Goal: Information Seeking & Learning: Learn about a topic

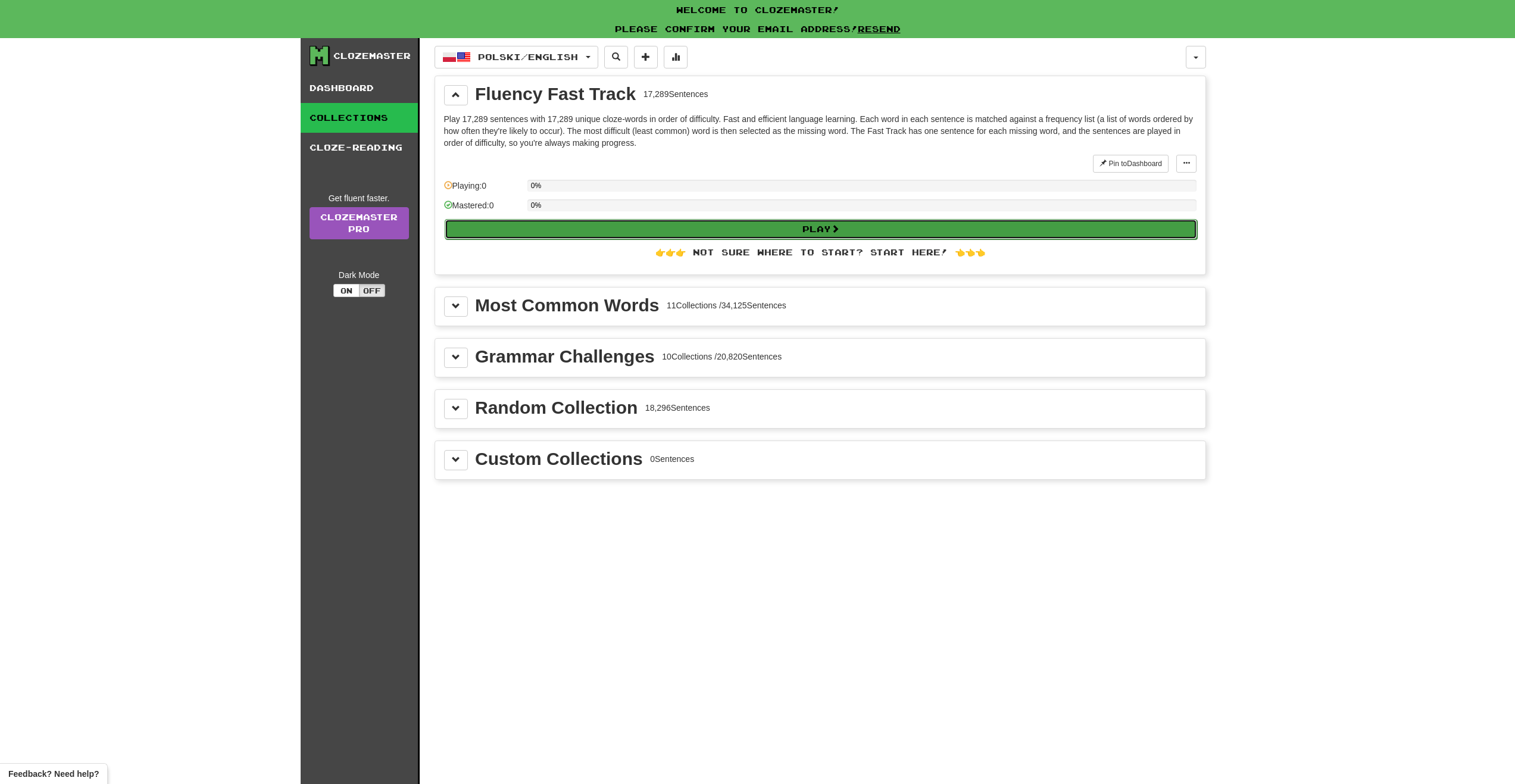
click at [711, 225] on button "Play" at bounding box center [821, 229] width 752 height 20
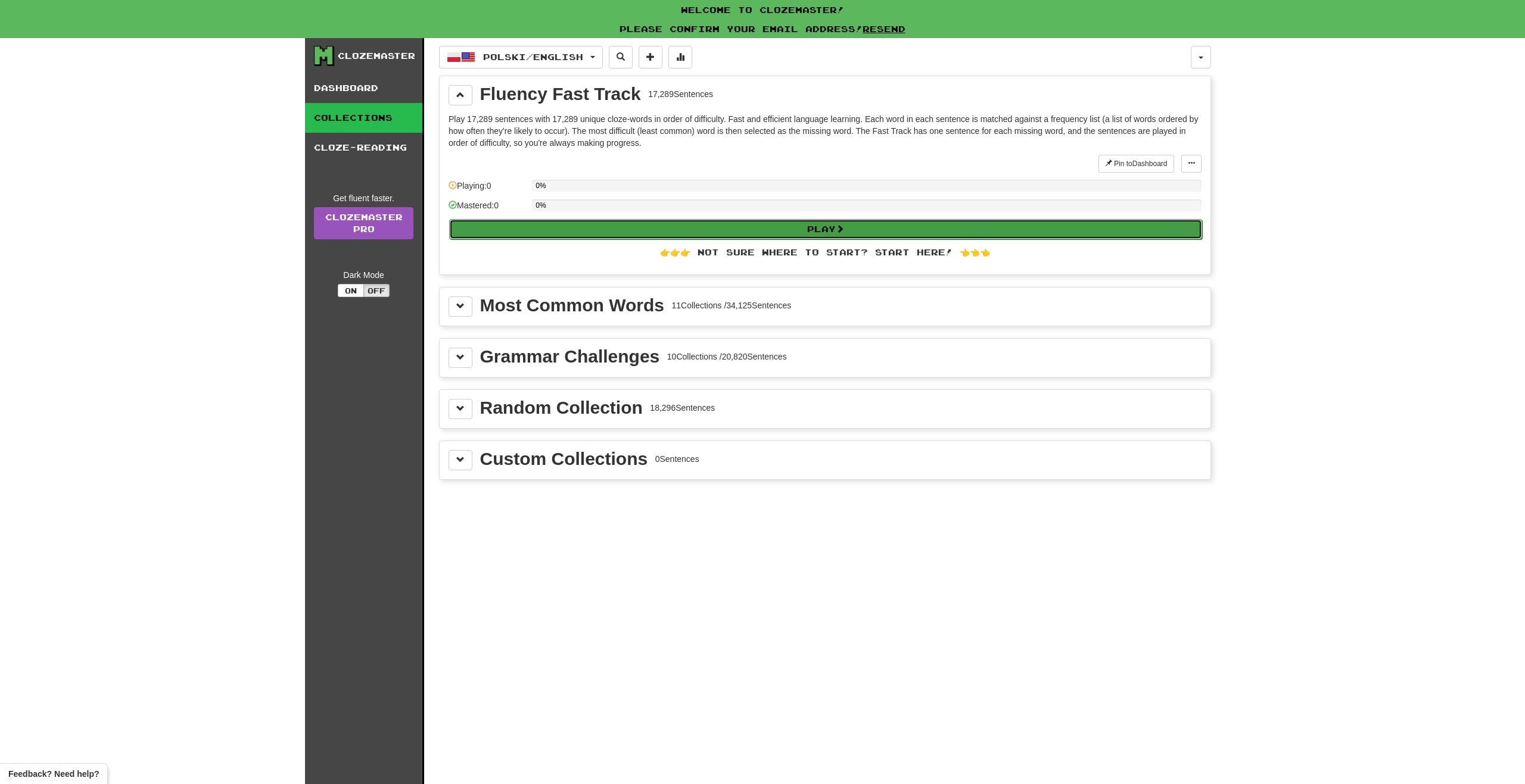
select select "**"
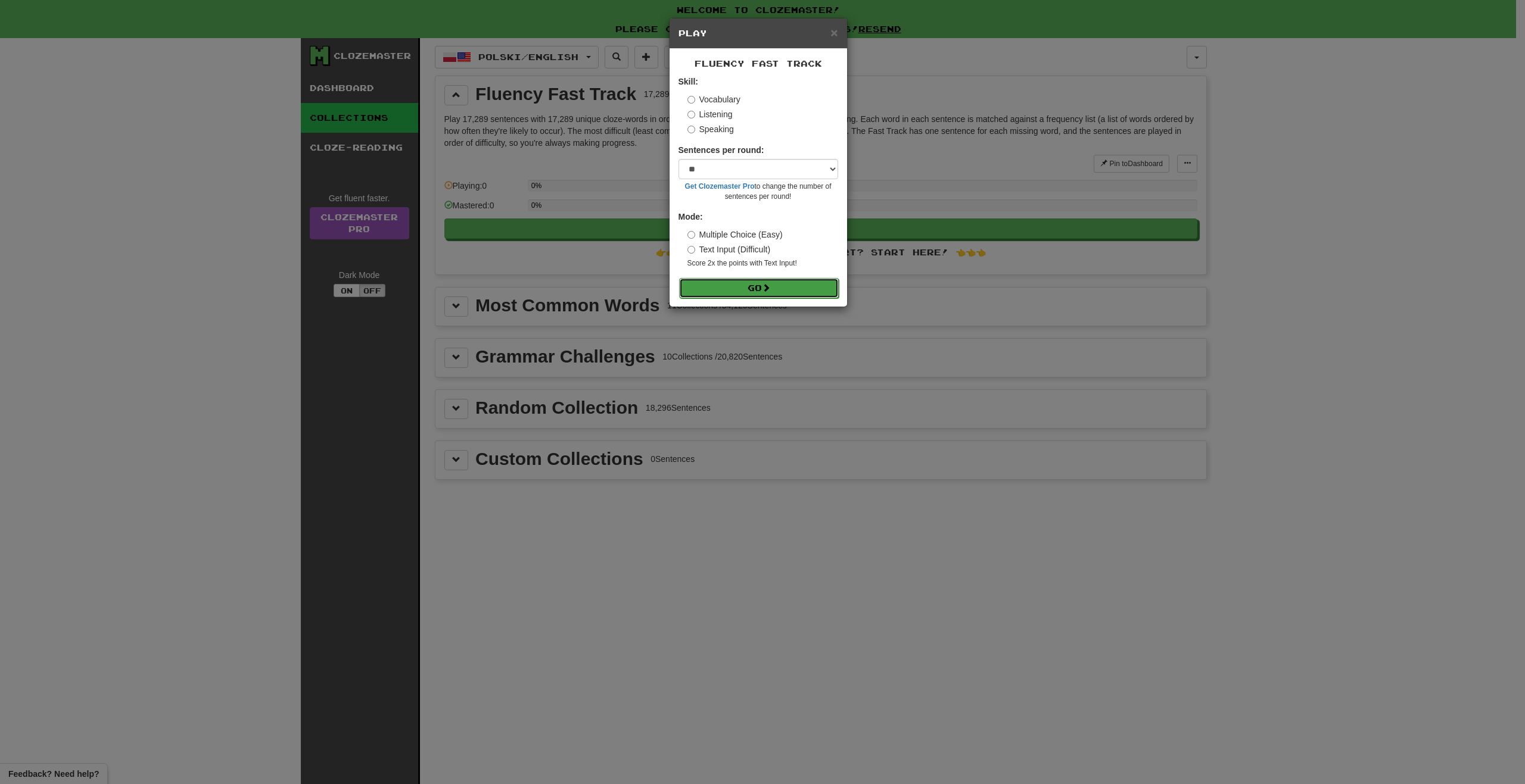
click at [730, 282] on button "Go" at bounding box center [758, 288] width 159 height 20
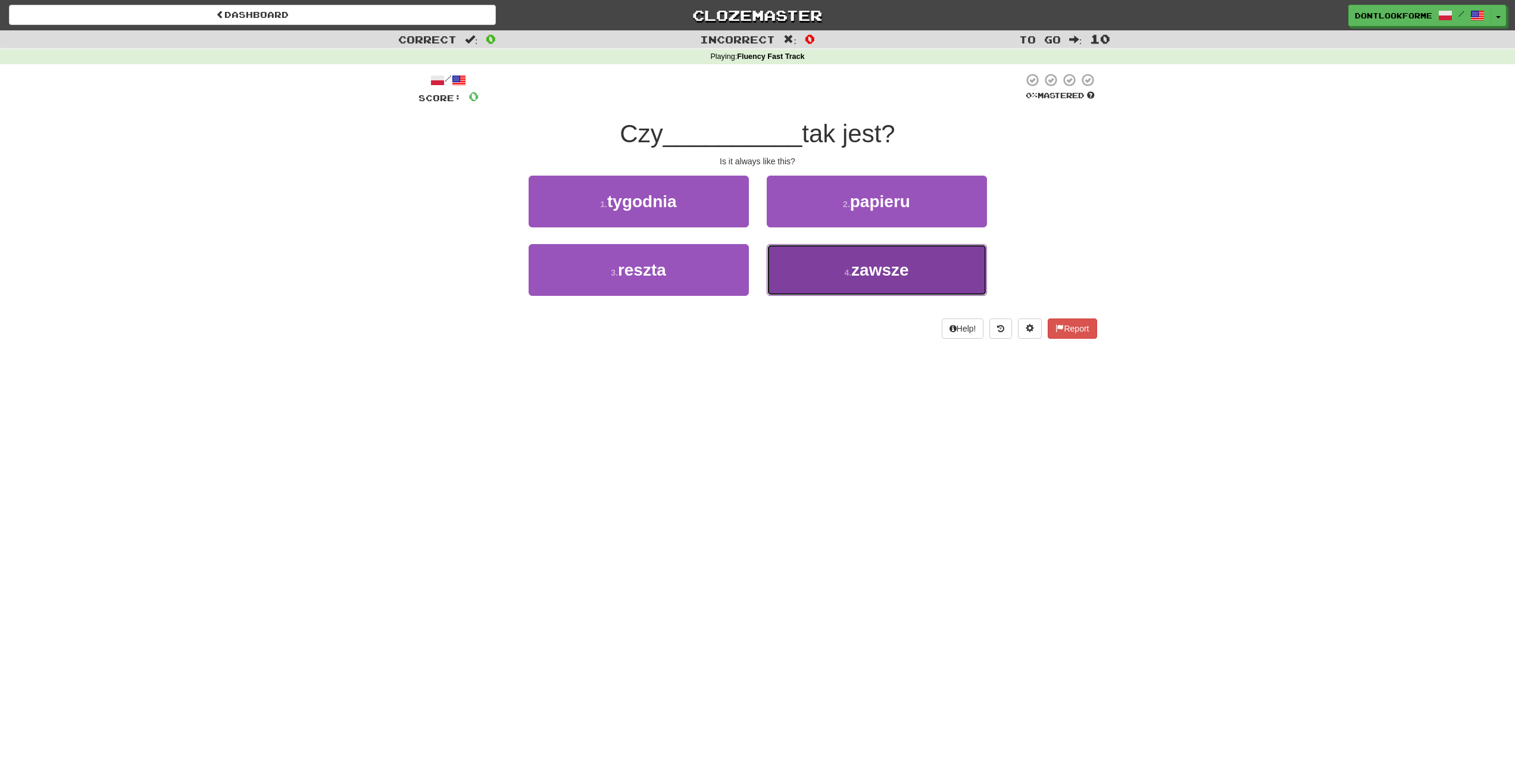
click at [818, 276] on button "4 . zawsze" at bounding box center [877, 270] width 220 height 52
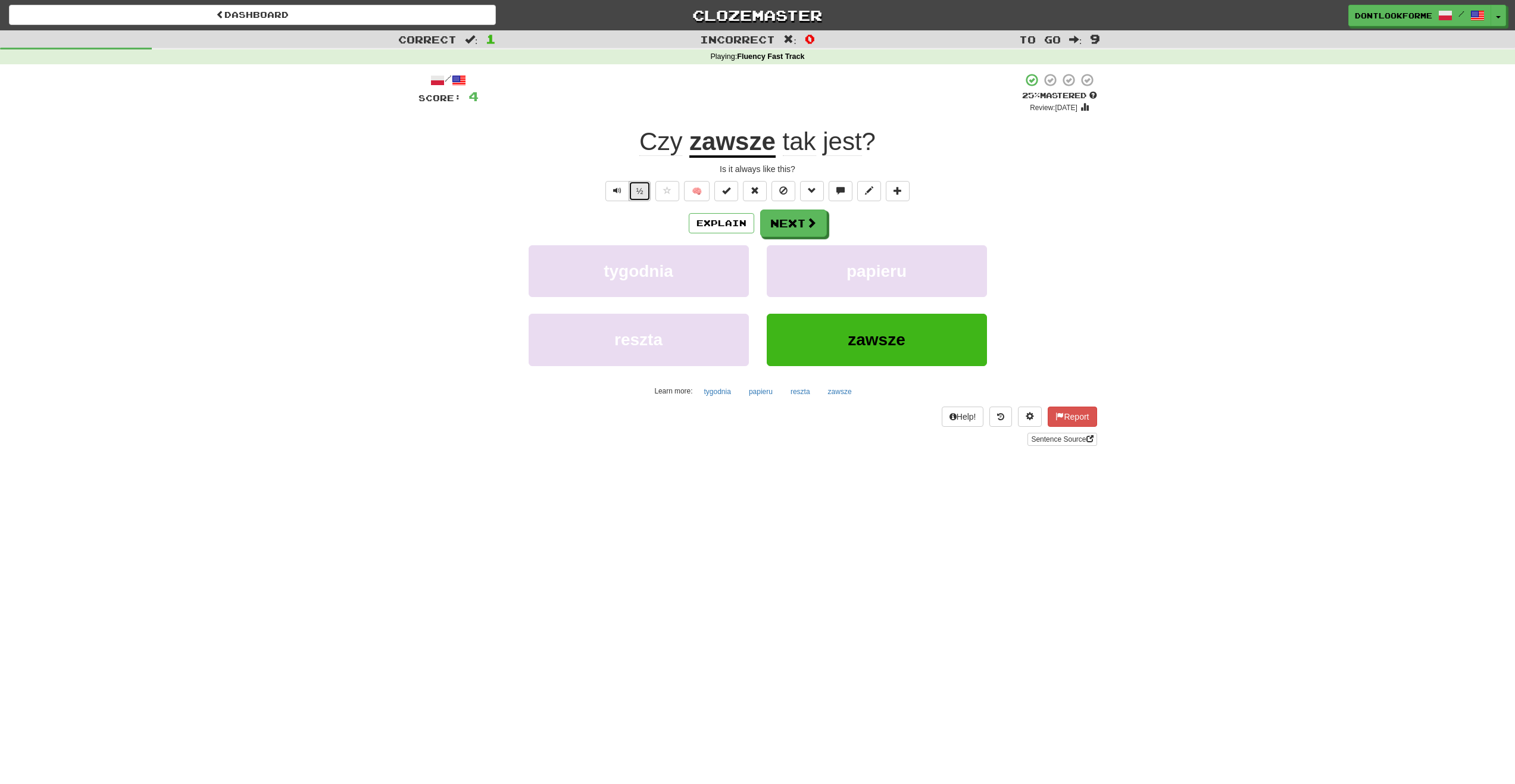
click at [641, 193] on button "½" at bounding box center [639, 191] width 23 height 20
drag, startPoint x: 788, startPoint y: 220, endPoint x: 1054, endPoint y: 168, distance: 271.0
click at [1095, 138] on div "Czy zawsze tak jest ?" at bounding box center [758, 142] width 678 height 33
click at [811, 223] on span at bounding box center [812, 223] width 11 height 11
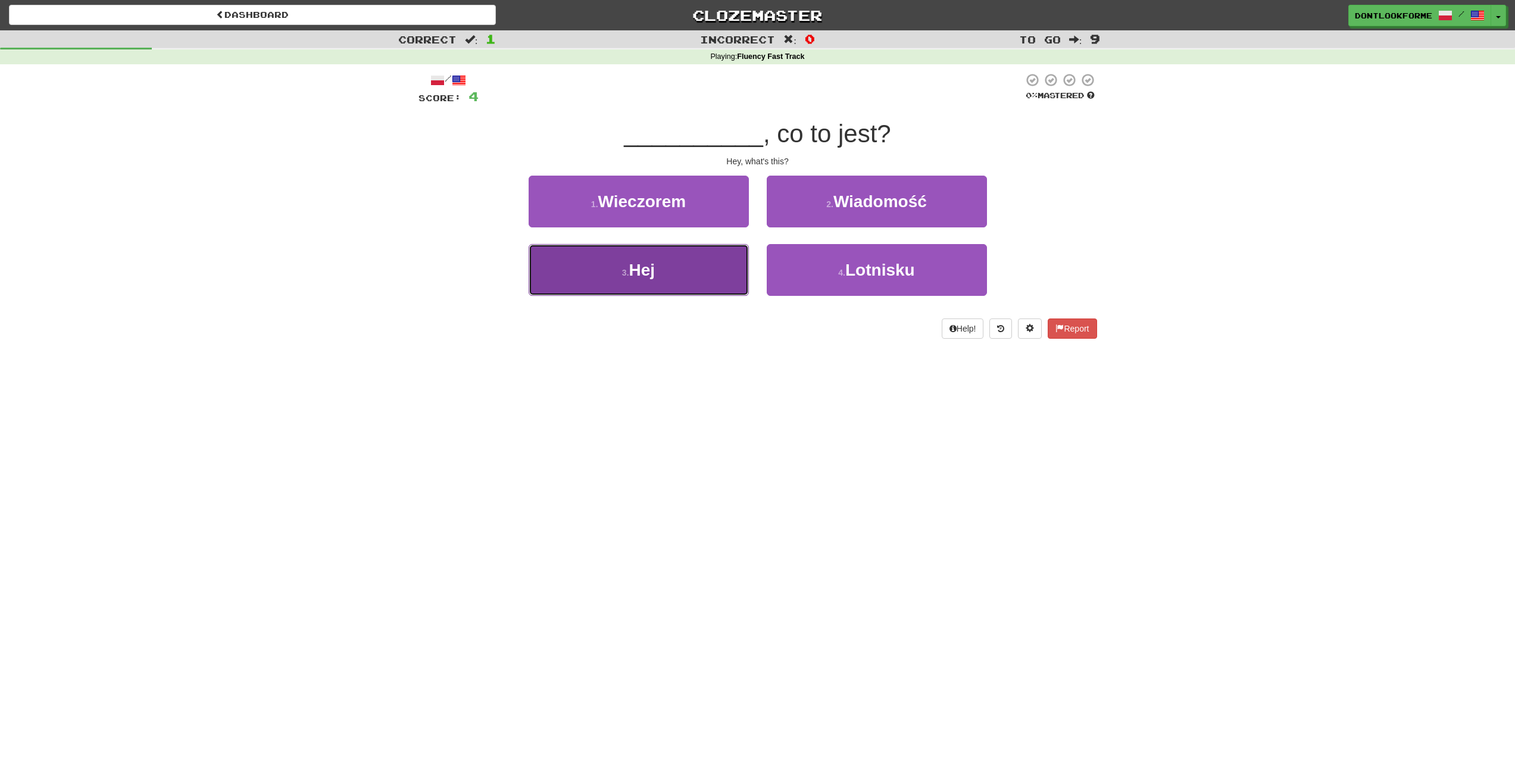
click at [674, 269] on button "3 . Hej" at bounding box center [638, 270] width 220 height 52
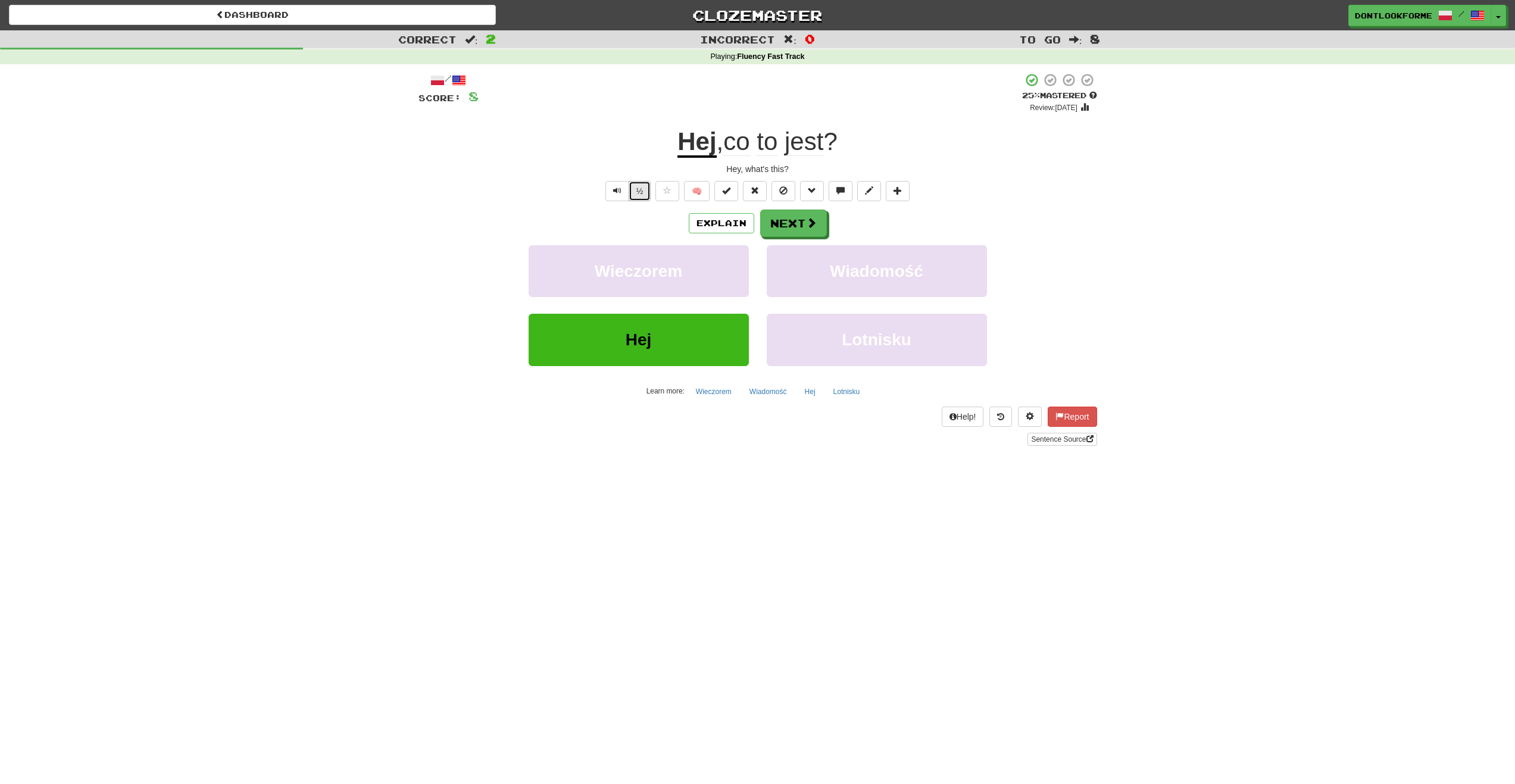
click at [636, 188] on button "½" at bounding box center [639, 191] width 23 height 20
click at [802, 224] on button "Next" at bounding box center [794, 223] width 67 height 27
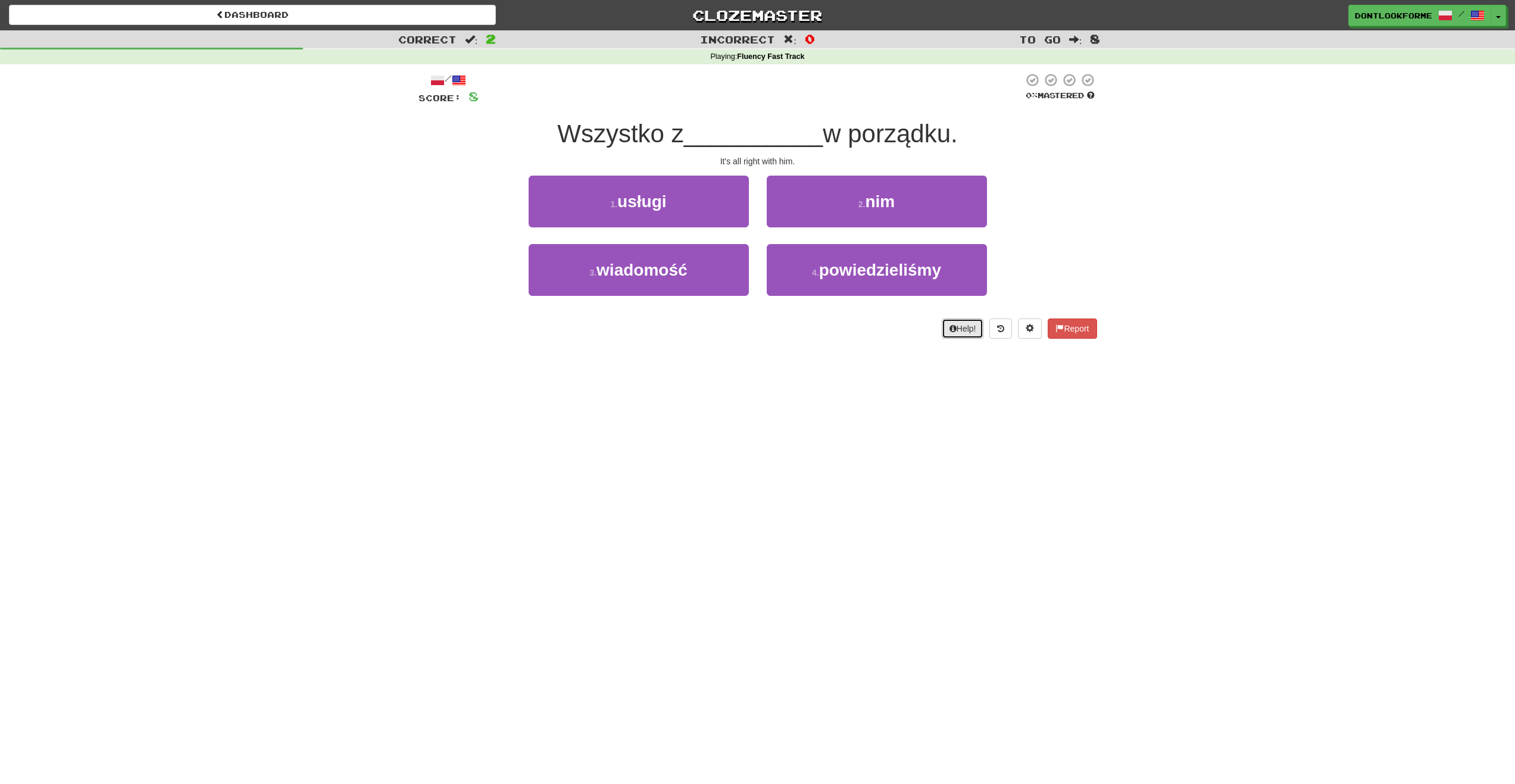
click at [973, 333] on button "Help!" at bounding box center [963, 328] width 42 height 20
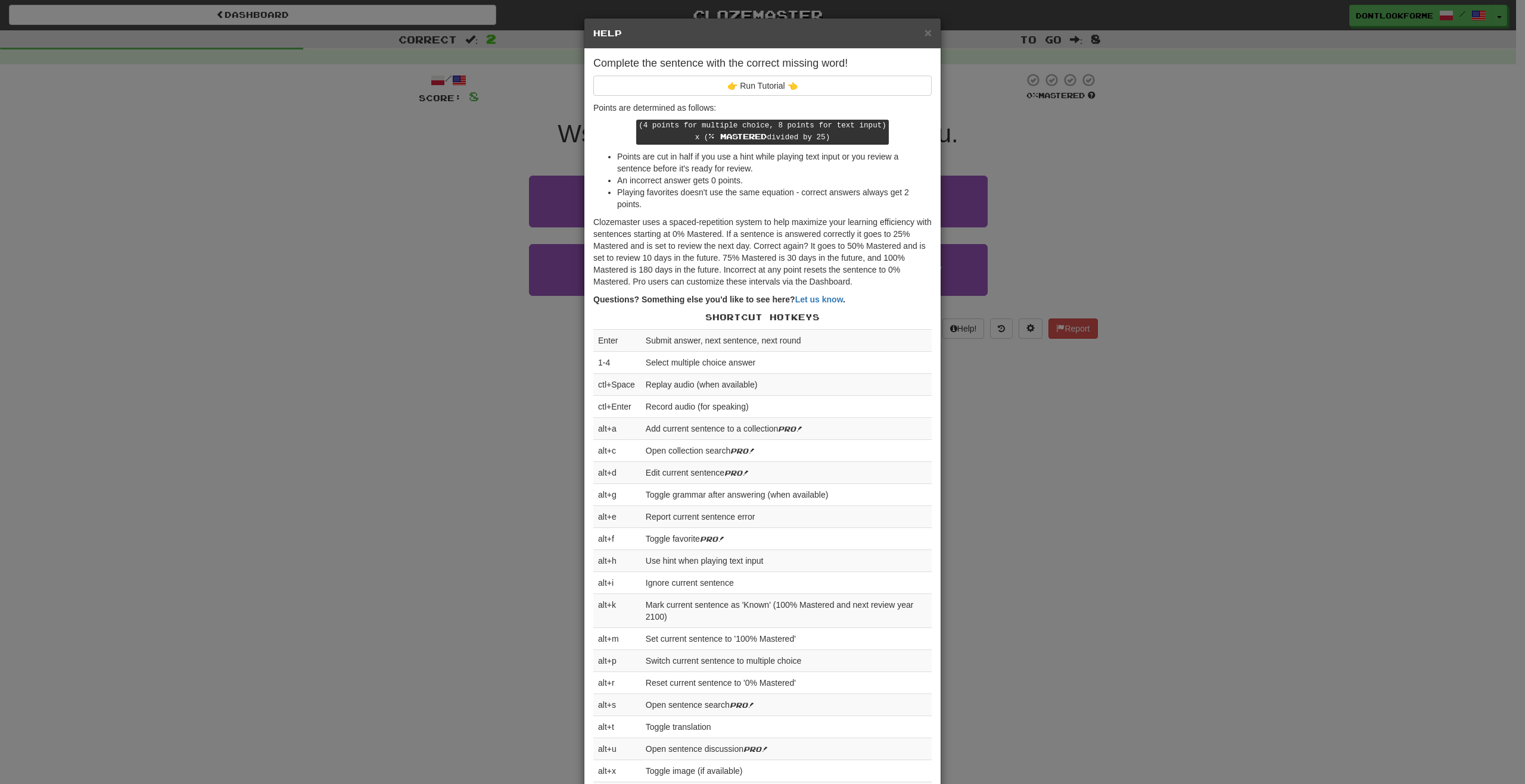
click at [1026, 411] on div "× Help Complete the sentence with the correct missing word! 👉 Run Tutorial 👈 Po…" at bounding box center [763, 392] width 1525 height 784
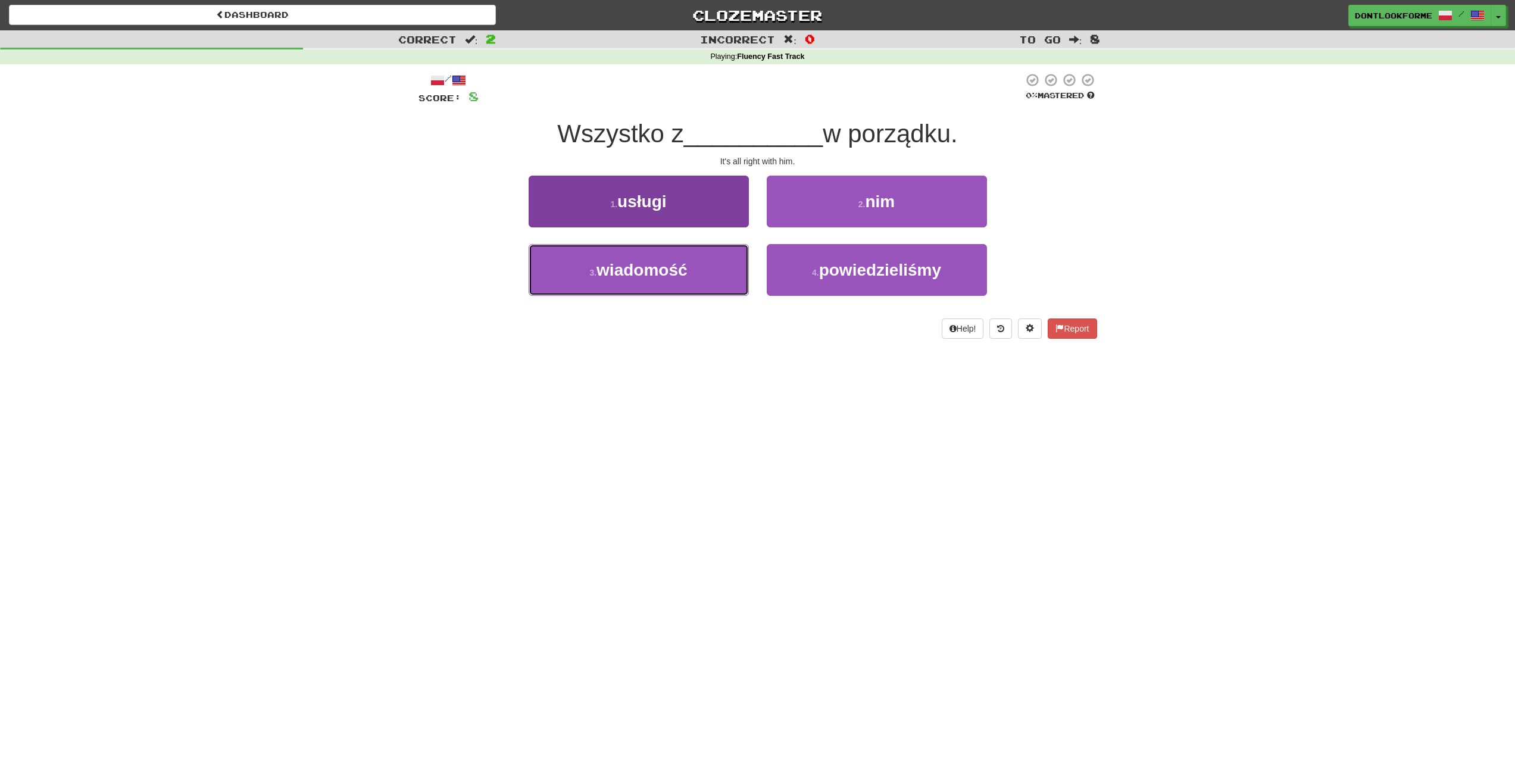
click at [572, 260] on button "3 . wiadomość" at bounding box center [638, 270] width 220 height 52
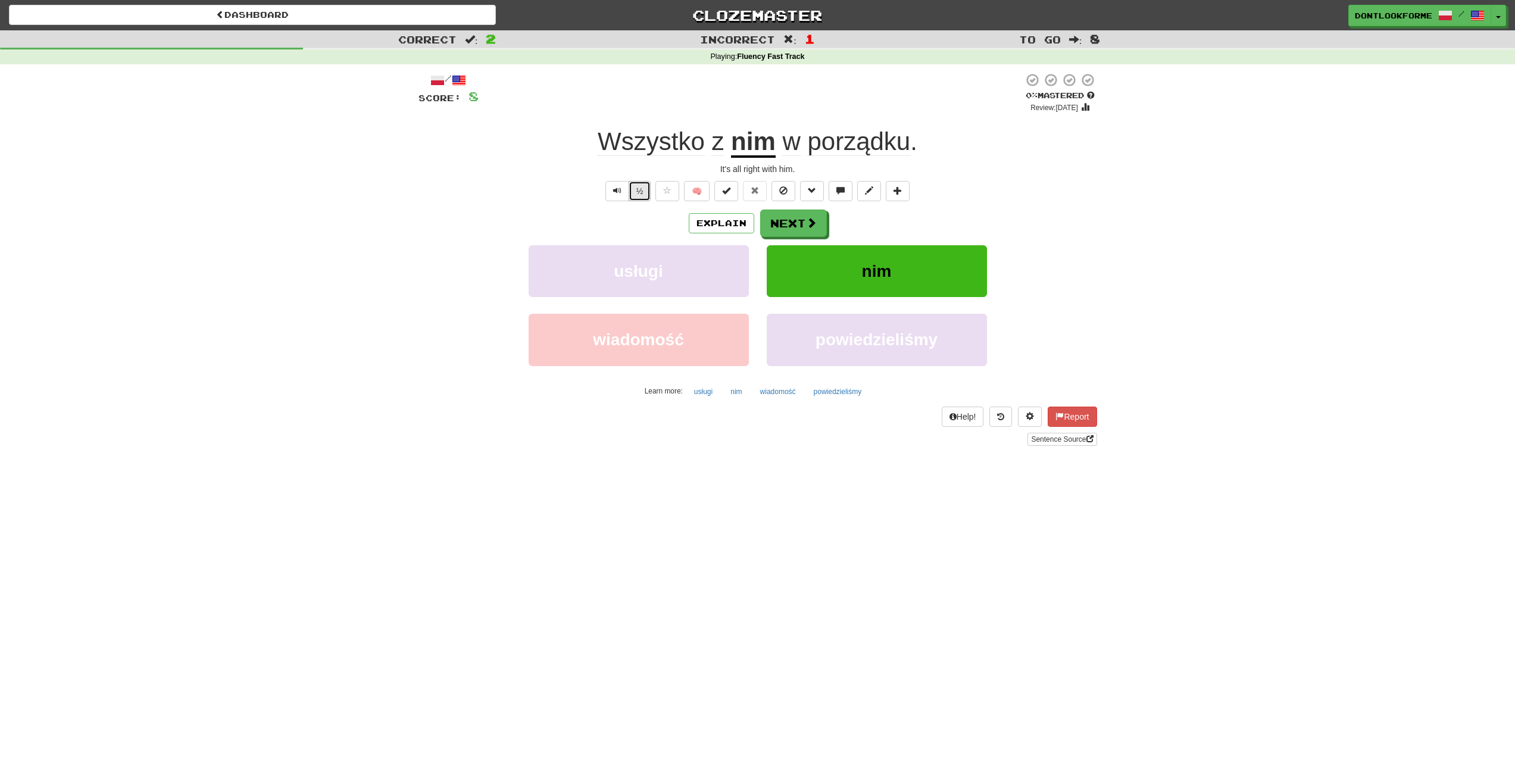
click at [639, 189] on button "½" at bounding box center [639, 191] width 23 height 20
click at [638, 198] on button "½" at bounding box center [639, 191] width 23 height 20
click at [639, 187] on button "½" at bounding box center [639, 191] width 23 height 20
click at [639, 189] on button "½" at bounding box center [639, 191] width 23 height 20
click at [641, 189] on button "½" at bounding box center [639, 191] width 23 height 20
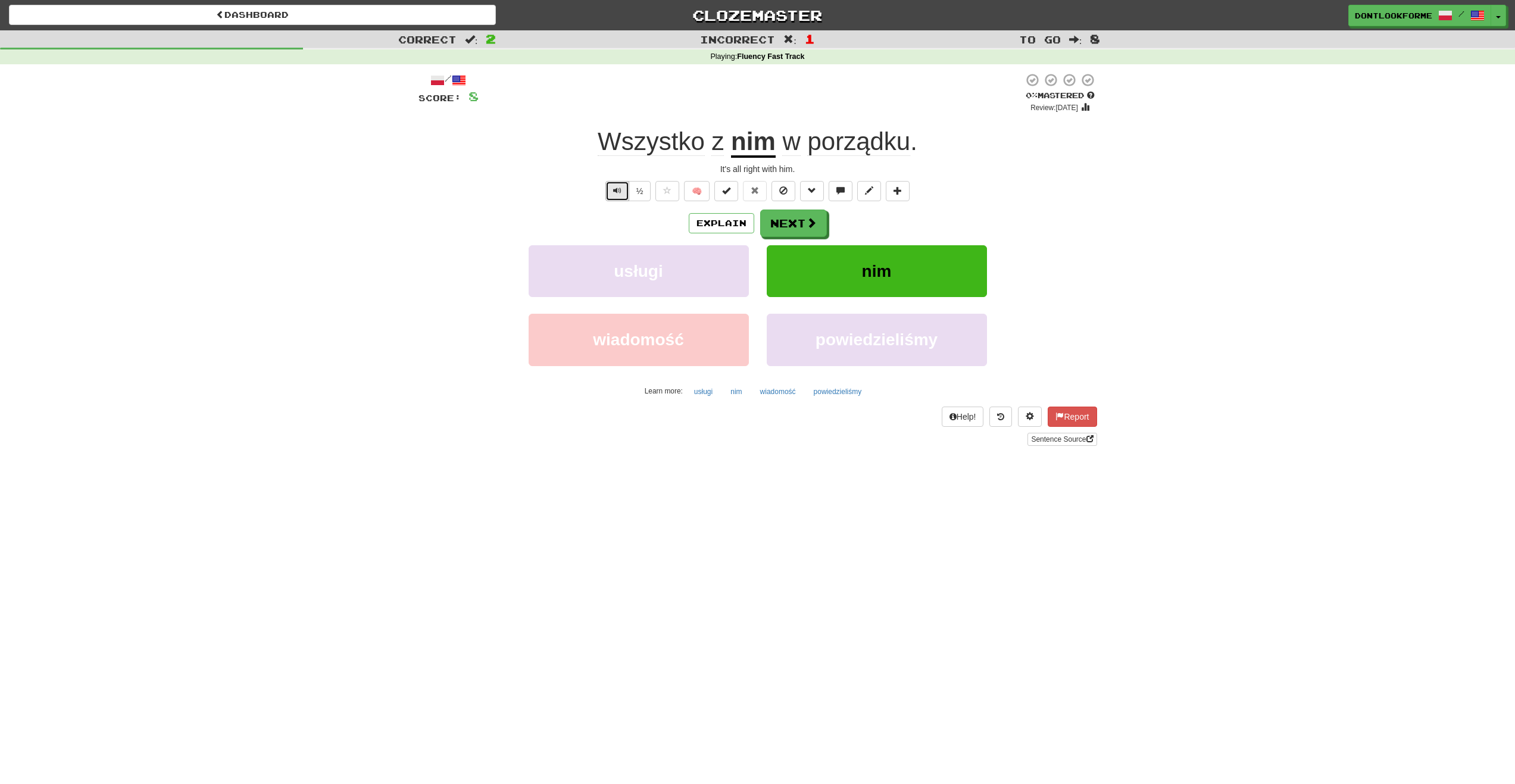
click at [621, 194] on button "Text-to-speech controls" at bounding box center [617, 191] width 24 height 20
drag, startPoint x: 642, startPoint y: 194, endPoint x: 655, endPoint y: 193, distance: 13.0
click at [642, 194] on button "½" at bounding box center [639, 191] width 23 height 20
click at [804, 144] on span "w porządku ." at bounding box center [846, 142] width 142 height 29
click at [792, 144] on span "w" at bounding box center [791, 142] width 18 height 29
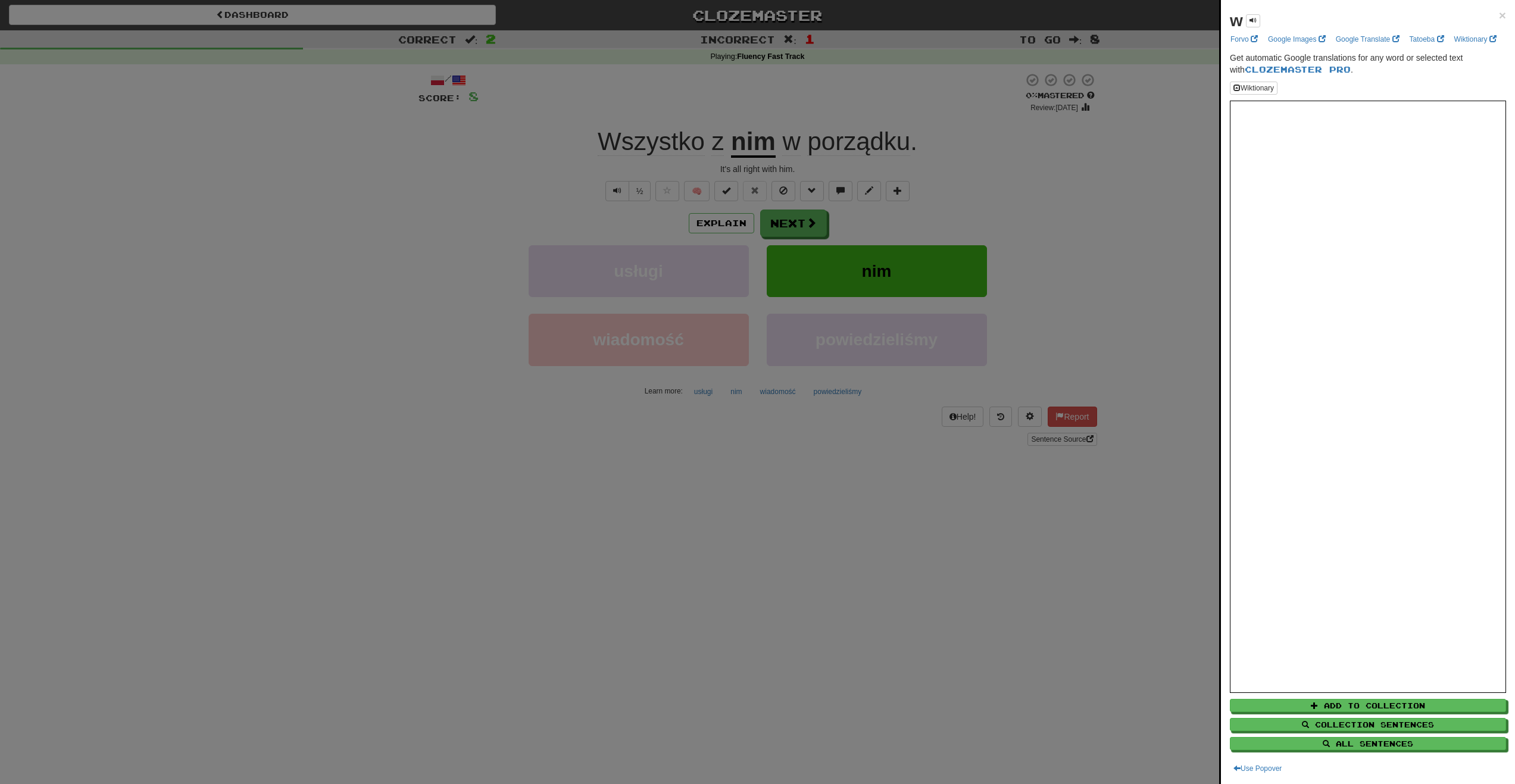
click at [711, 133] on div at bounding box center [757, 392] width 1515 height 784
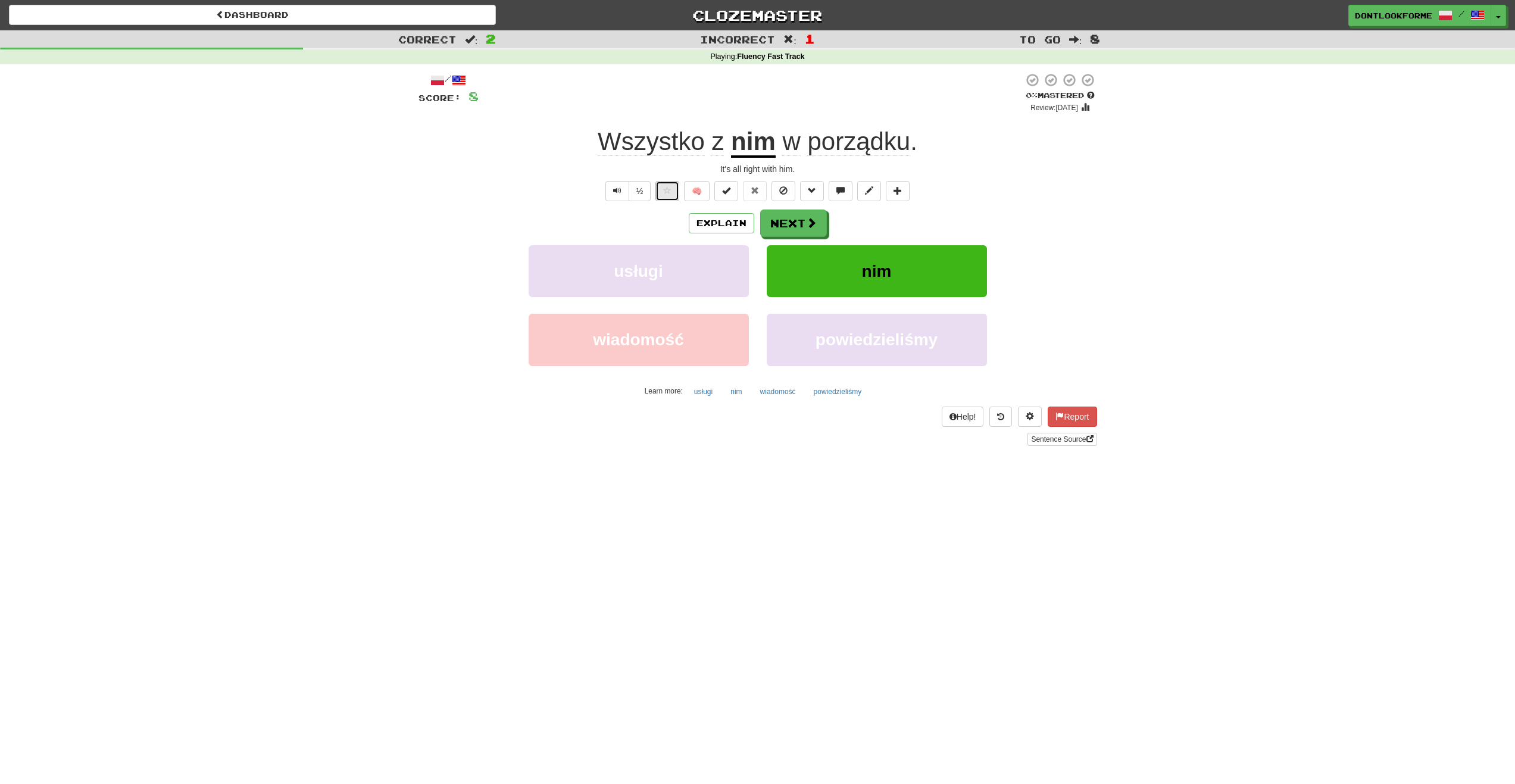
click at [660, 189] on button at bounding box center [667, 191] width 24 height 20
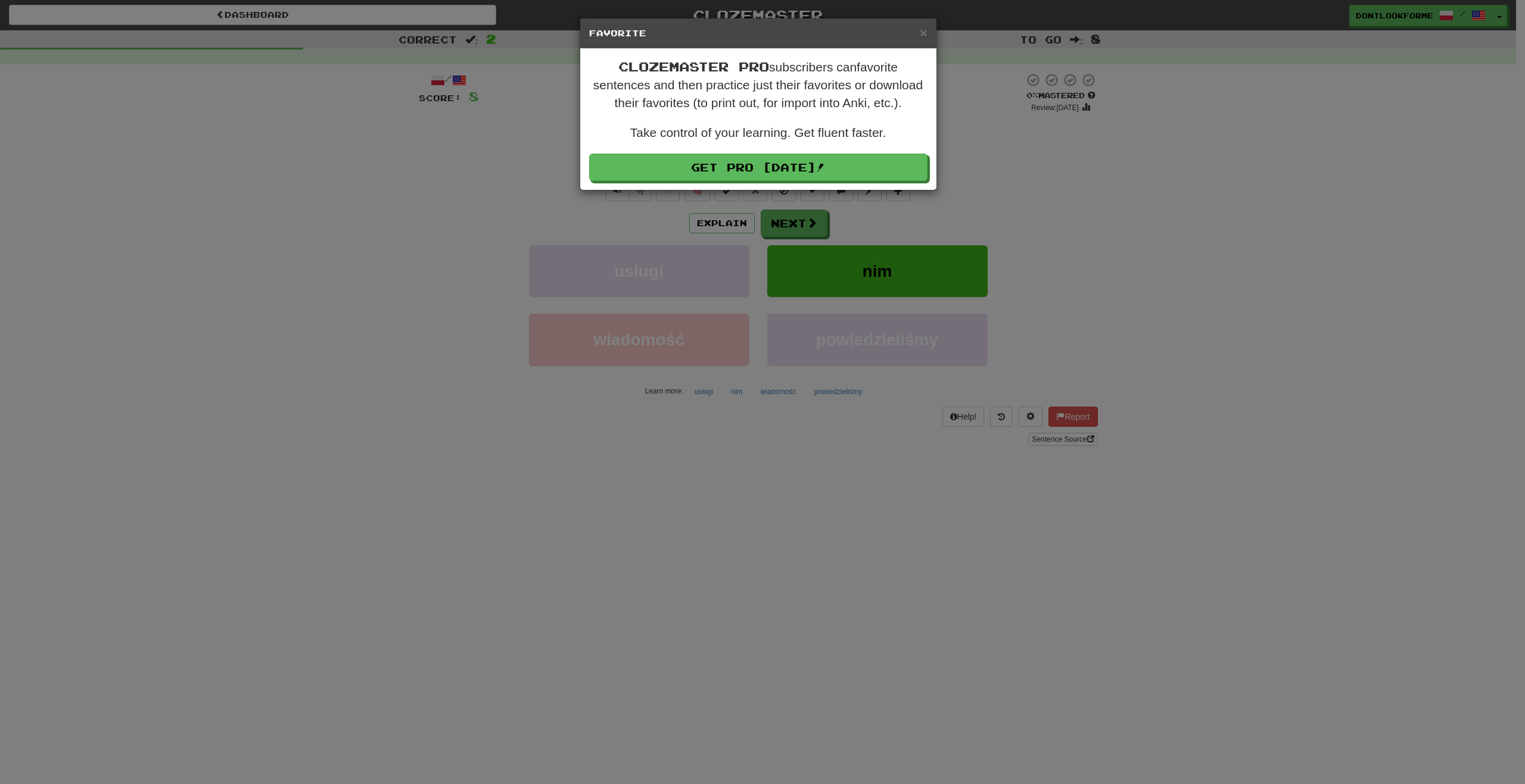
click at [527, 152] on div "× Favorite Clozemaster Pro subscribers can favorite sentences and then practice…" at bounding box center [763, 392] width 1525 height 784
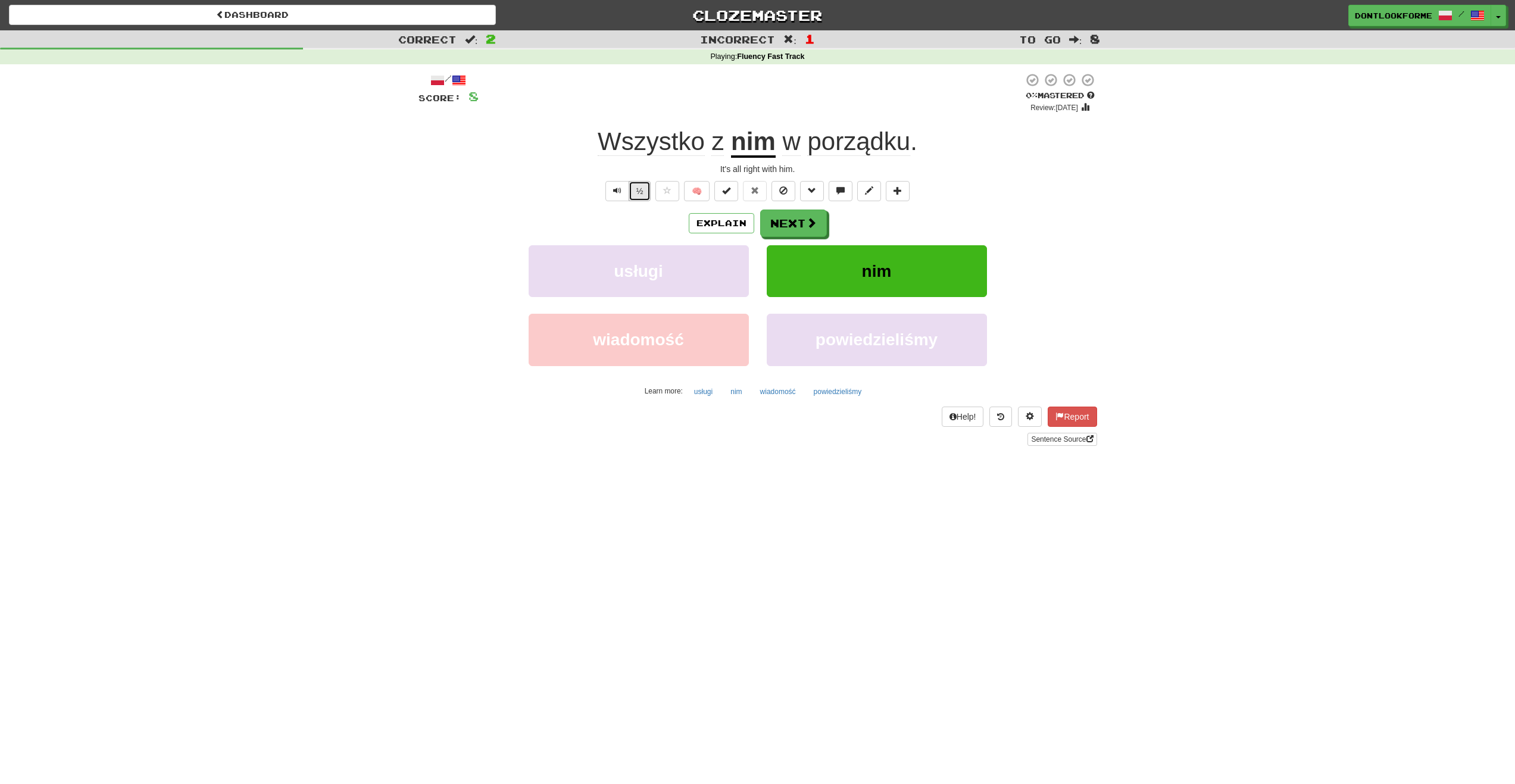
click at [633, 191] on button "½" at bounding box center [639, 191] width 23 height 20
click at [802, 228] on button "Next" at bounding box center [794, 223] width 67 height 27
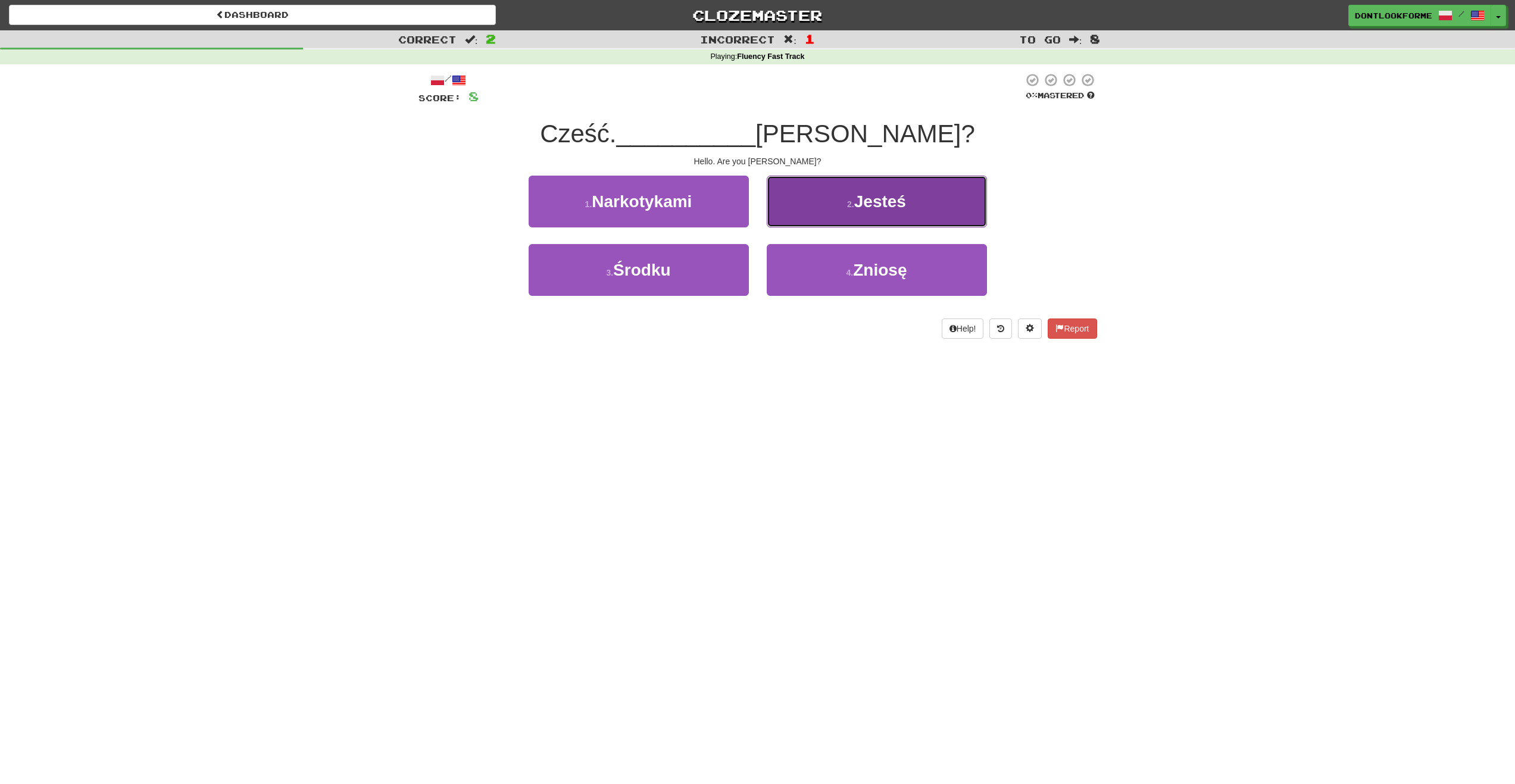
click at [910, 201] on button "2 . Jesteś" at bounding box center [877, 201] width 220 height 52
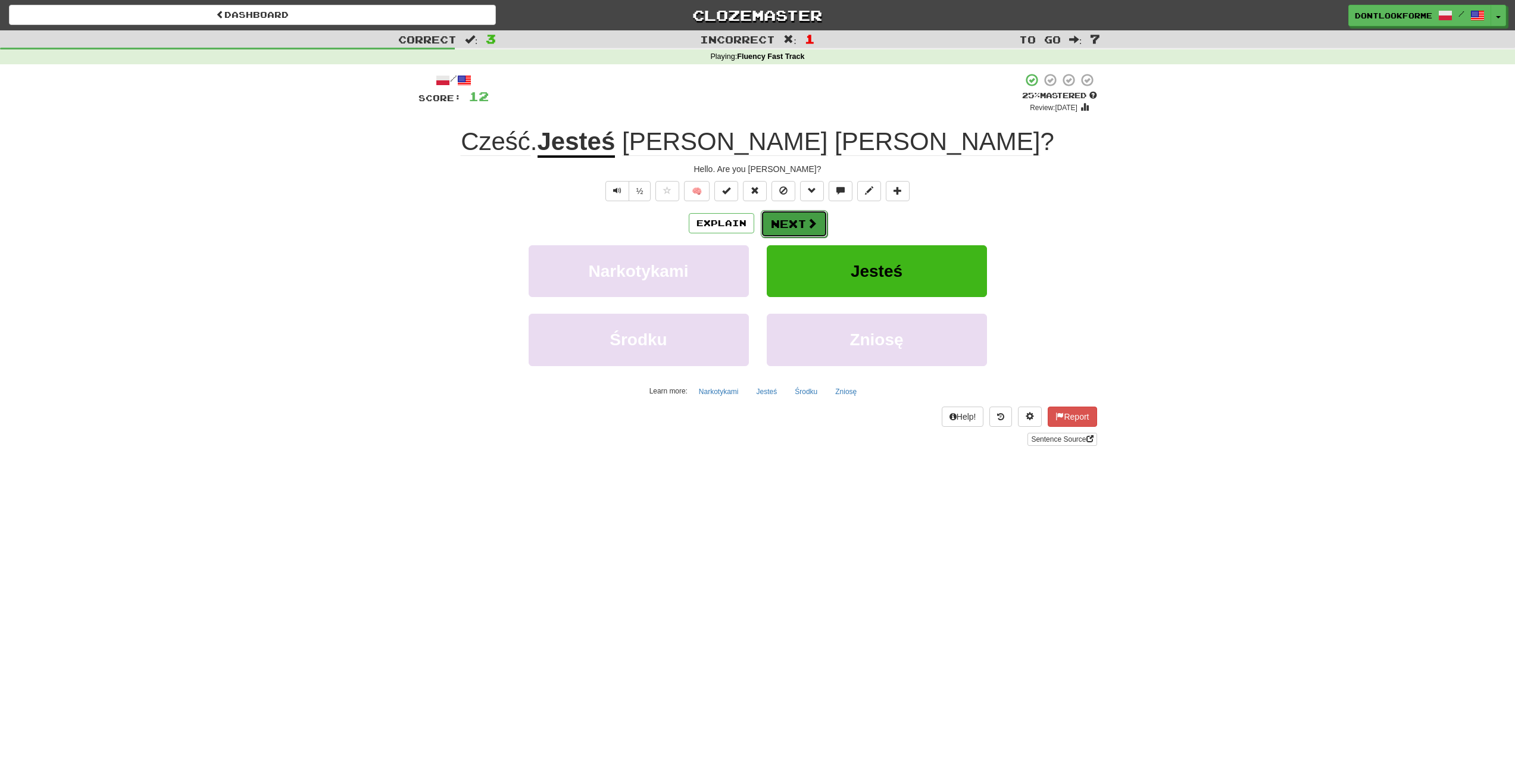
click at [809, 225] on span at bounding box center [812, 223] width 11 height 11
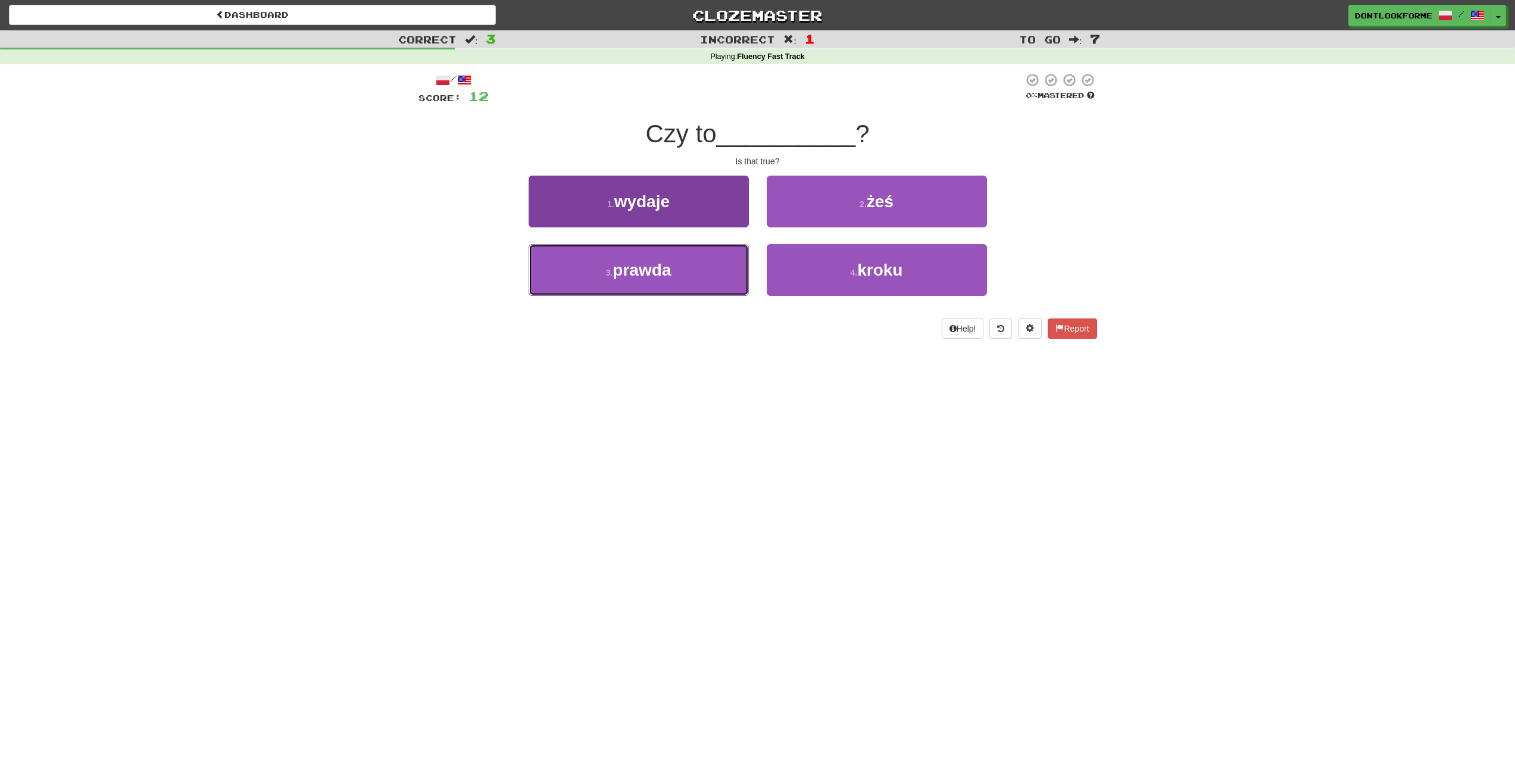
drag, startPoint x: 636, startPoint y: 275, endPoint x: 650, endPoint y: 275, distance: 14.0
click at [635, 276] on span "prawda" at bounding box center [642, 270] width 59 height 18
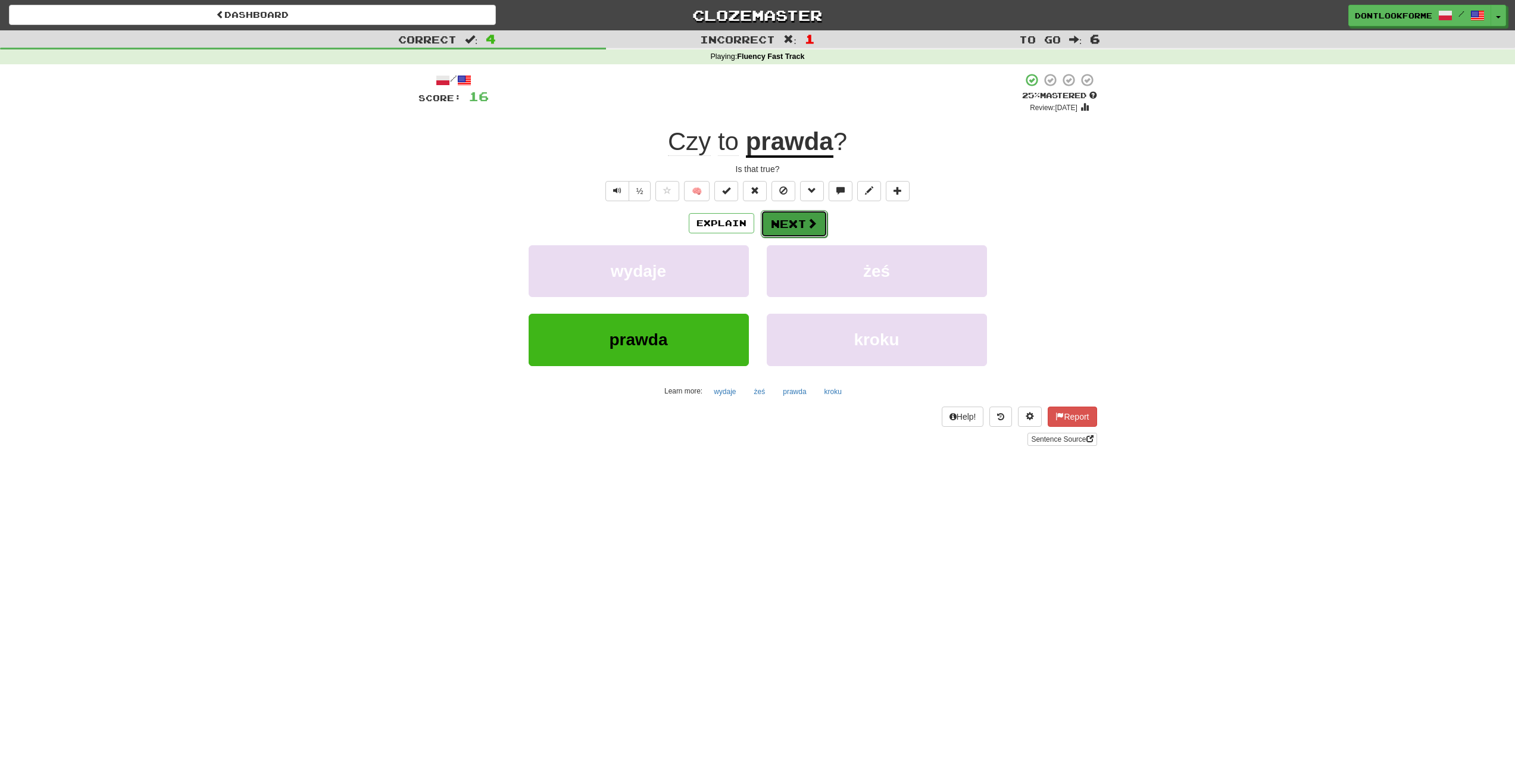
click at [815, 231] on button "Next" at bounding box center [794, 223] width 67 height 27
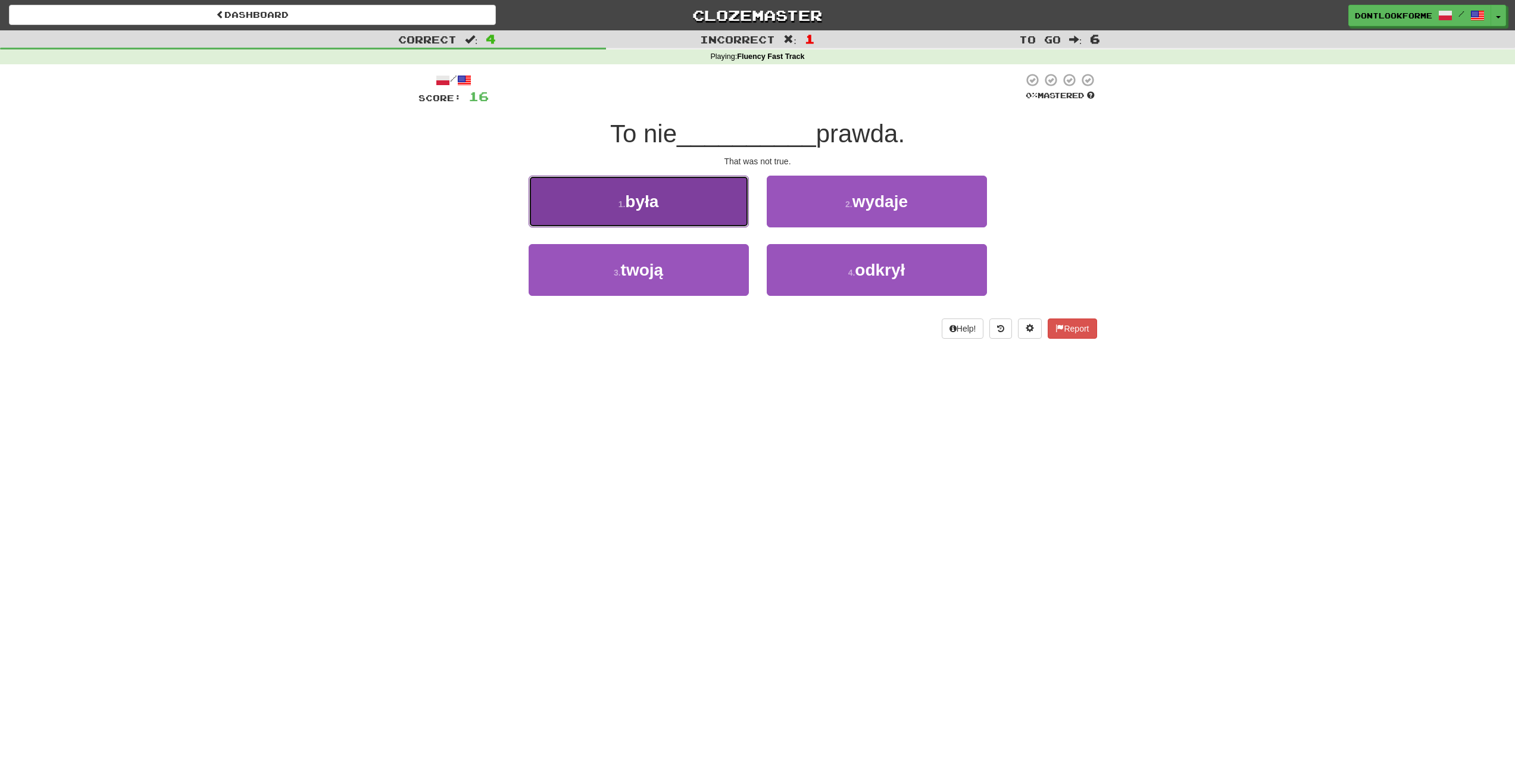
click at [599, 203] on button "1 . była" at bounding box center [638, 201] width 220 height 52
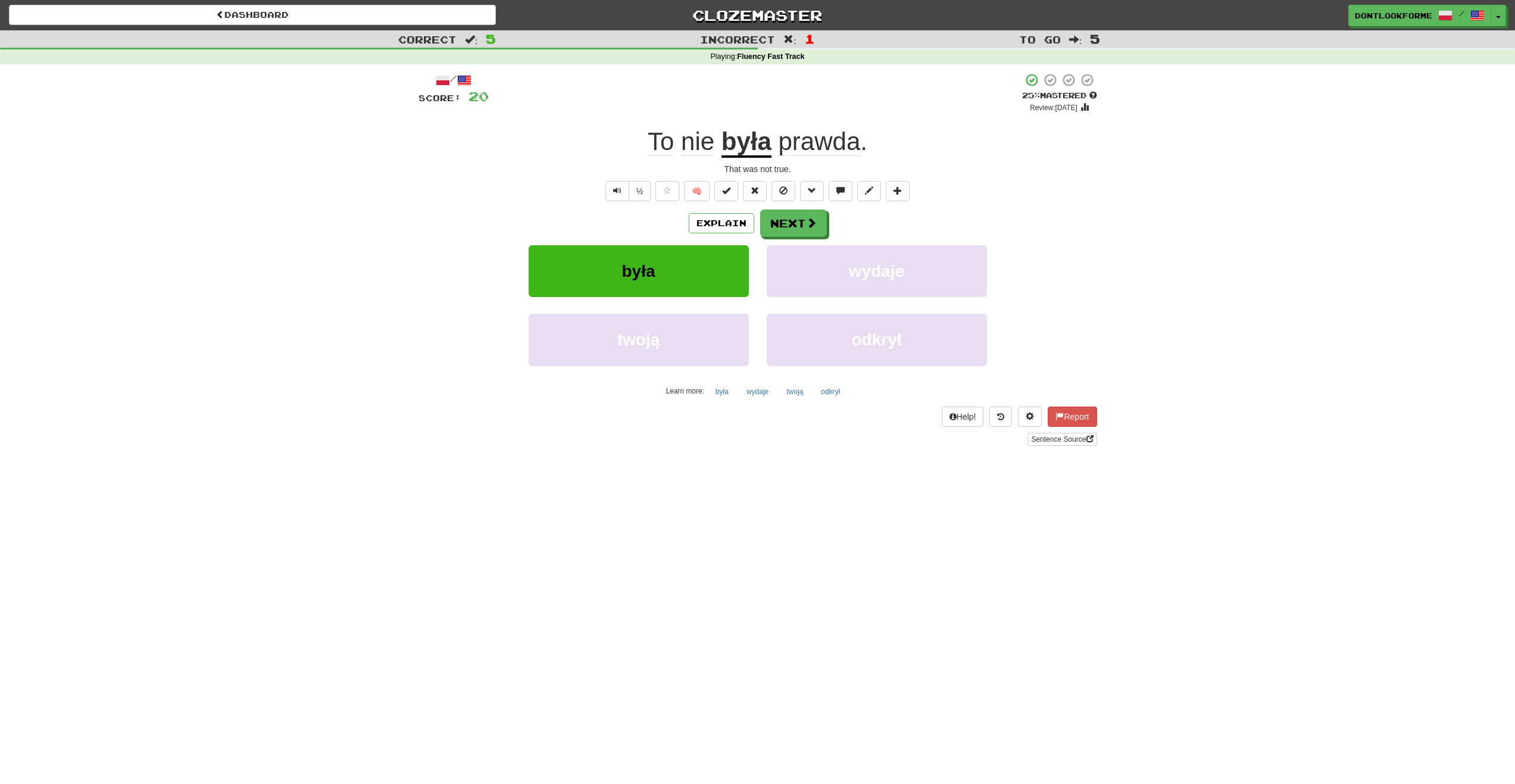
click at [744, 138] on u "była" at bounding box center [747, 143] width 50 height 31
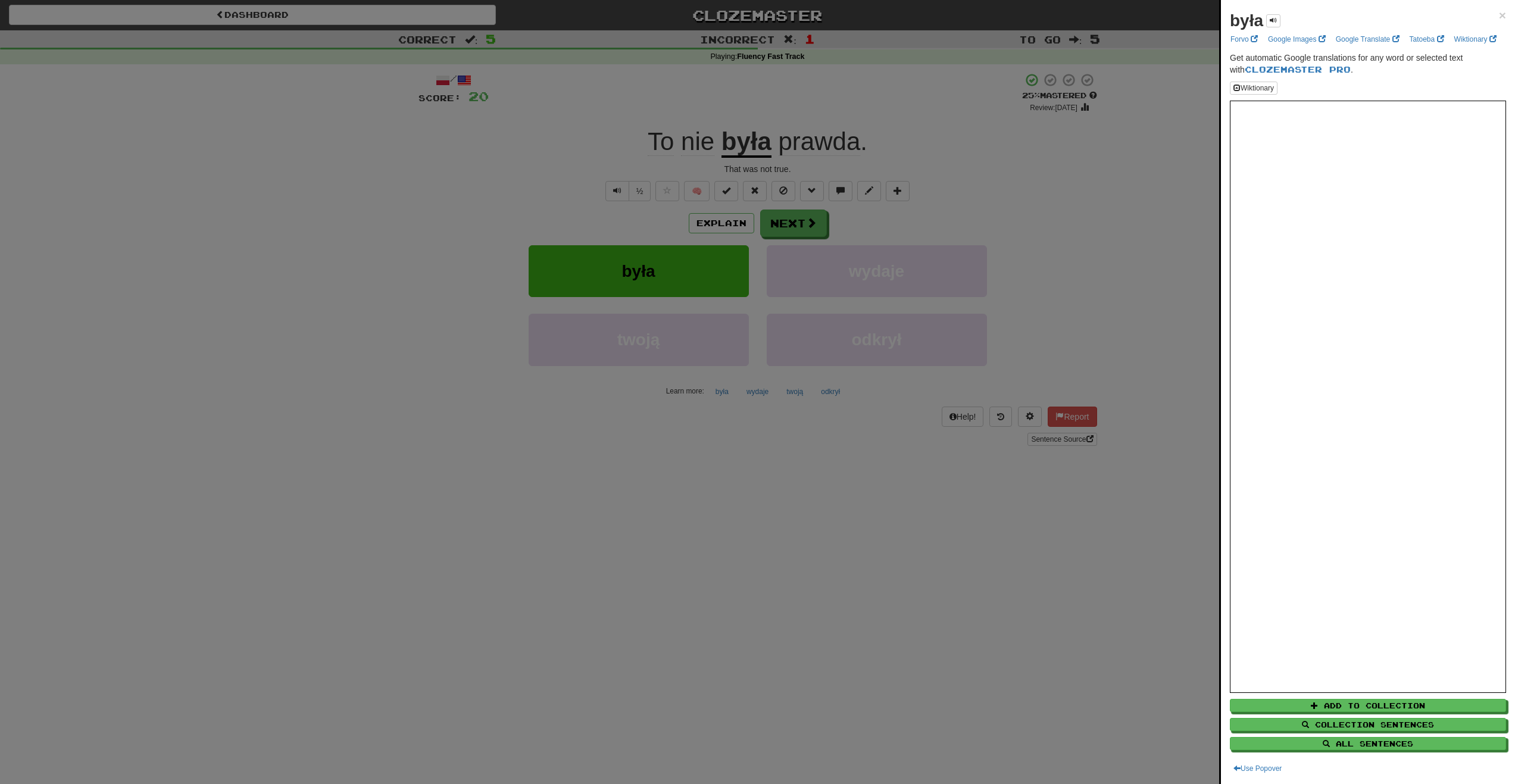
click at [736, 99] on div at bounding box center [757, 392] width 1515 height 784
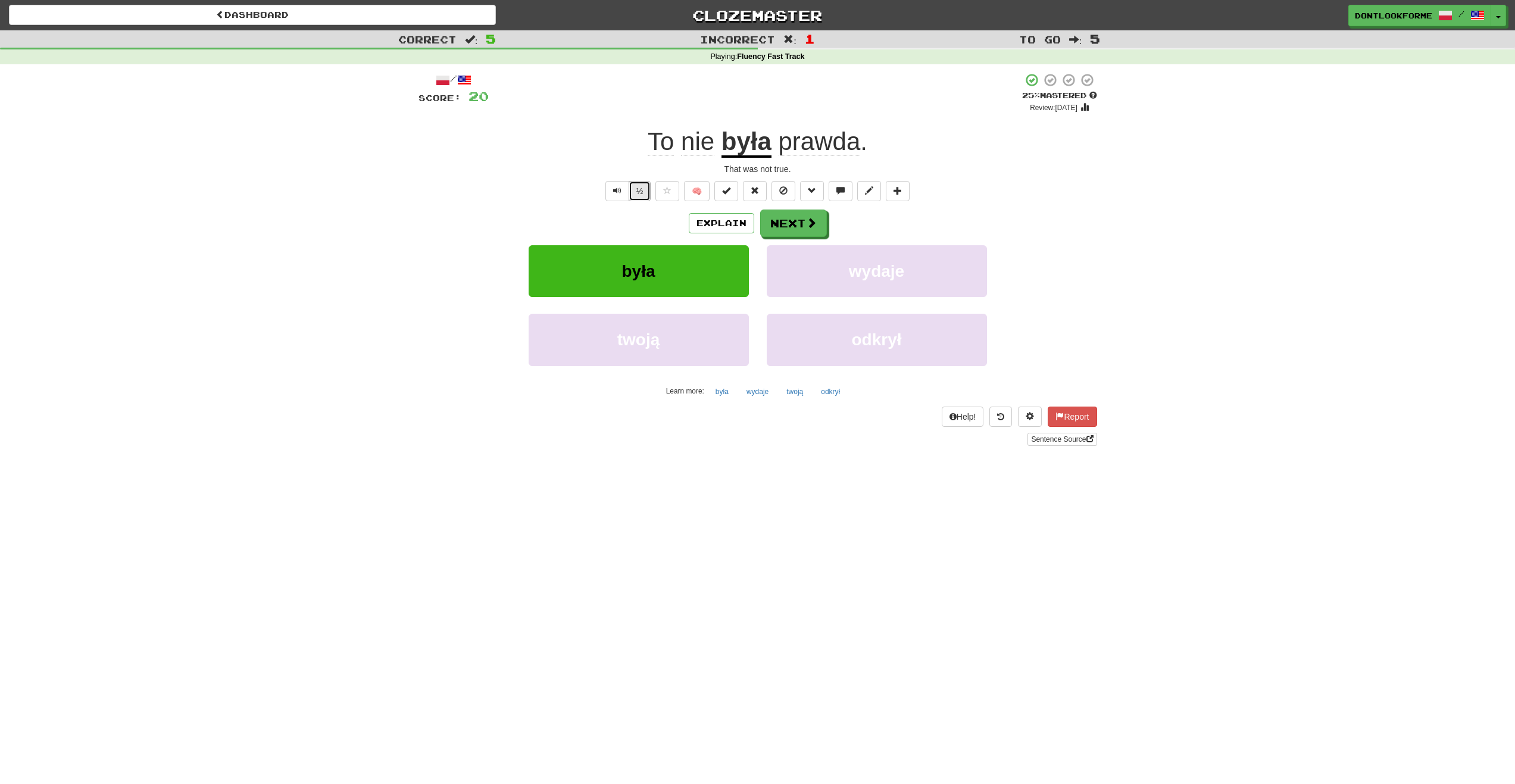
click at [641, 187] on button "½" at bounding box center [639, 191] width 23 height 20
click at [644, 189] on button "½" at bounding box center [639, 191] width 23 height 20
click at [792, 218] on button "Next" at bounding box center [794, 223] width 67 height 27
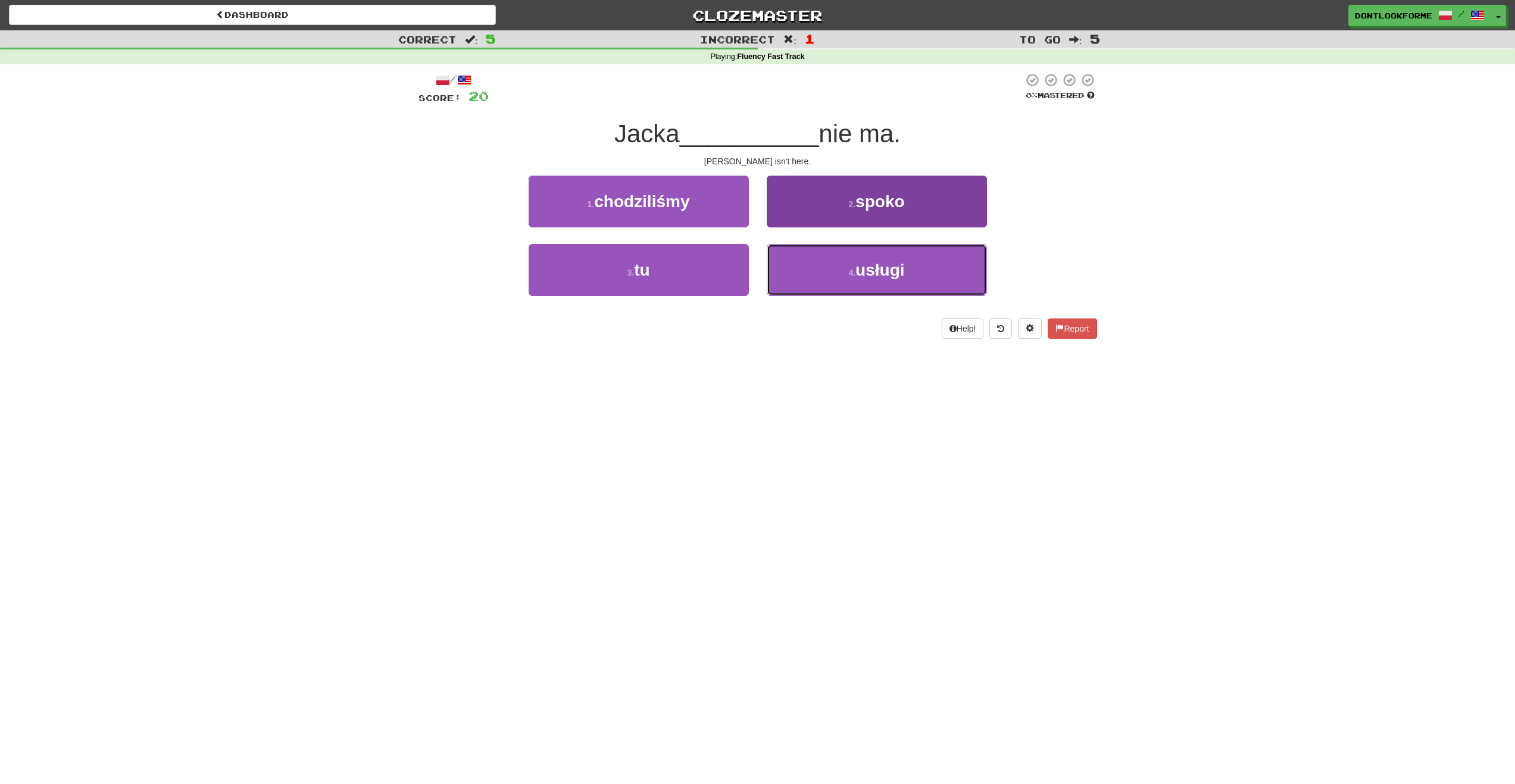
click at [924, 248] on button "4 . usługi" at bounding box center [877, 270] width 220 height 52
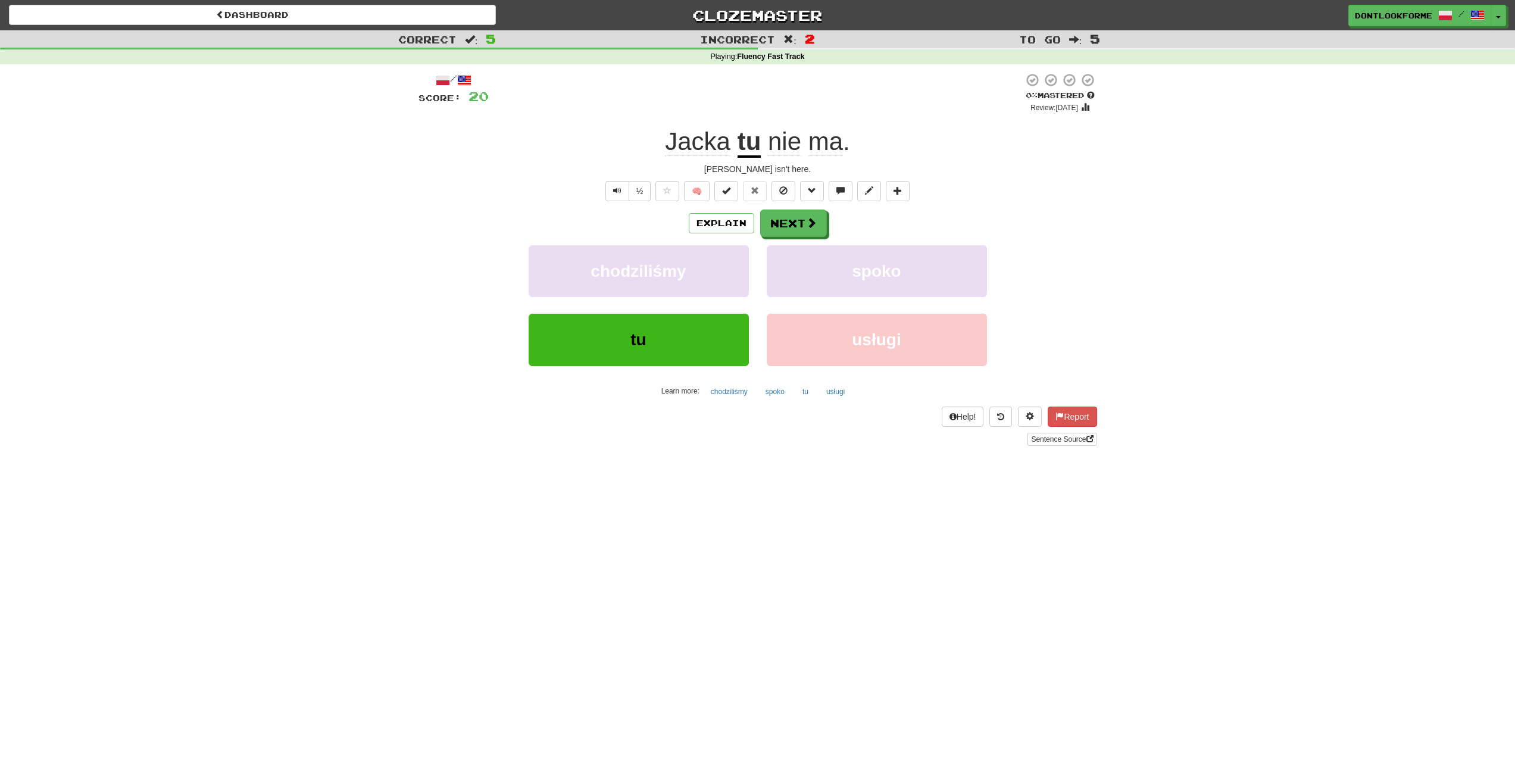
click at [784, 149] on span "nie" at bounding box center [785, 142] width 34 height 29
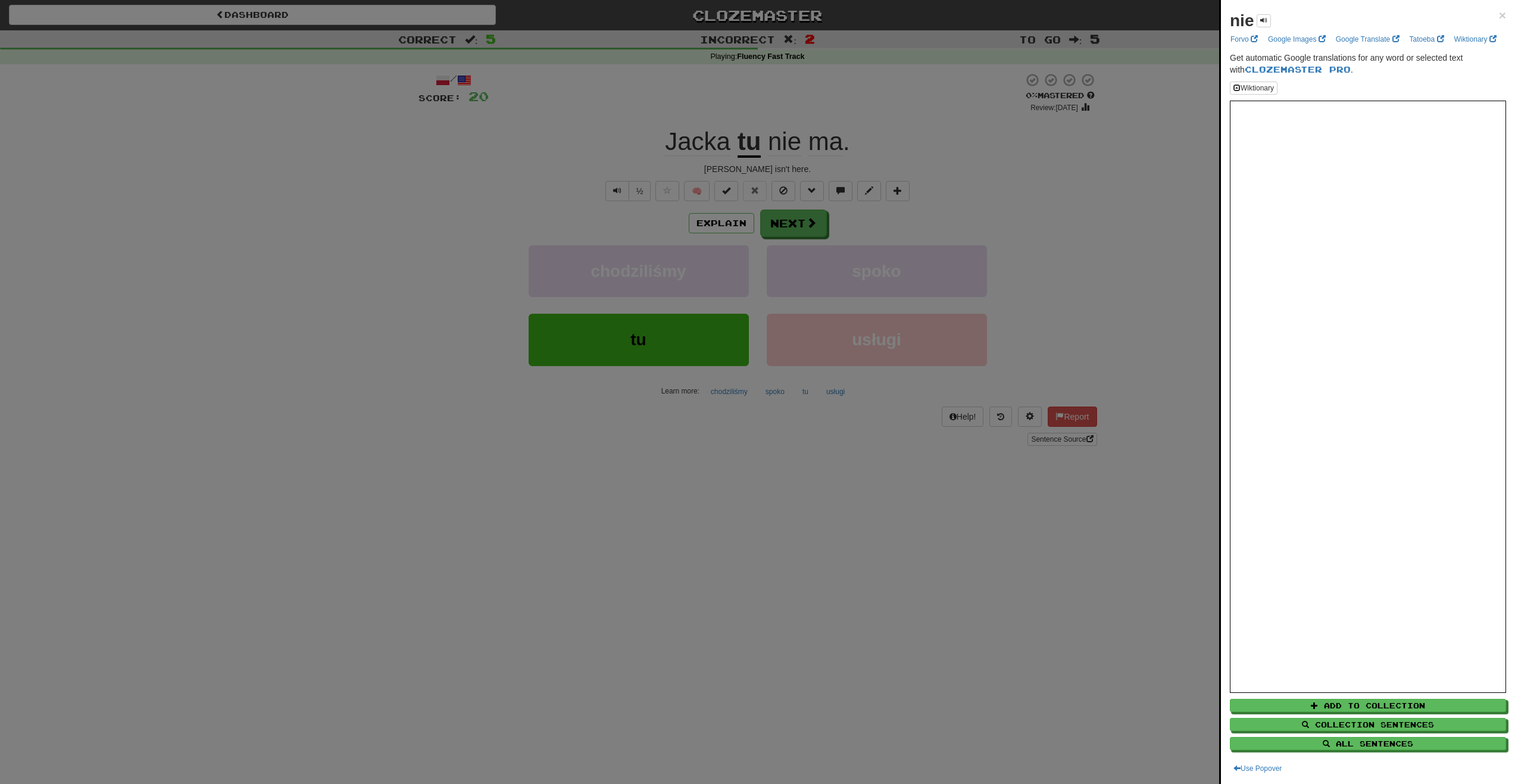
click at [782, 189] on div at bounding box center [757, 392] width 1515 height 784
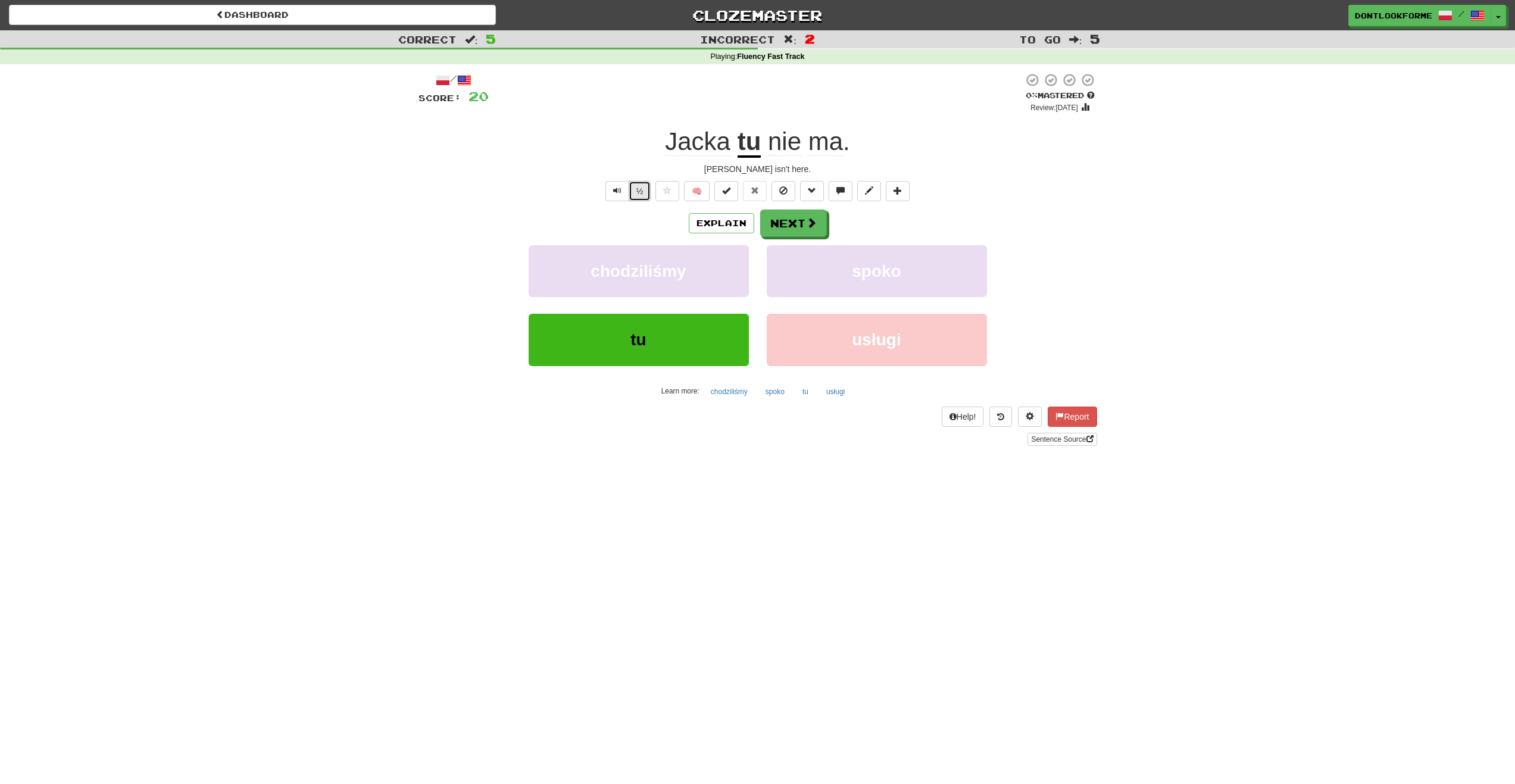
click at [641, 196] on button "½" at bounding box center [639, 191] width 23 height 20
click at [641, 192] on button "½" at bounding box center [639, 191] width 23 height 20
click at [793, 221] on button "Next" at bounding box center [794, 223] width 67 height 27
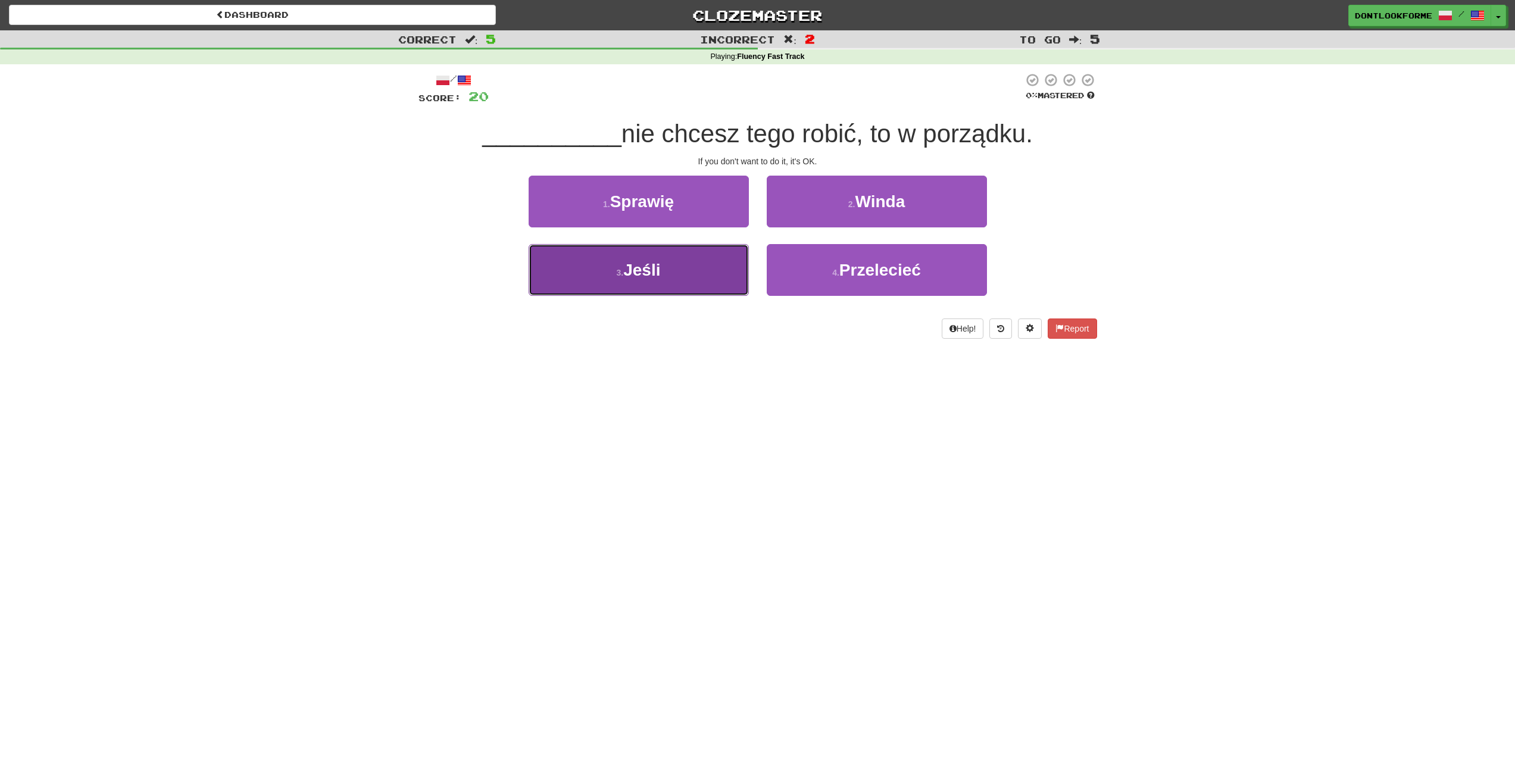
click at [686, 283] on button "3 . Jeśli" at bounding box center [638, 270] width 220 height 52
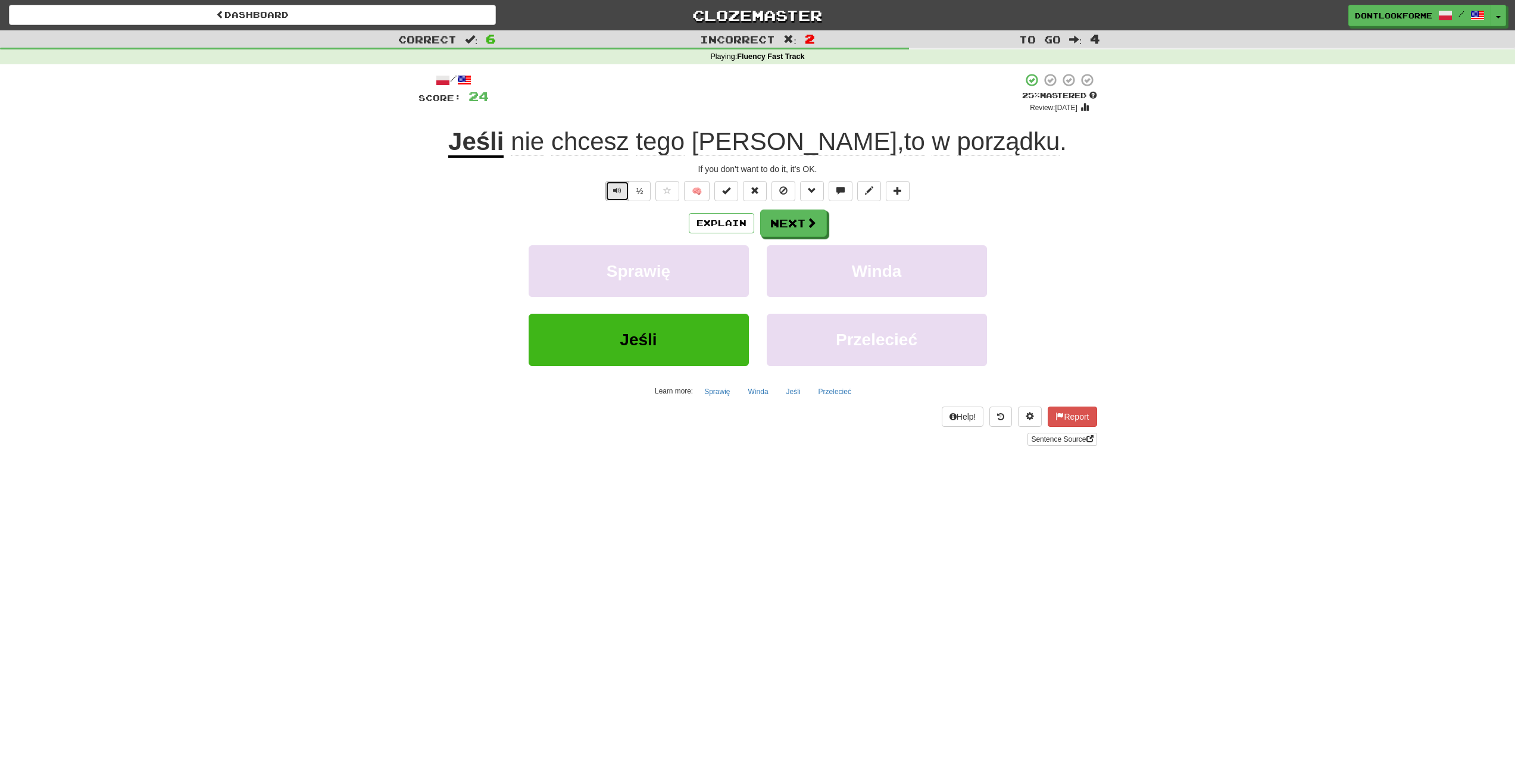
click at [624, 194] on button "Text-to-speech controls" at bounding box center [617, 191] width 24 height 20
click at [639, 182] on button "½" at bounding box center [639, 191] width 23 height 20
click at [673, 192] on button at bounding box center [667, 191] width 24 height 20
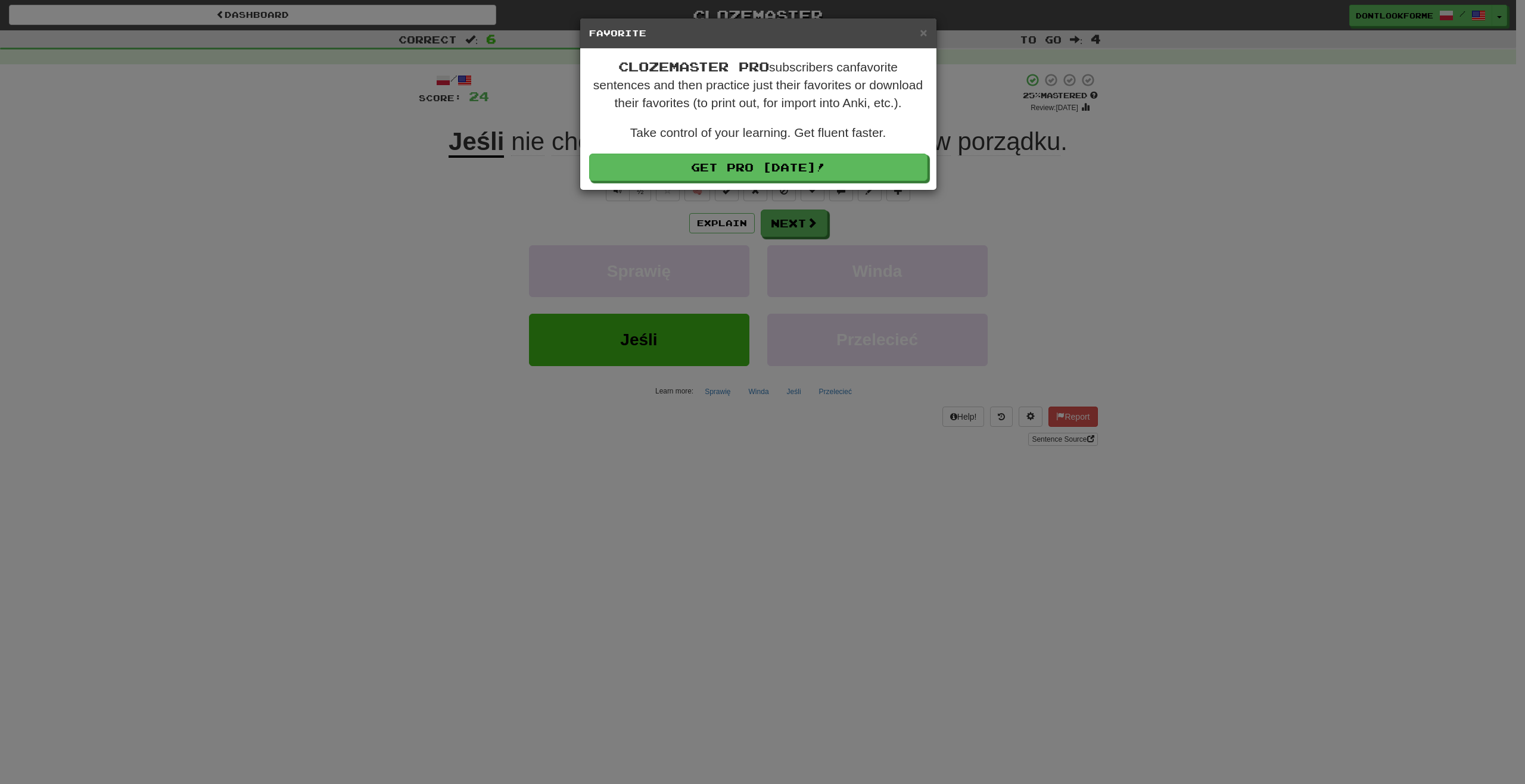
click at [645, 190] on div "× Favorite Clozemaster Pro subscribers can favorite sentences and then practice…" at bounding box center [758, 104] width 357 height 173
click at [642, 198] on div "× Favorite Clozemaster Pro subscribers can favorite sentences and then practice…" at bounding box center [763, 392] width 1525 height 784
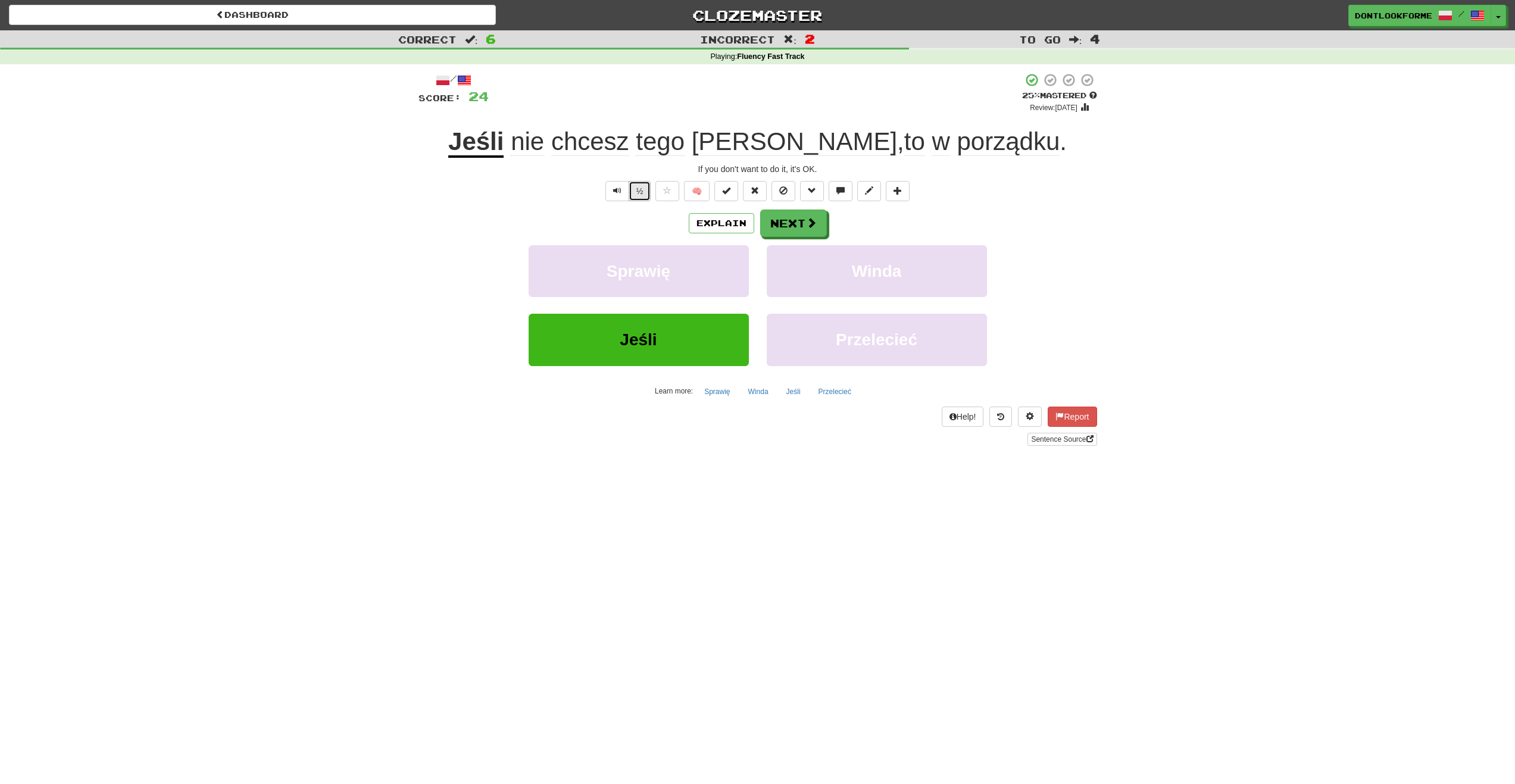
click at [639, 196] on button "½" at bounding box center [639, 191] width 23 height 20
click at [639, 187] on button "½" at bounding box center [639, 191] width 23 height 20
click at [646, 187] on button "½" at bounding box center [639, 191] width 23 height 20
click at [641, 193] on button "½" at bounding box center [639, 191] width 23 height 20
click at [648, 185] on button "½" at bounding box center [639, 191] width 23 height 20
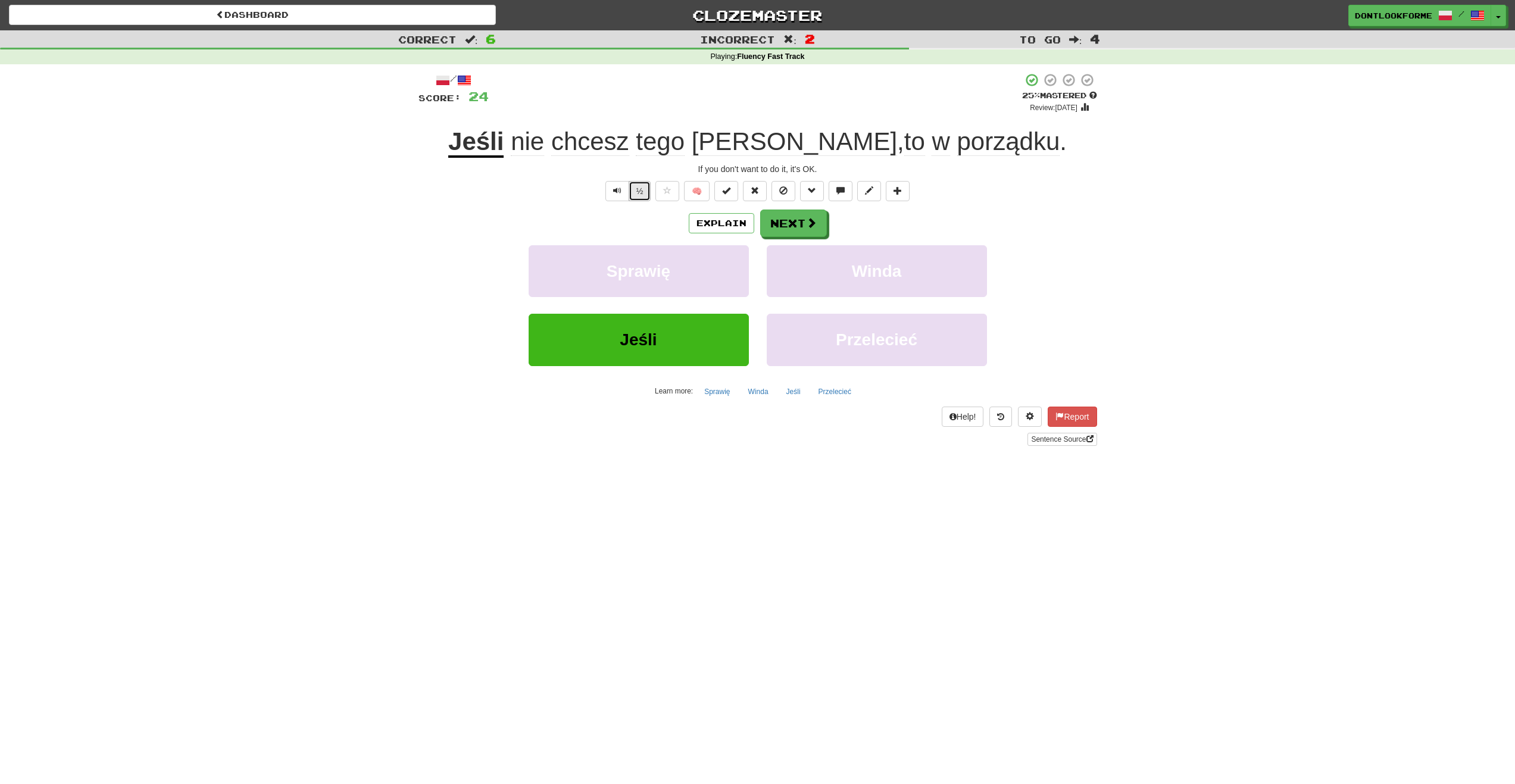
click at [647, 193] on button "½" at bounding box center [639, 191] width 23 height 20
click at [777, 218] on button "Next" at bounding box center [794, 223] width 67 height 27
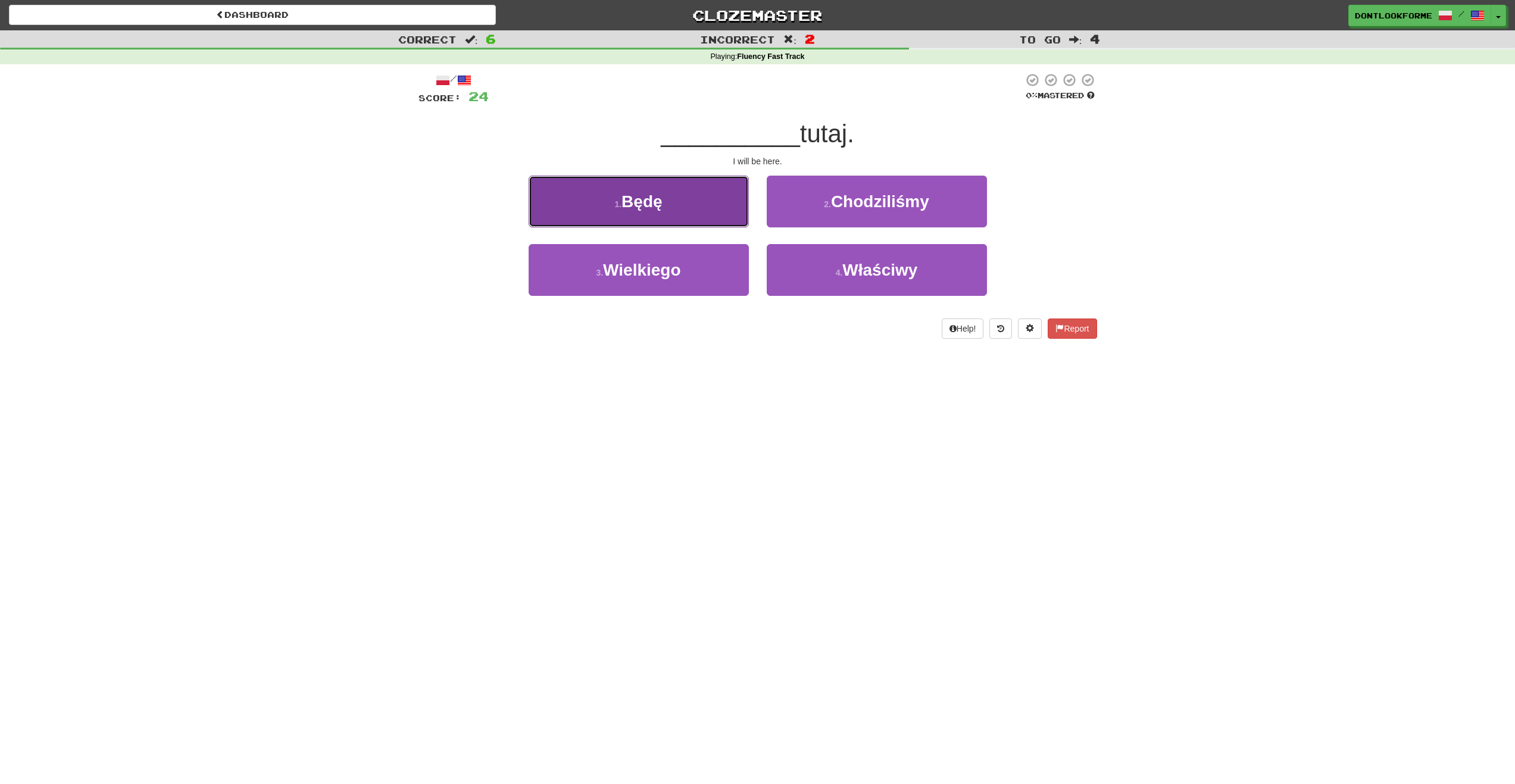
click at [630, 222] on button "1 . Będę" at bounding box center [638, 201] width 220 height 52
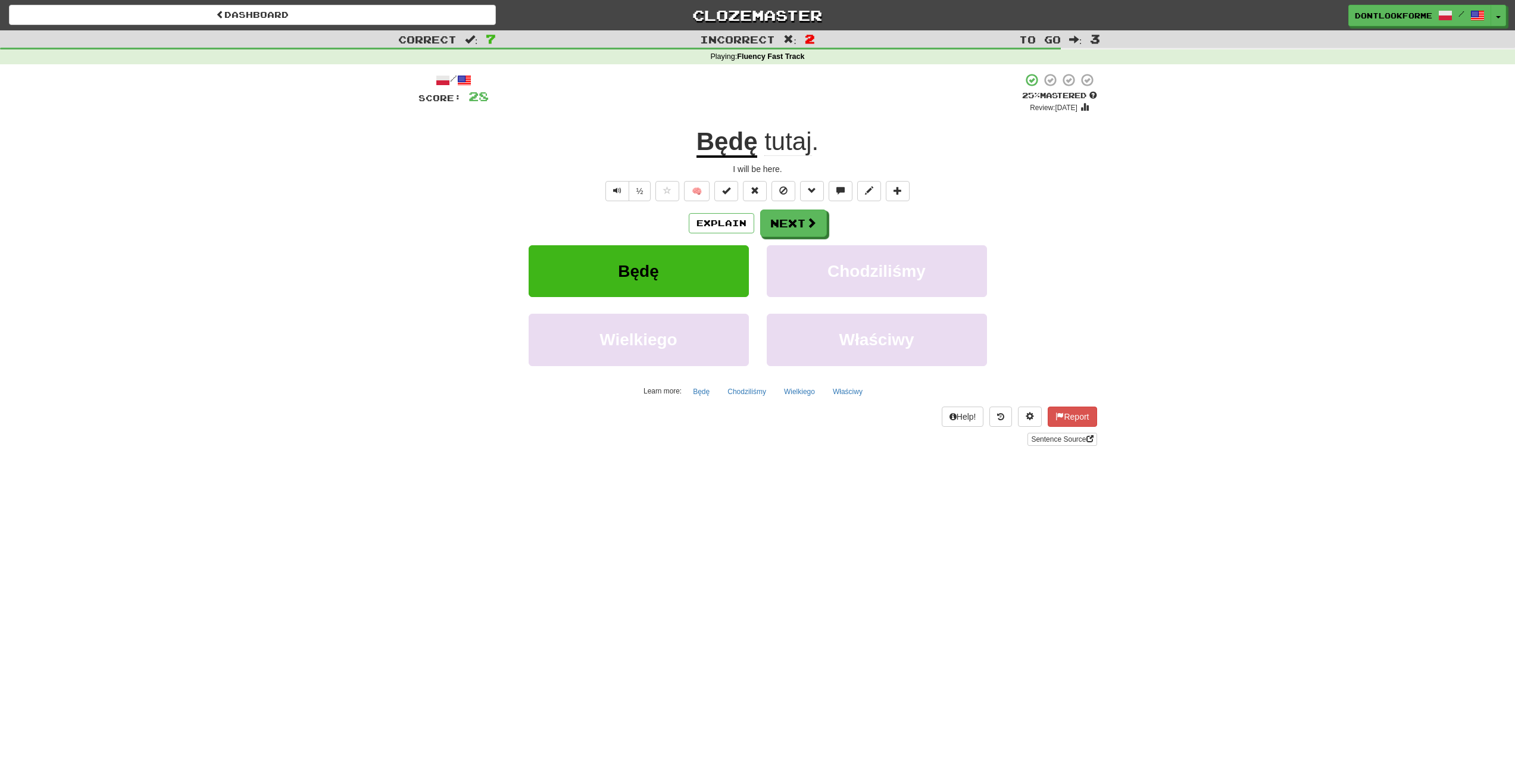
click at [754, 146] on u "Będę" at bounding box center [727, 143] width 61 height 31
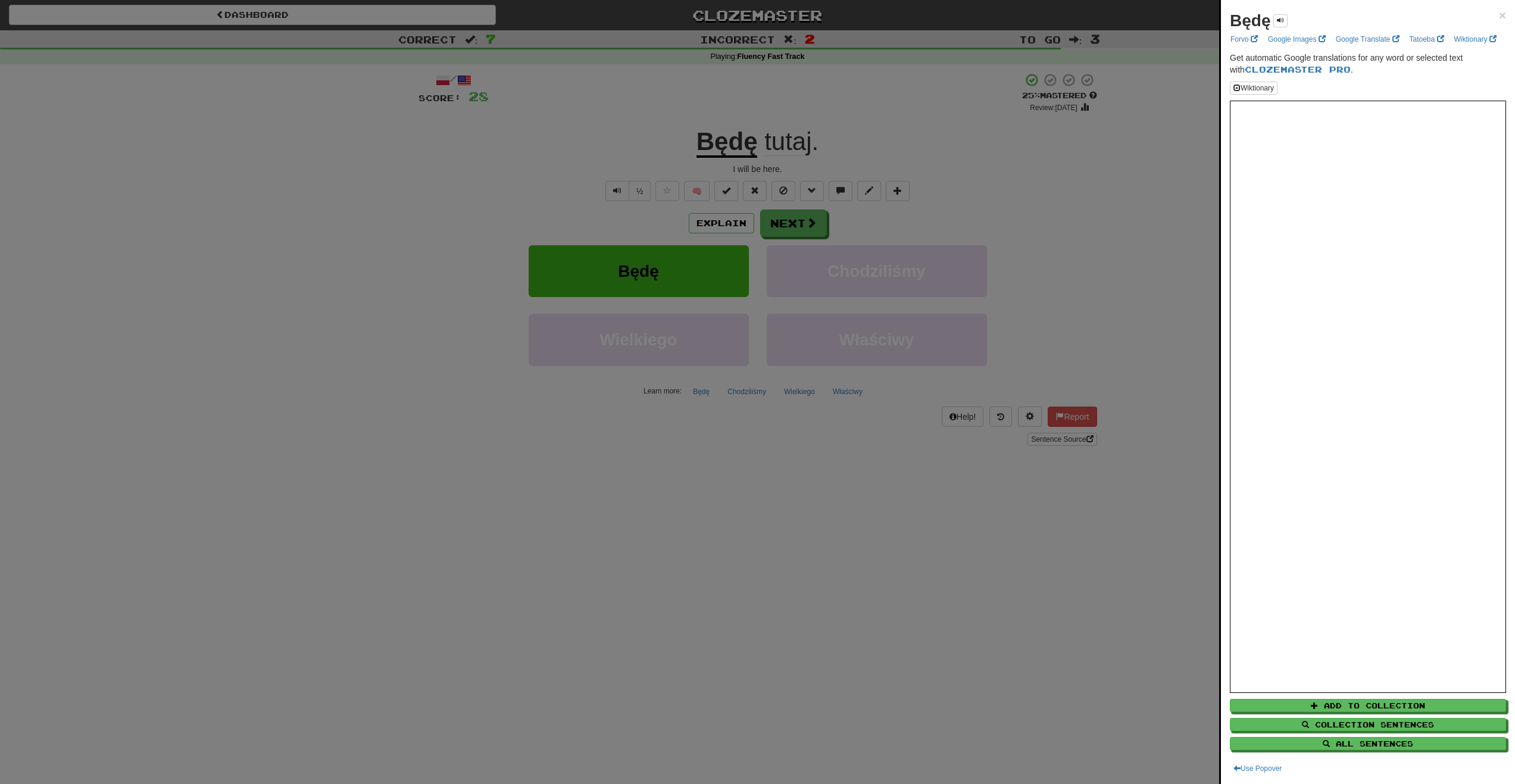
click at [1070, 213] on div at bounding box center [757, 392] width 1515 height 784
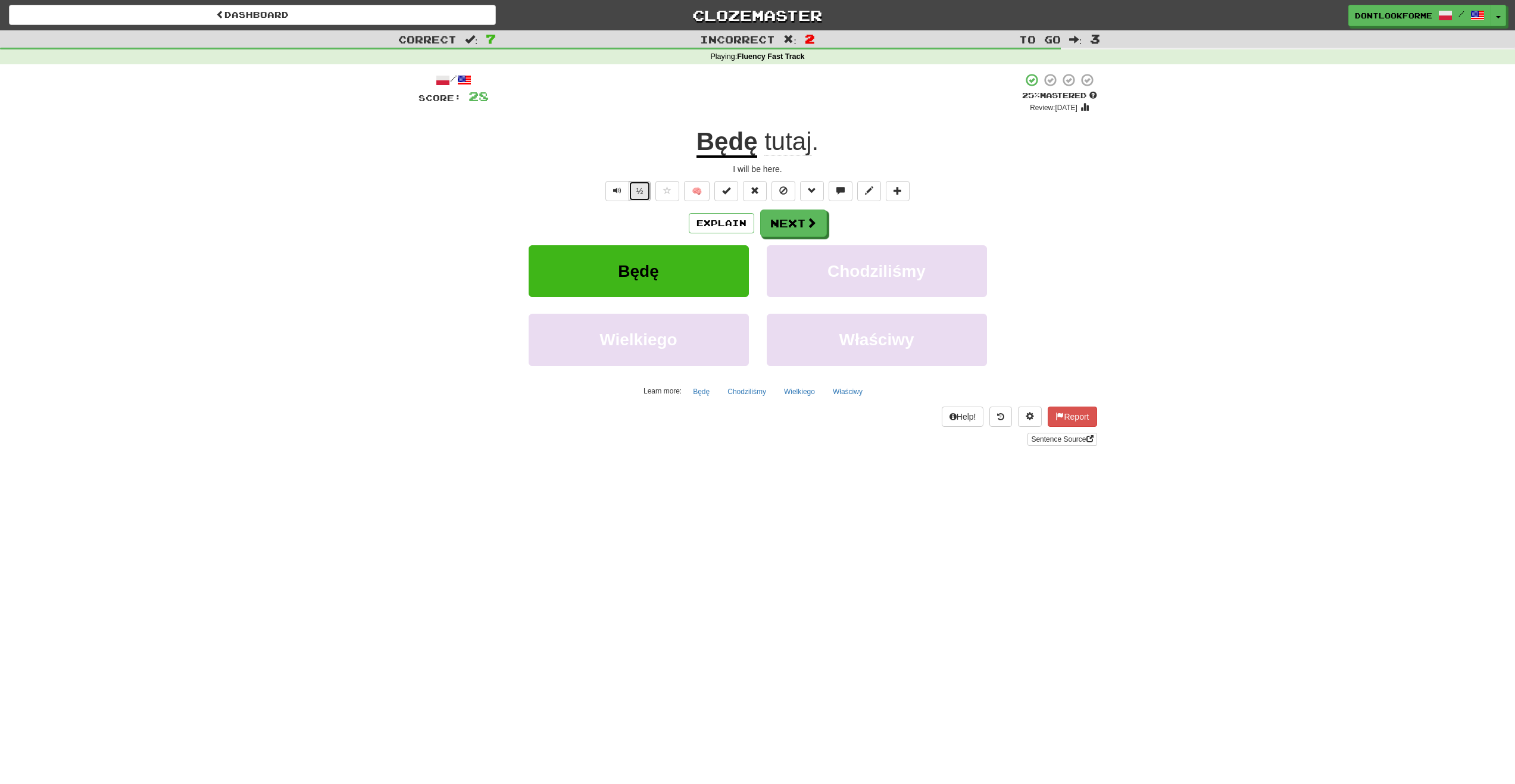
click at [643, 189] on button "½" at bounding box center [639, 191] width 23 height 20
click at [796, 221] on button "Next" at bounding box center [794, 223] width 67 height 27
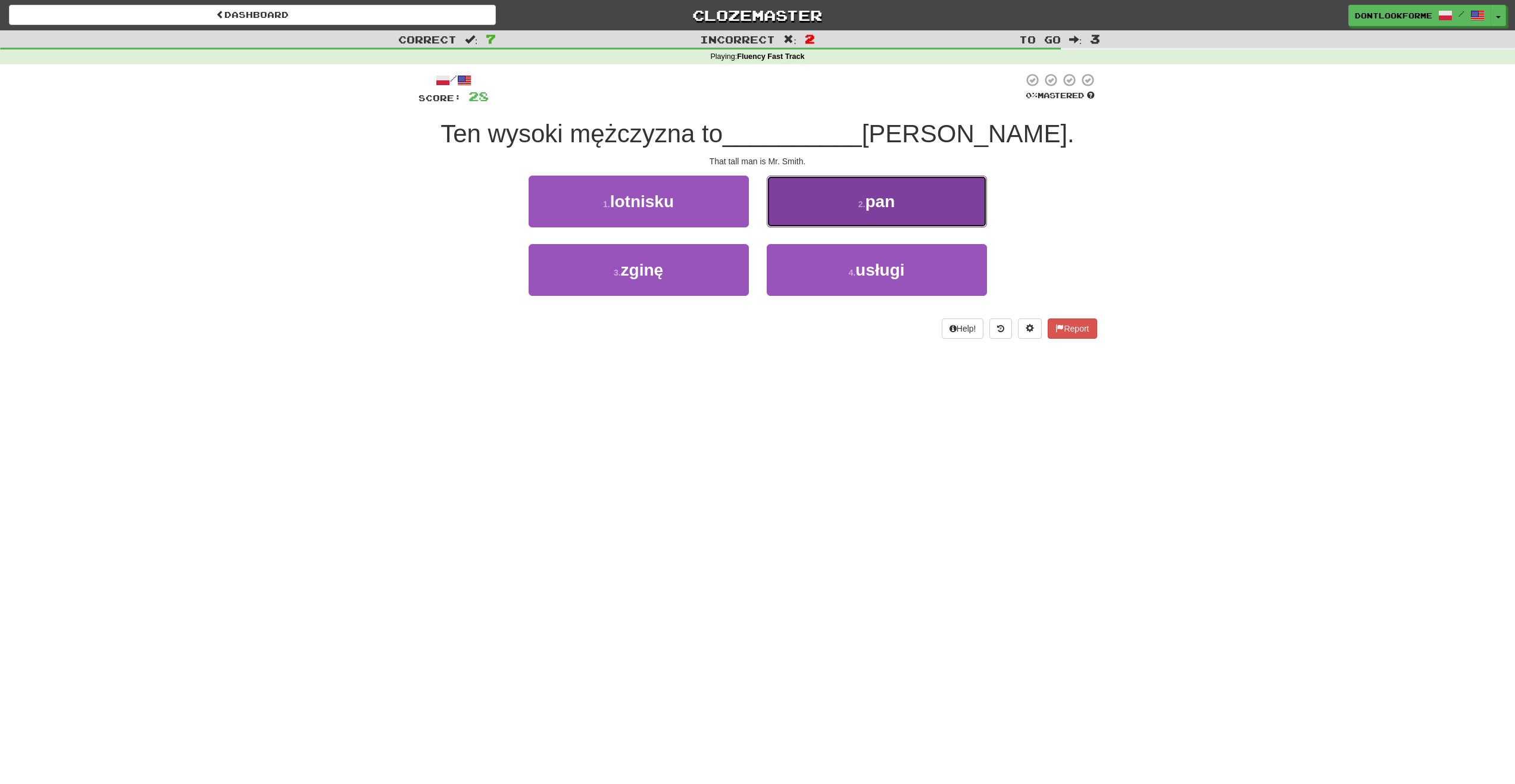
click at [946, 217] on button "2 . pan" at bounding box center [877, 201] width 220 height 52
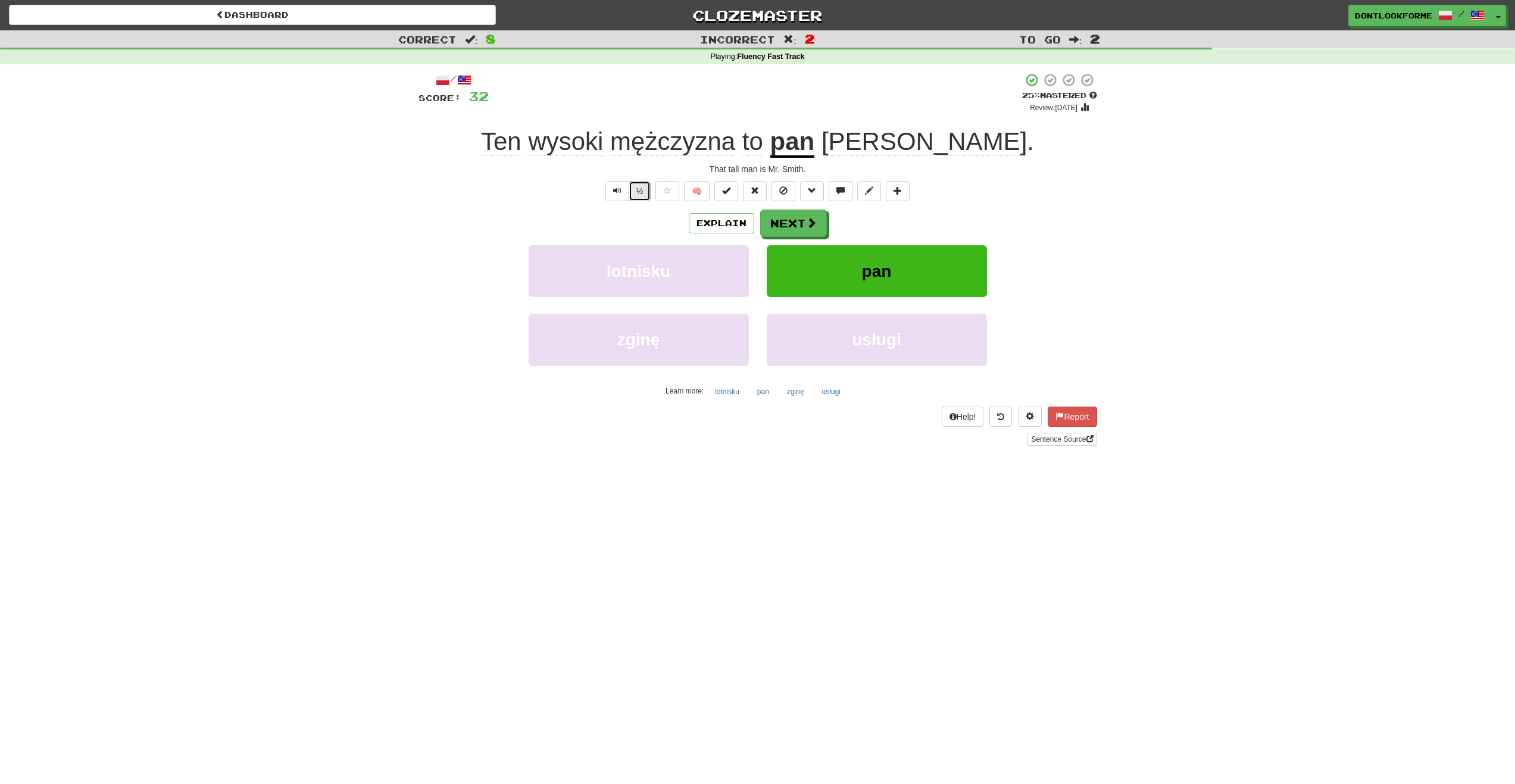
click at [645, 192] on button "½" at bounding box center [639, 191] width 23 height 20
click at [641, 184] on button "½" at bounding box center [639, 191] width 23 height 20
click at [821, 229] on button "Next" at bounding box center [794, 223] width 67 height 27
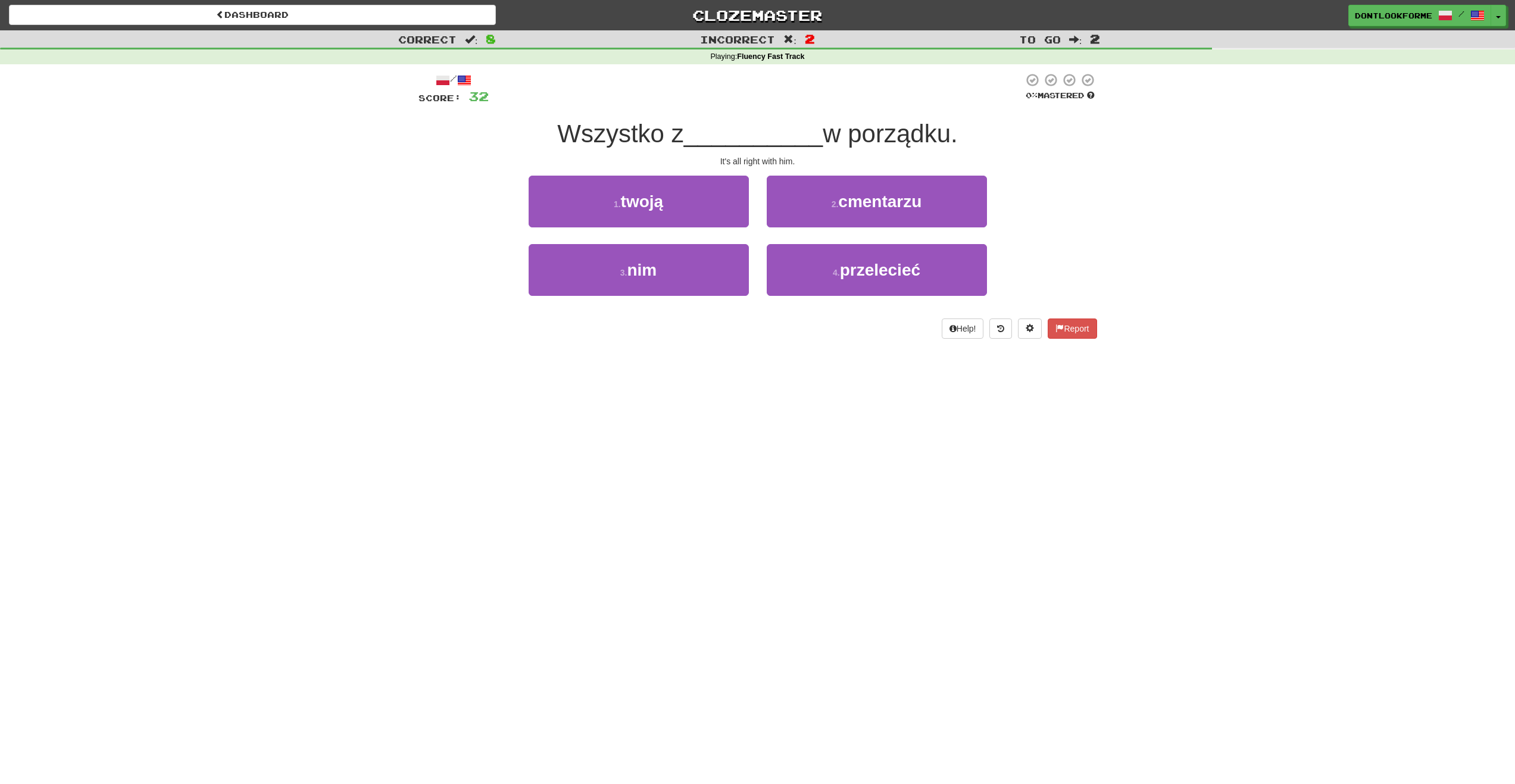
click at [575, 135] on span "Wszystko z" at bounding box center [620, 134] width 126 height 28
click at [647, 254] on button "3 . nim" at bounding box center [638, 270] width 220 height 52
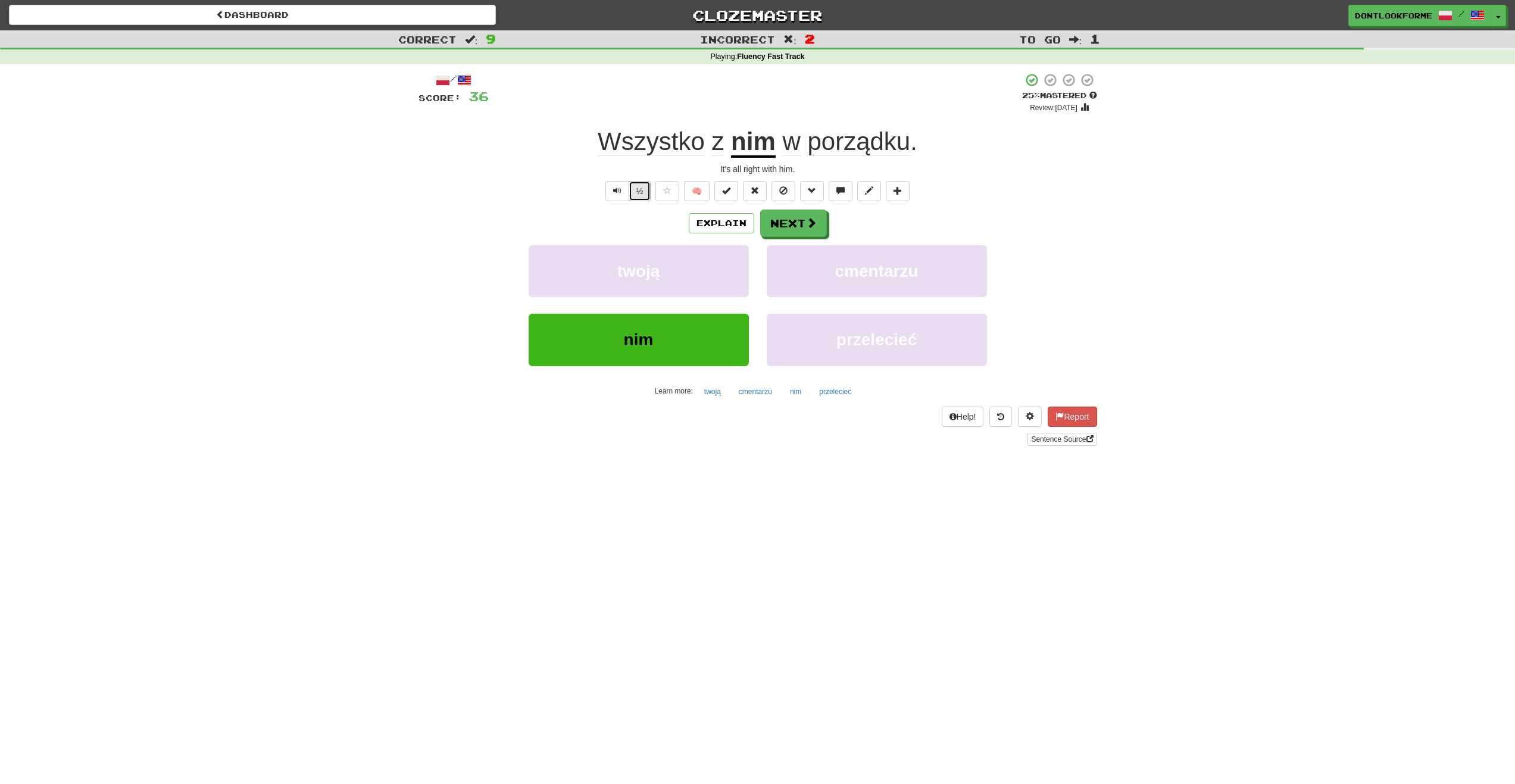
click at [642, 192] on button "½" at bounding box center [639, 191] width 23 height 20
click at [642, 193] on button "½" at bounding box center [639, 191] width 23 height 20
click at [644, 189] on button "½" at bounding box center [639, 191] width 23 height 20
click at [800, 217] on button "Next" at bounding box center [794, 223] width 67 height 27
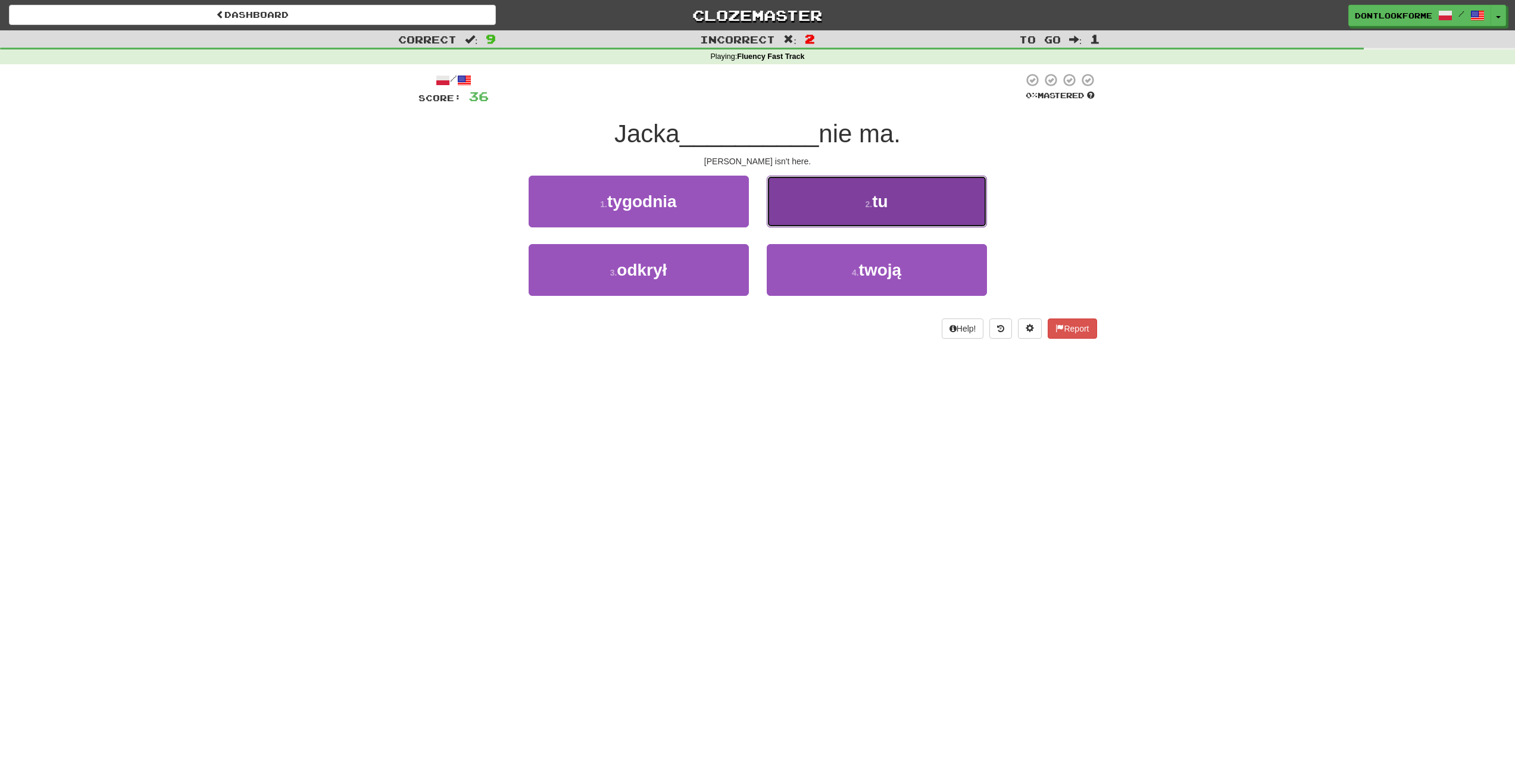
click at [888, 202] on span "tu" at bounding box center [879, 201] width 15 height 18
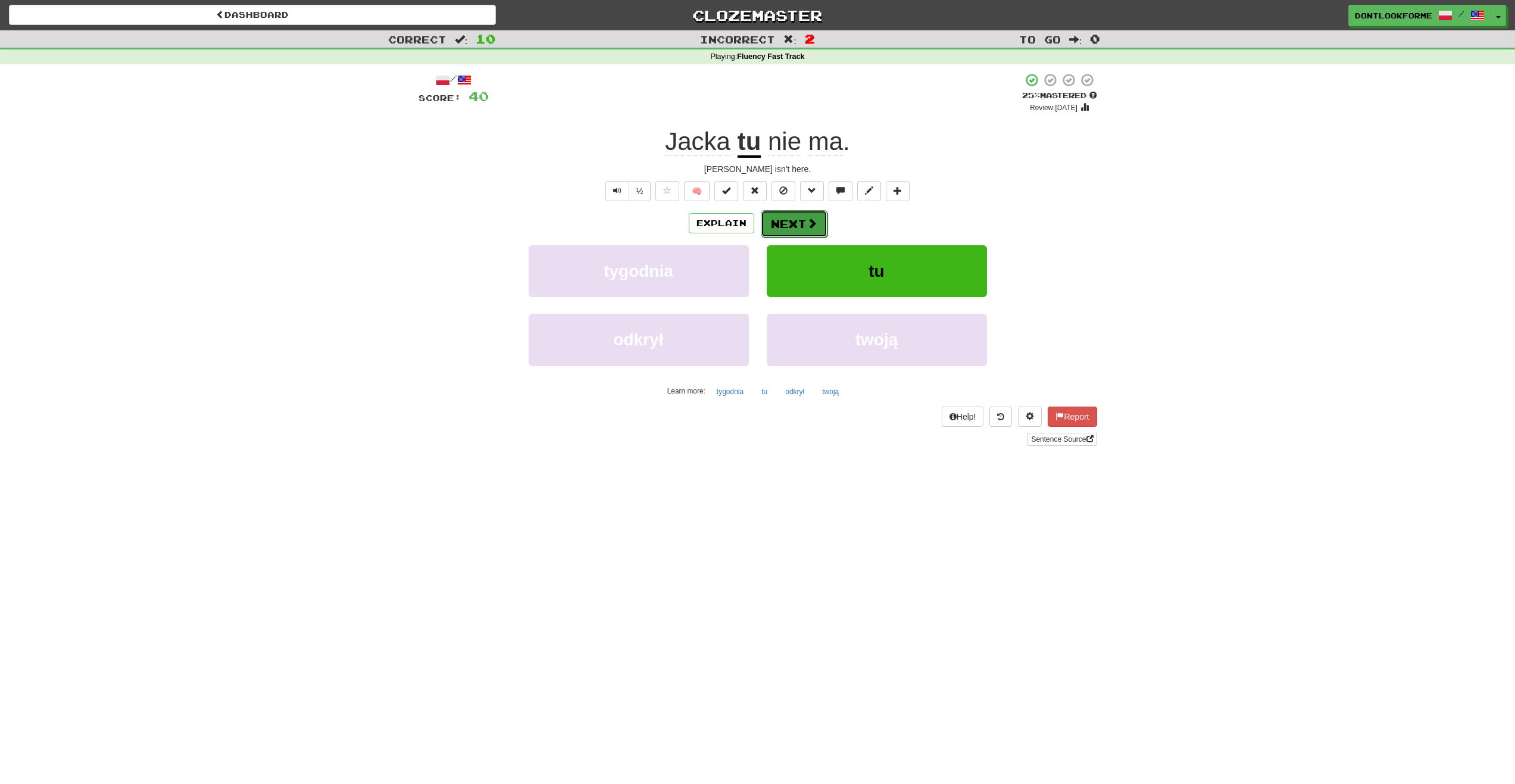
click at [808, 214] on button "Next" at bounding box center [794, 223] width 67 height 27
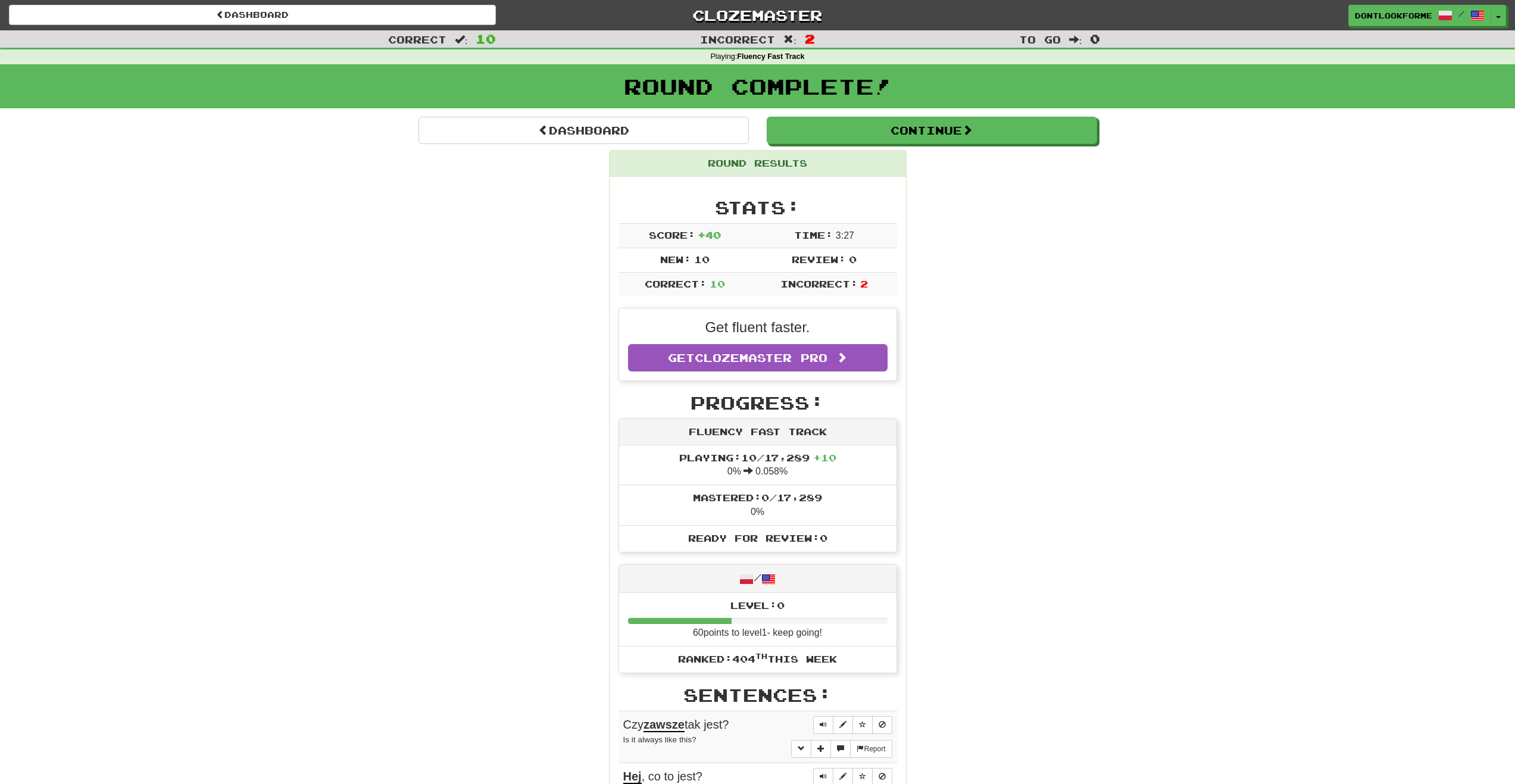
drag, startPoint x: 849, startPoint y: 495, endPoint x: 1200, endPoint y: 594, distance: 364.7
click at [1200, 595] on div "Correct : 10 Incorrect : 2 To go : 0 Playing : Fluency Fast Track Round Complet…" at bounding box center [757, 677] width 1515 height 1293
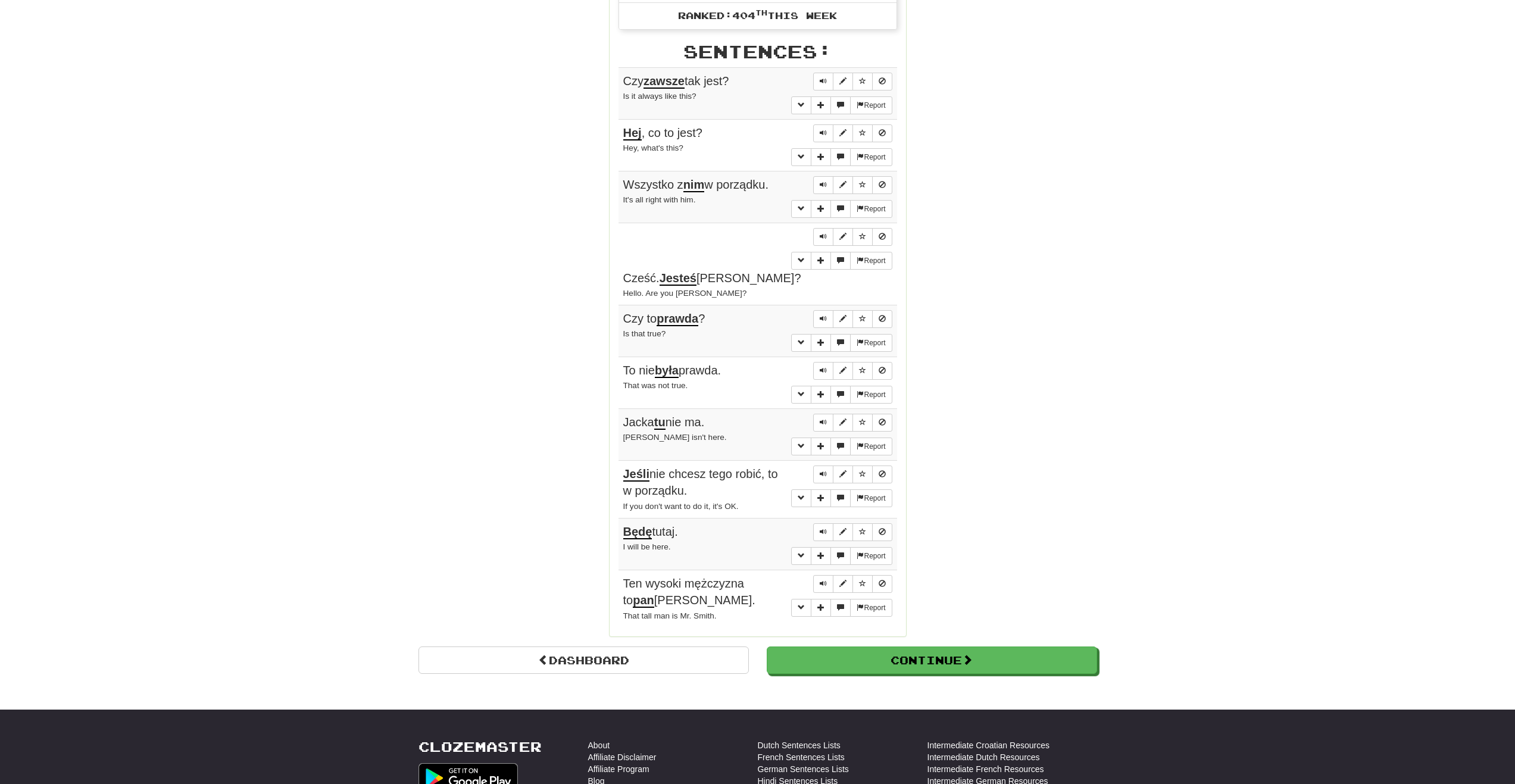
scroll to position [655, 0]
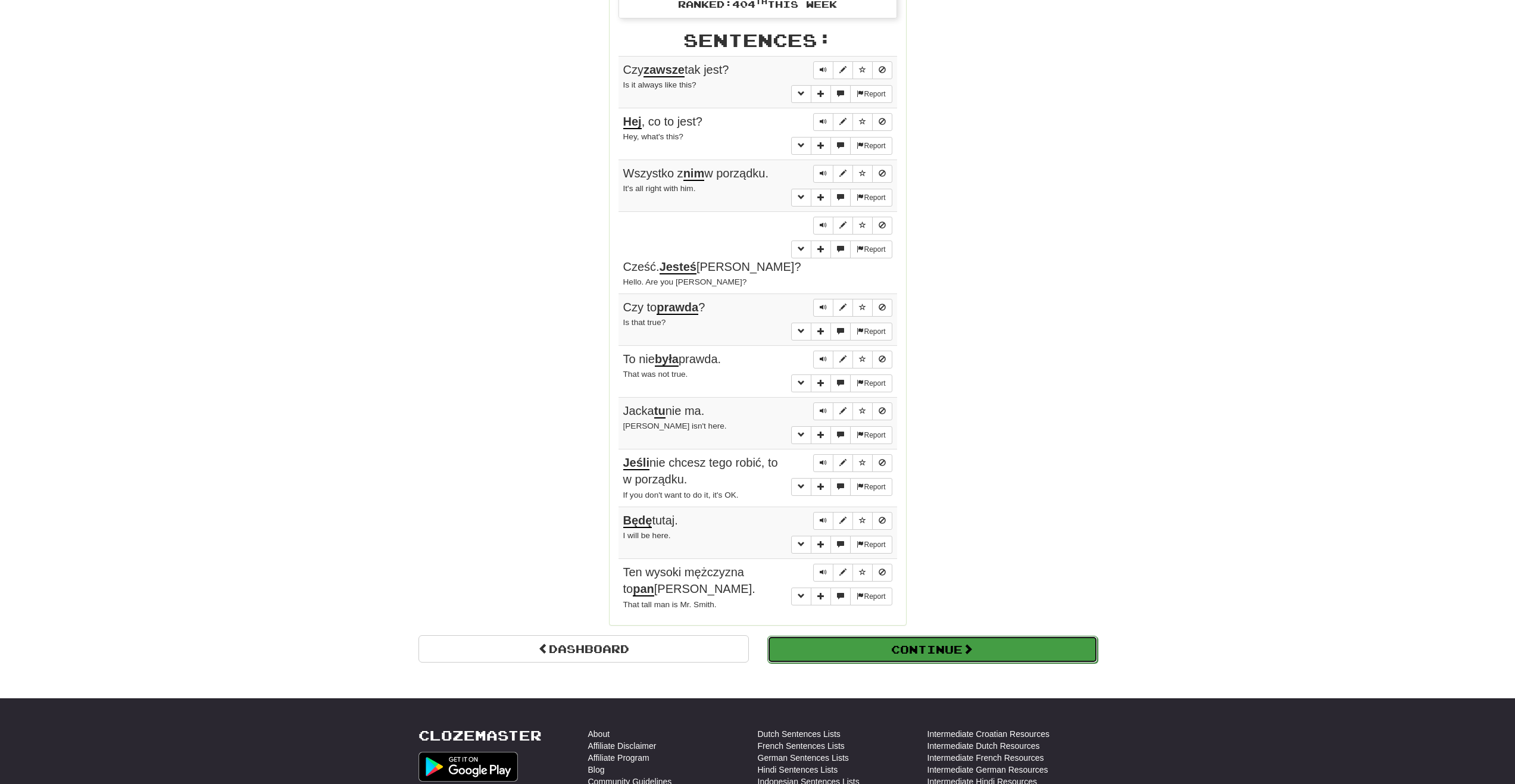
click at [981, 636] on button "Continue" at bounding box center [933, 649] width 331 height 27
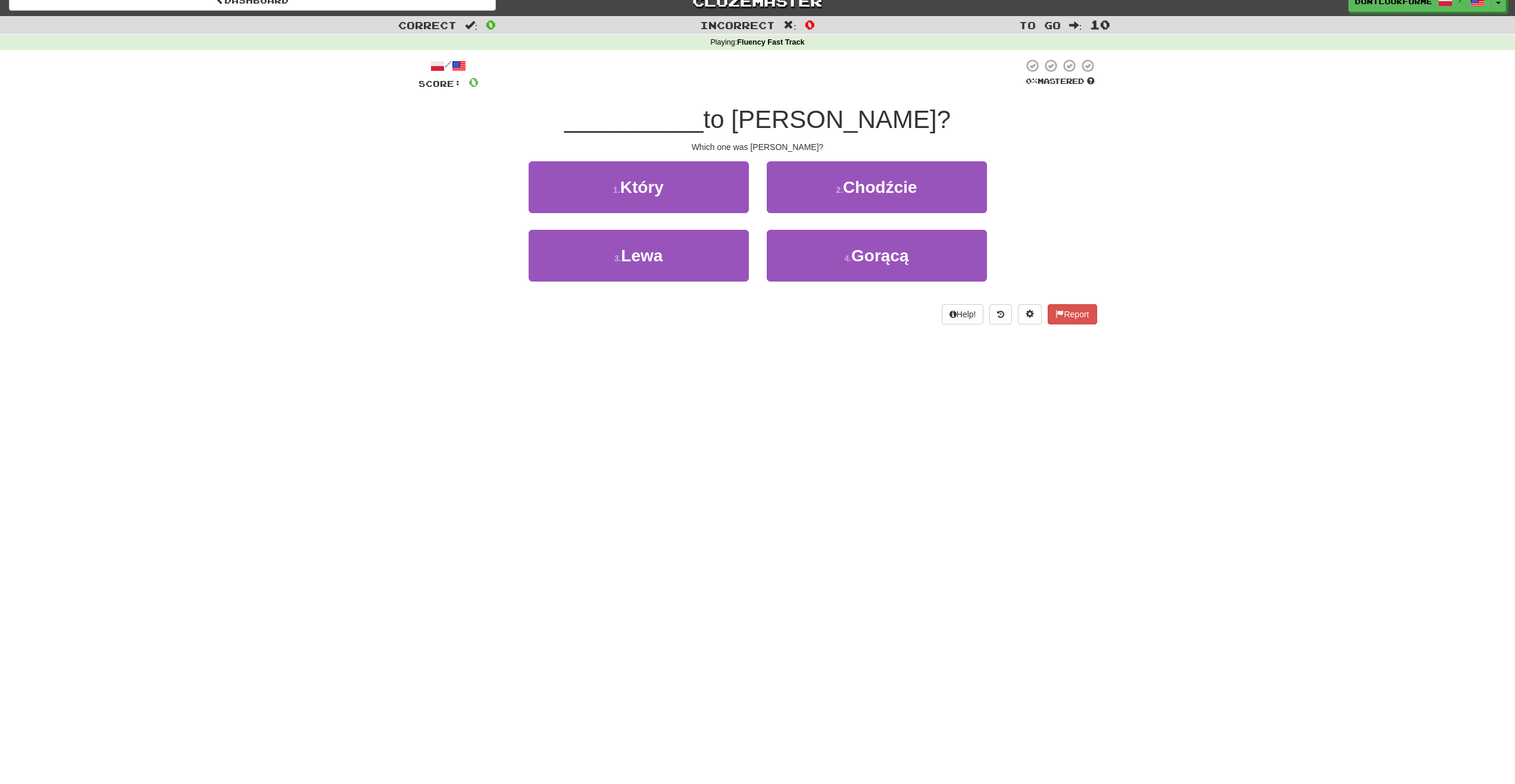
scroll to position [0, 0]
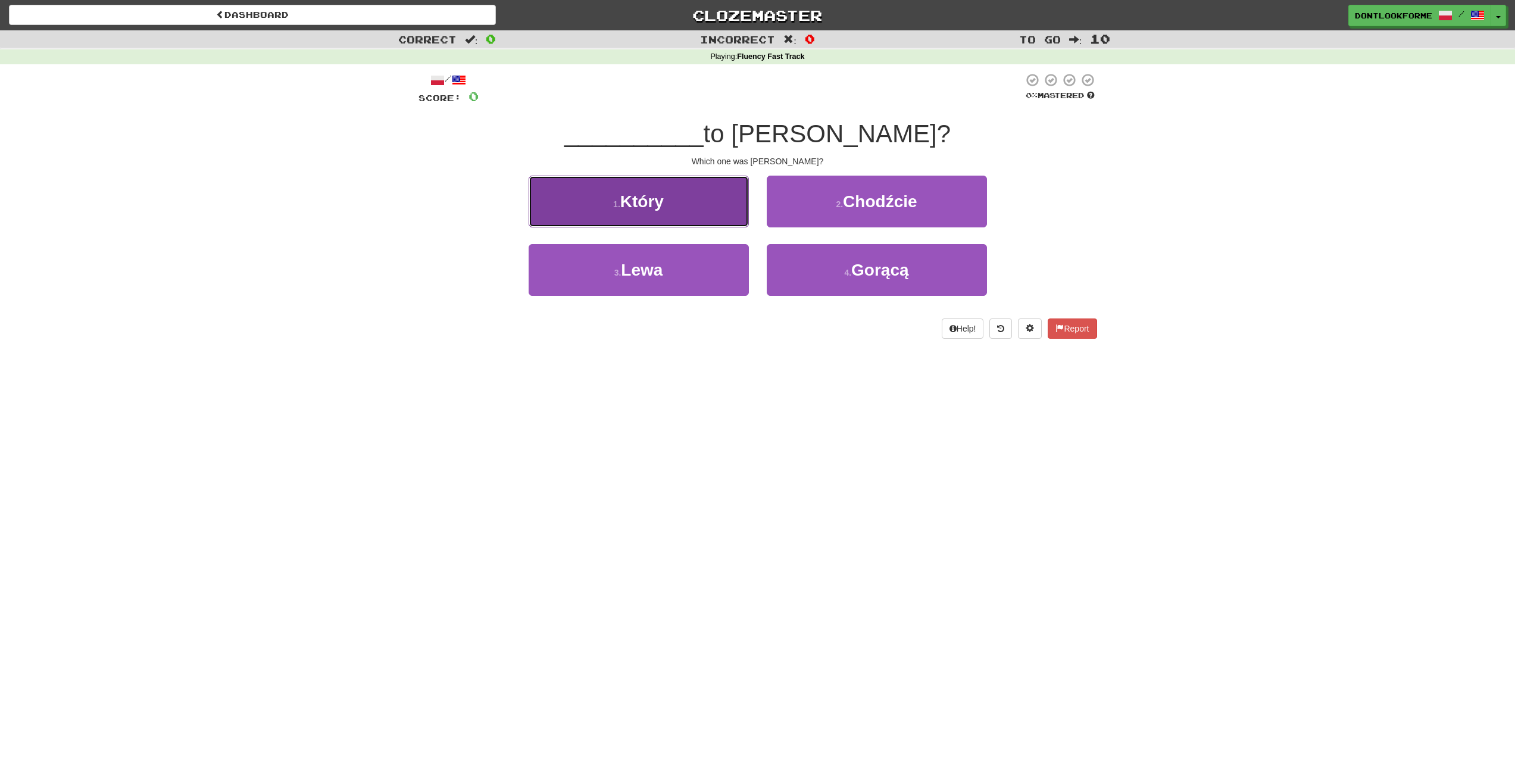
click at [660, 203] on span "Który" at bounding box center [642, 201] width 43 height 18
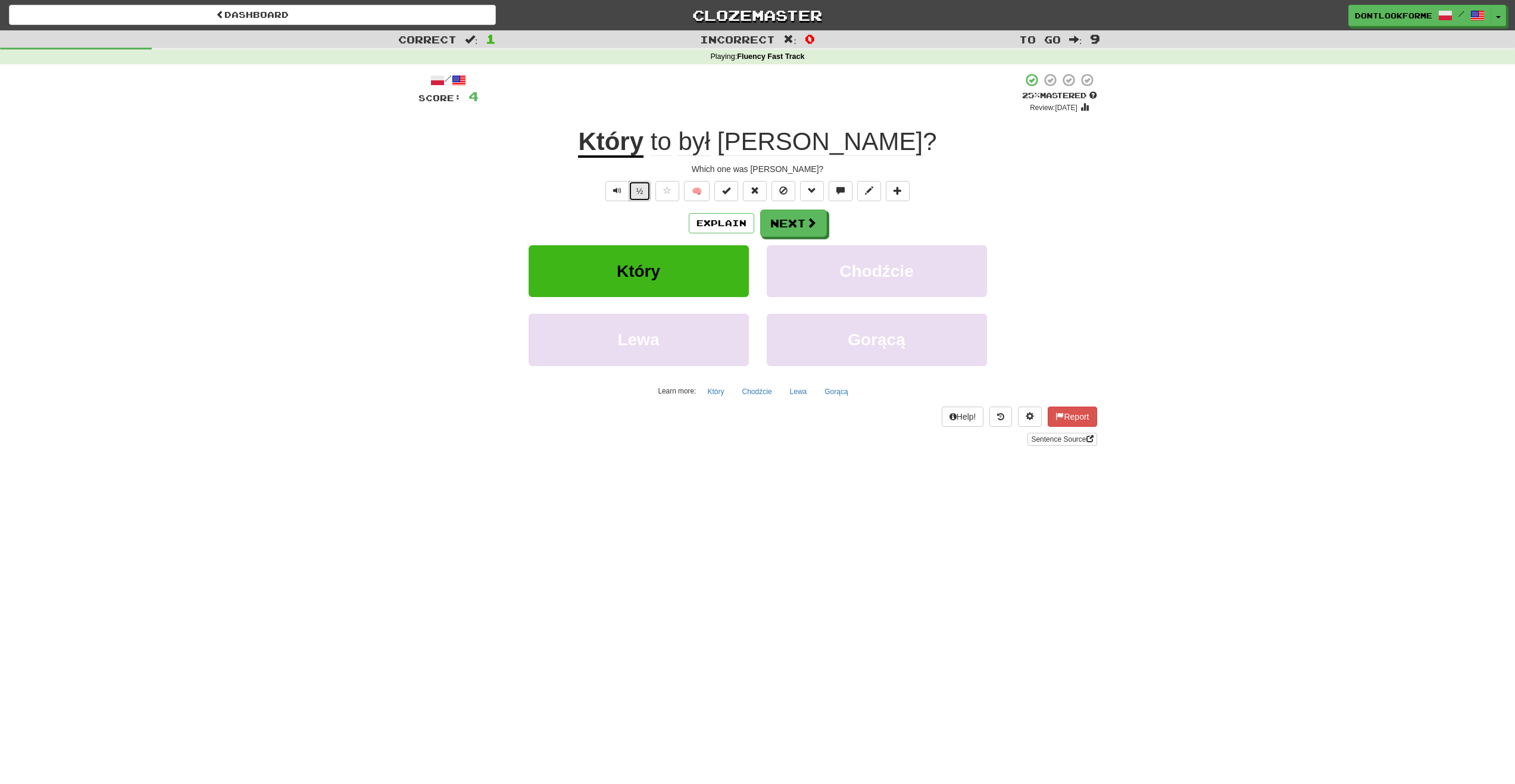
click at [644, 193] on button "½" at bounding box center [639, 191] width 23 height 20
click at [644, 155] on u "Który" at bounding box center [610, 143] width 65 height 31
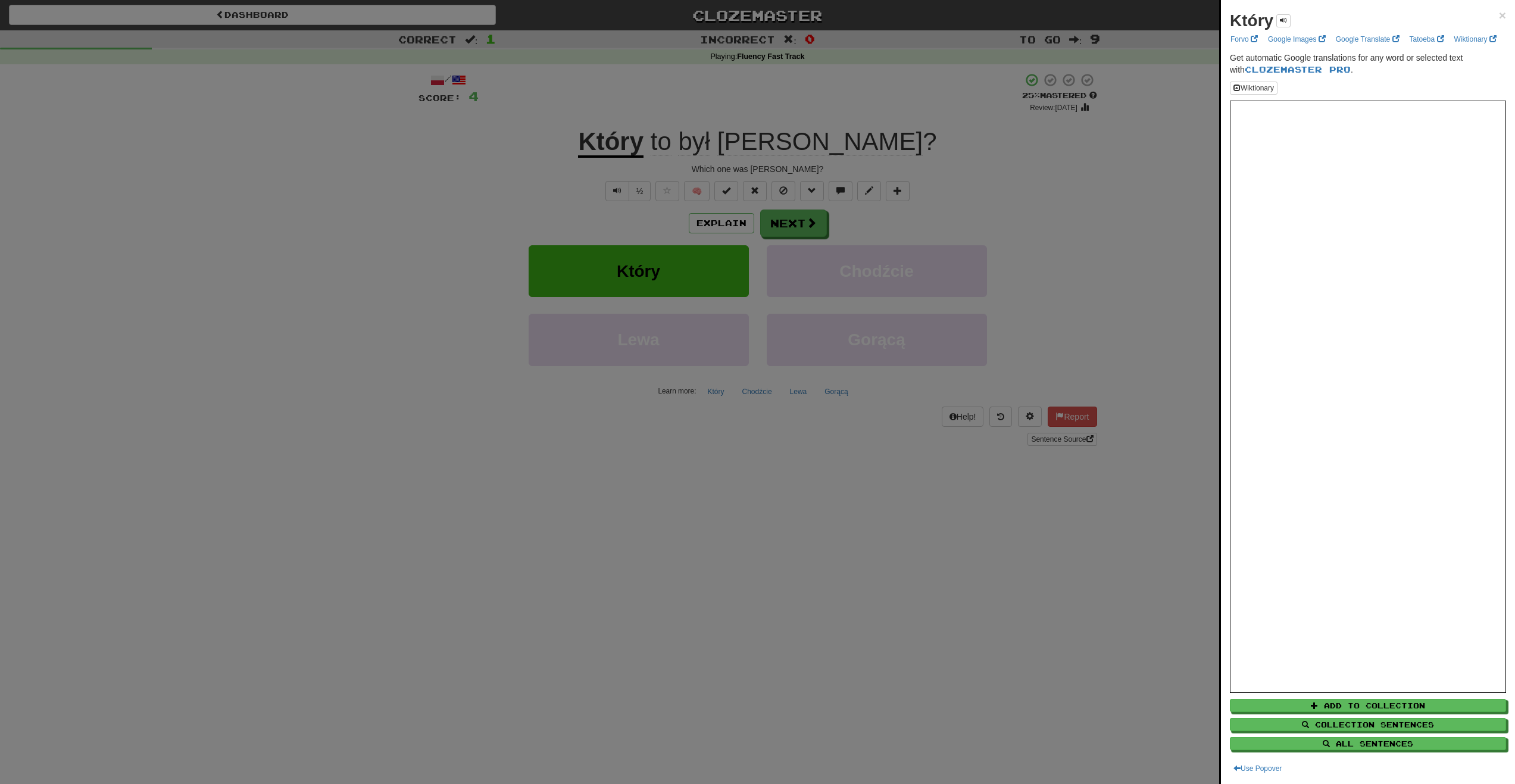
drag, startPoint x: 1009, startPoint y: 187, endPoint x: 1002, endPoint y: 194, distance: 9.9
click at [1010, 187] on div at bounding box center [757, 392] width 1515 height 784
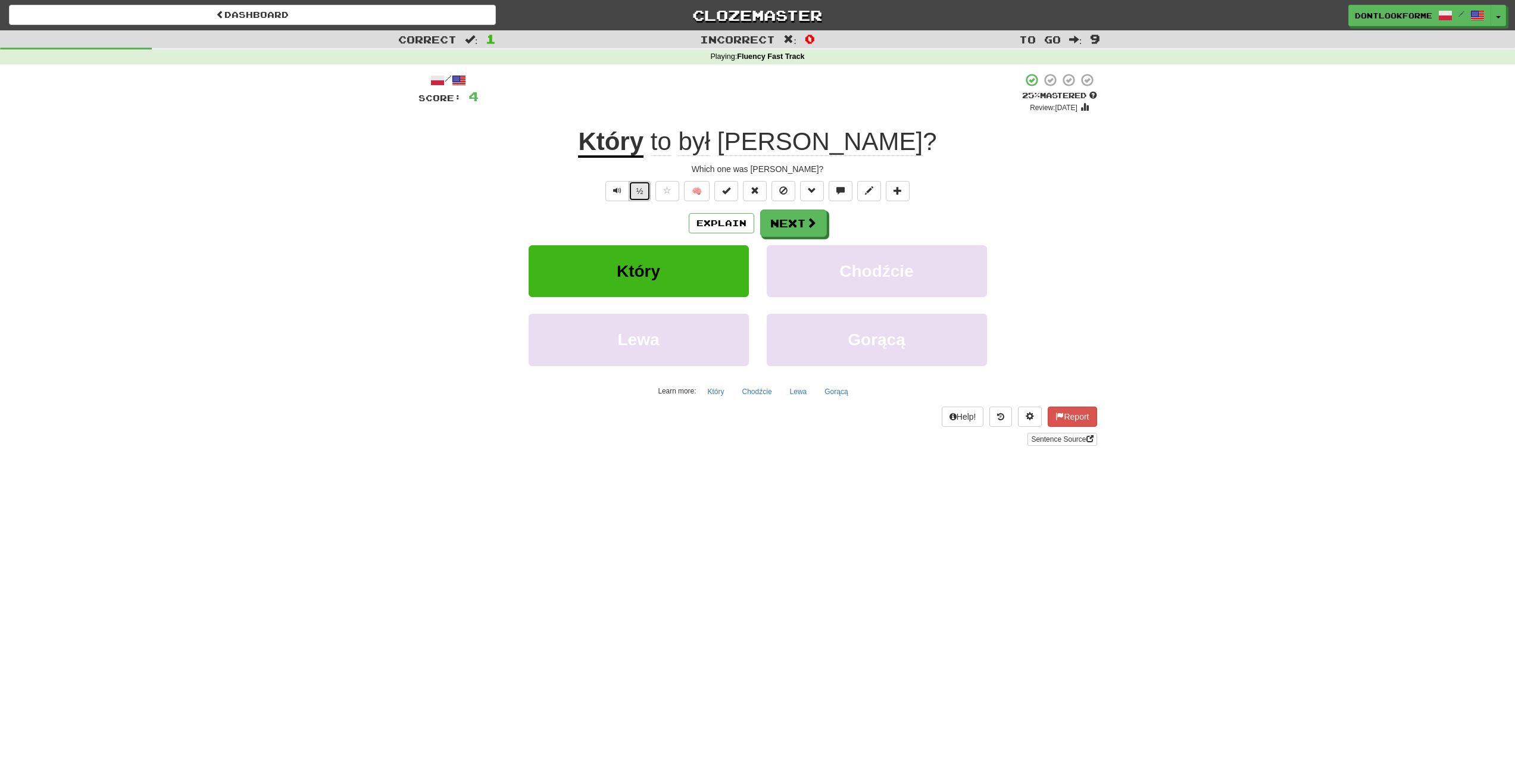
click at [639, 189] on button "½" at bounding box center [639, 191] width 23 height 20
click at [644, 187] on button "½" at bounding box center [639, 191] width 23 height 20
click at [643, 191] on button "½" at bounding box center [639, 191] width 23 height 20
click at [640, 193] on button "½" at bounding box center [639, 191] width 23 height 20
click at [710, 141] on span "był" at bounding box center [694, 142] width 32 height 29
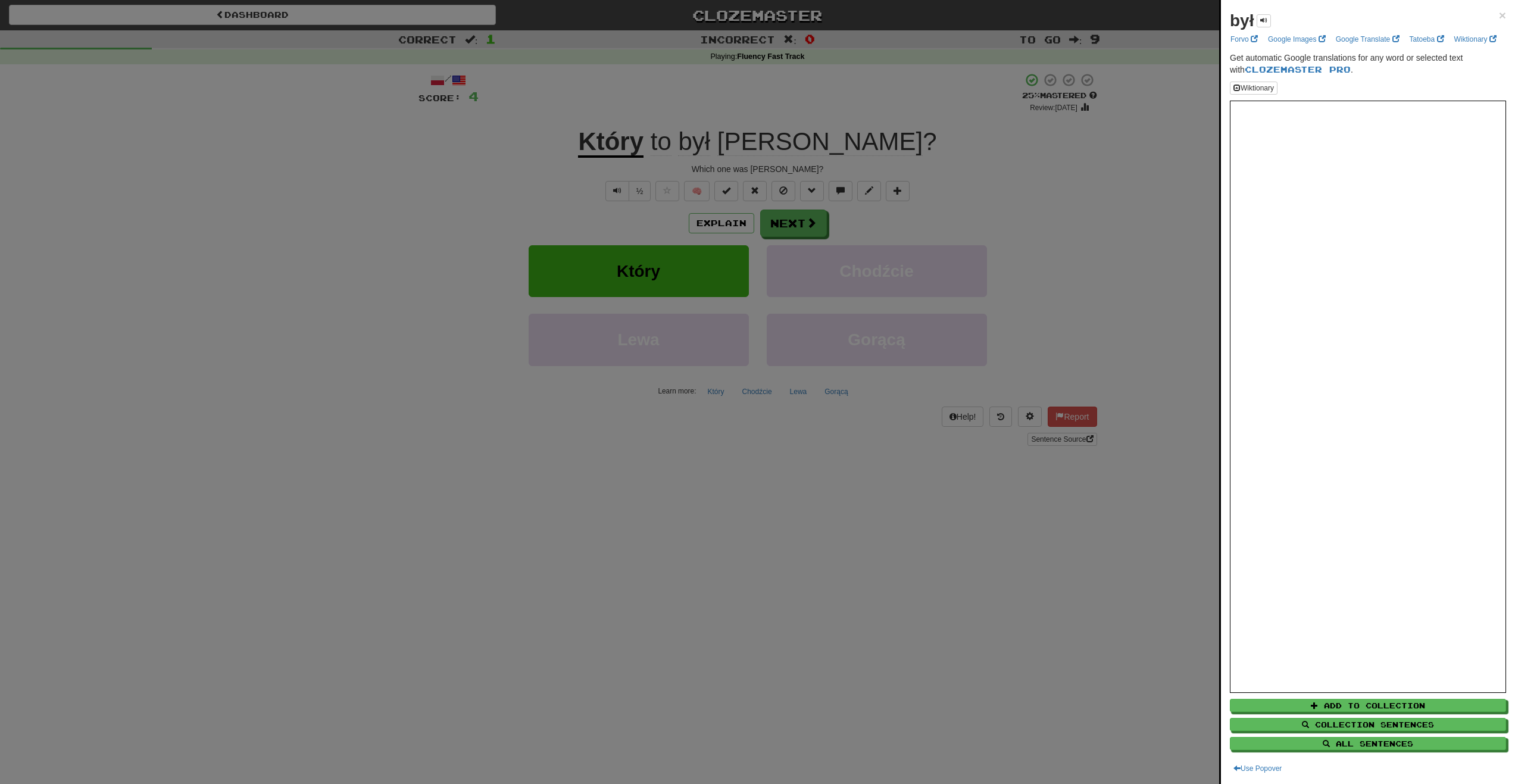
click at [636, 190] on div at bounding box center [757, 392] width 1515 height 784
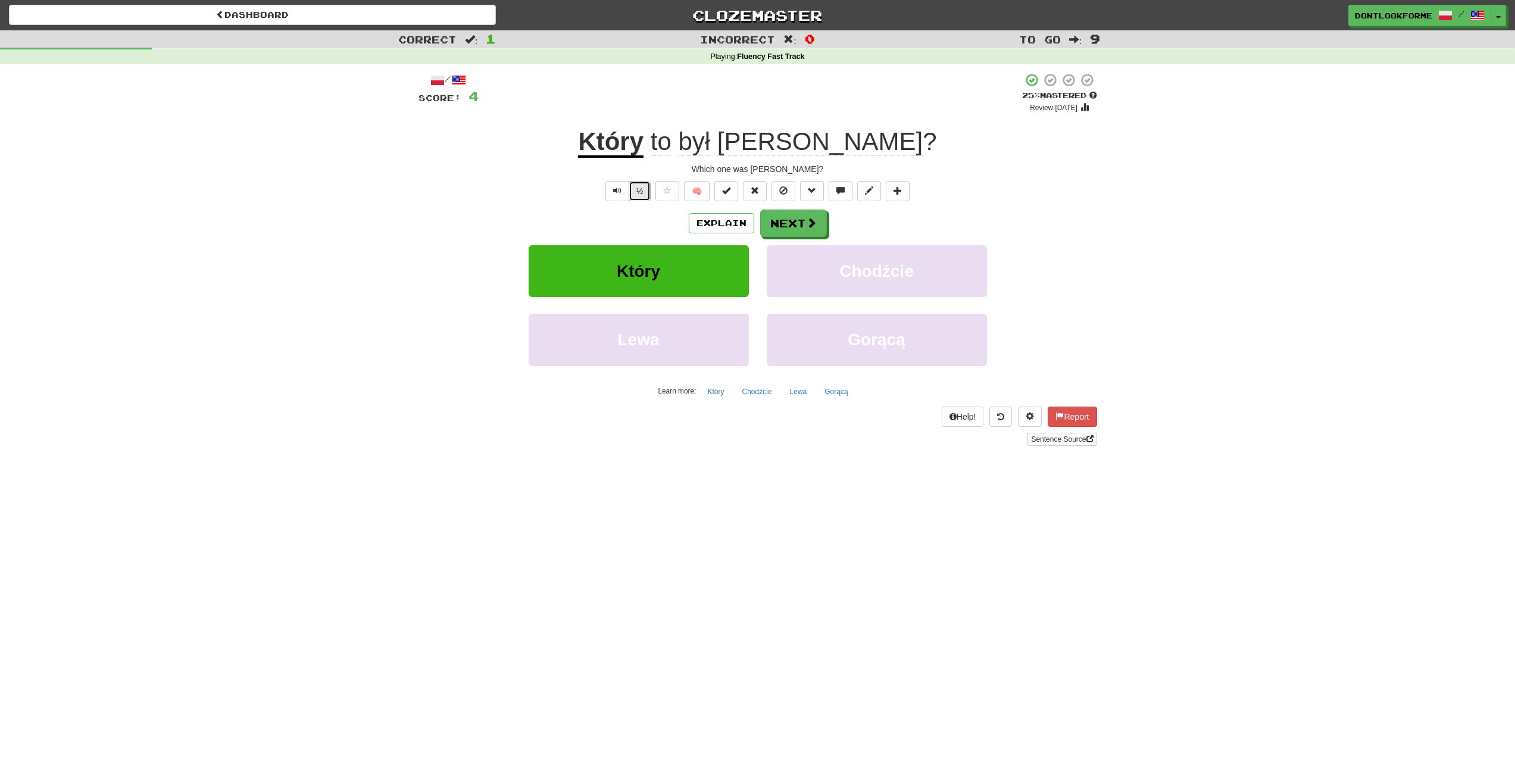
click at [636, 185] on button "½" at bounding box center [639, 191] width 23 height 20
click at [644, 145] on u "Który" at bounding box center [610, 143] width 65 height 31
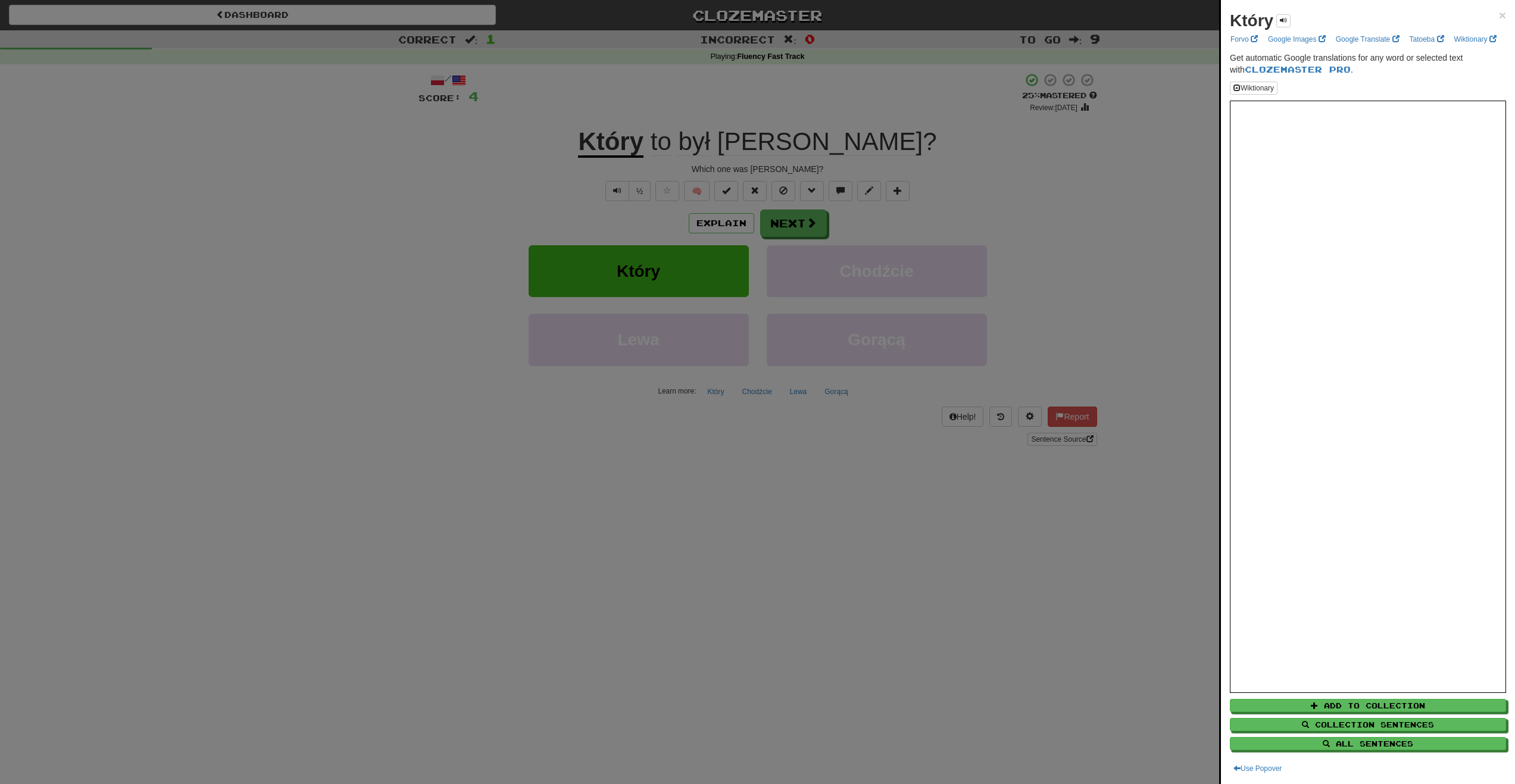
click at [1053, 343] on div at bounding box center [757, 392] width 1515 height 784
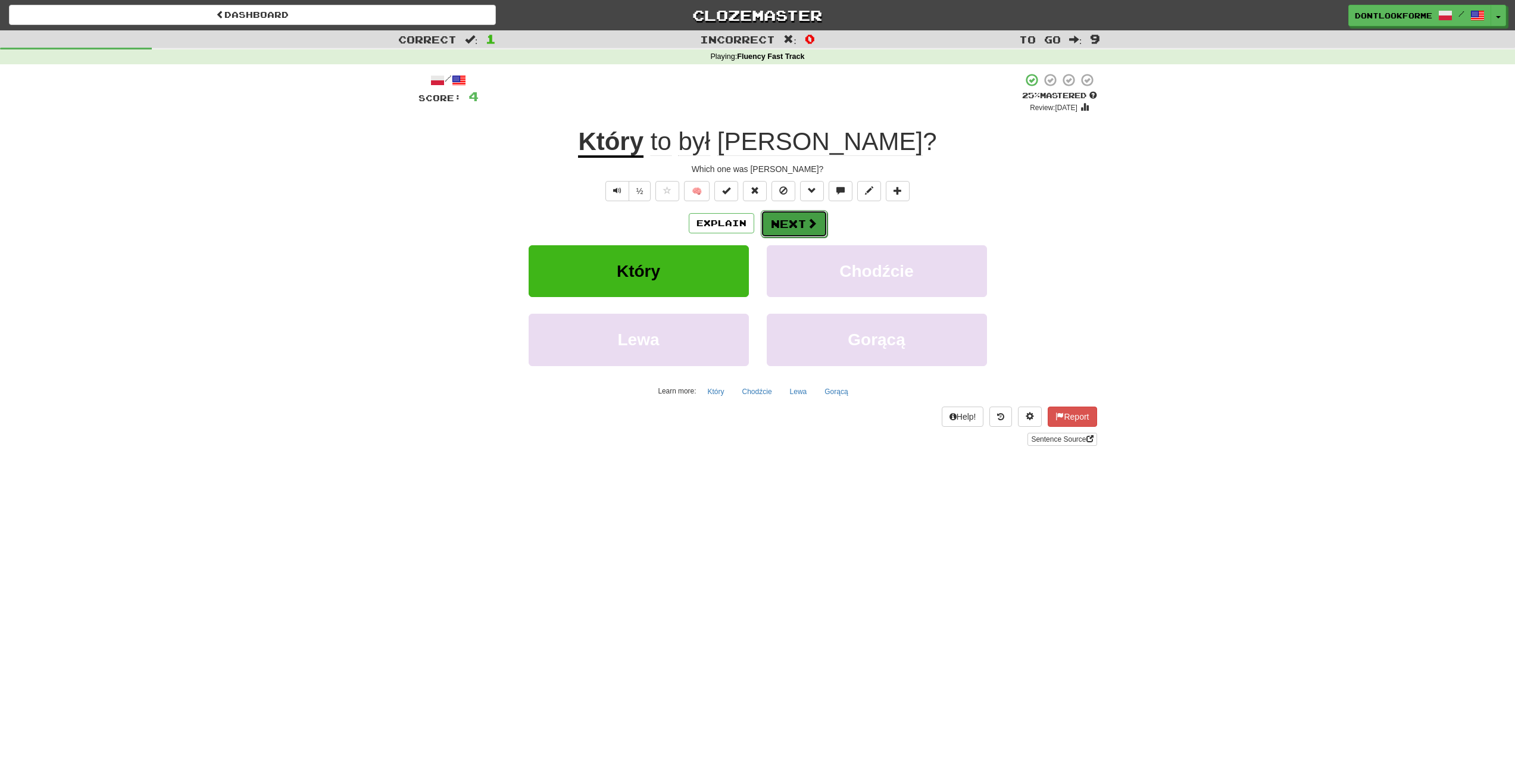
click at [797, 228] on button "Next" at bounding box center [794, 223] width 67 height 27
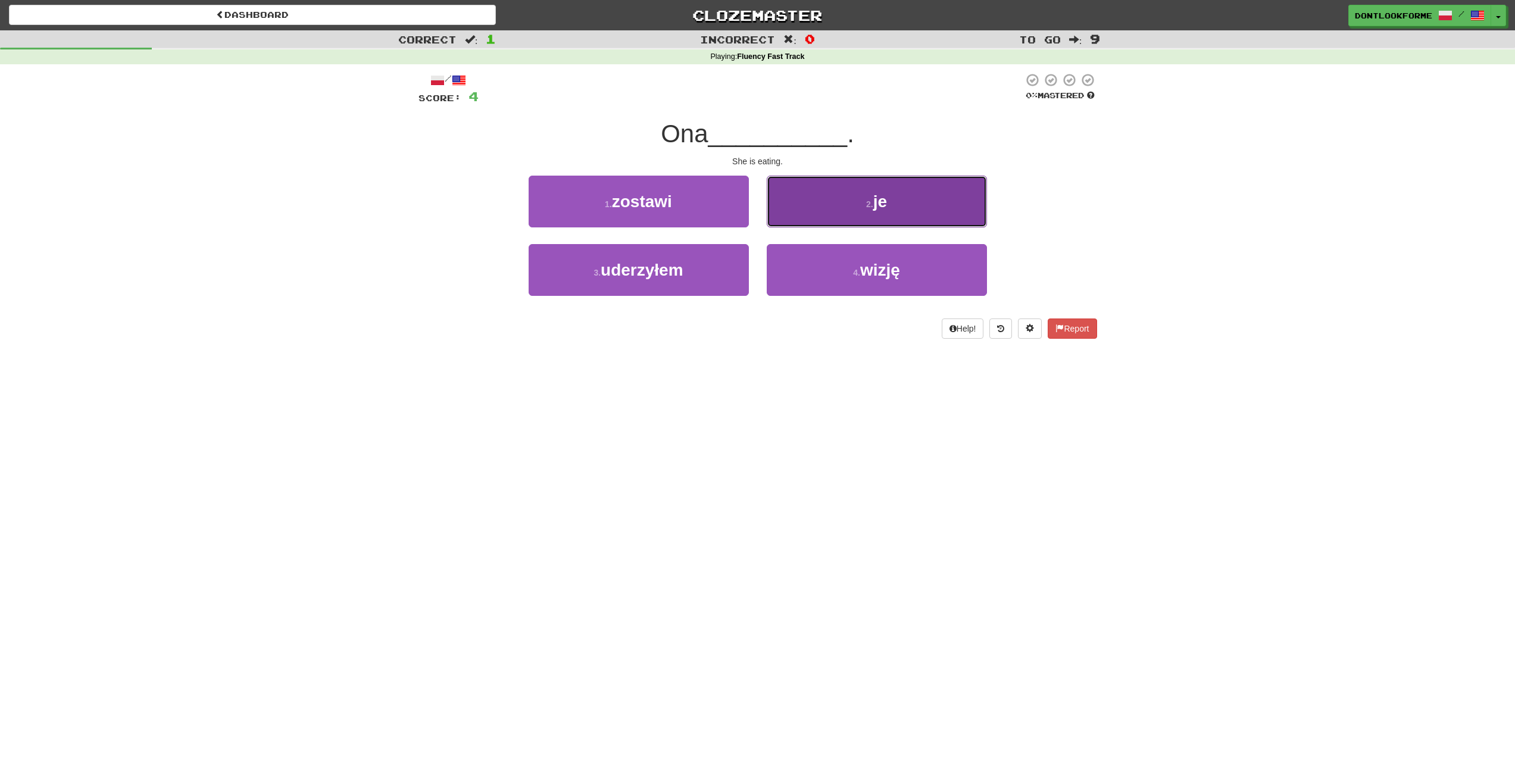
click at [921, 198] on button "2 . je" at bounding box center [877, 201] width 220 height 52
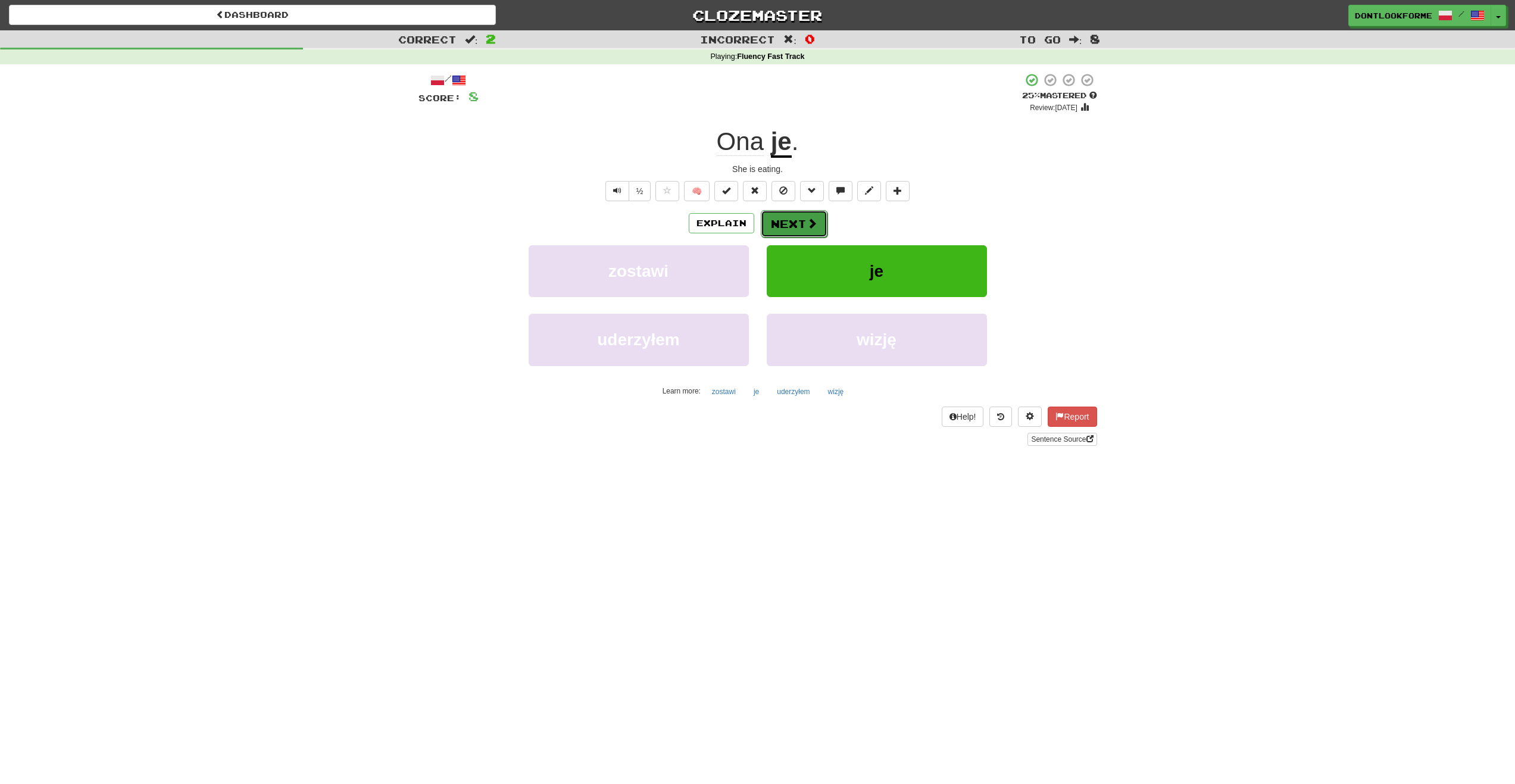
click at [800, 228] on button "Next" at bounding box center [794, 223] width 67 height 27
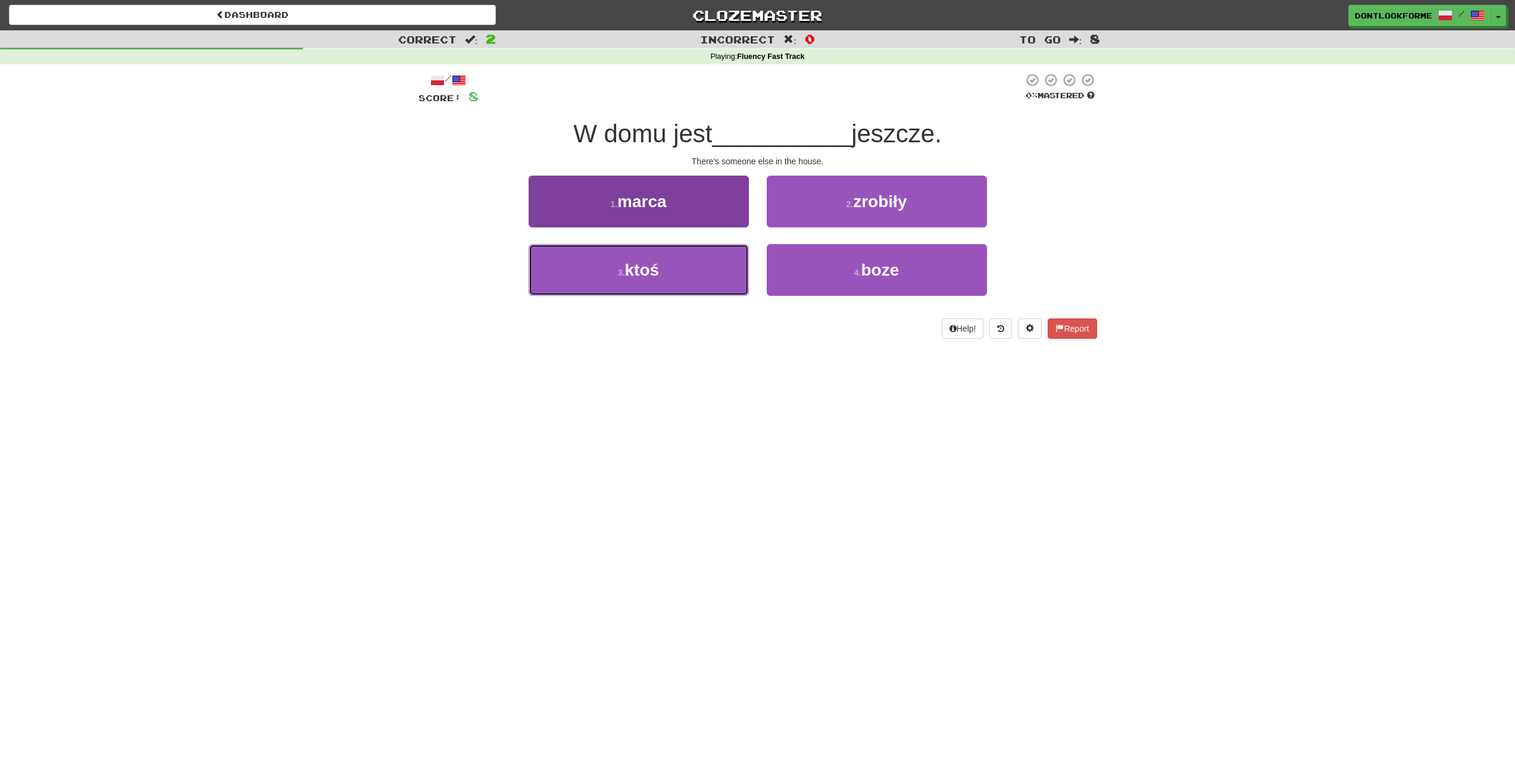
click at [697, 291] on button "3 . ktoś" at bounding box center [638, 270] width 220 height 52
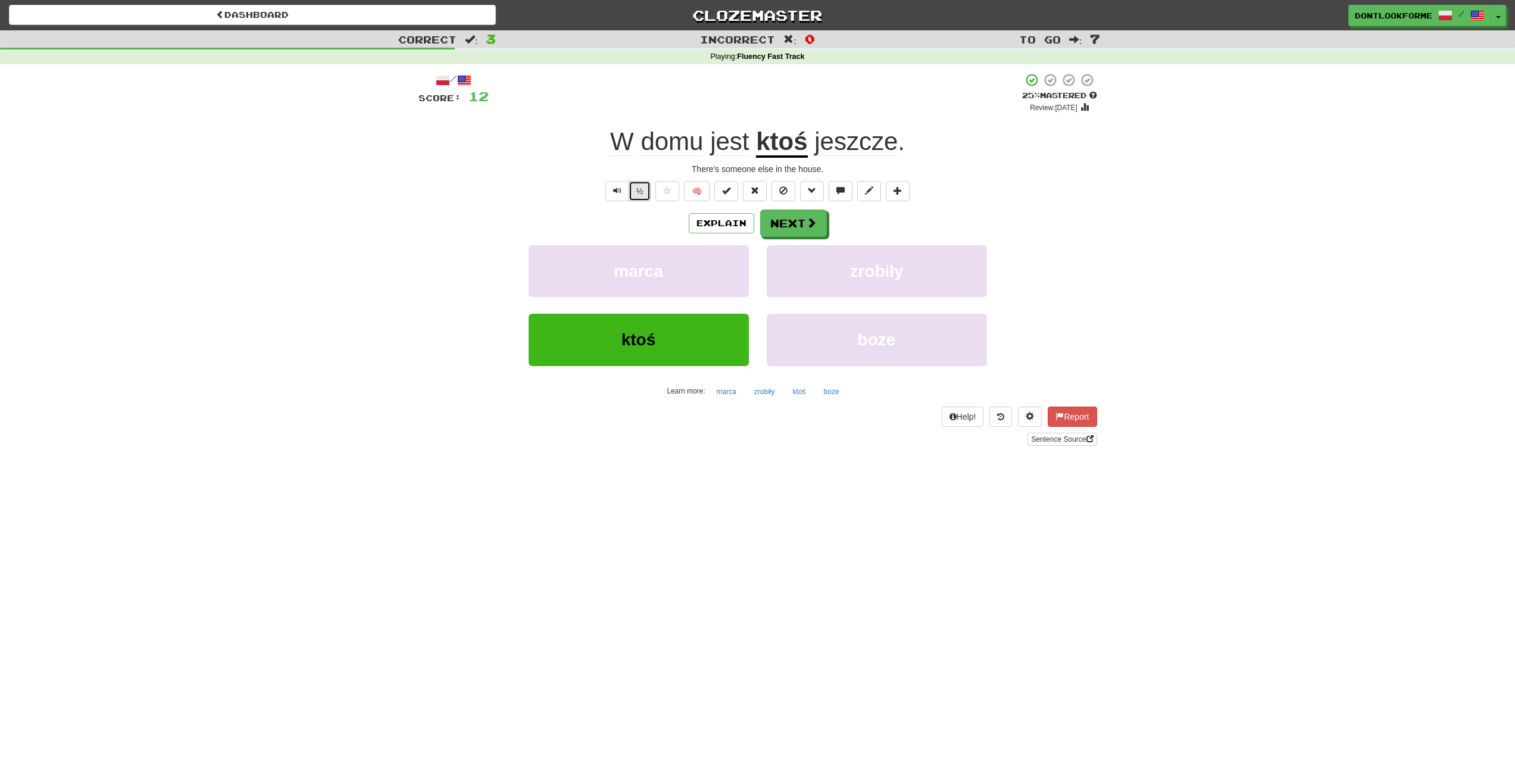
click at [633, 190] on button "½" at bounding box center [639, 191] width 23 height 20
click at [810, 223] on span at bounding box center [812, 223] width 11 height 11
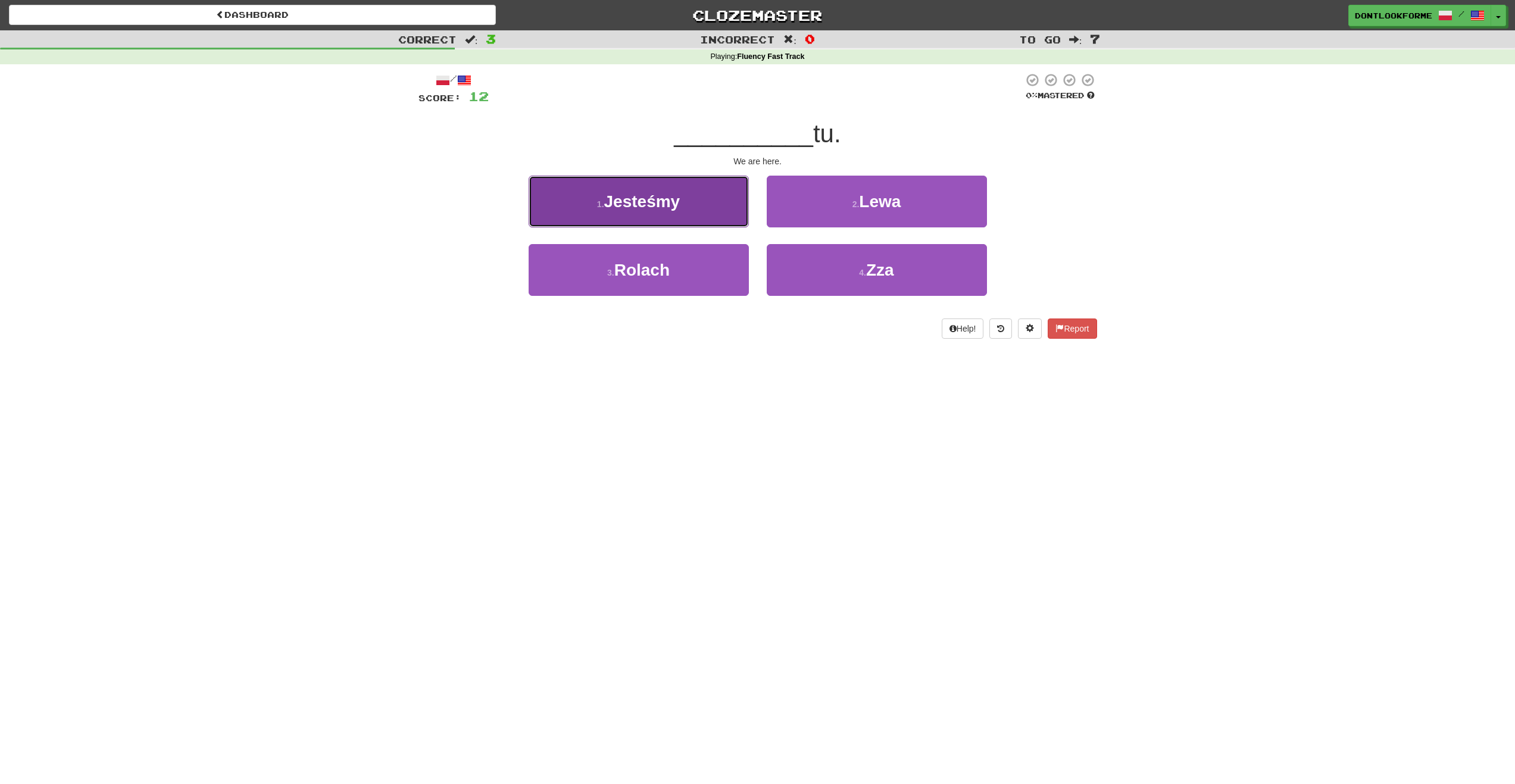
click at [615, 213] on button "1 . Jesteśmy" at bounding box center [638, 201] width 220 height 52
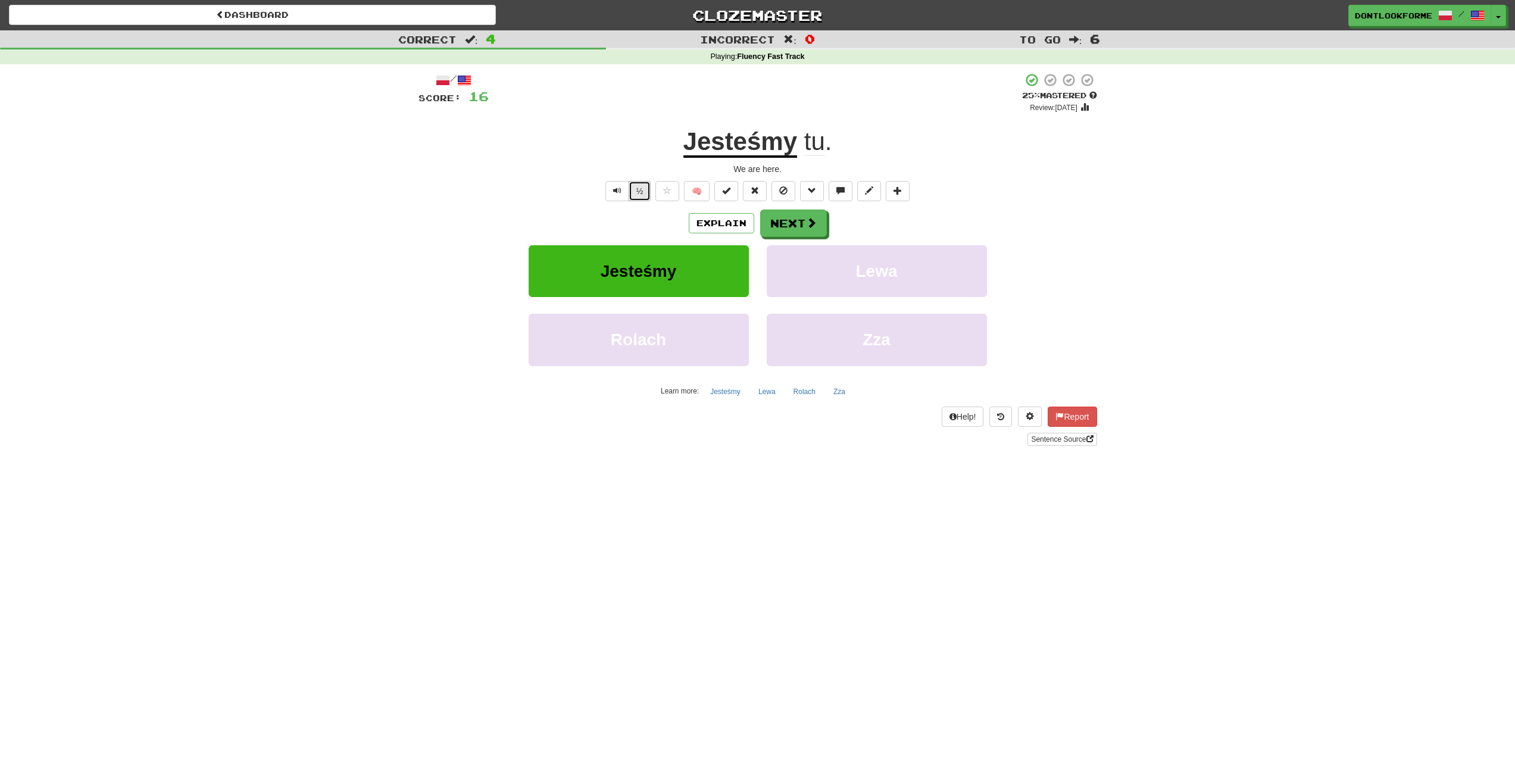
click at [647, 195] on button "½" at bounding box center [639, 191] width 23 height 20
click at [634, 188] on button "½" at bounding box center [639, 191] width 23 height 20
click at [616, 194] on span "Text-to-speech controls" at bounding box center [617, 190] width 9 height 9
click at [622, 195] on button "Text-to-speech controls" at bounding box center [617, 191] width 24 height 20
click at [783, 230] on button "Next" at bounding box center [794, 223] width 67 height 27
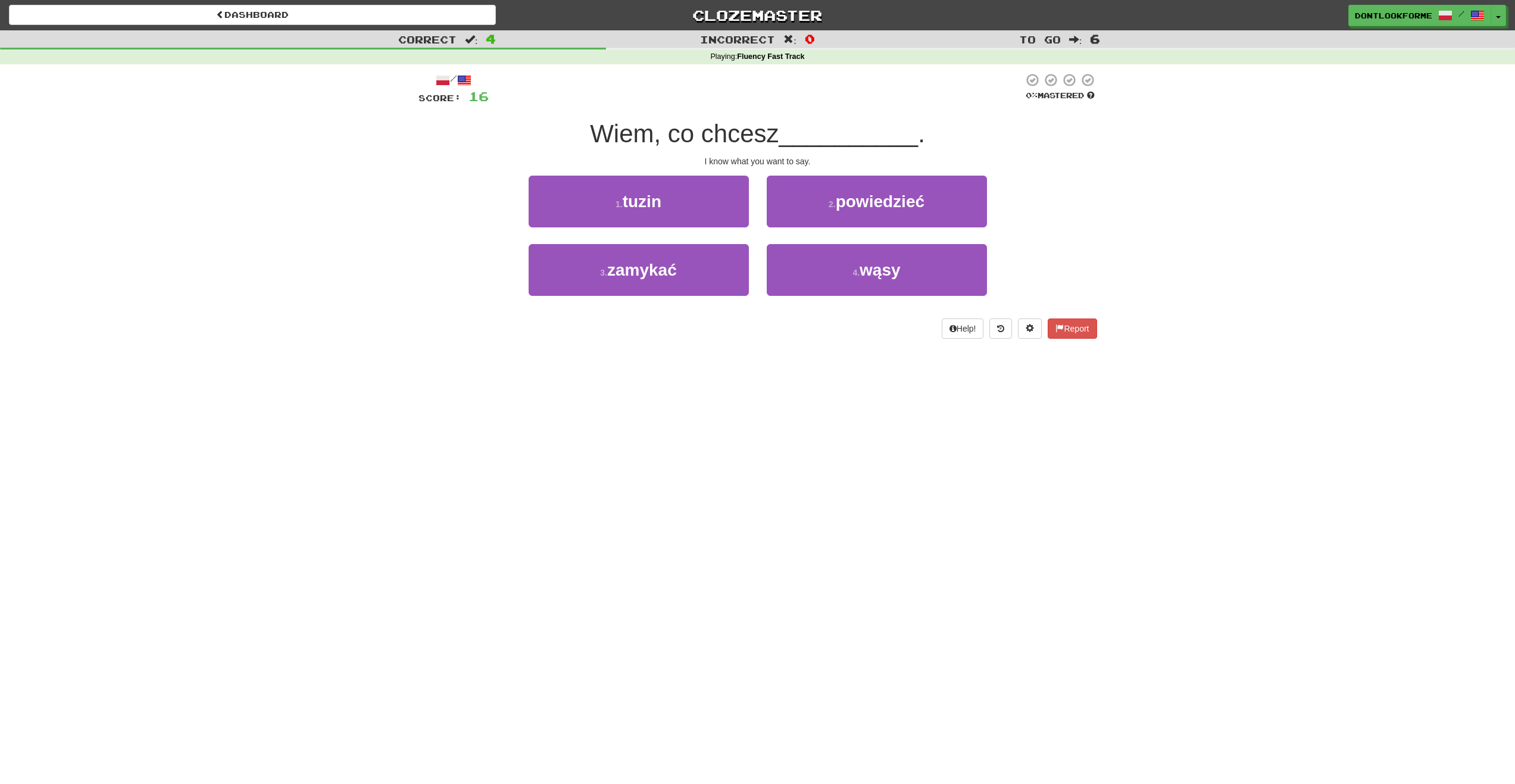
click at [600, 135] on span "Wiem, co chcesz" at bounding box center [684, 134] width 189 height 28
click at [790, 188] on button "2 . powiedzieć" at bounding box center [877, 201] width 220 height 52
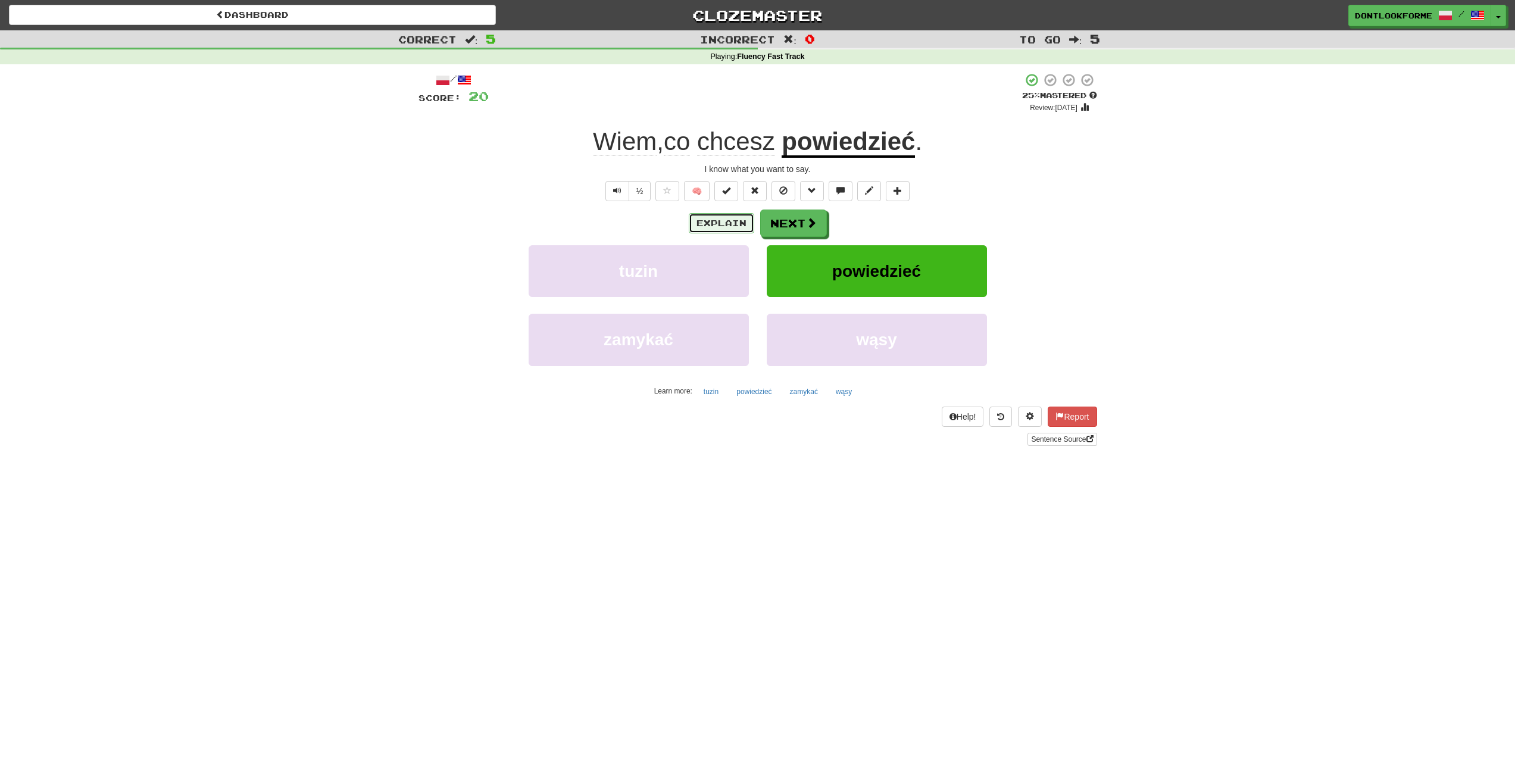
click at [705, 220] on button "Explain" at bounding box center [721, 223] width 65 height 20
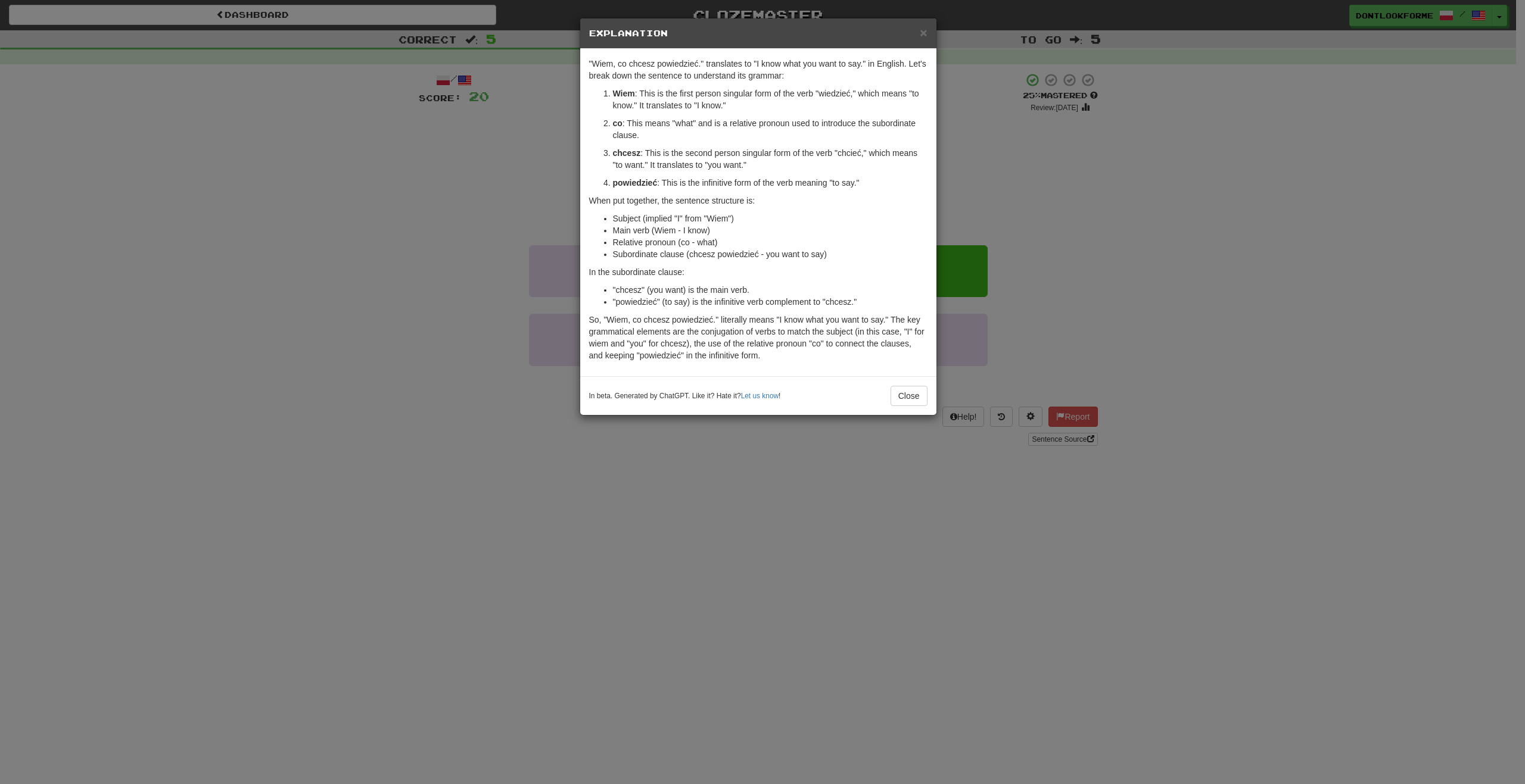
drag, startPoint x: 430, startPoint y: 261, endPoint x: 444, endPoint y: 260, distance: 14.0
click at [432, 261] on div "× Explanation "Wiem, co chcesz powiedzieć." translates to "I know what you want…" at bounding box center [763, 392] width 1525 height 784
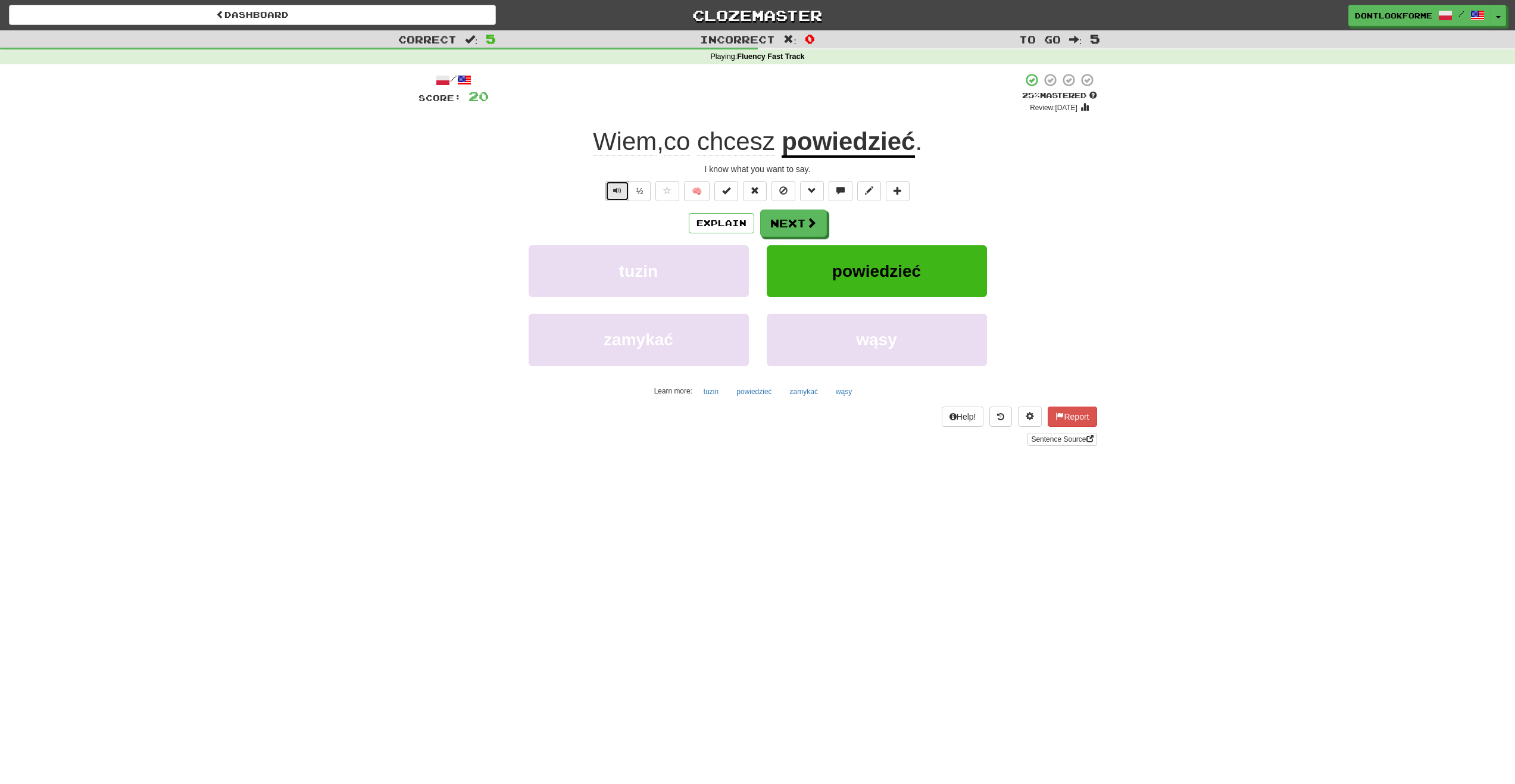
click at [620, 192] on span "Text-to-speech controls" at bounding box center [617, 190] width 9 height 9
click at [637, 187] on button "½" at bounding box center [639, 191] width 23 height 20
click at [639, 195] on button "½" at bounding box center [639, 191] width 23 height 20
click at [640, 190] on button "½" at bounding box center [639, 191] width 23 height 20
click at [637, 190] on button "½" at bounding box center [639, 191] width 23 height 20
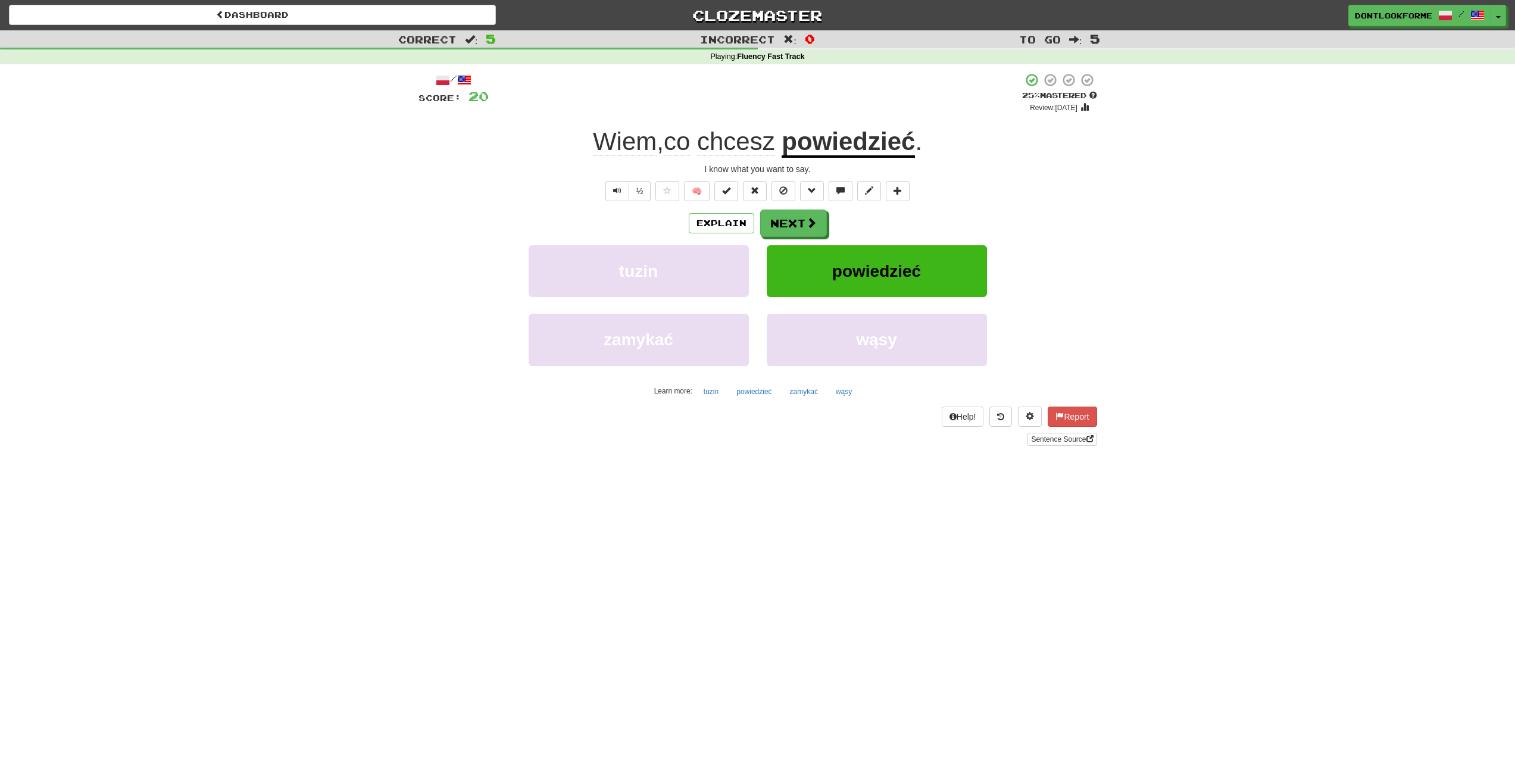
click at [757, 149] on span "chcesz" at bounding box center [736, 142] width 78 height 29
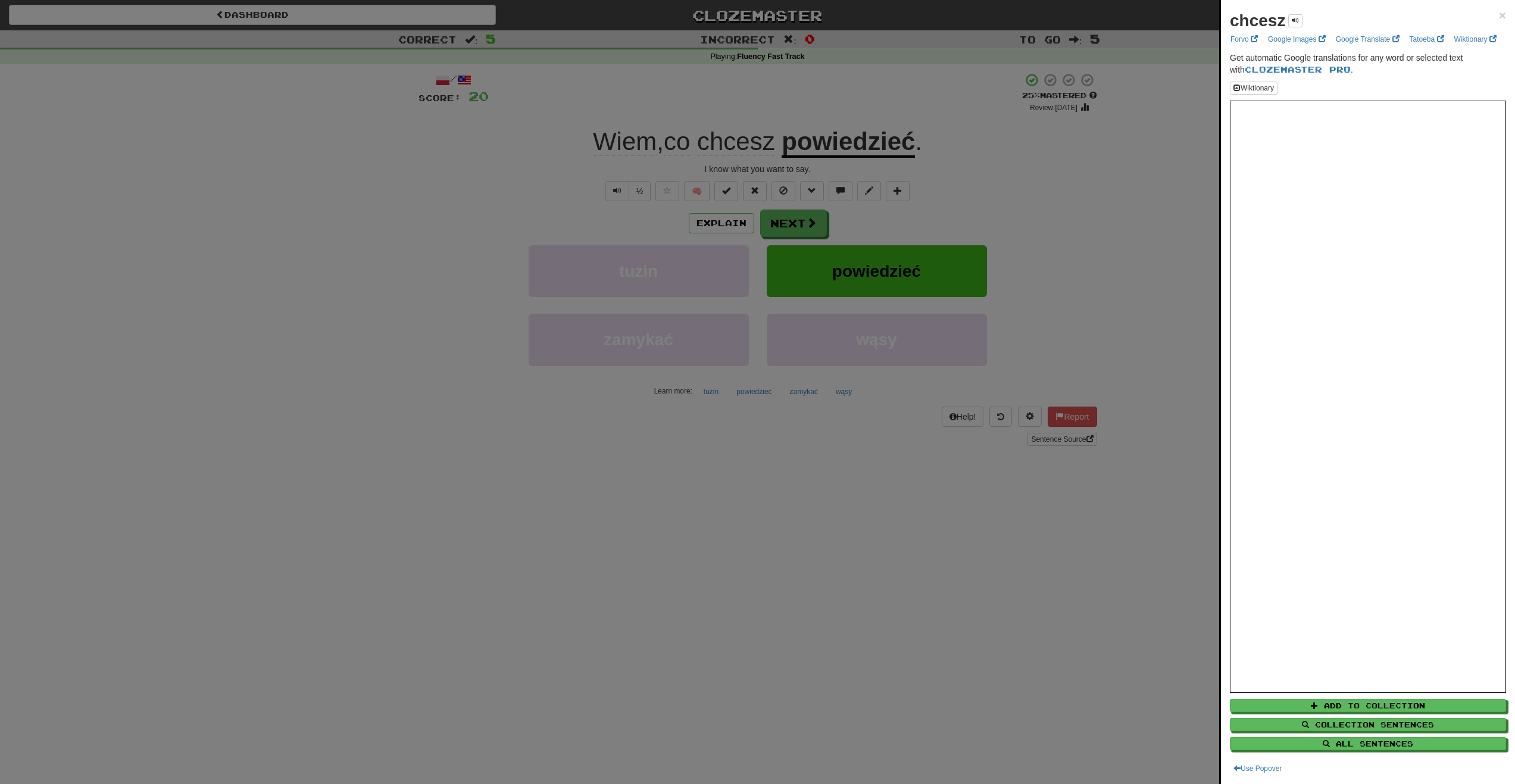
click at [1038, 200] on div at bounding box center [757, 392] width 1515 height 784
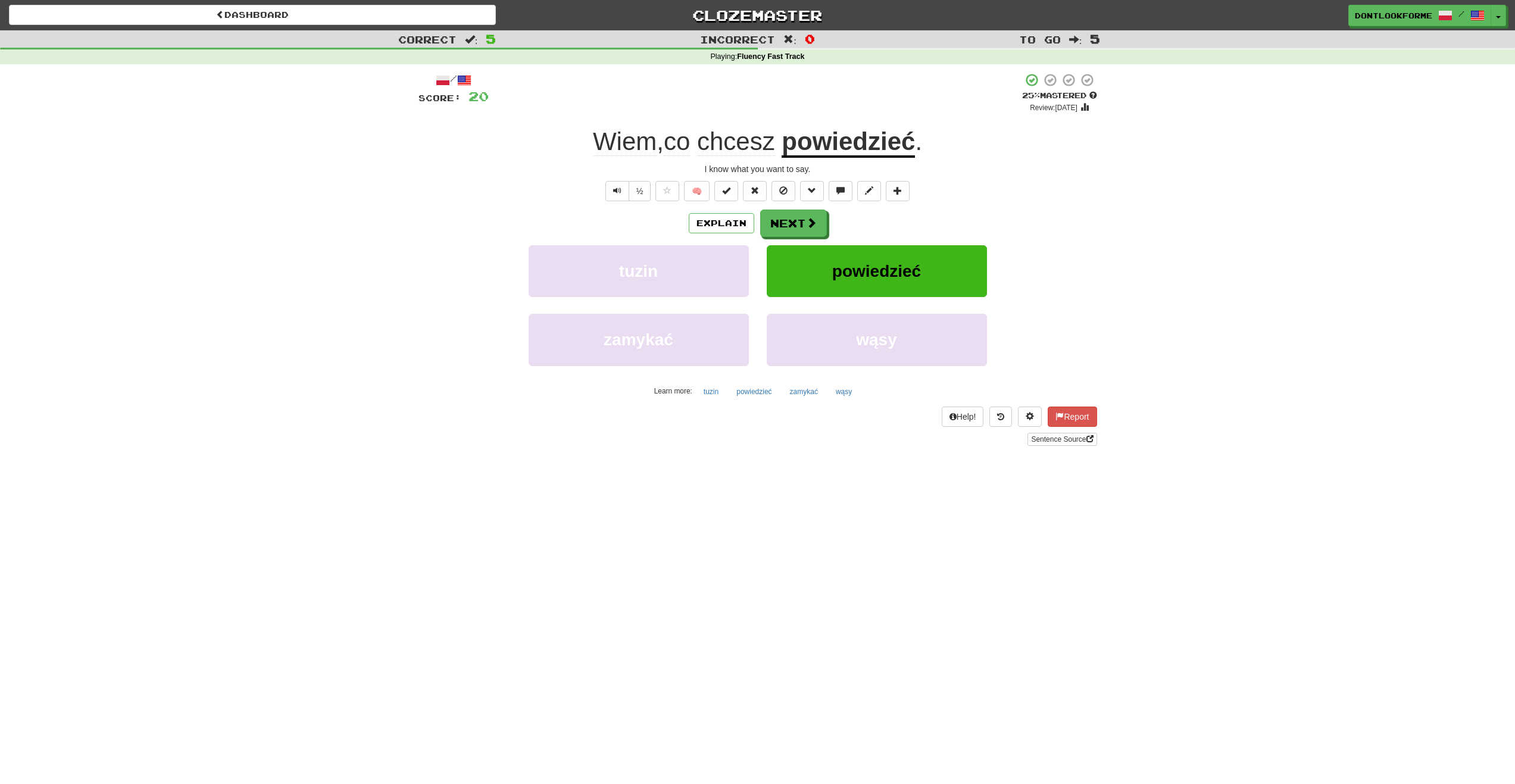
click at [883, 149] on u "powiedzieć" at bounding box center [848, 143] width 134 height 31
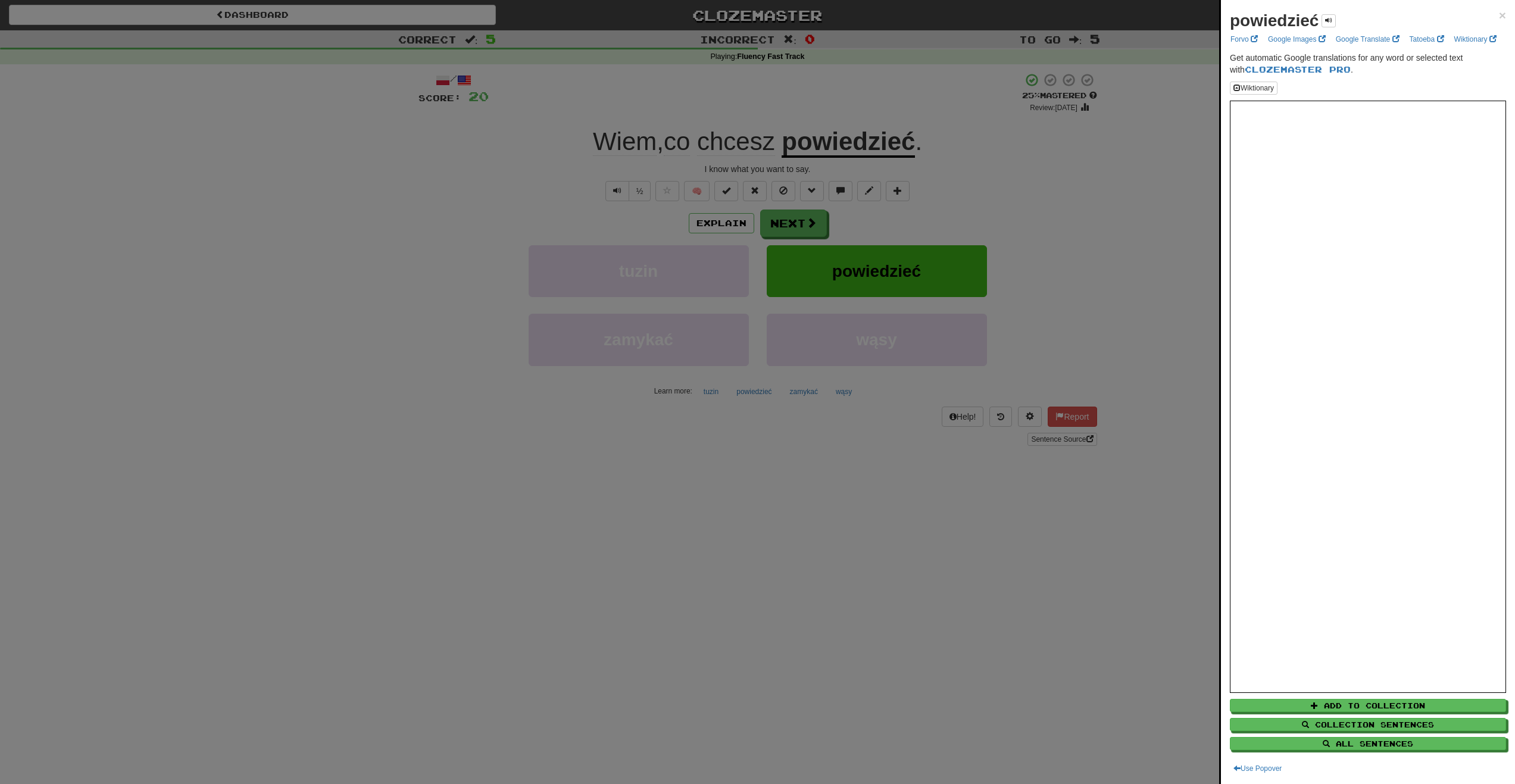
click at [630, 145] on div at bounding box center [757, 392] width 1515 height 784
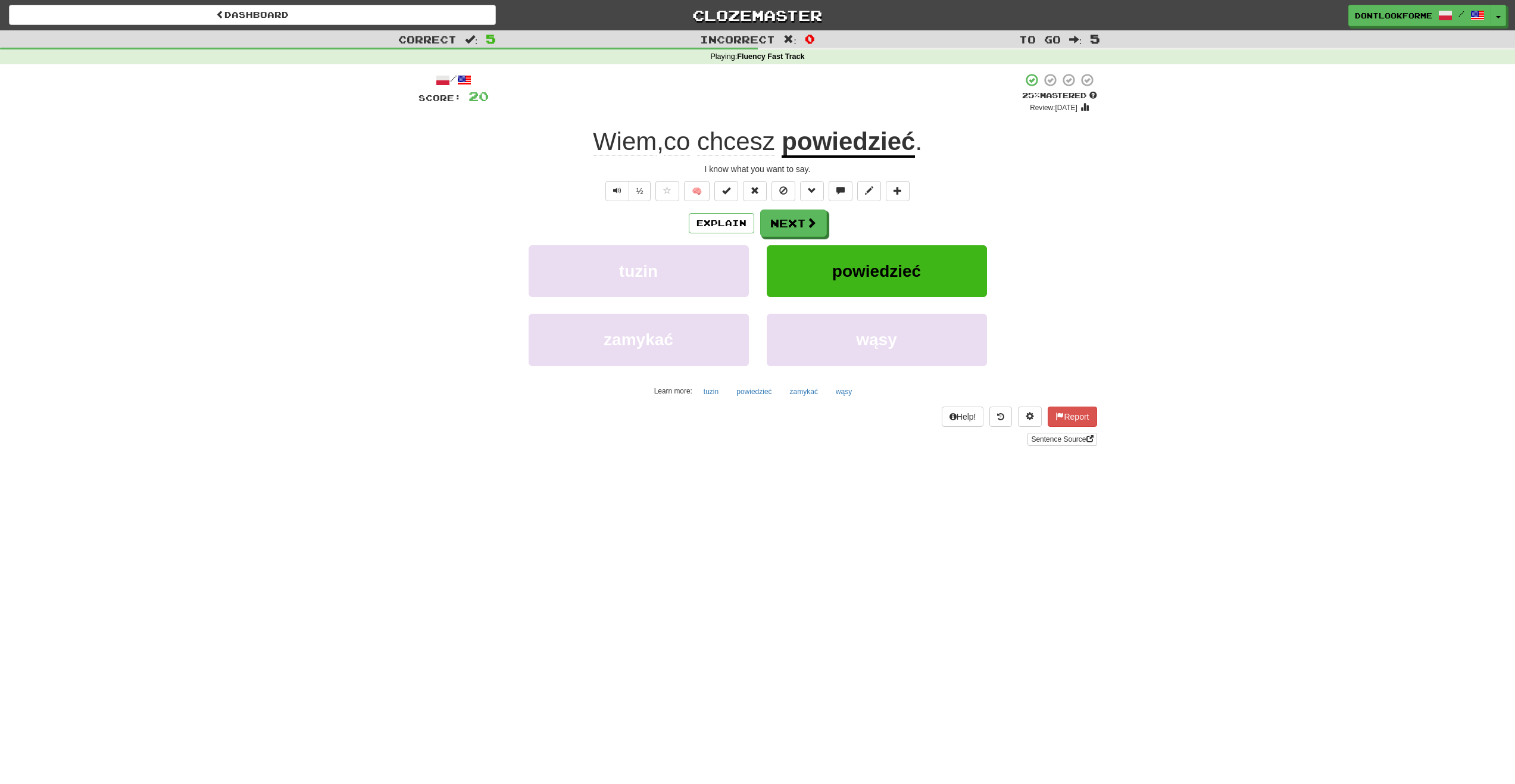
click at [618, 136] on span "Wiem" at bounding box center [625, 142] width 63 height 29
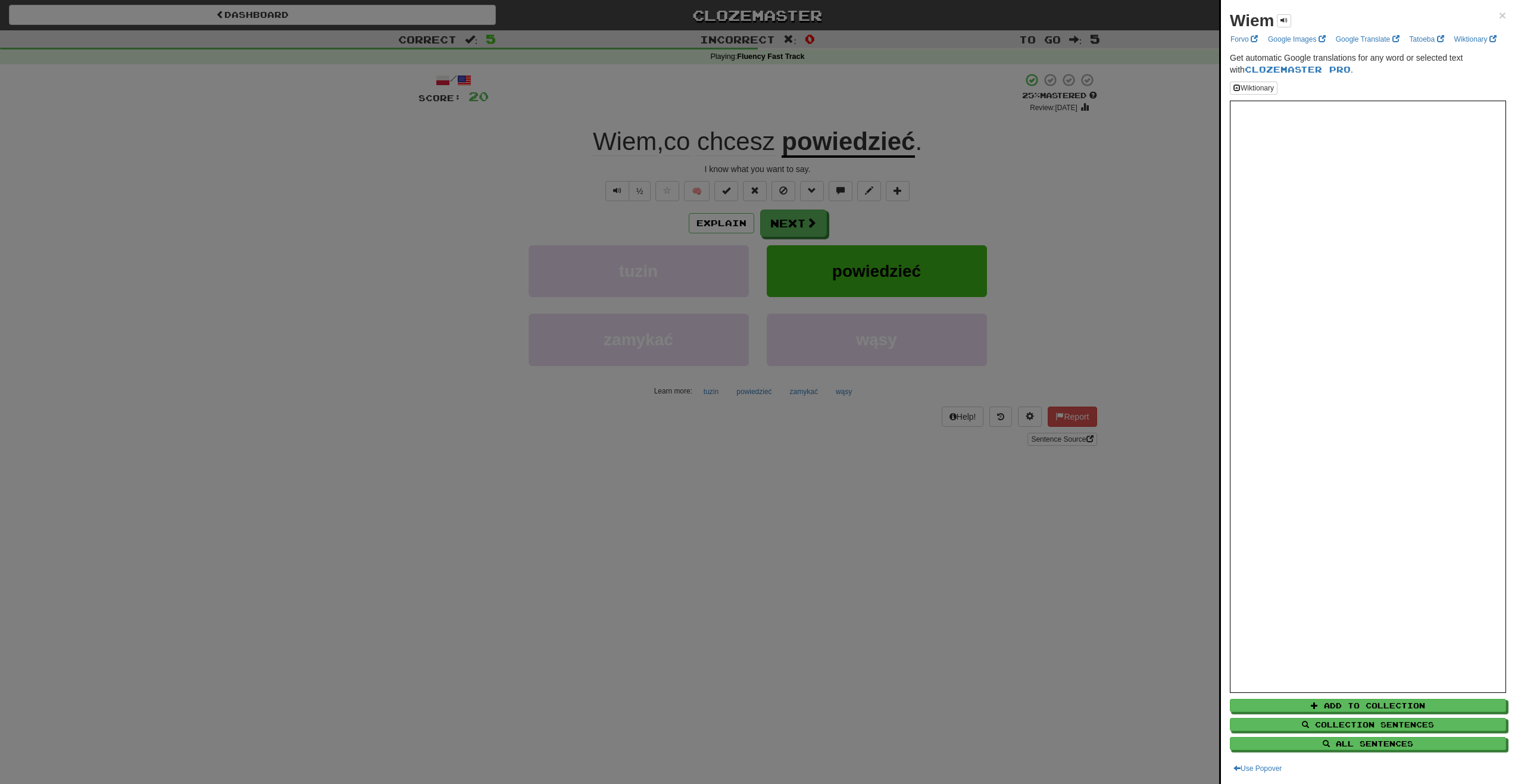
drag, startPoint x: 746, startPoint y: 134, endPoint x: 754, endPoint y: 134, distance: 8.0
click at [747, 134] on div at bounding box center [757, 392] width 1515 height 784
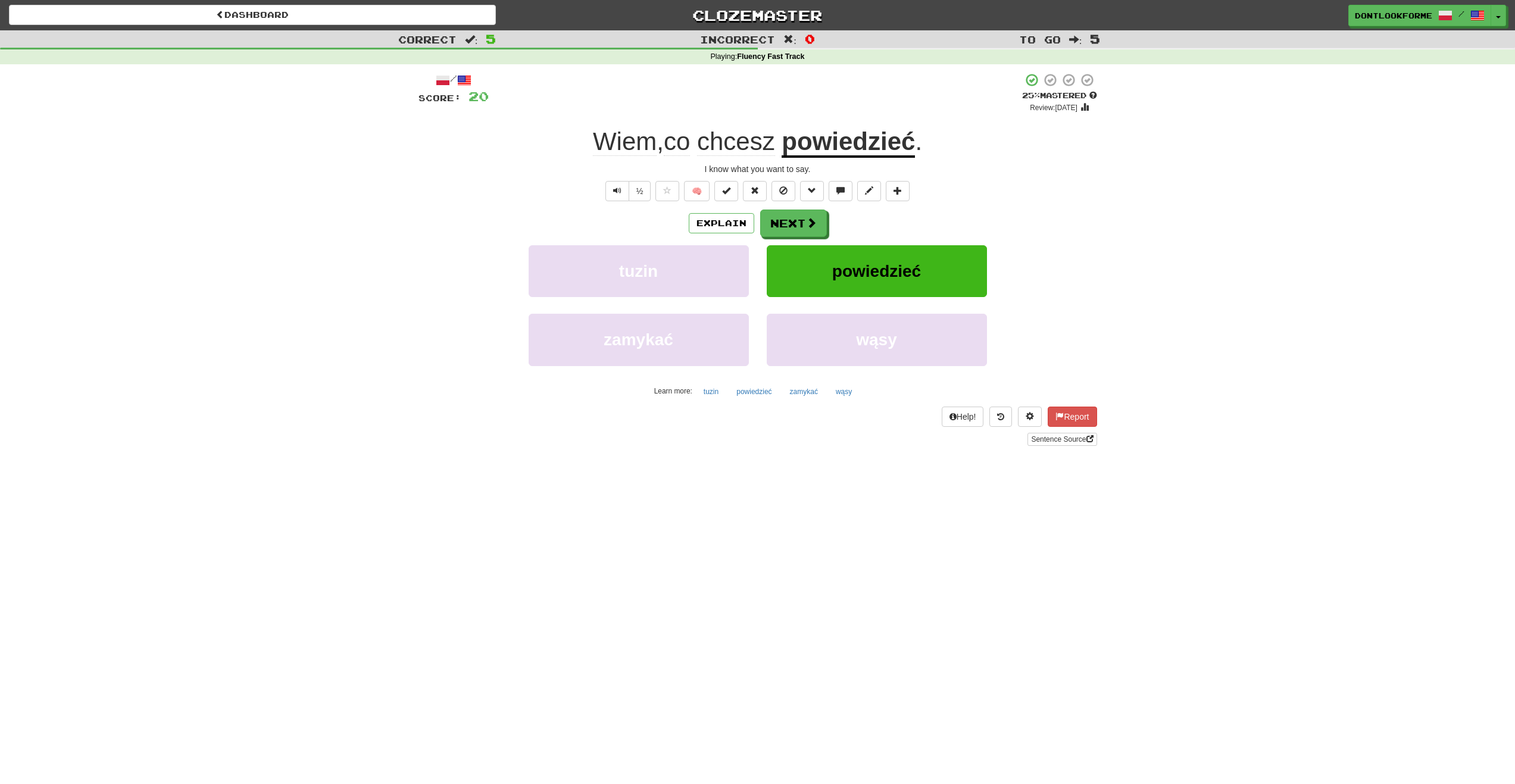
click at [683, 140] on span "co" at bounding box center [677, 142] width 26 height 29
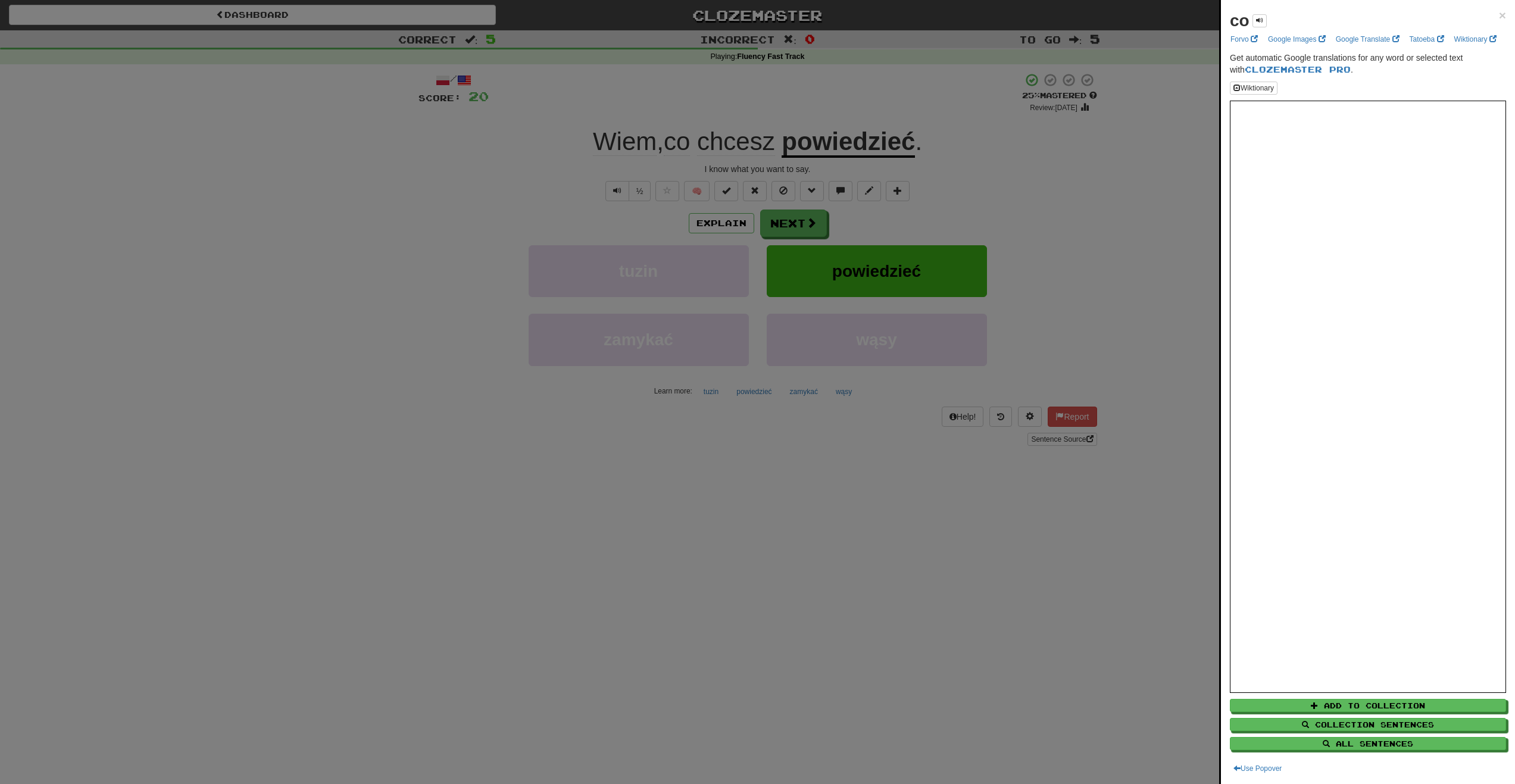
click at [973, 181] on div at bounding box center [757, 392] width 1515 height 784
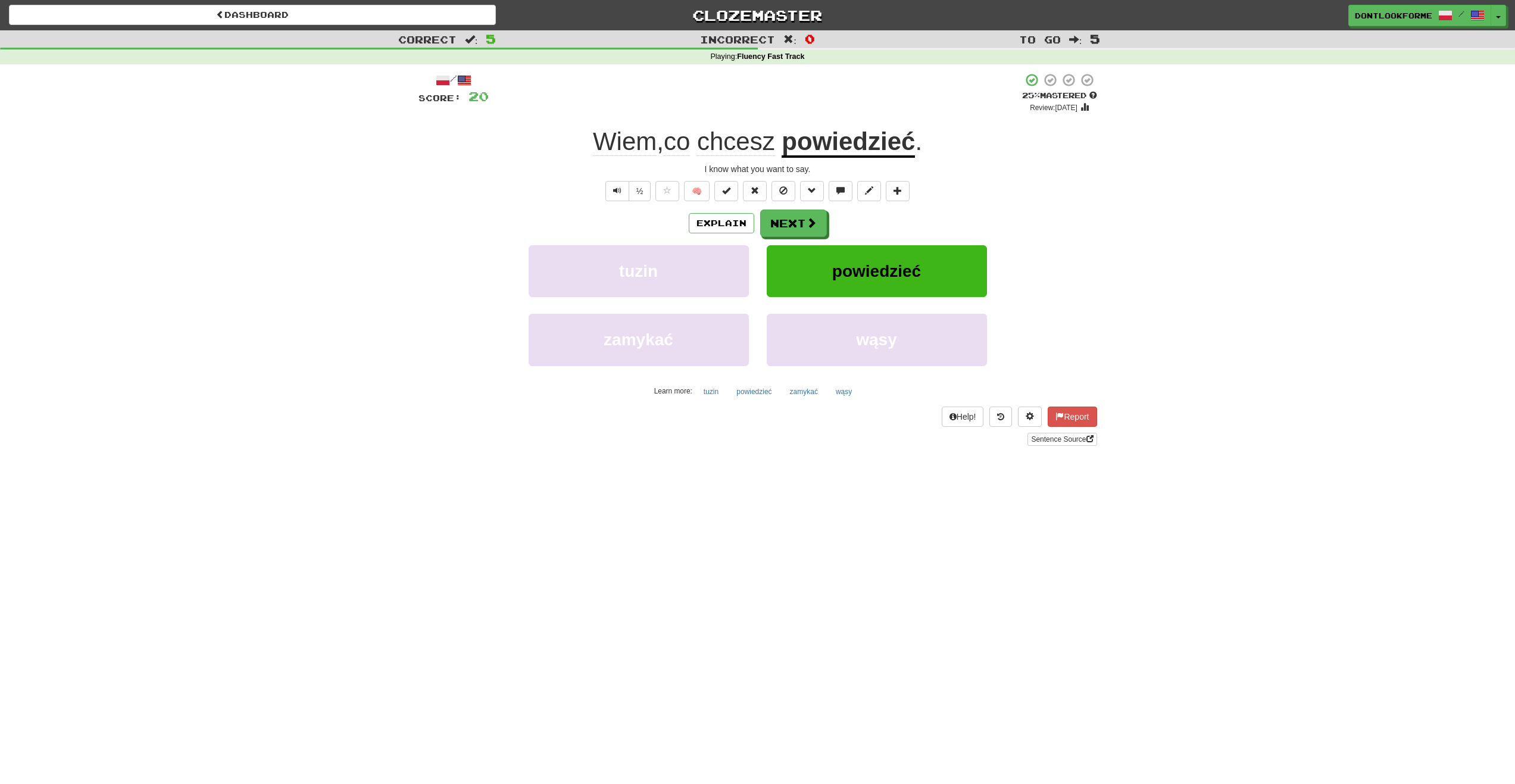
click at [737, 146] on span "chcesz" at bounding box center [736, 142] width 78 height 29
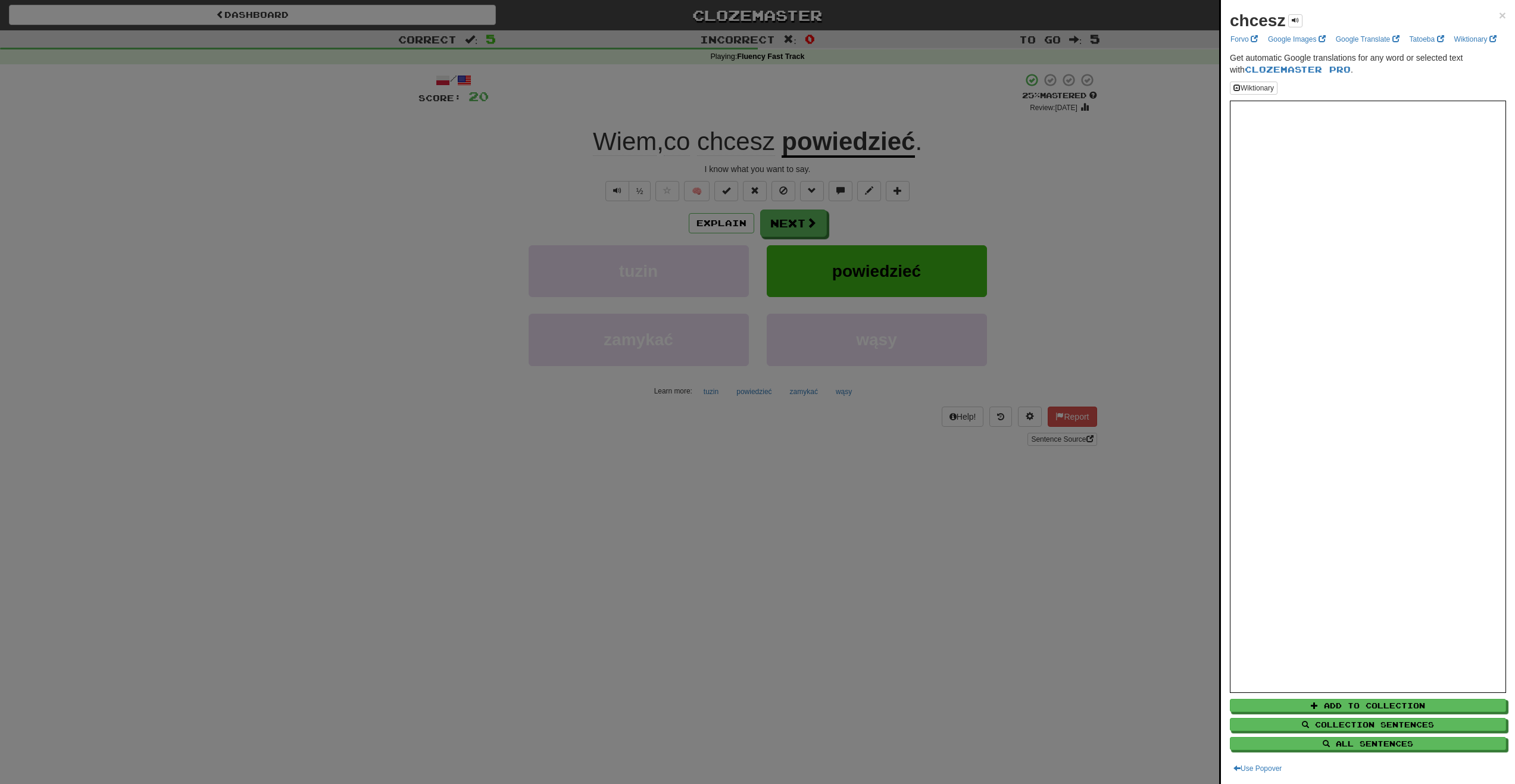
click at [1032, 212] on div at bounding box center [757, 392] width 1515 height 784
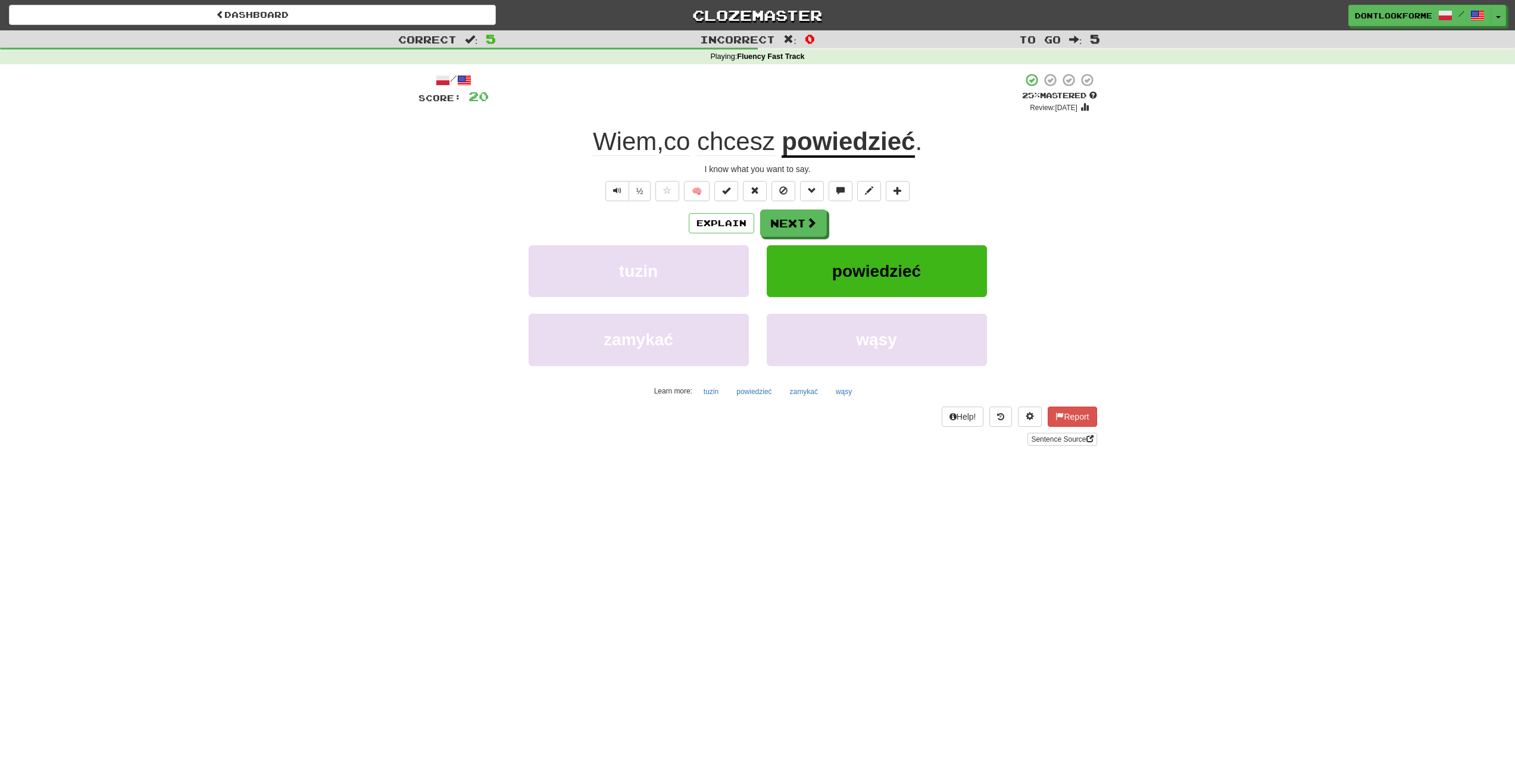
click at [876, 146] on u "powiedzieć" at bounding box center [848, 143] width 134 height 31
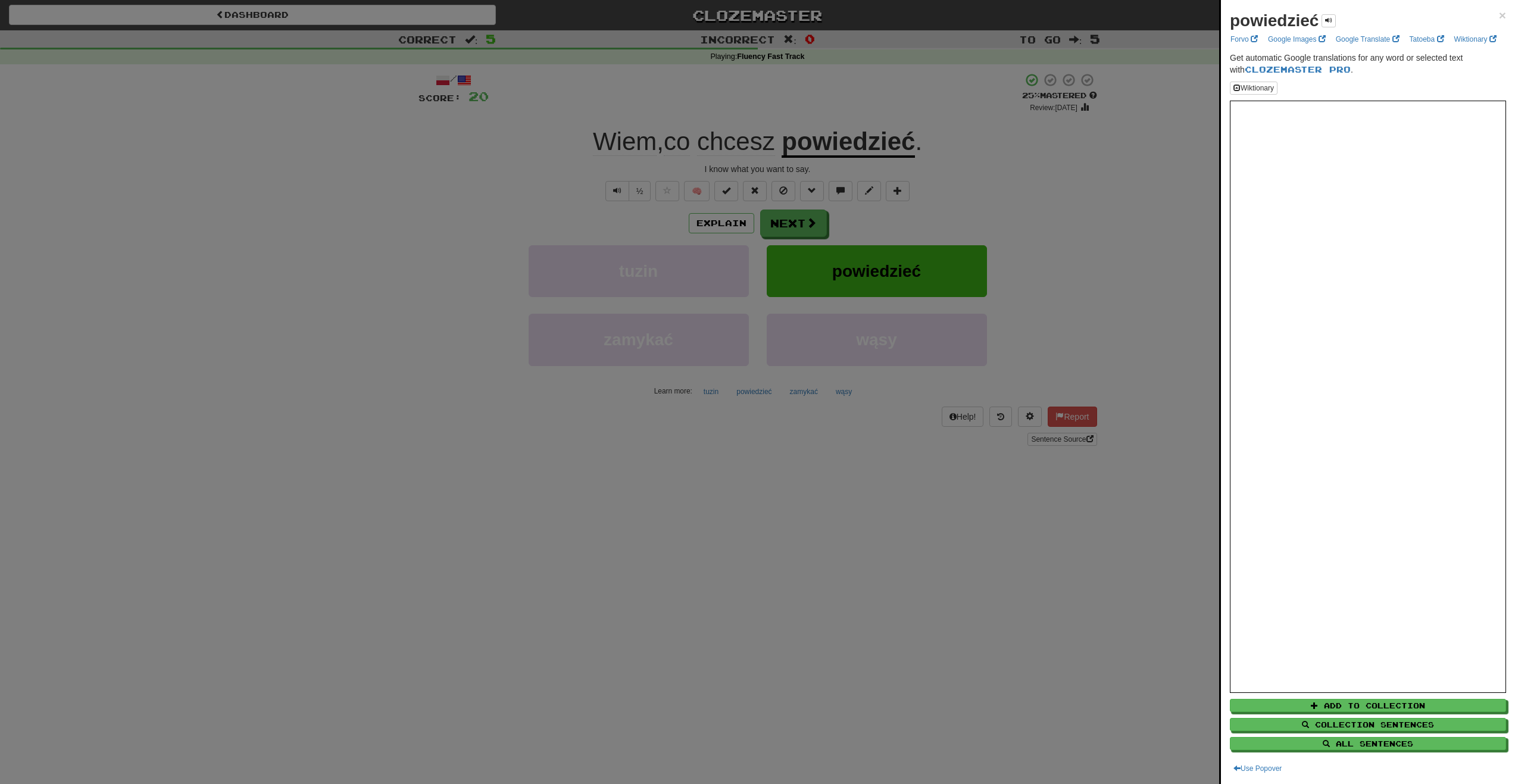
click at [1090, 210] on div at bounding box center [757, 392] width 1515 height 784
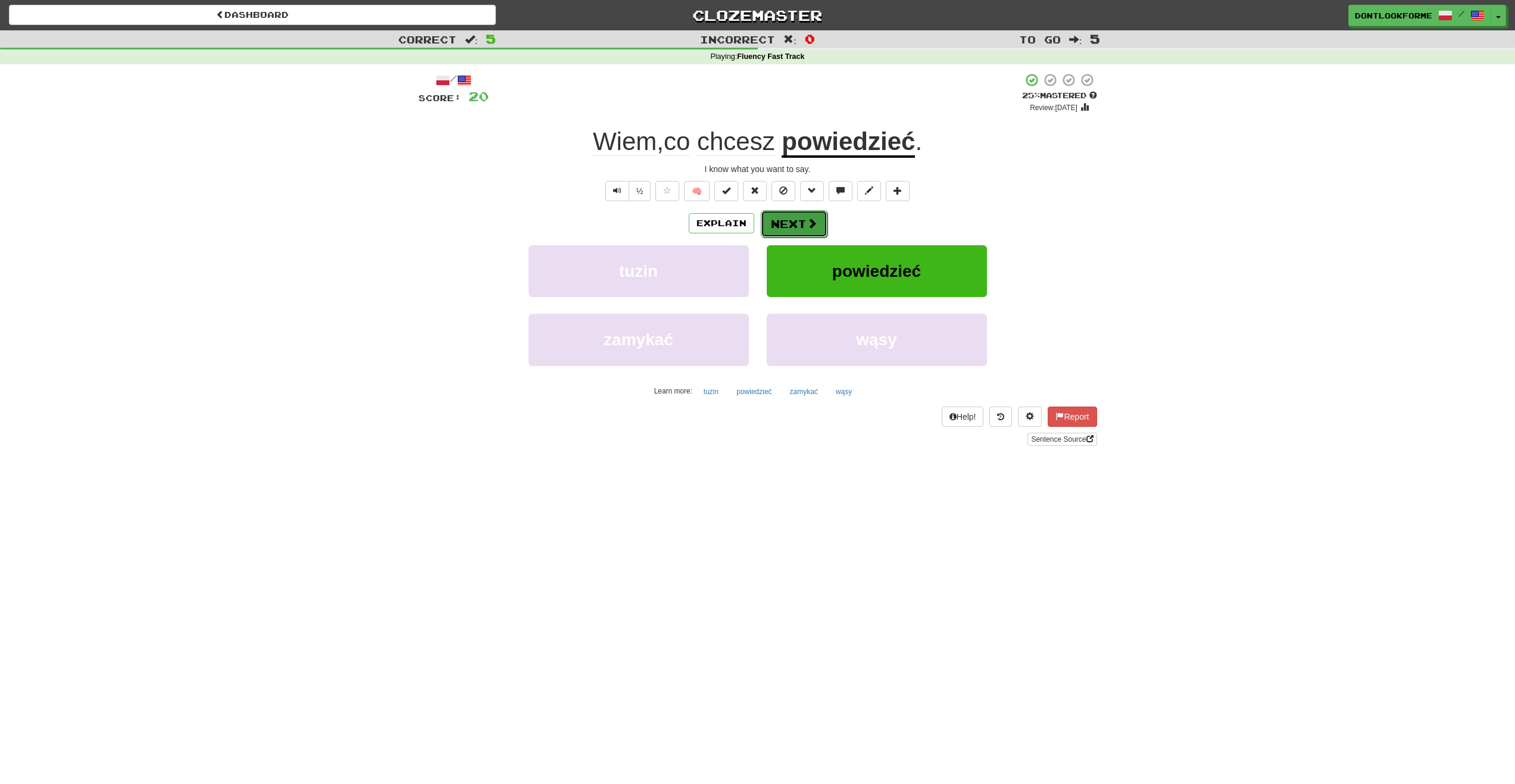
click at [808, 223] on span at bounding box center [812, 223] width 11 height 11
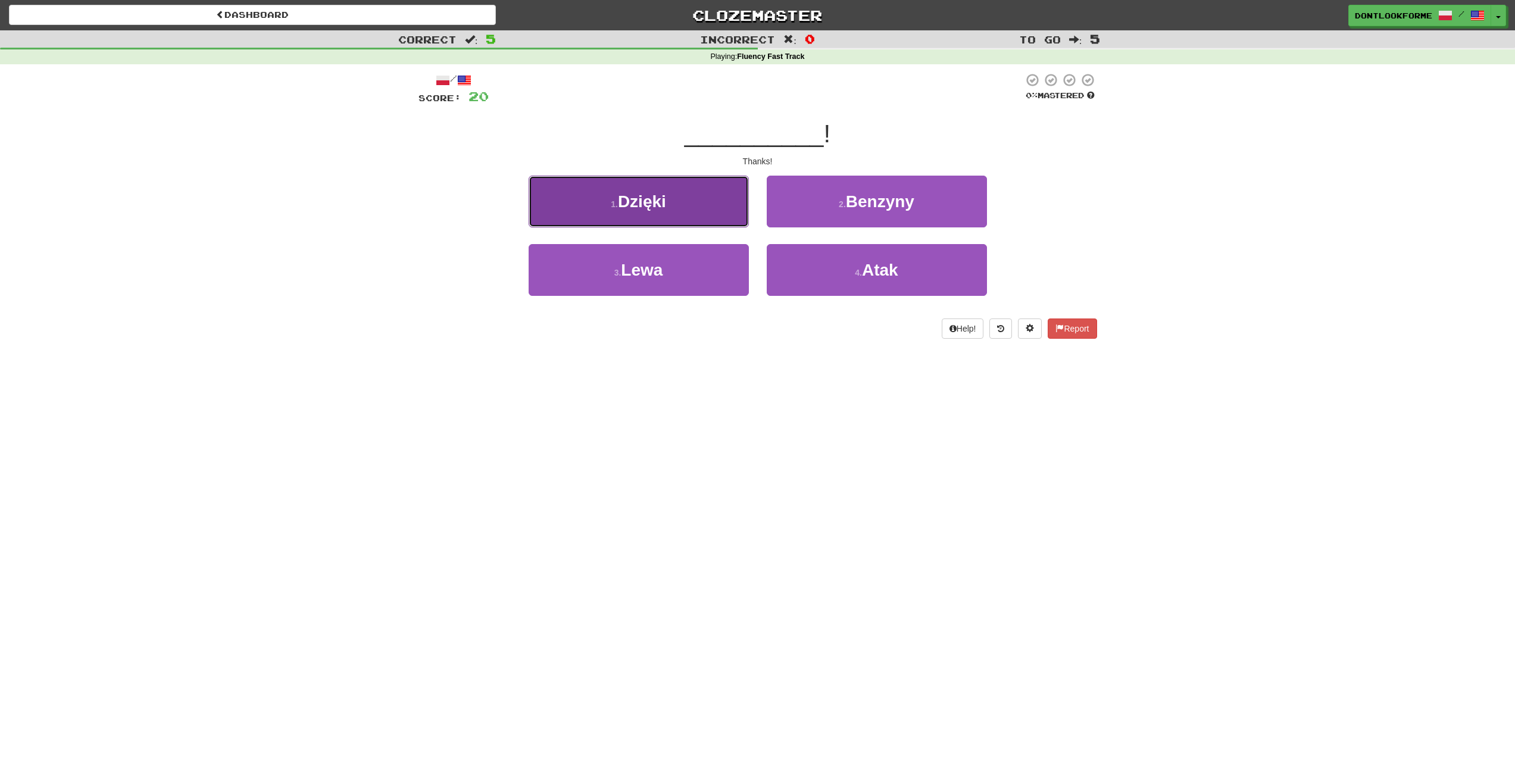
click at [715, 206] on button "1 . Dzięki" at bounding box center [638, 201] width 220 height 52
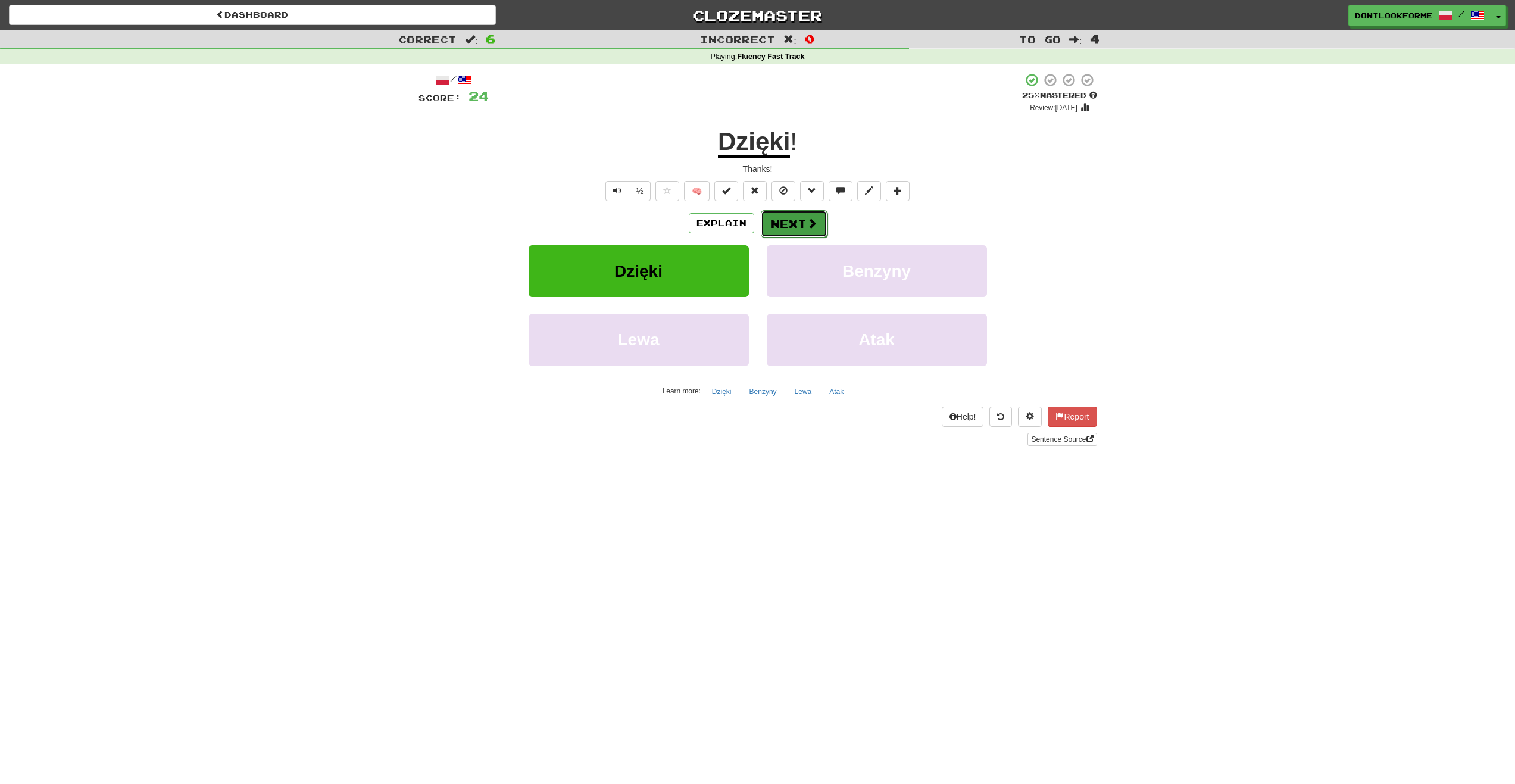
click at [789, 223] on button "Next" at bounding box center [794, 223] width 67 height 27
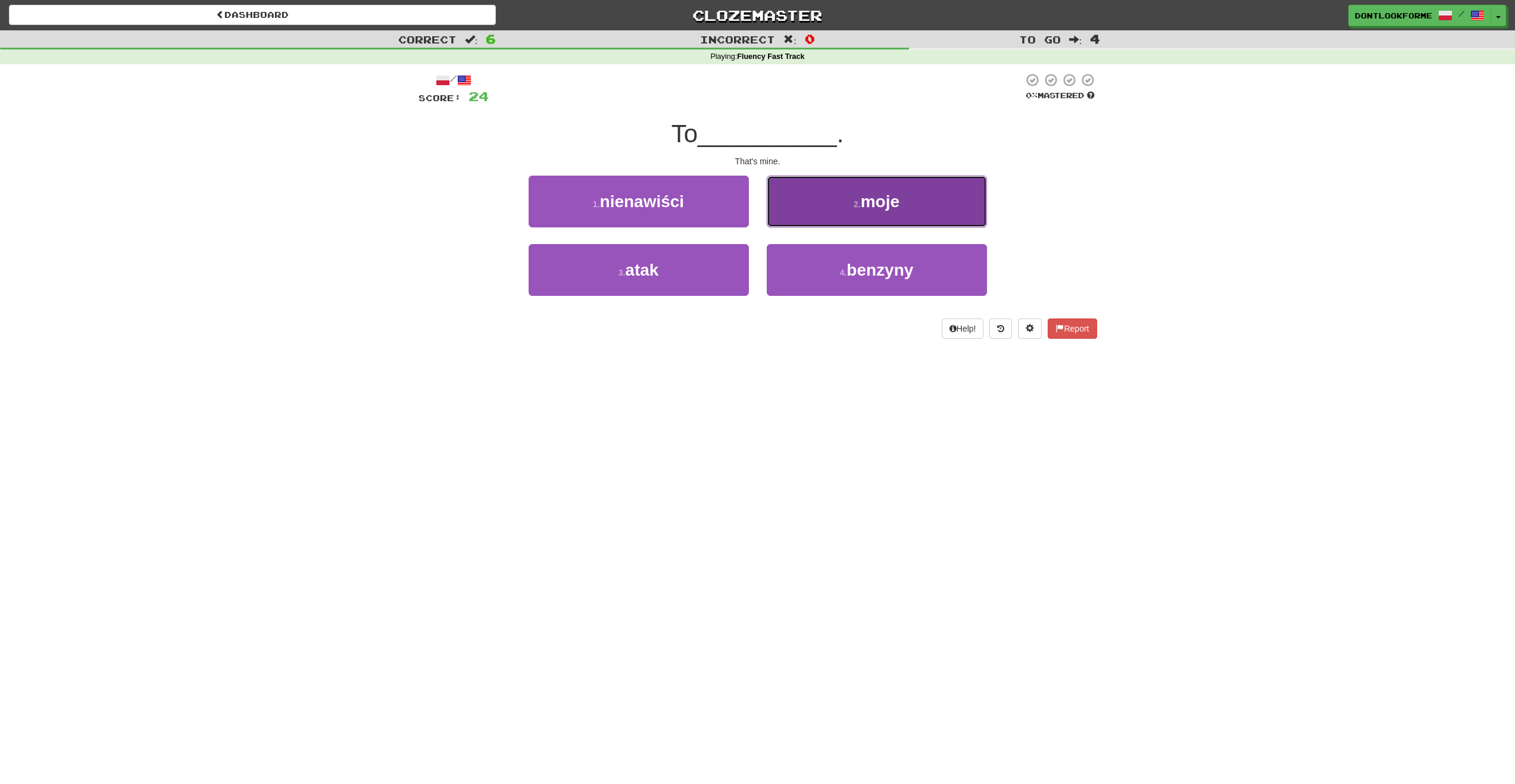
click at [816, 190] on button "2 . moje" at bounding box center [877, 201] width 220 height 52
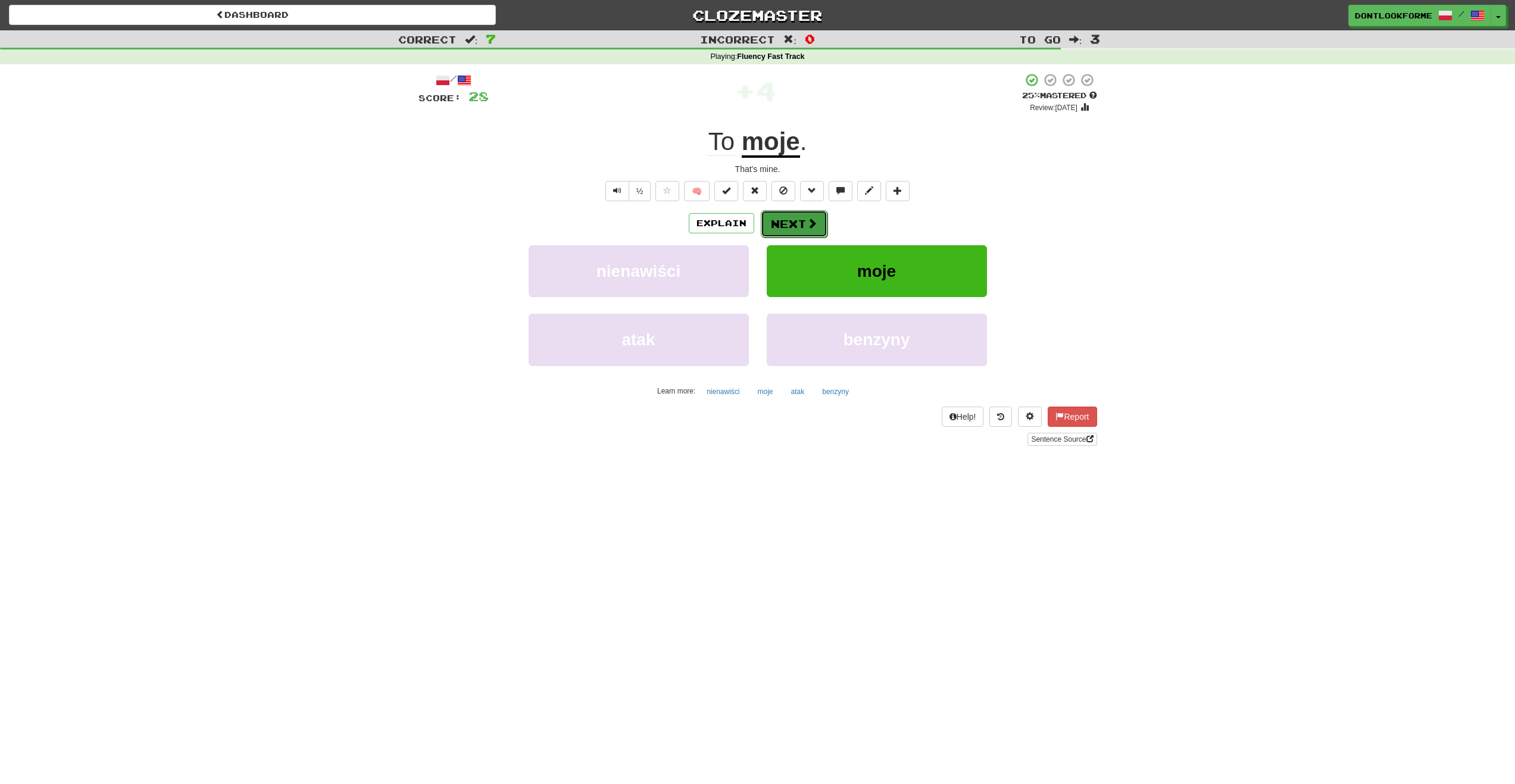
click at [809, 229] on span at bounding box center [812, 223] width 11 height 11
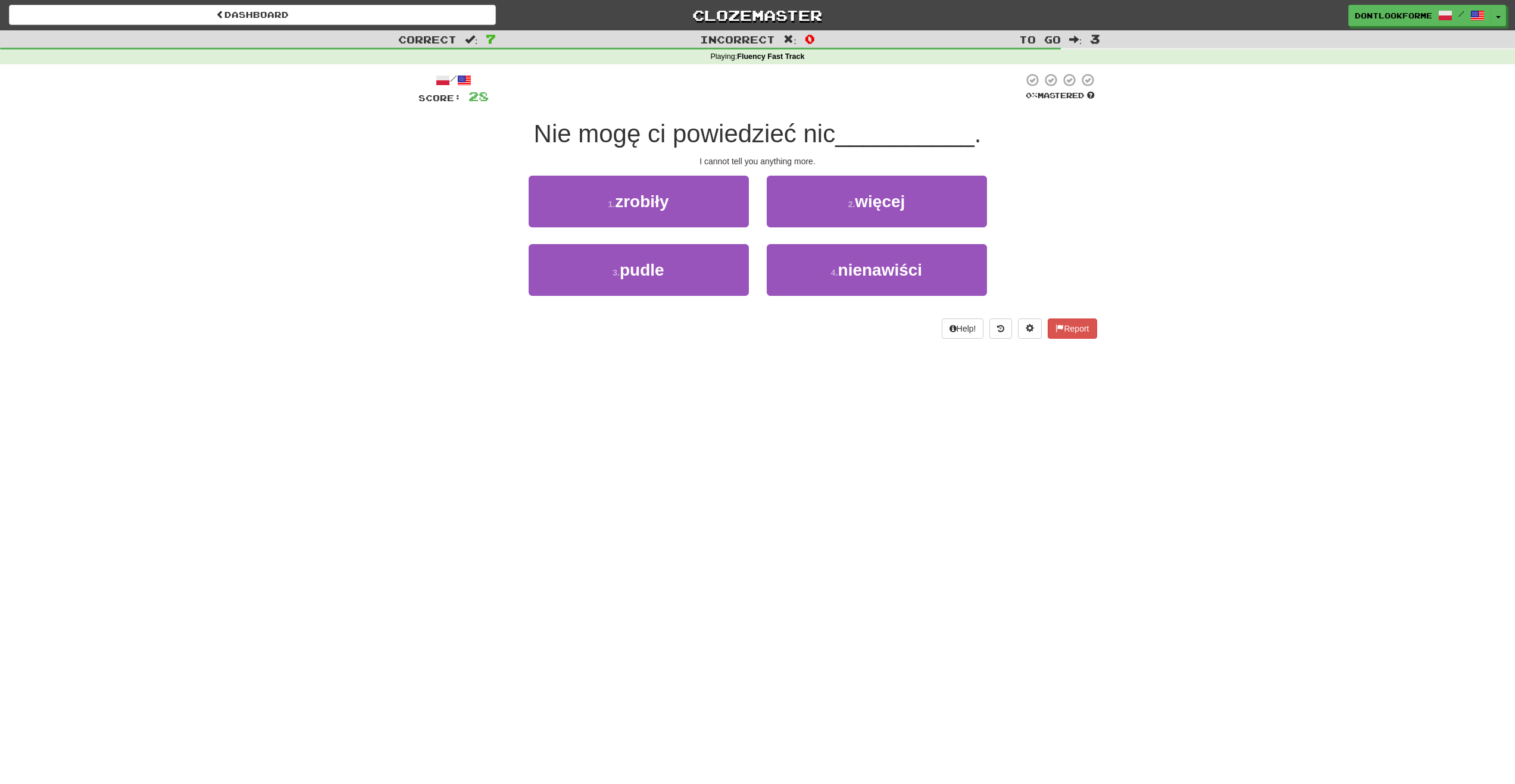
click at [625, 134] on span "Nie mogę ci powiedzieć nic" at bounding box center [685, 134] width 302 height 28
click at [938, 261] on button "4 . nienawiści" at bounding box center [877, 270] width 220 height 52
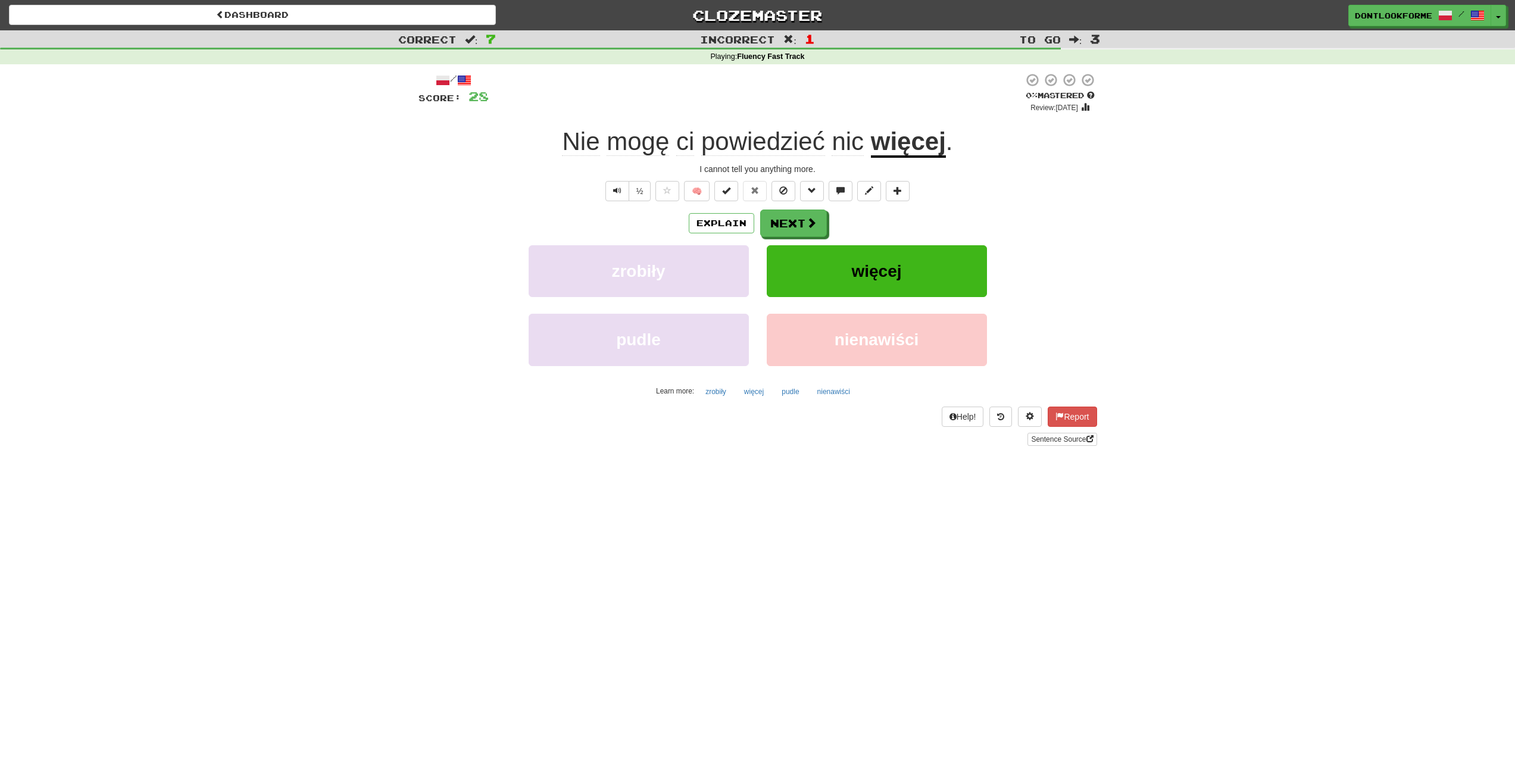
click at [647, 143] on span "mogę" at bounding box center [638, 142] width 62 height 29
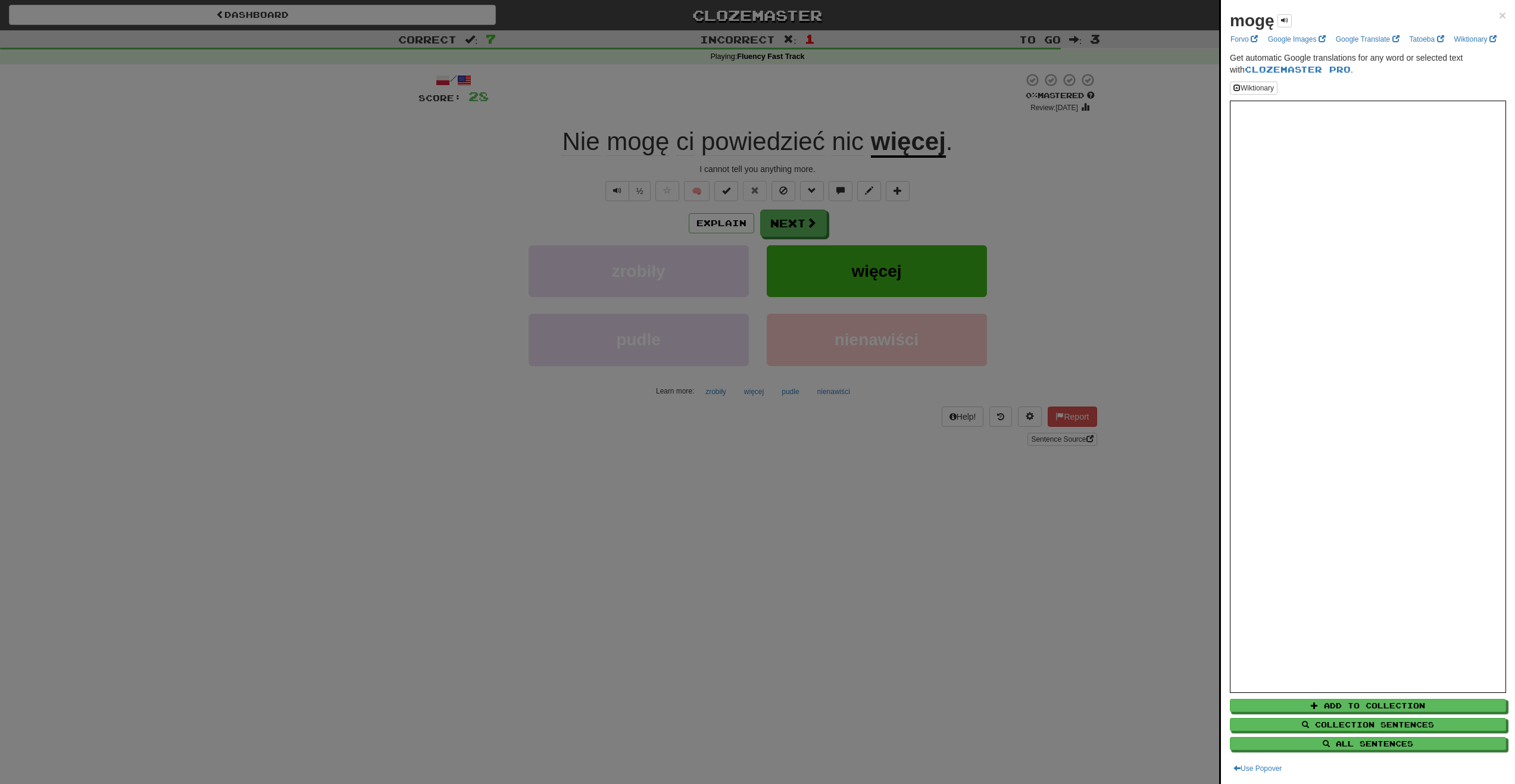
drag, startPoint x: 661, startPoint y: 142, endPoint x: 669, endPoint y: 146, distance: 8.9
click at [660, 143] on div at bounding box center [757, 392] width 1515 height 784
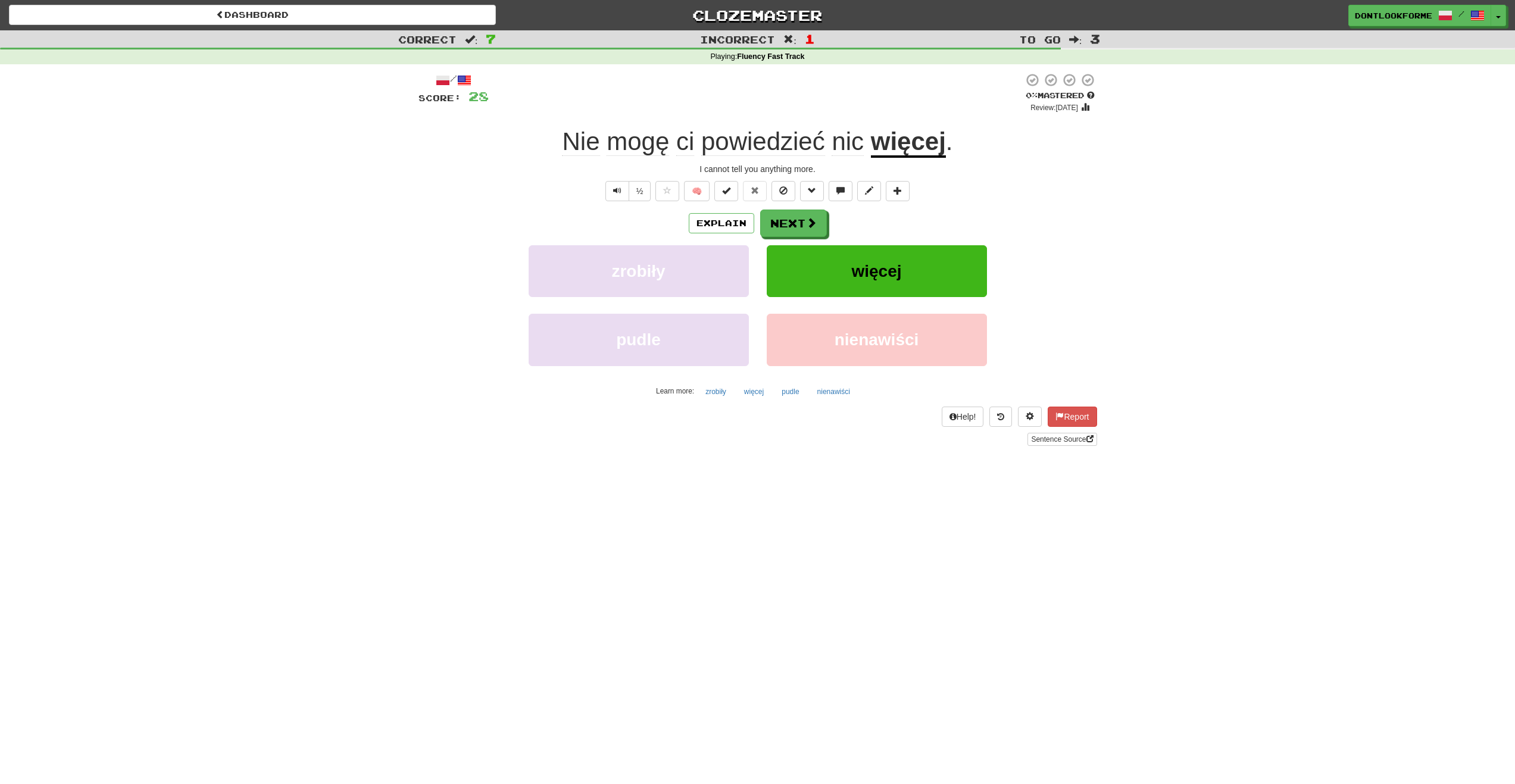
click at [900, 154] on u "więcej" at bounding box center [908, 143] width 75 height 31
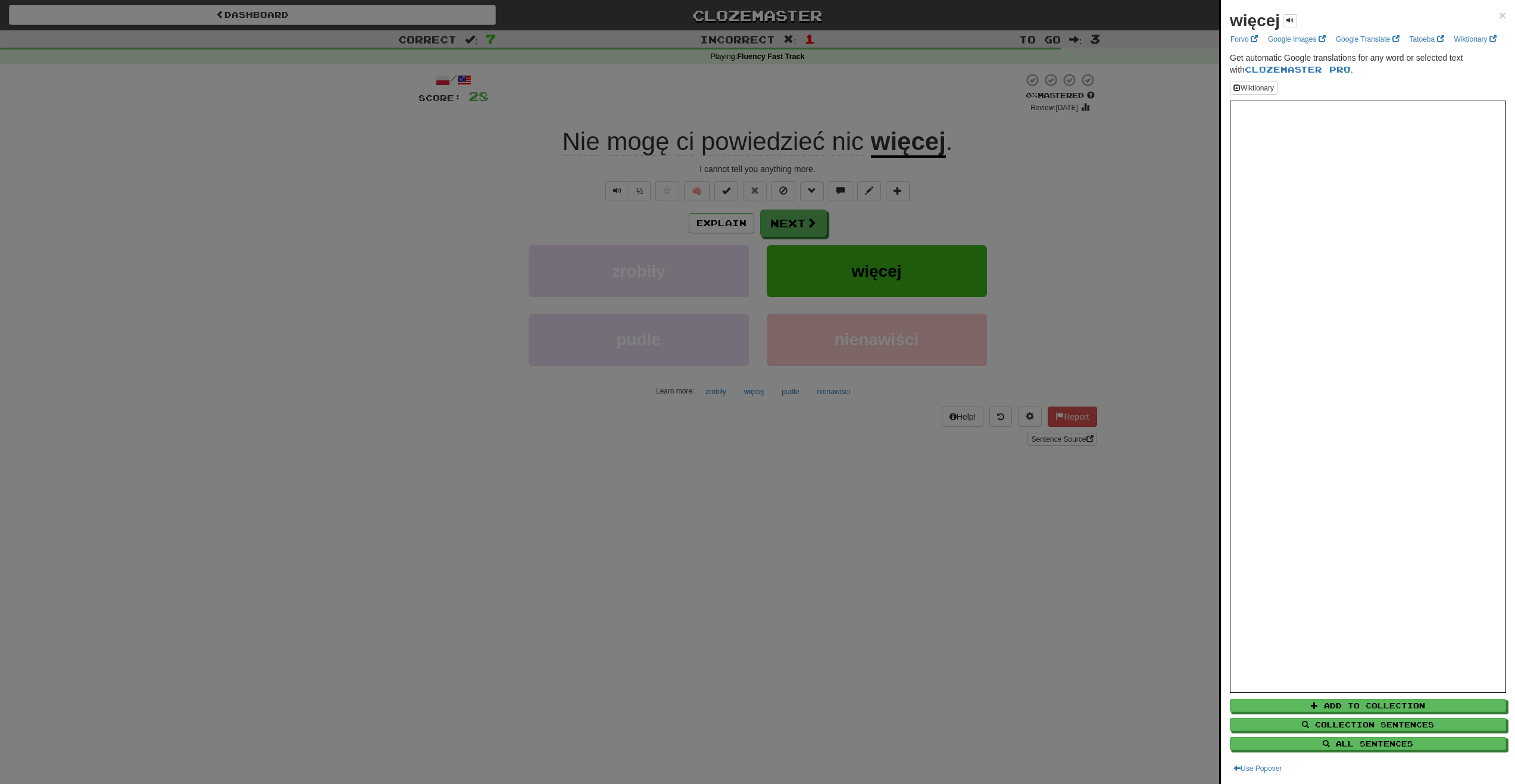
click at [816, 223] on div at bounding box center [757, 392] width 1515 height 784
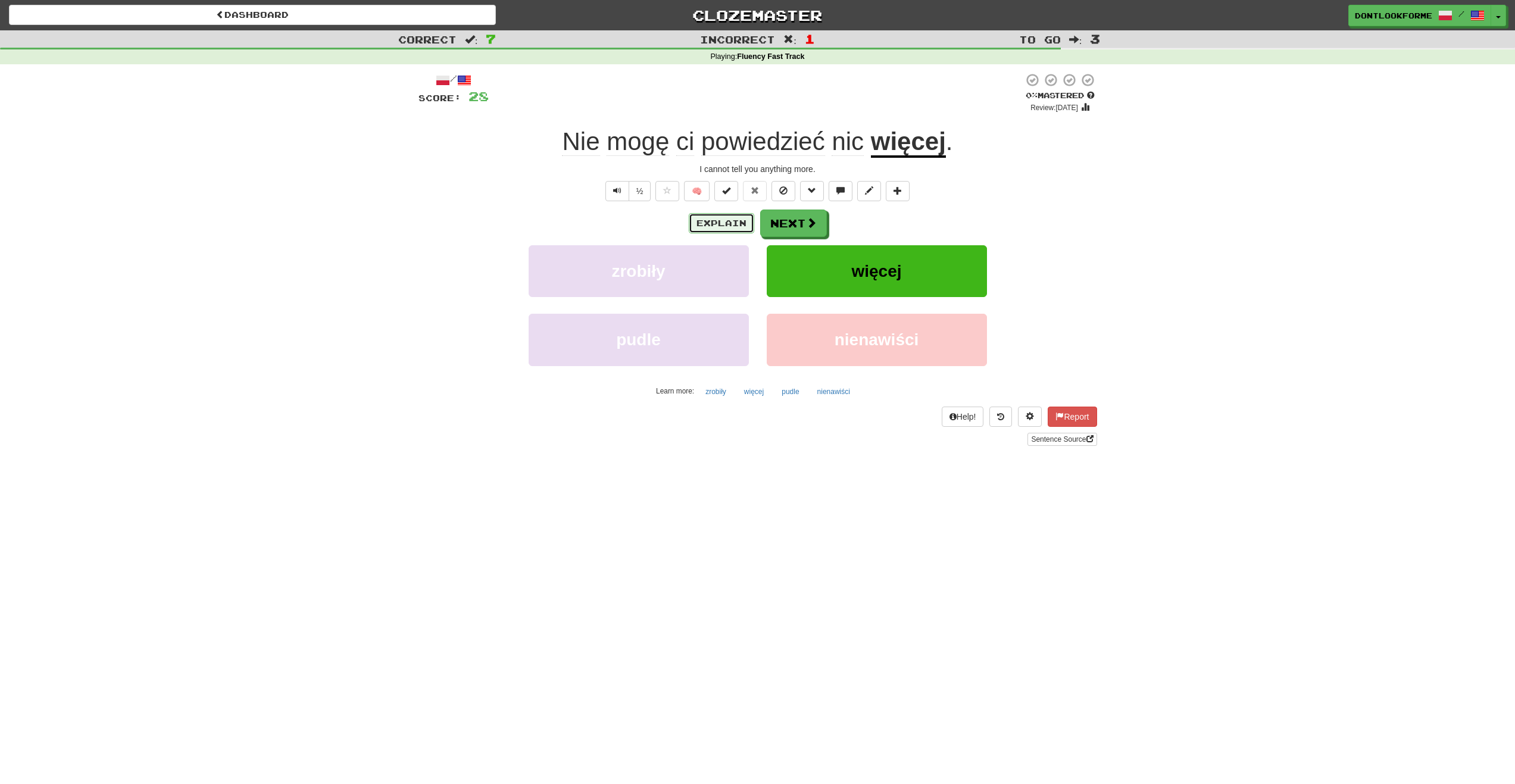
click at [718, 233] on button "Explain" at bounding box center [721, 223] width 65 height 20
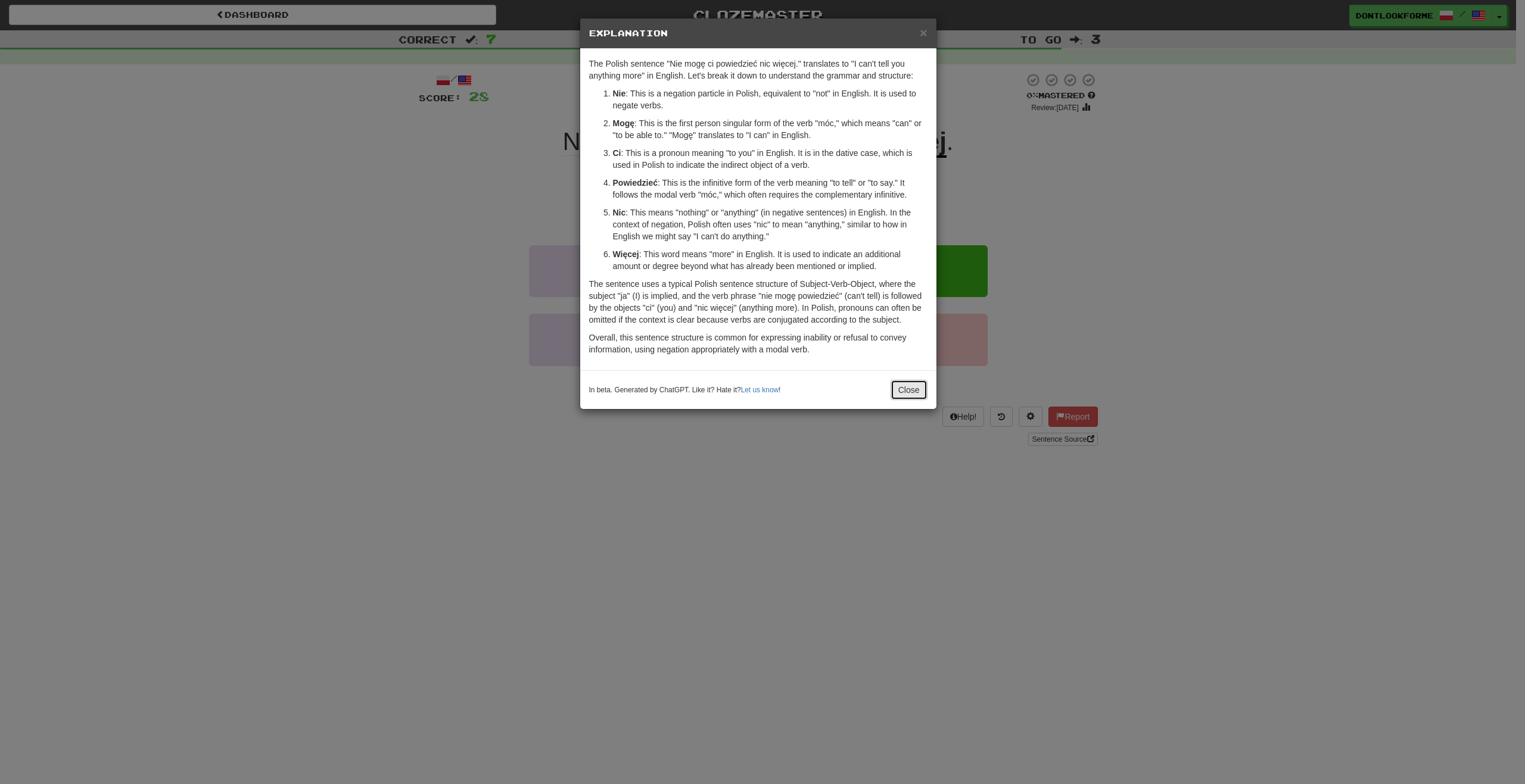
click at [912, 397] on button "Close" at bounding box center [909, 390] width 37 height 20
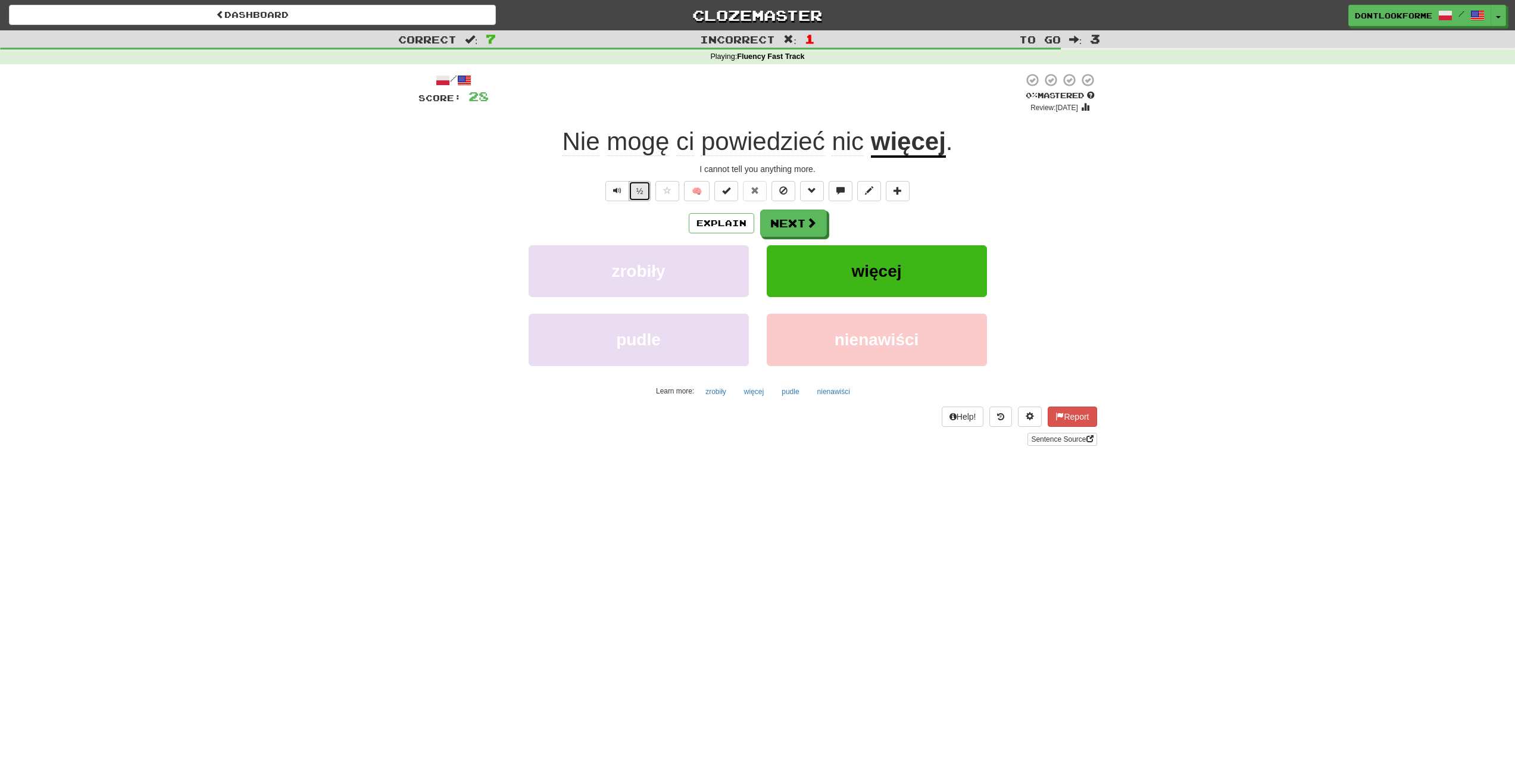
click at [630, 195] on button "½" at bounding box center [639, 191] width 23 height 20
click at [632, 185] on button "½" at bounding box center [639, 191] width 23 height 20
click at [617, 189] on span "Text-to-speech controls" at bounding box center [617, 190] width 9 height 9
click at [664, 148] on span "mogę" at bounding box center [638, 142] width 62 height 29
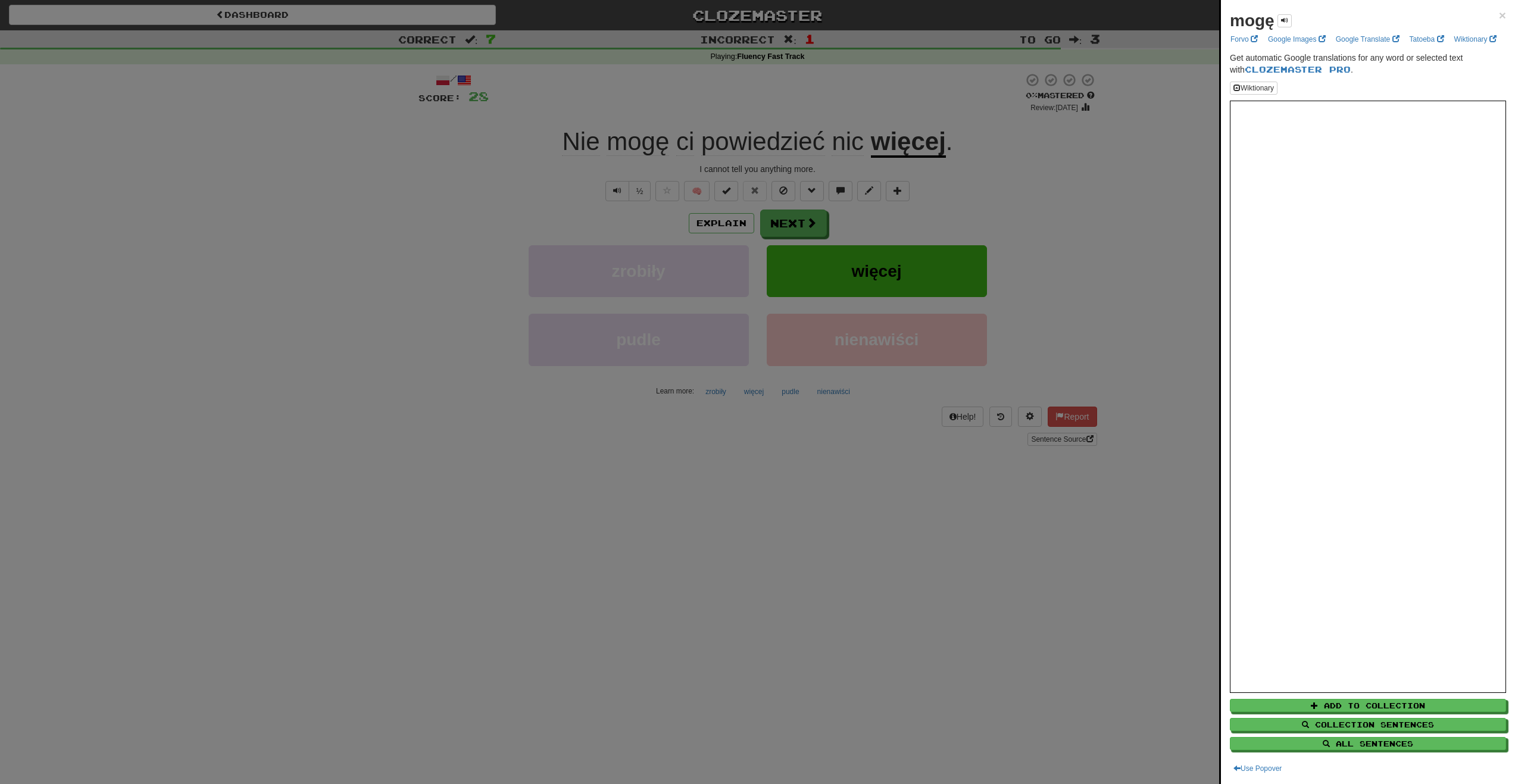
click at [652, 179] on div at bounding box center [757, 392] width 1515 height 784
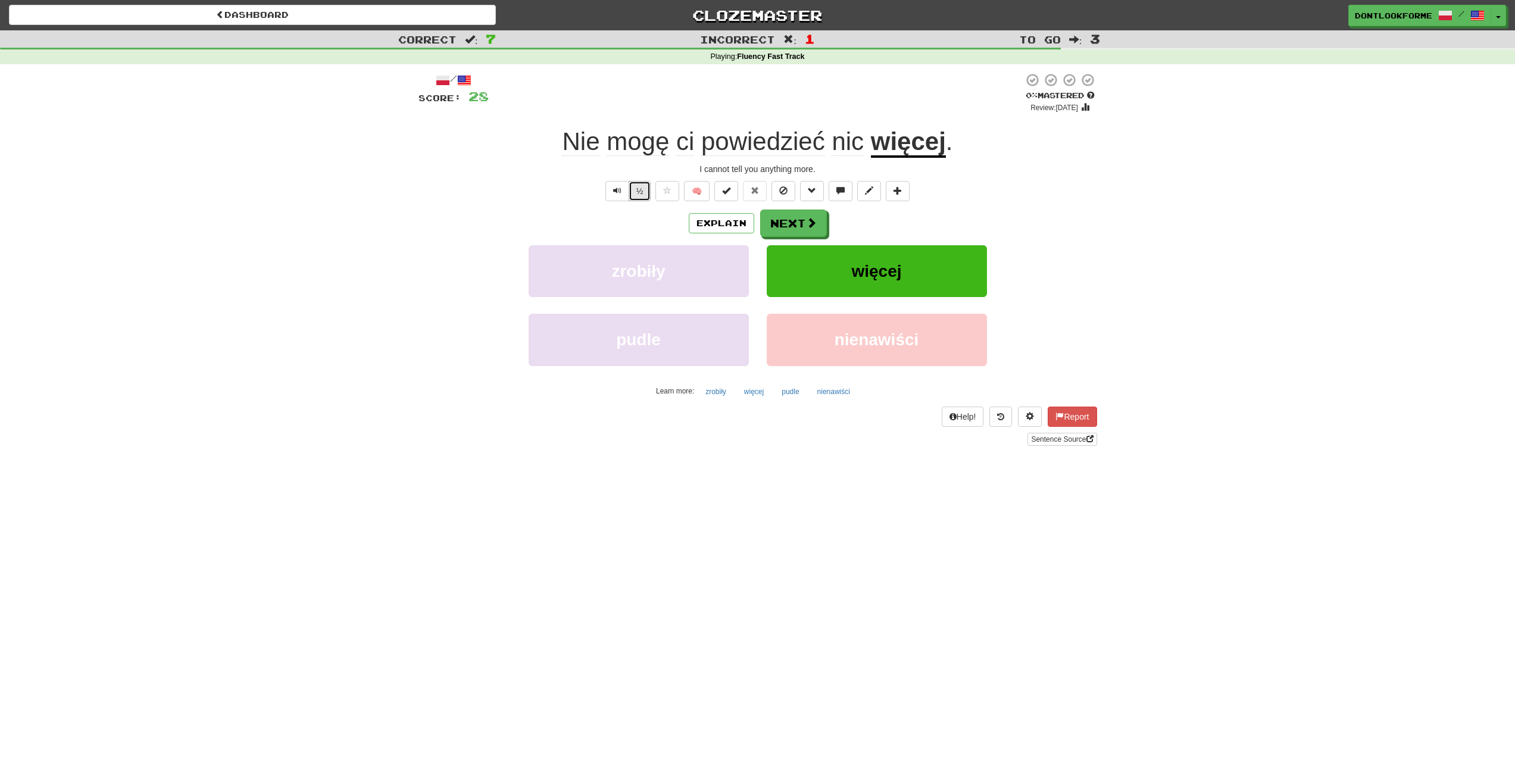
click at [645, 192] on button "½" at bounding box center [639, 191] width 23 height 20
click at [644, 189] on button "½" at bounding box center [639, 191] width 23 height 20
click at [791, 219] on button "Next" at bounding box center [794, 223] width 67 height 27
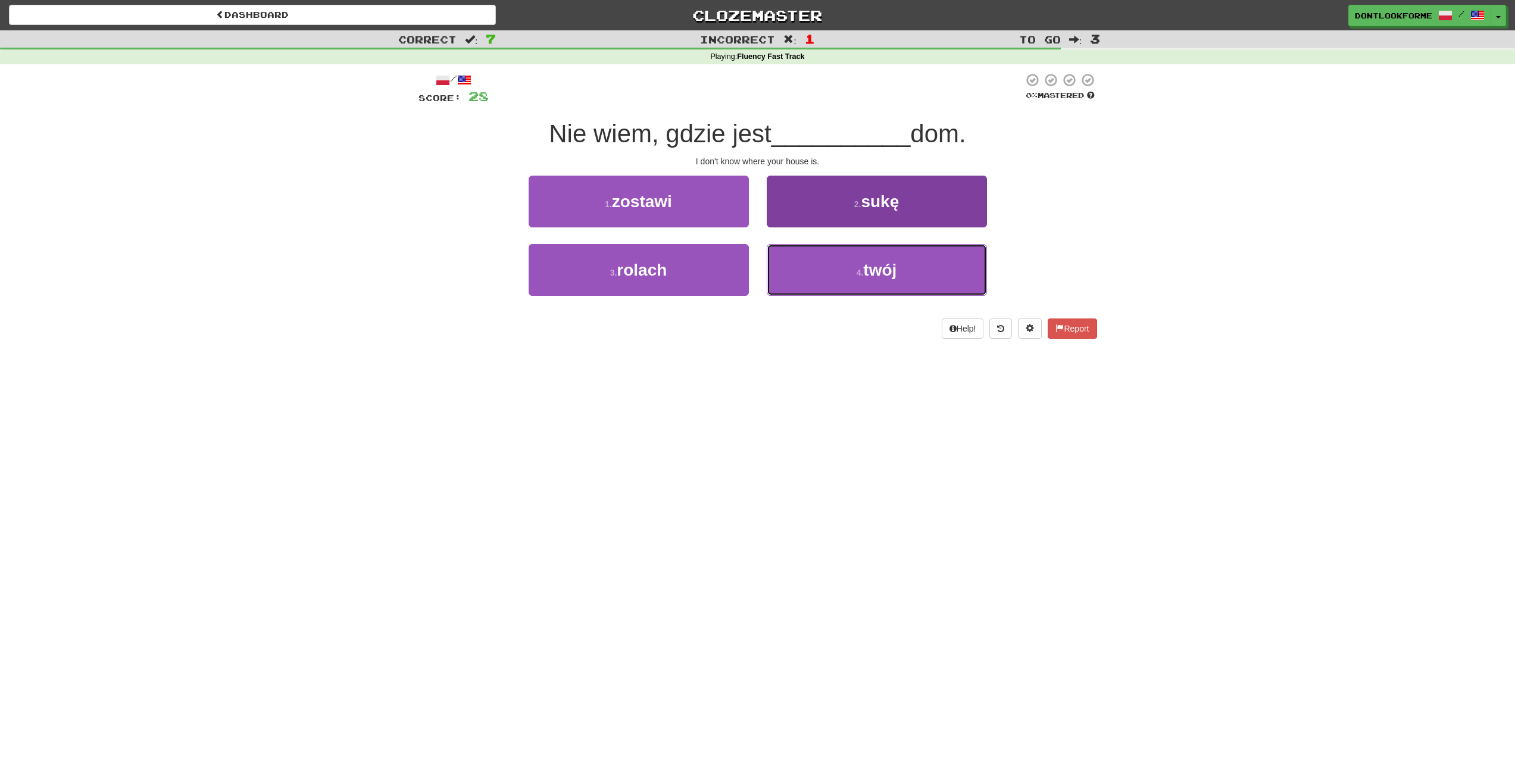
click at [911, 265] on button "4 . twój" at bounding box center [877, 270] width 220 height 52
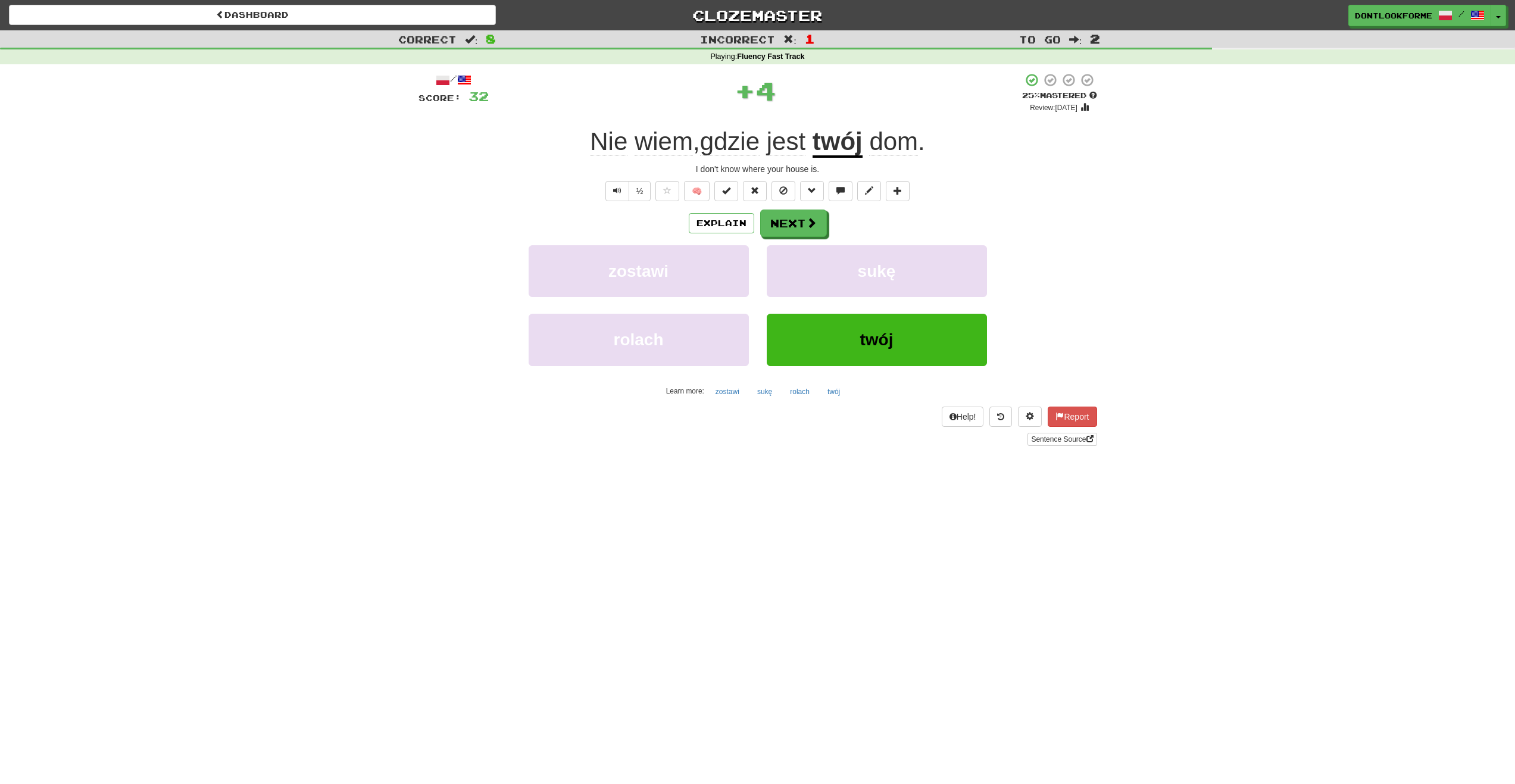
click at [840, 154] on u "twój" at bounding box center [838, 143] width 50 height 31
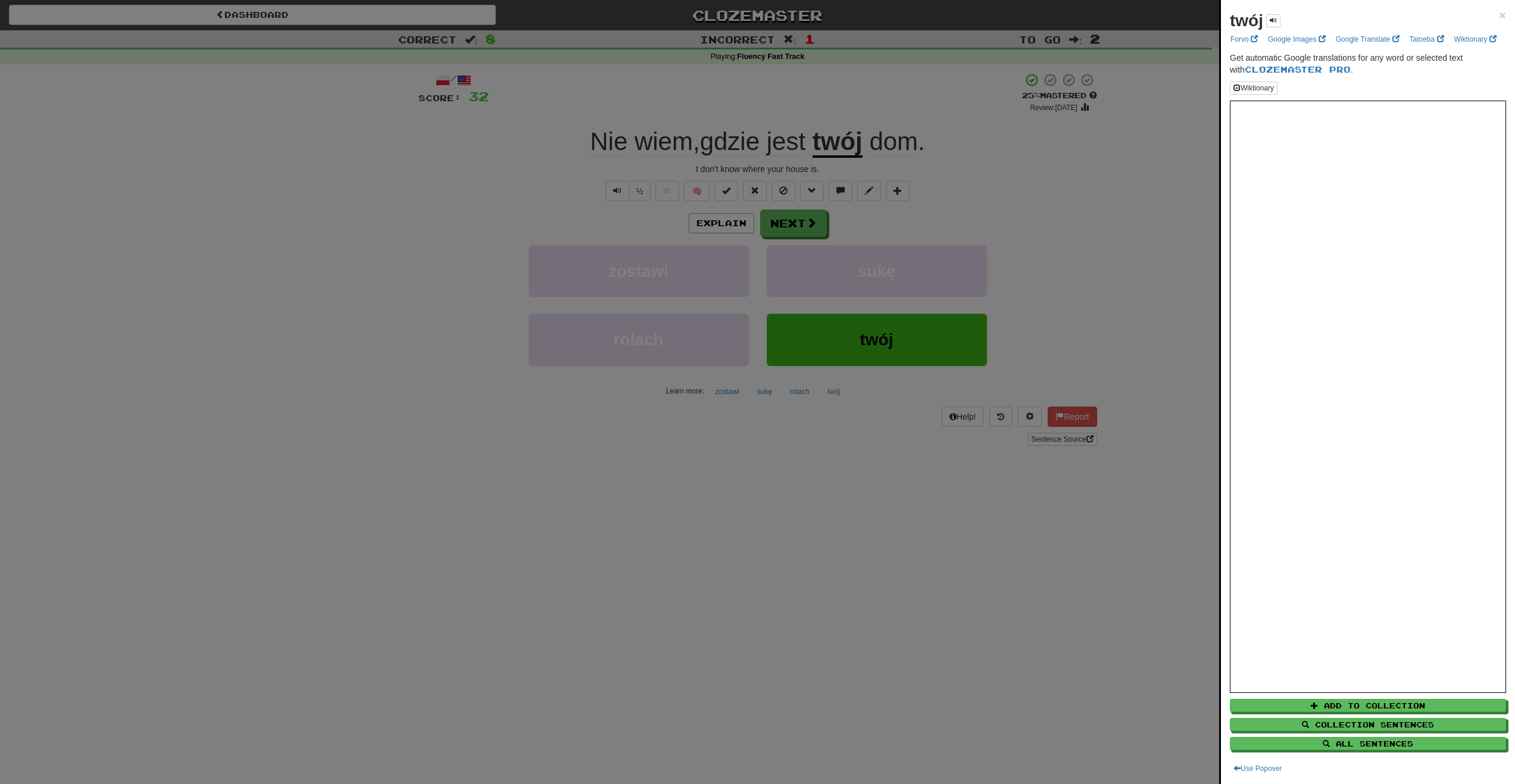
drag, startPoint x: 596, startPoint y: 174, endPoint x: 609, endPoint y: 187, distance: 18.4
click at [599, 179] on div at bounding box center [757, 392] width 1515 height 784
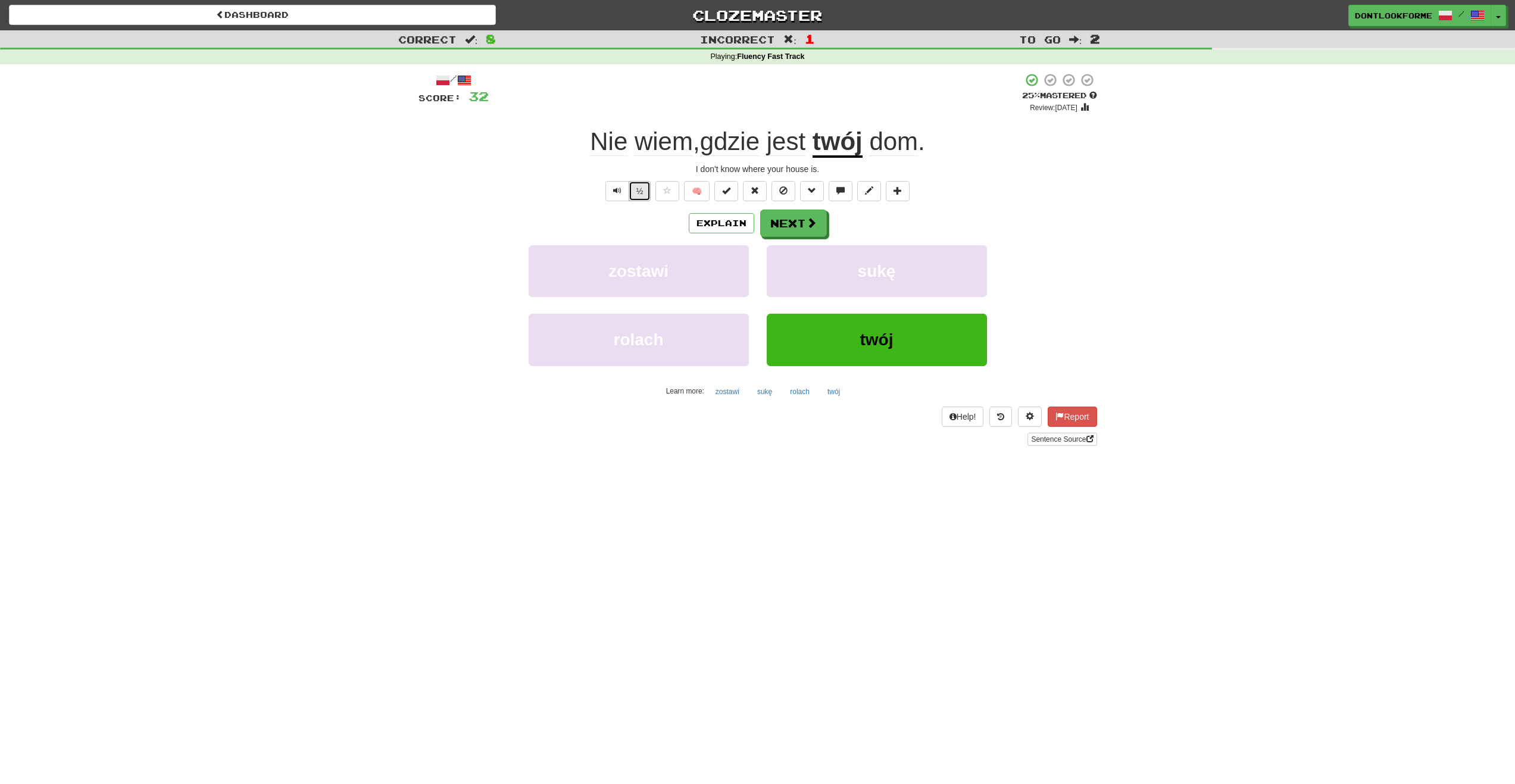
click at [642, 195] on button "½" at bounding box center [639, 191] width 23 height 20
click at [620, 191] on span "Text-to-speech controls" at bounding box center [617, 190] width 9 height 9
click at [643, 189] on button "½" at bounding box center [639, 191] width 23 height 20
click at [640, 191] on button "½" at bounding box center [639, 191] width 23 height 20
click at [851, 157] on u "twój" at bounding box center [838, 143] width 50 height 31
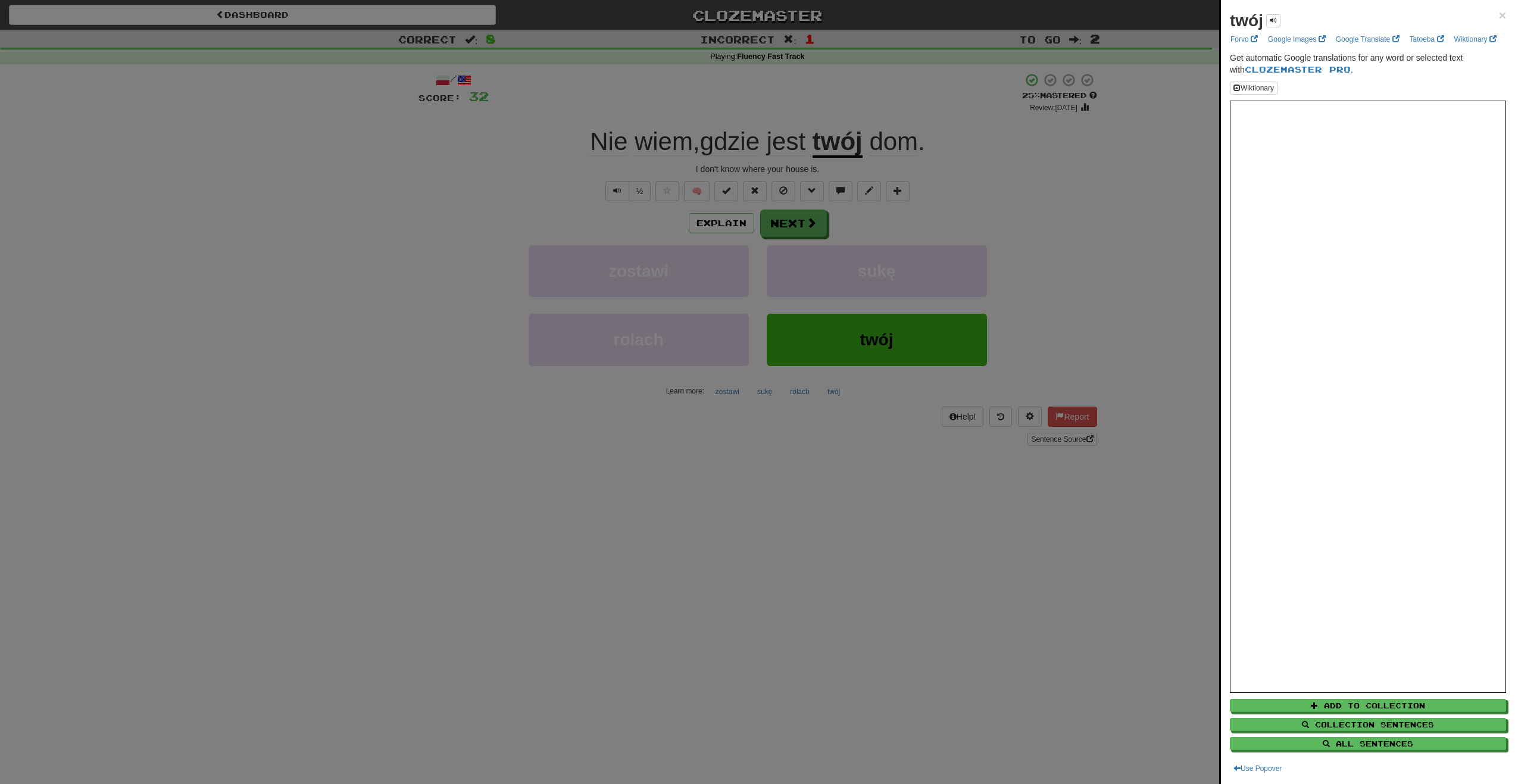
click at [834, 135] on div at bounding box center [757, 392] width 1515 height 784
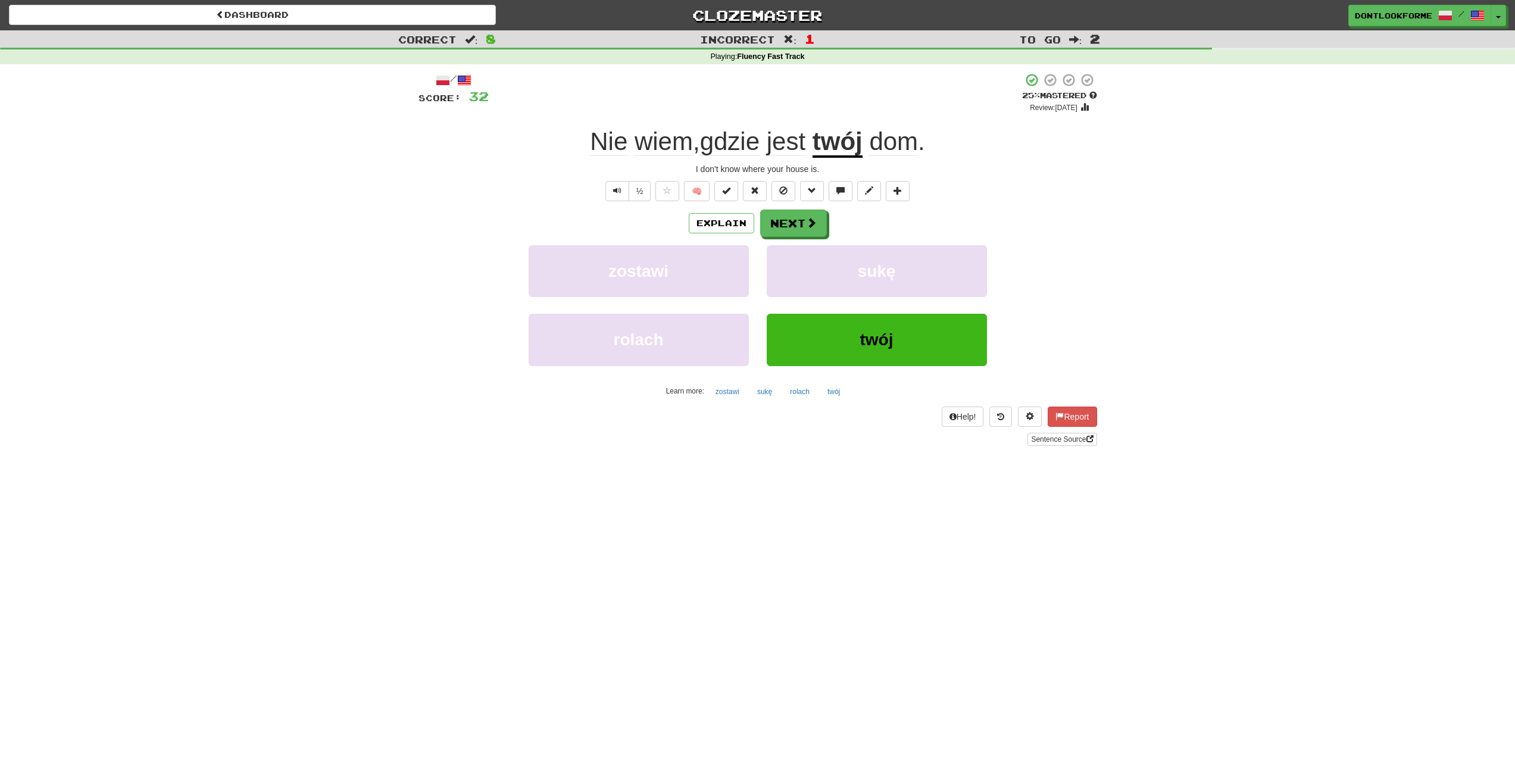
click at [838, 143] on u "twój" at bounding box center [838, 143] width 50 height 31
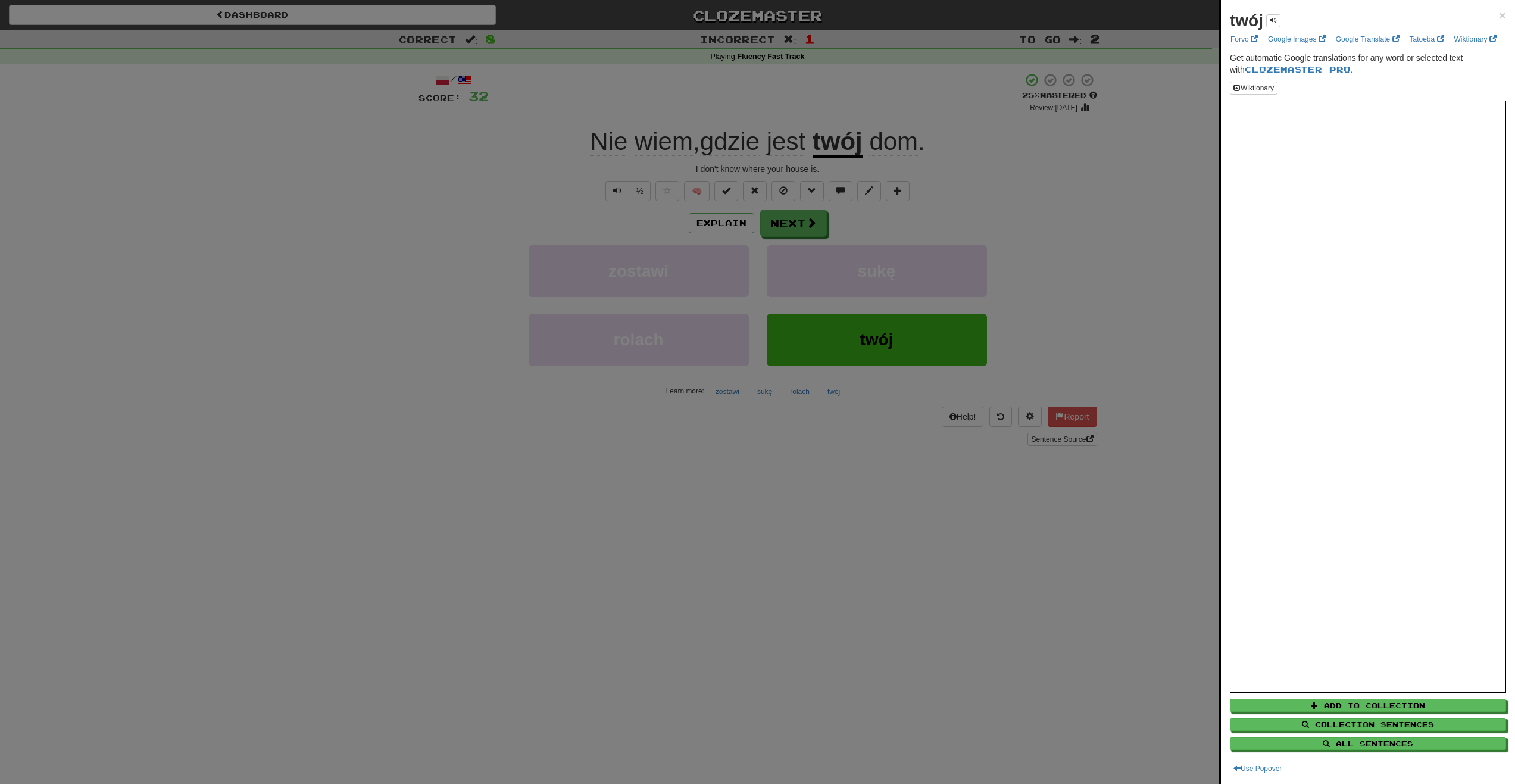
click at [1136, 207] on div at bounding box center [757, 392] width 1515 height 784
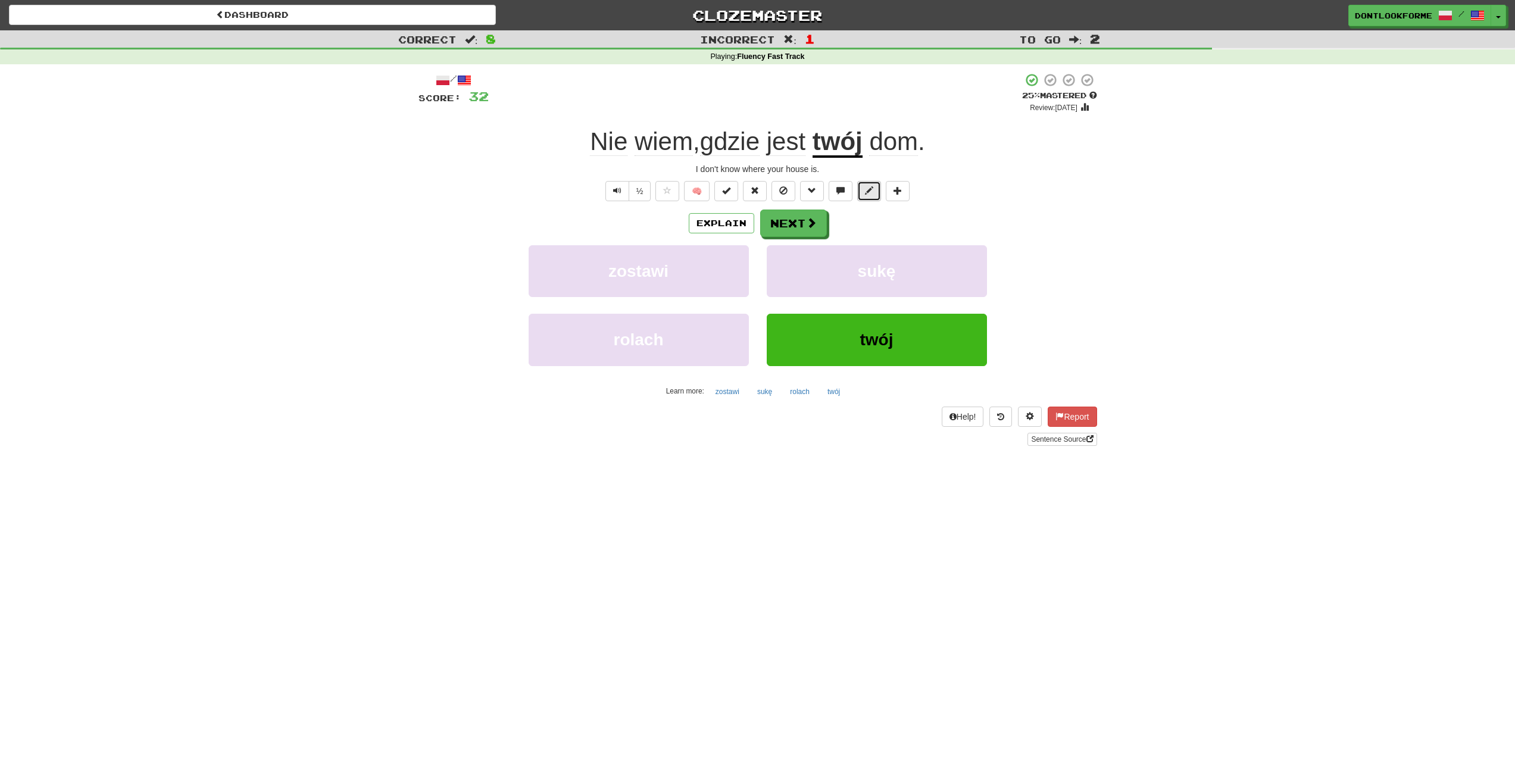
click at [881, 196] on button at bounding box center [869, 191] width 24 height 20
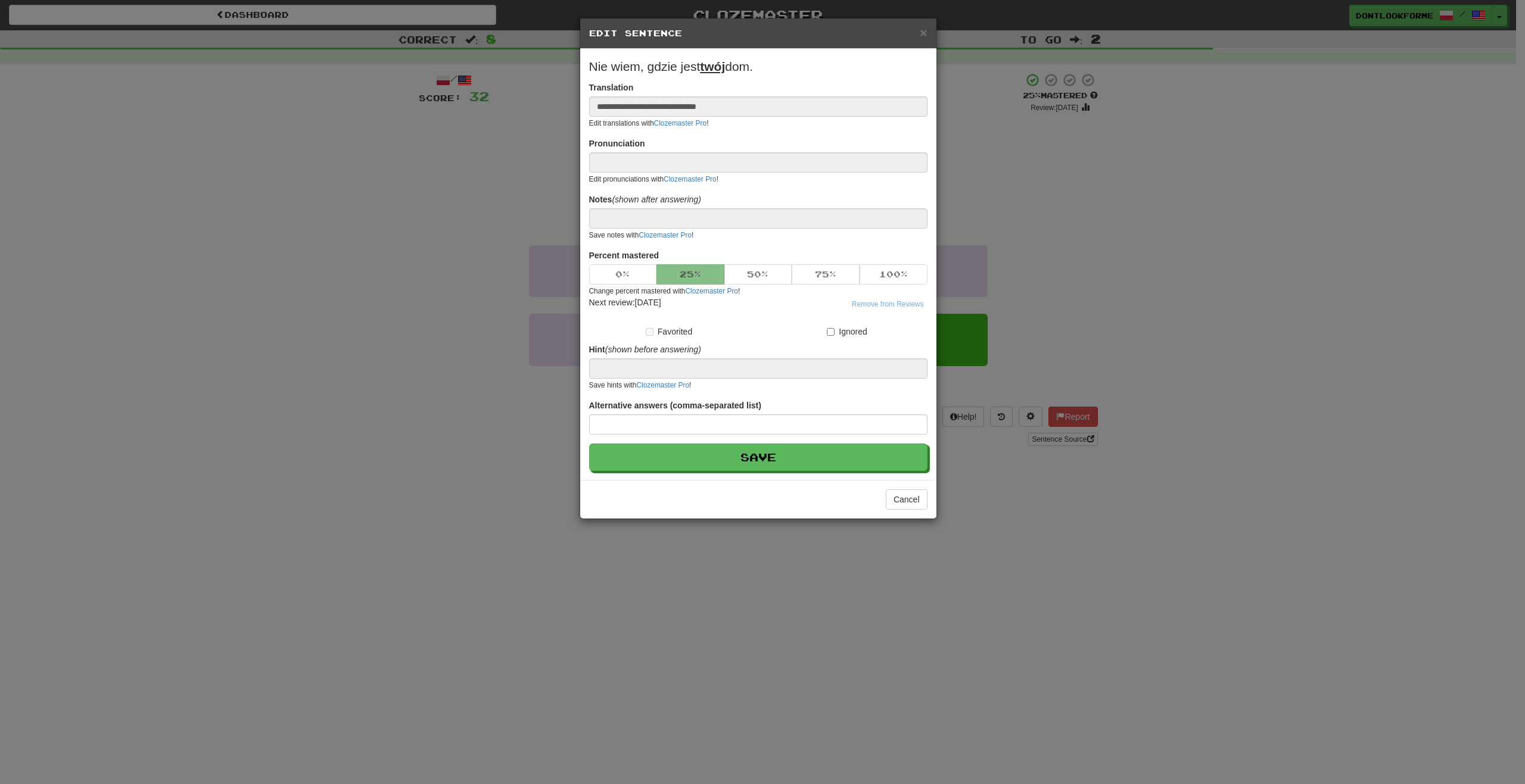
drag, startPoint x: 1252, startPoint y: 280, endPoint x: 1239, endPoint y: 280, distance: 13.0
click at [1243, 280] on div "**********" at bounding box center [763, 392] width 1525 height 784
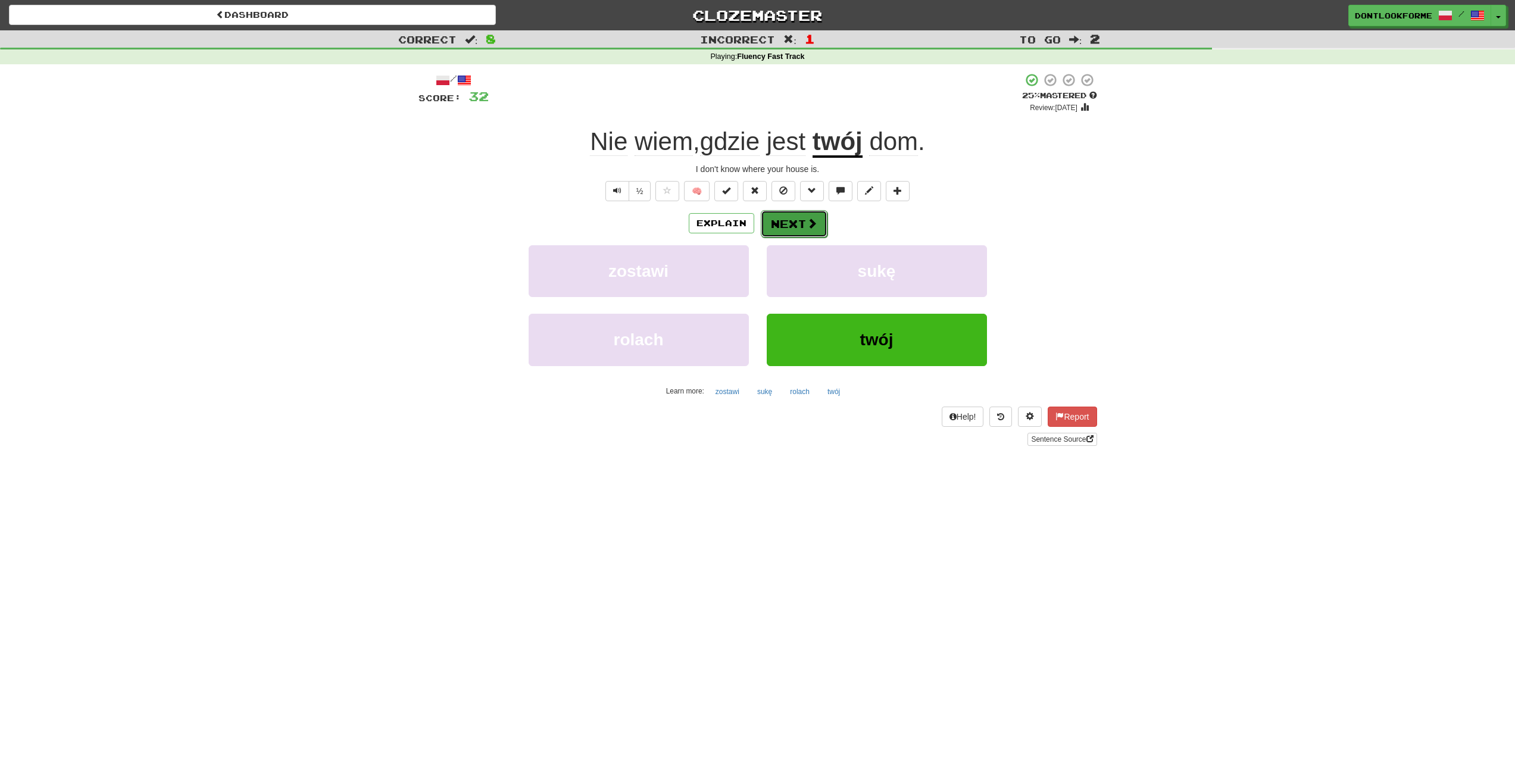
click at [801, 219] on button "Next" at bounding box center [794, 223] width 67 height 27
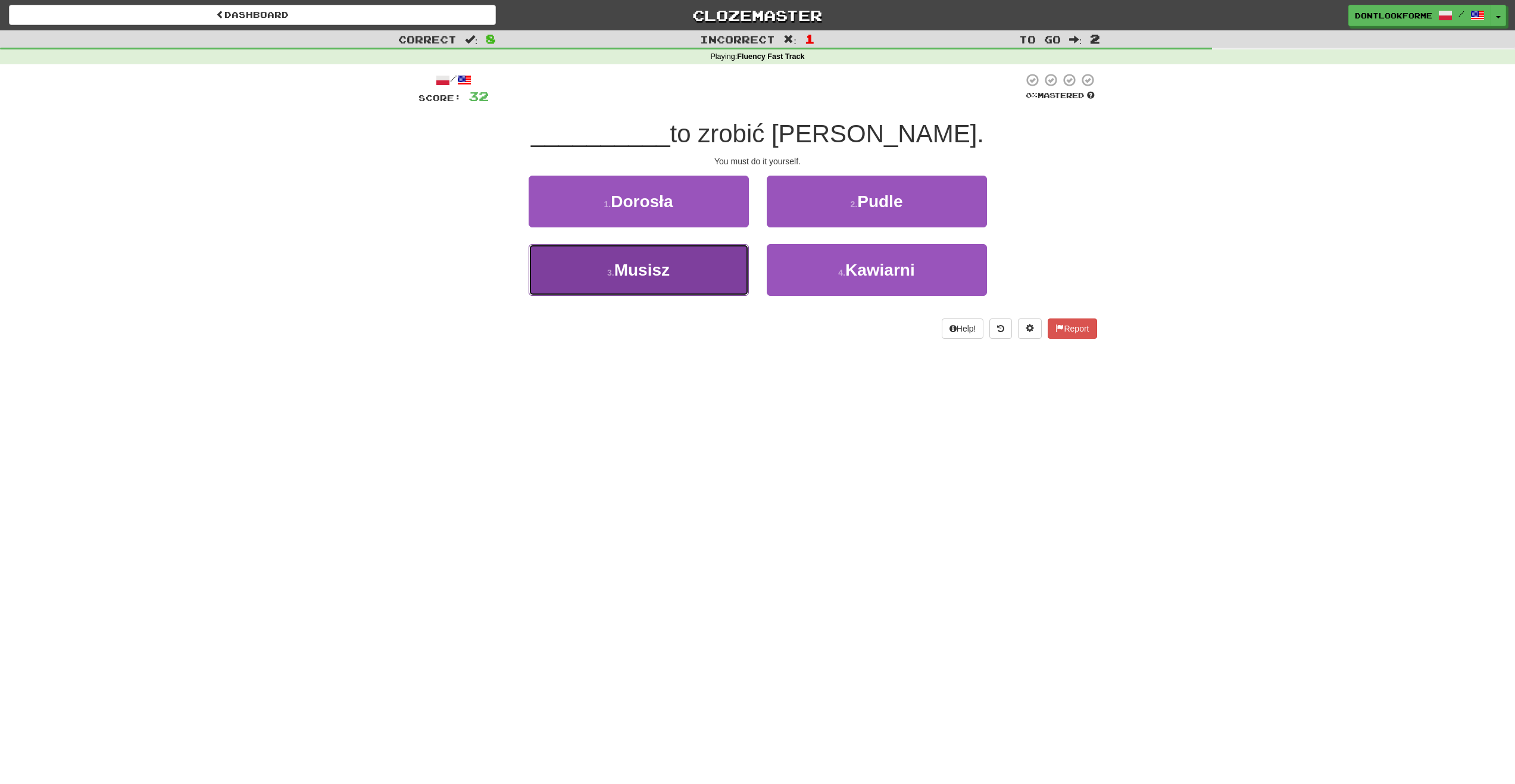
click at [626, 283] on button "3 . Musisz" at bounding box center [638, 270] width 220 height 52
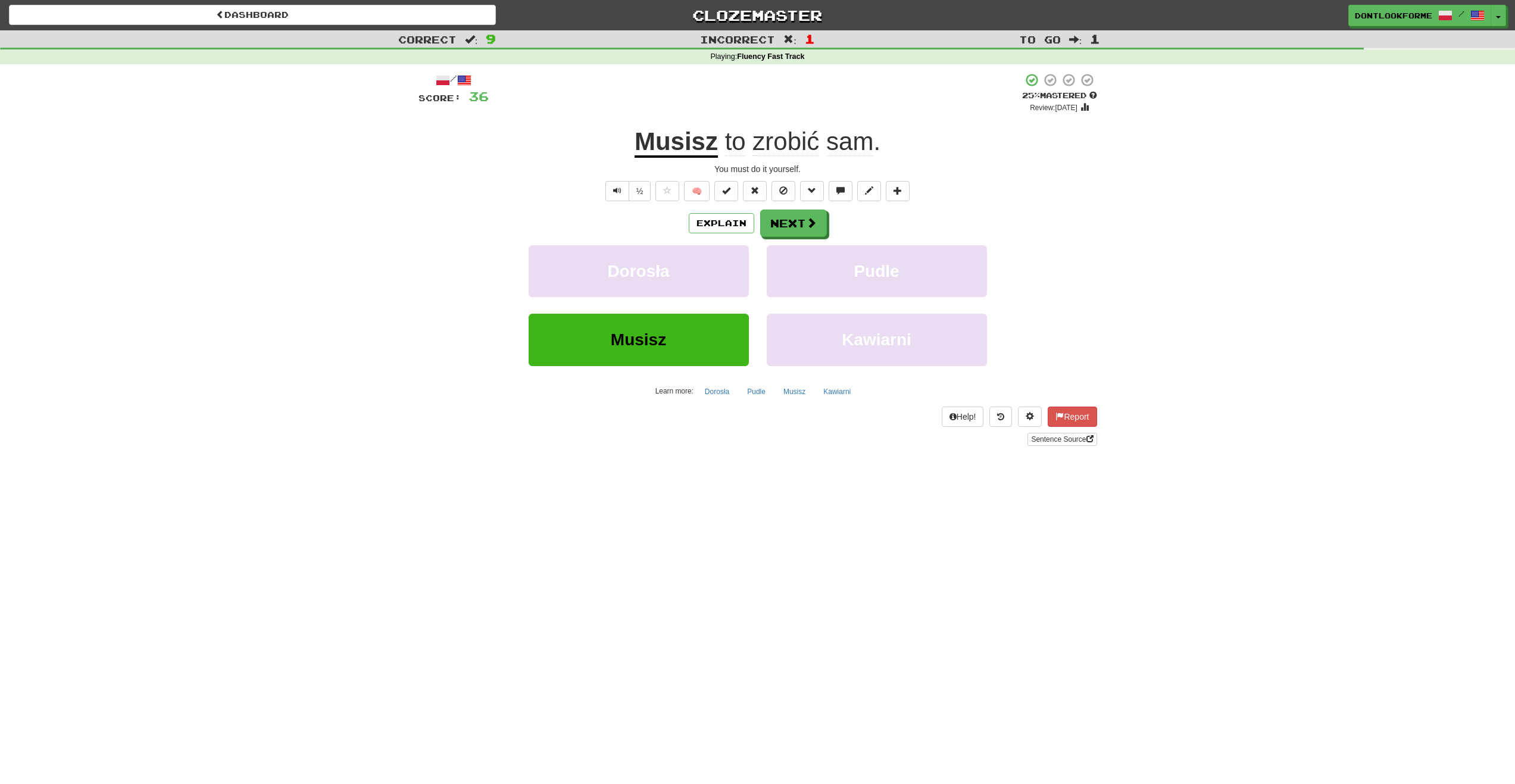
click at [683, 138] on u "Musisz" at bounding box center [676, 143] width 84 height 31
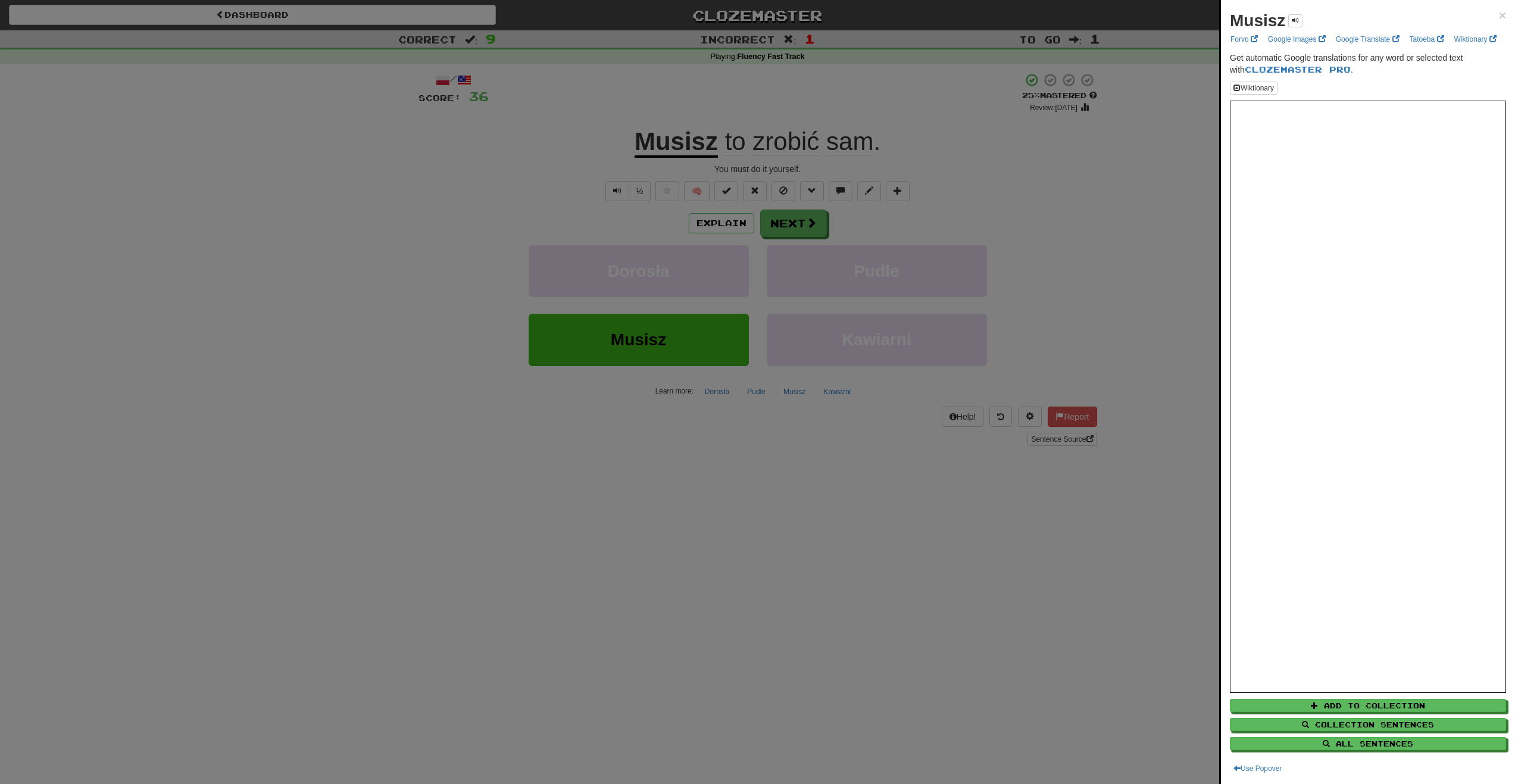
drag, startPoint x: 845, startPoint y: 182, endPoint x: 783, endPoint y: 176, distance: 62.3
click at [841, 182] on div at bounding box center [757, 392] width 1515 height 784
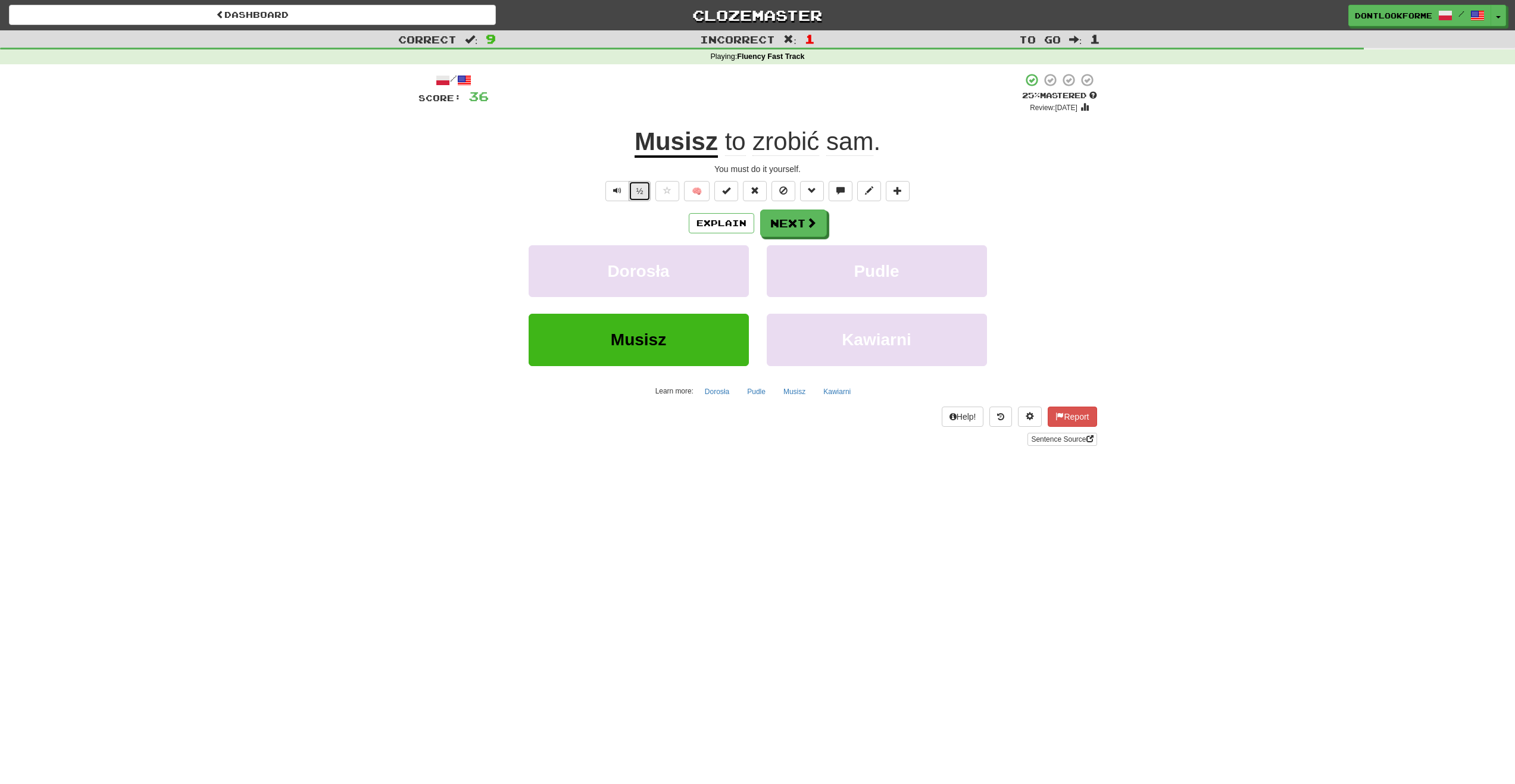
click at [636, 182] on button "½" at bounding box center [639, 191] width 23 height 20
click at [616, 189] on span "Text-to-speech controls" at bounding box center [617, 190] width 9 height 9
click at [847, 142] on span "sam" at bounding box center [849, 142] width 47 height 29
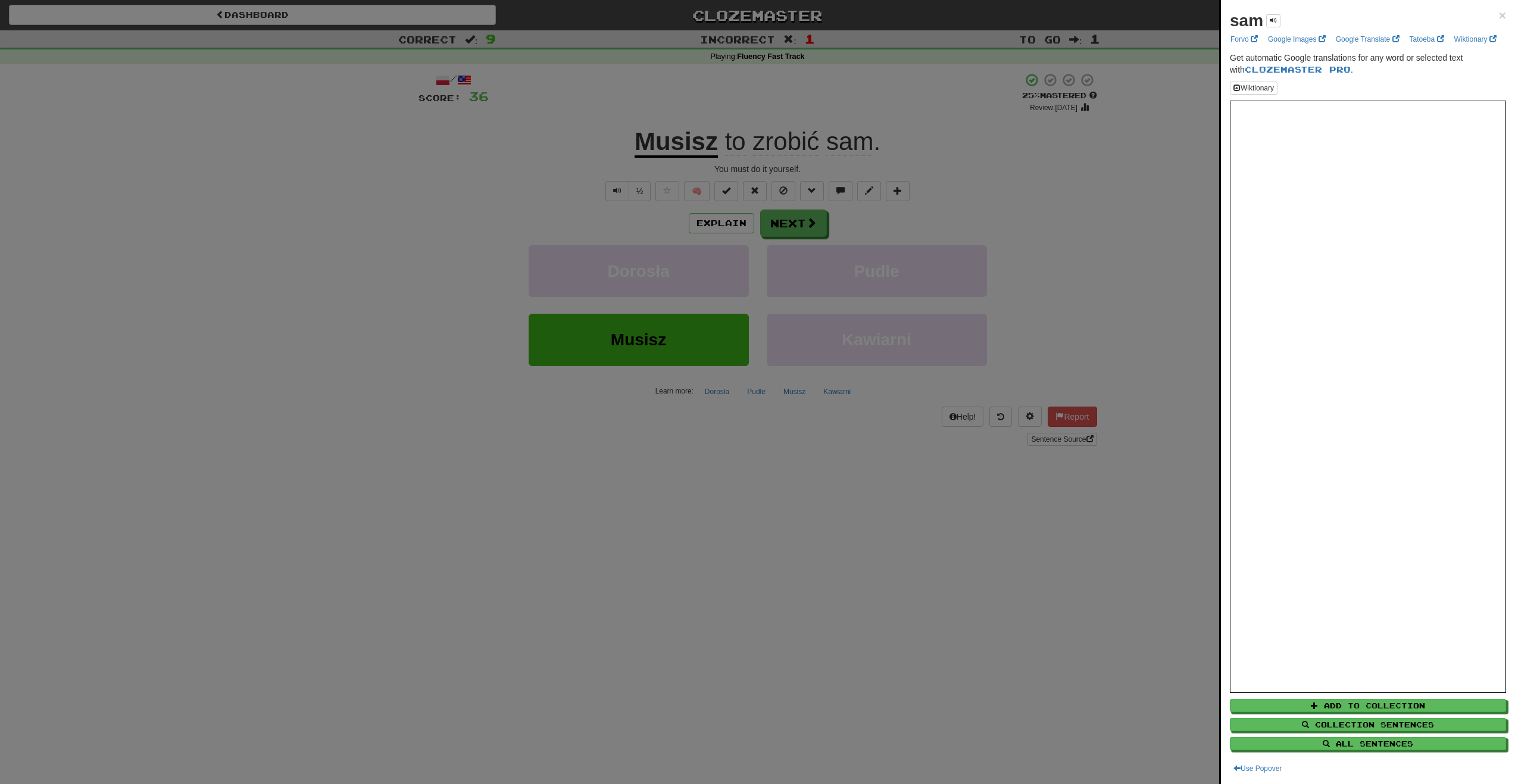
click at [776, 138] on div at bounding box center [757, 392] width 1515 height 784
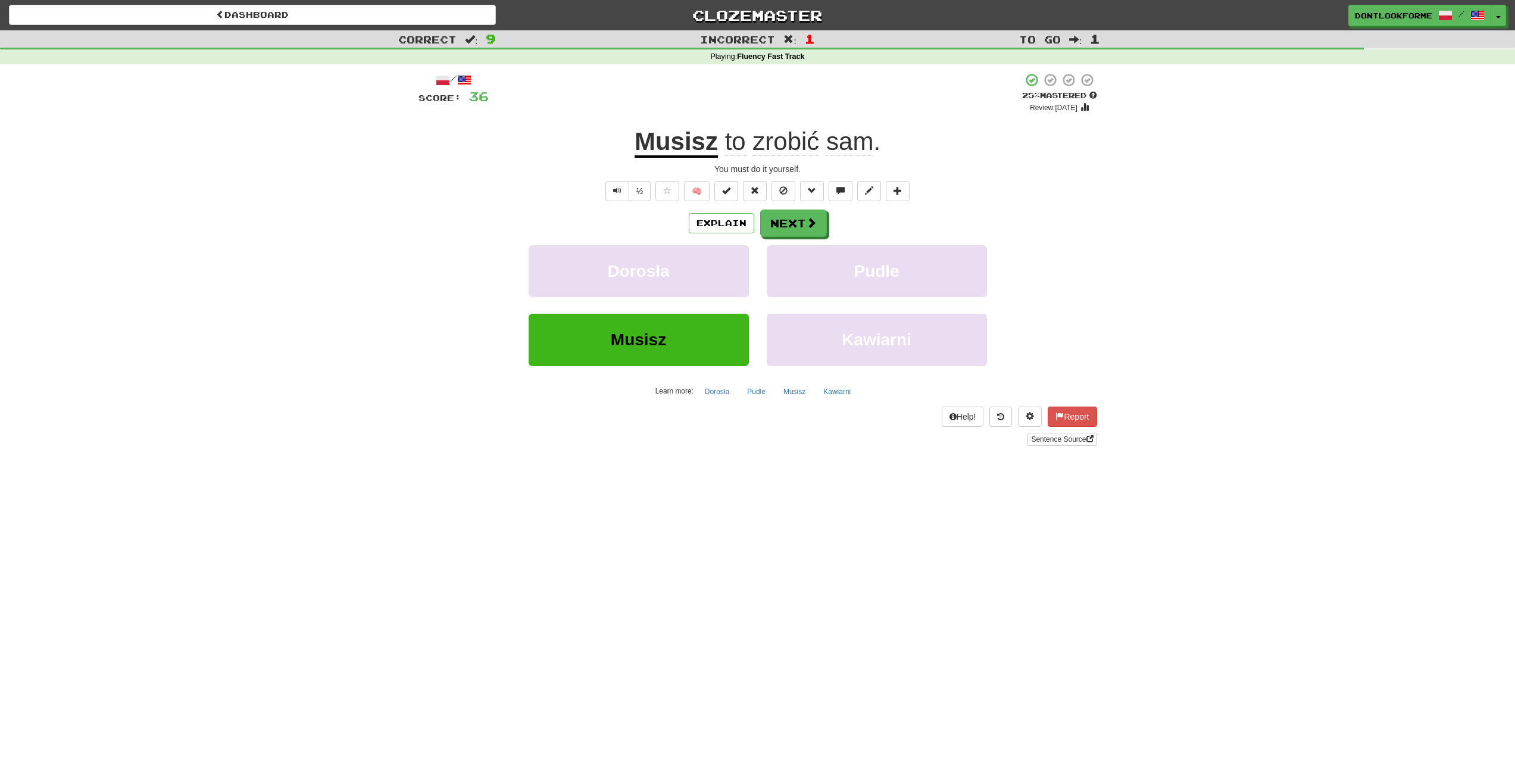
click at [794, 149] on span "zrobić" at bounding box center [785, 142] width 67 height 29
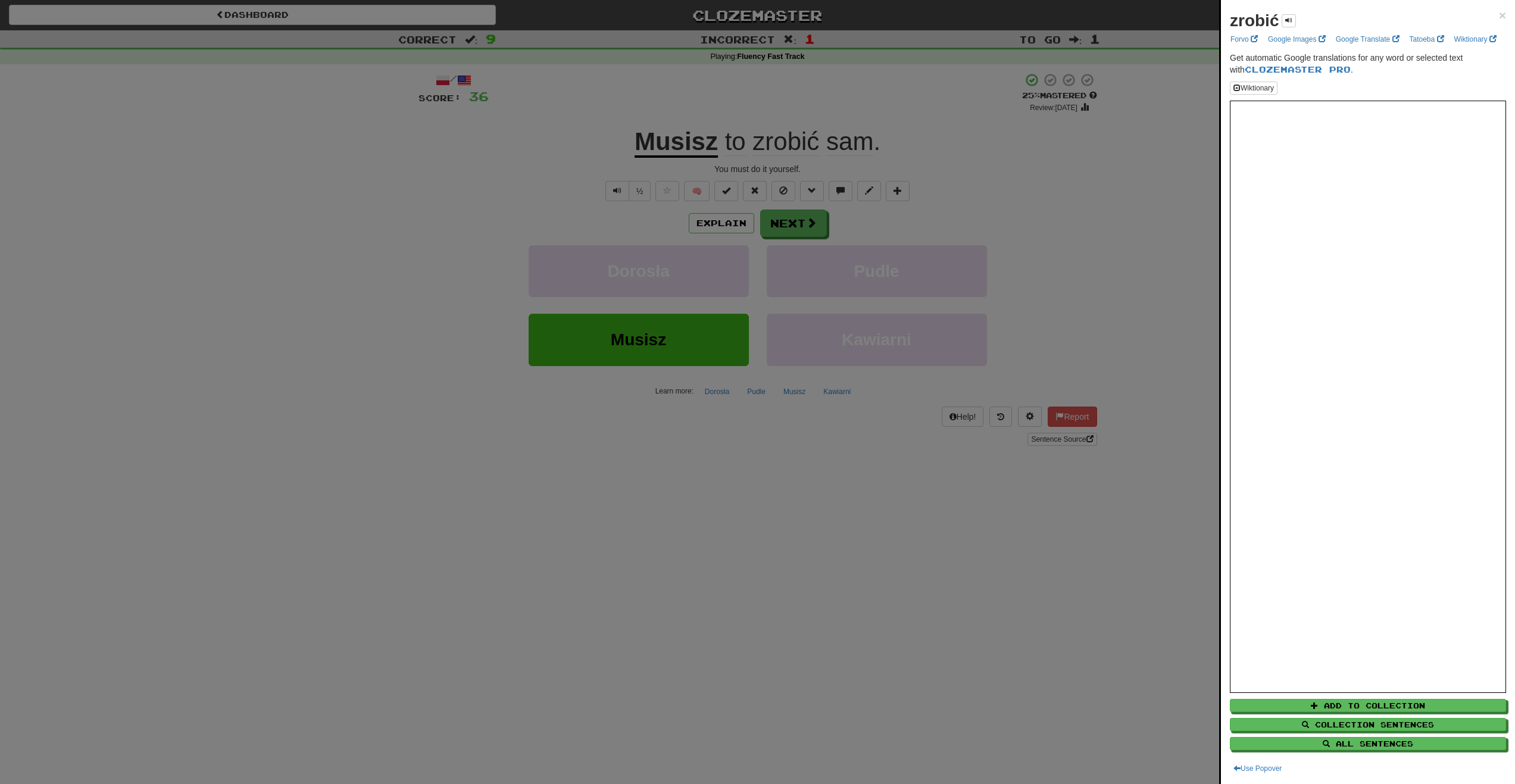
click at [697, 143] on div at bounding box center [757, 392] width 1515 height 784
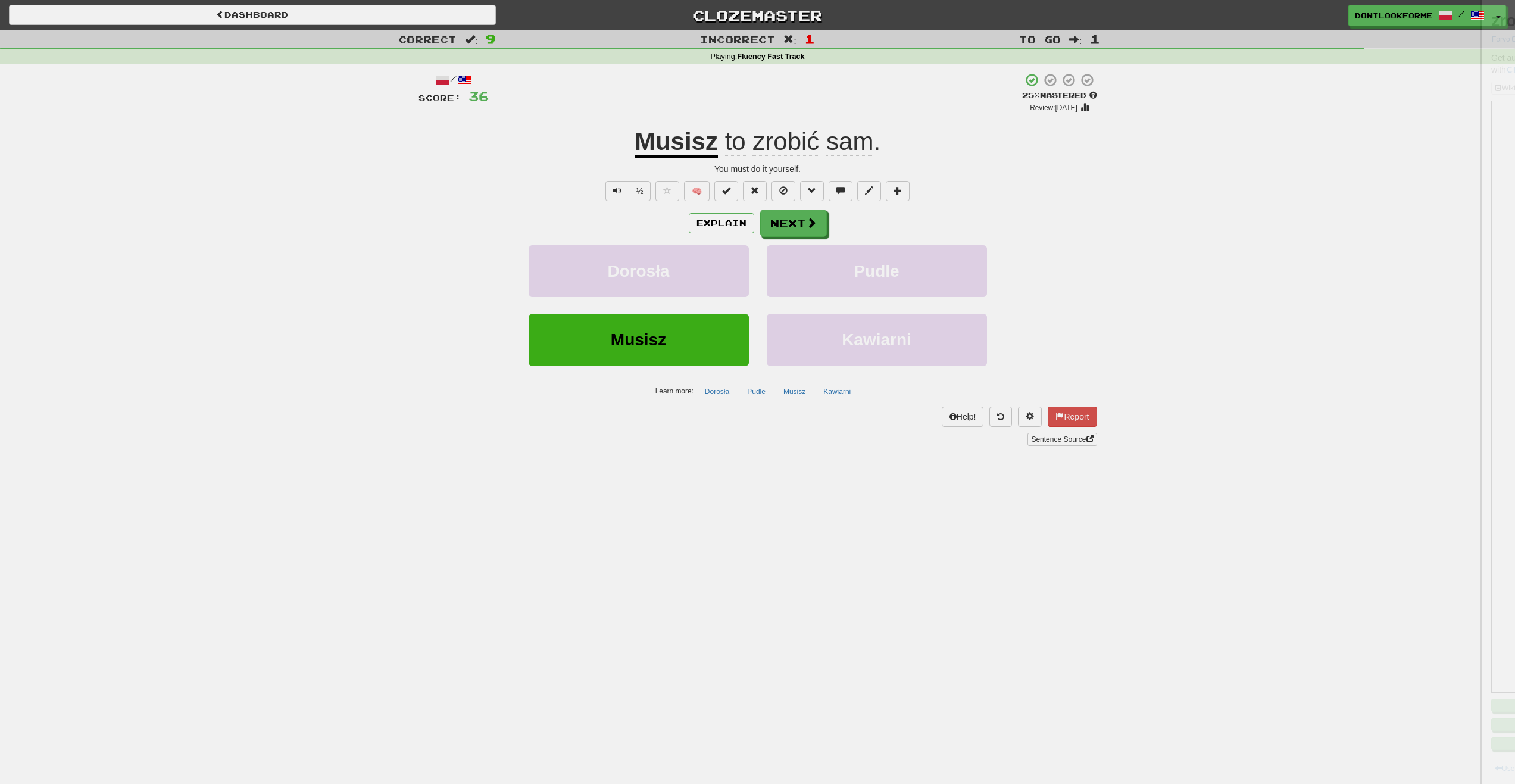
click at [699, 142] on u "Musisz" at bounding box center [676, 143] width 84 height 31
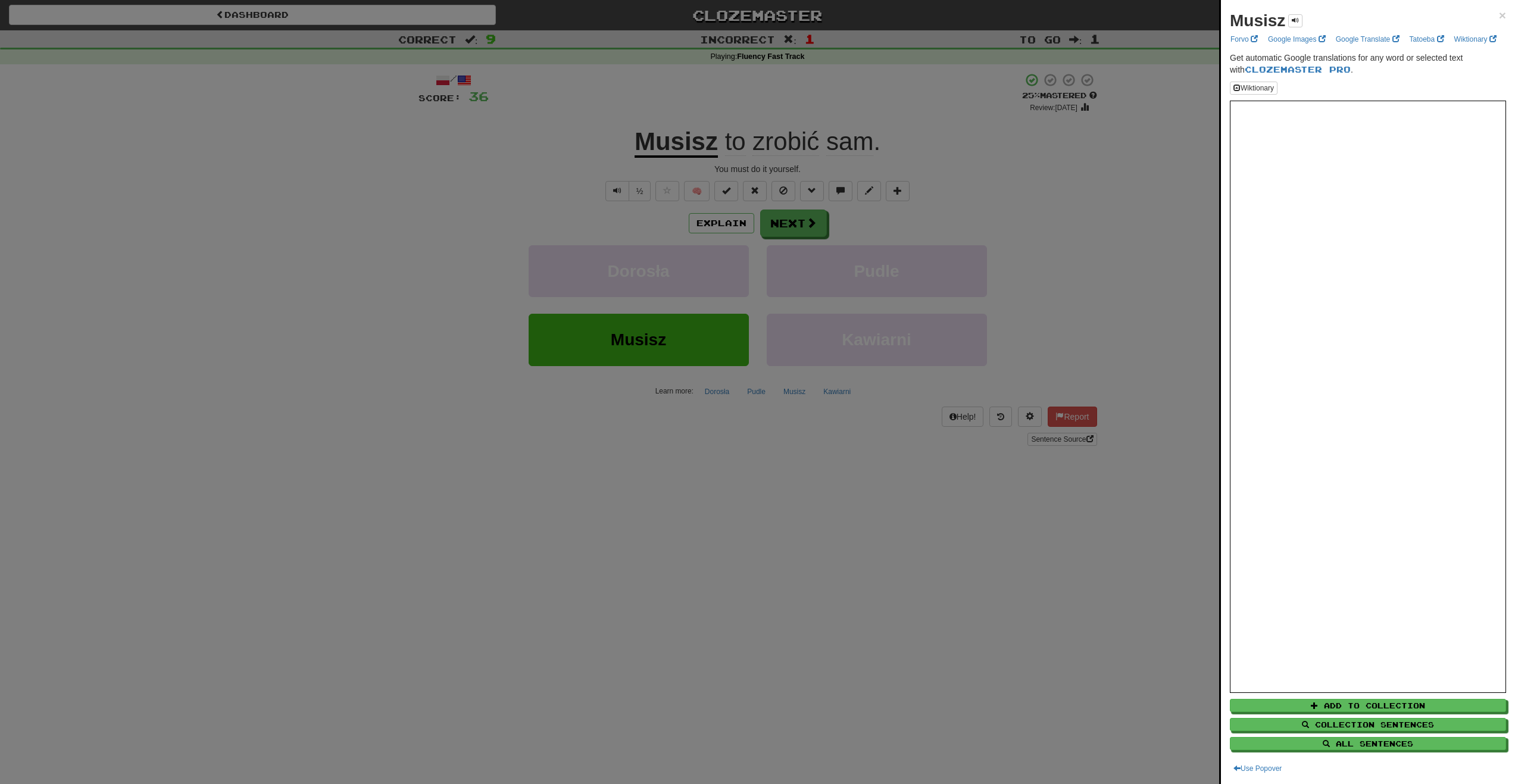
click at [711, 153] on div at bounding box center [757, 392] width 1515 height 784
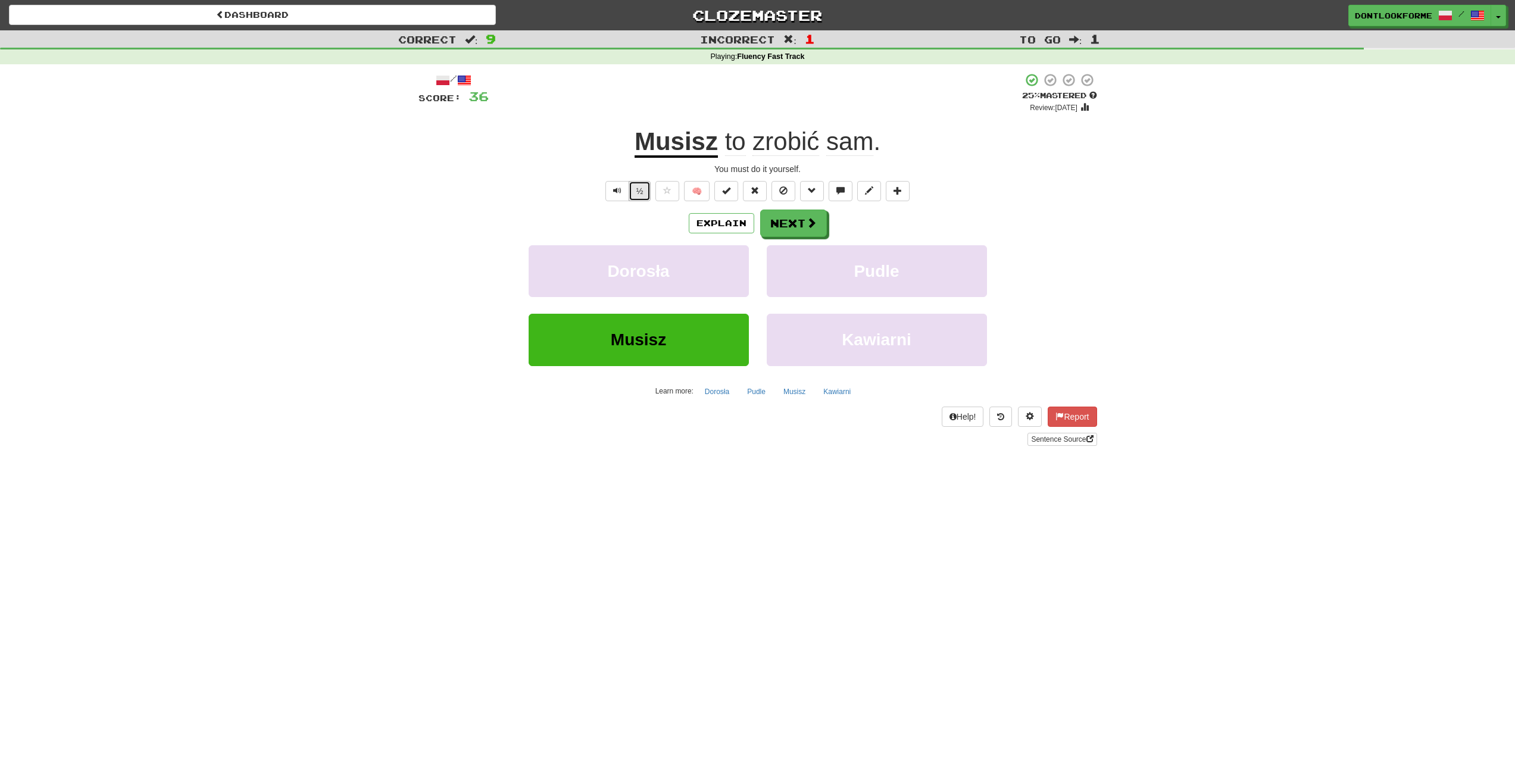
click at [645, 196] on button "½" at bounding box center [639, 191] width 23 height 20
click at [727, 225] on button "Explain" at bounding box center [721, 223] width 65 height 20
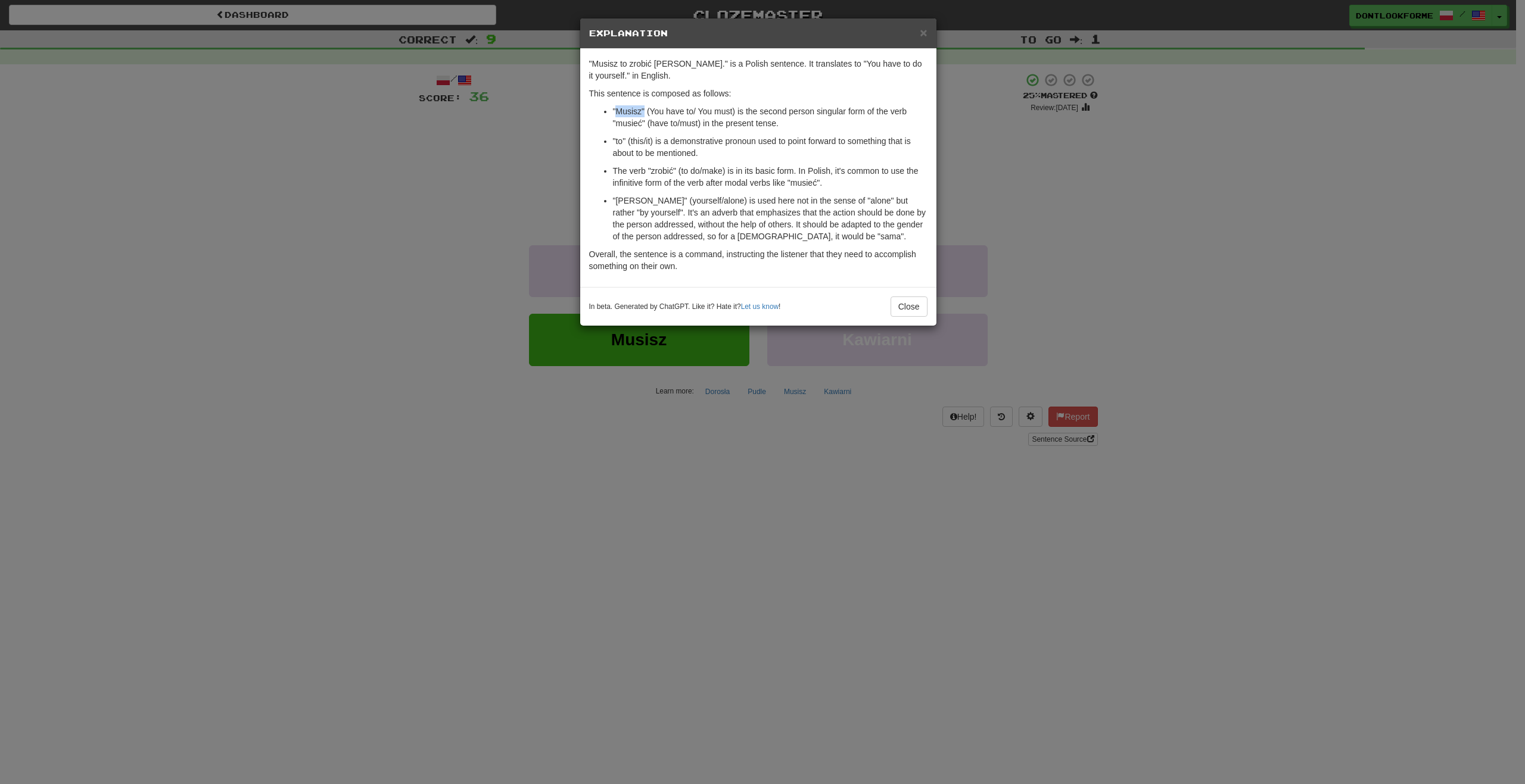
drag, startPoint x: 615, startPoint y: 110, endPoint x: 645, endPoint y: 113, distance: 30.1
click at [645, 113] on p ""Musisz" (You have to/ You must) is the second person singular form of the verb…" at bounding box center [770, 117] width 314 height 24
click at [1209, 233] on div "× Explanation "Musisz to zrobić sam." is a Polish sentence. It translates to "Y…" at bounding box center [763, 392] width 1525 height 784
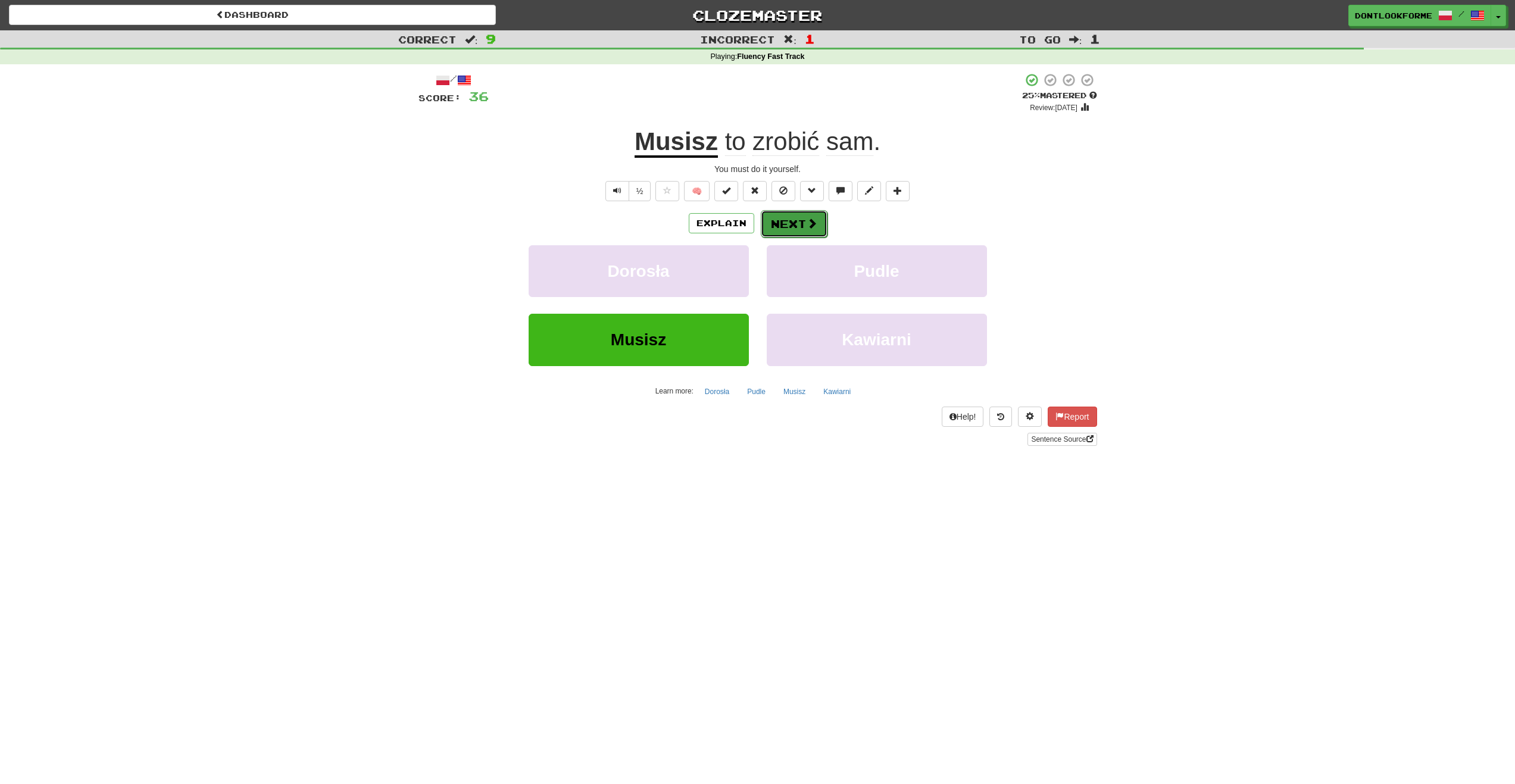
click at [791, 226] on button "Next" at bounding box center [794, 223] width 67 height 27
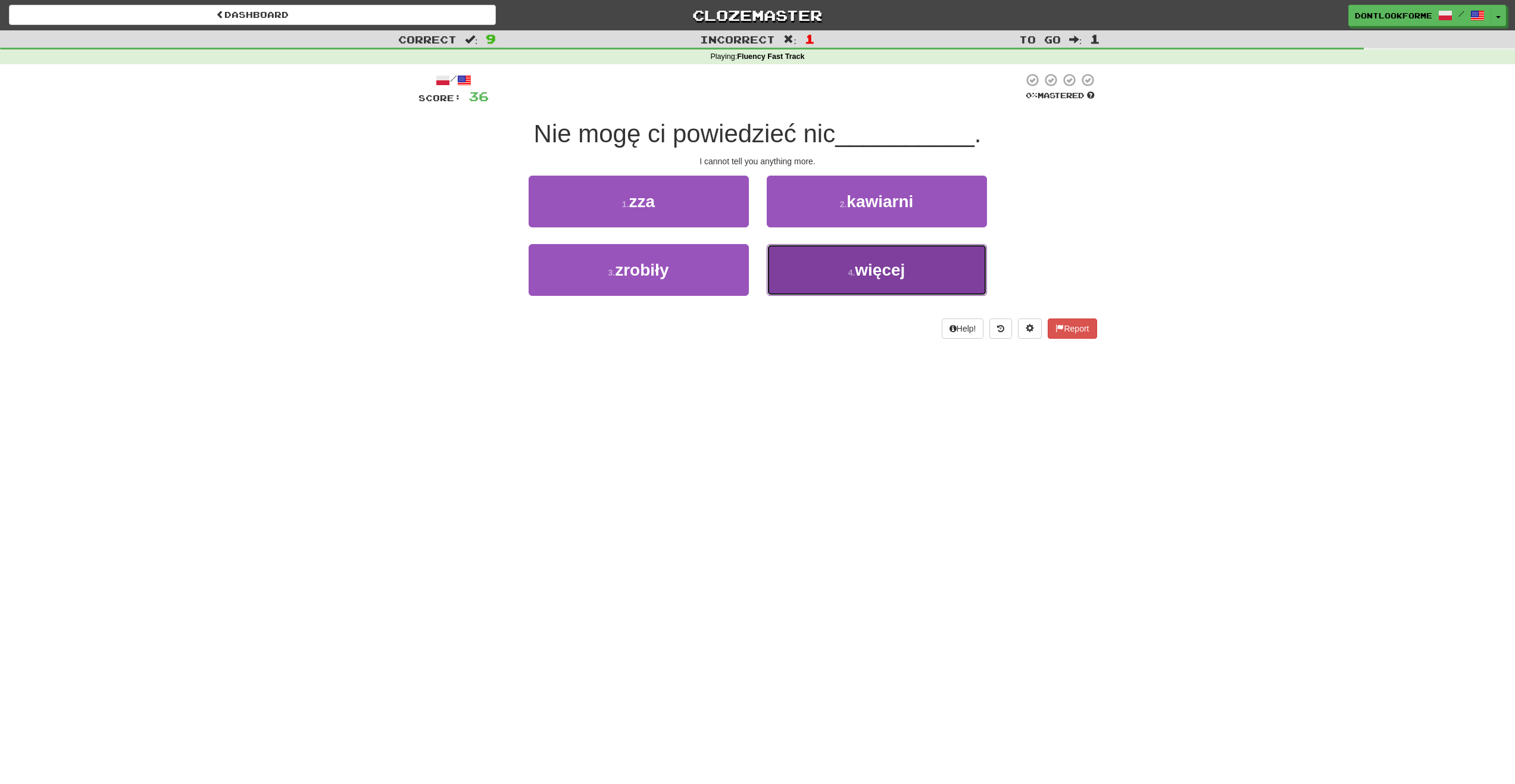
click at [909, 275] on button "4 . więcej" at bounding box center [877, 270] width 220 height 52
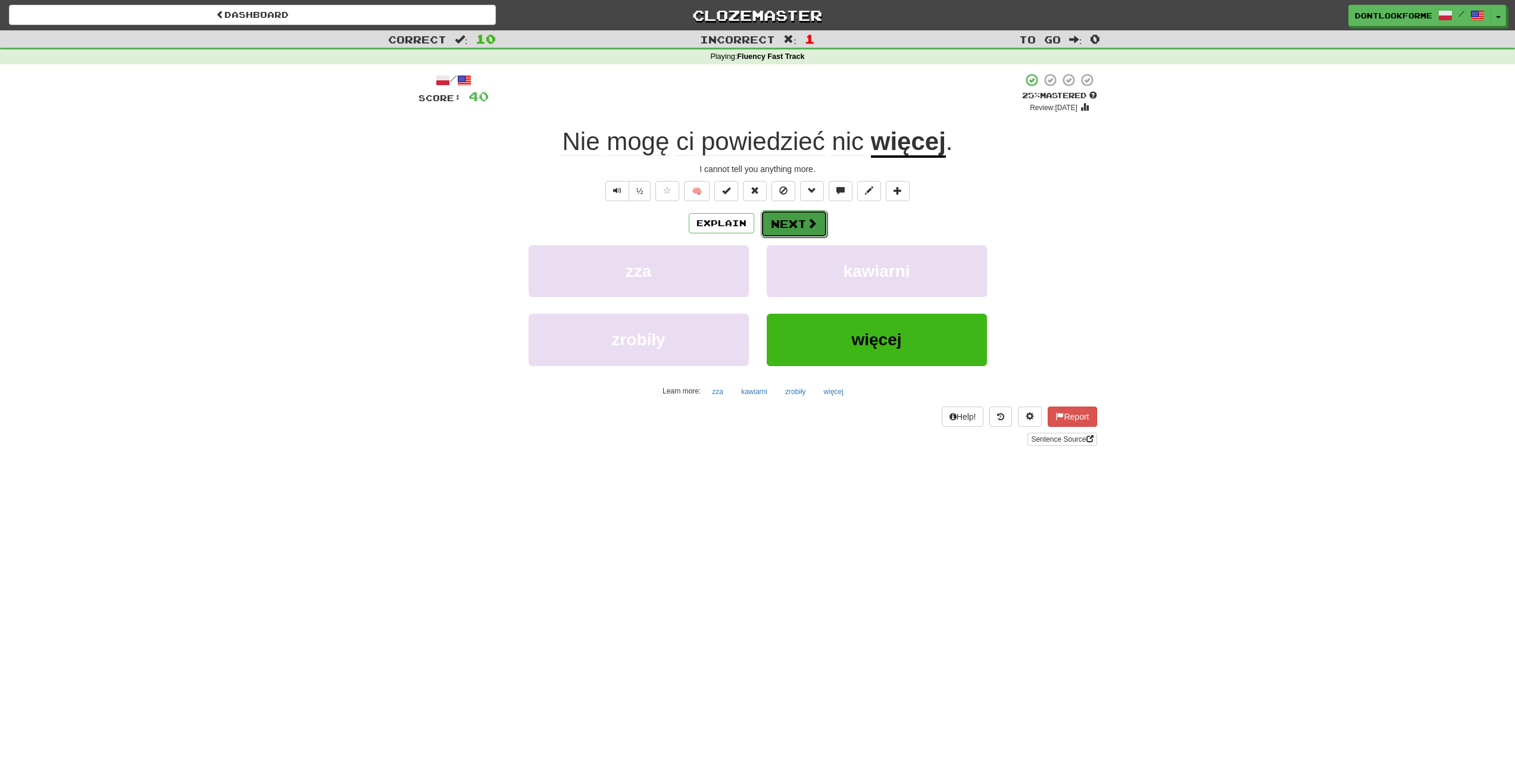
click at [804, 219] on button "Next" at bounding box center [794, 223] width 67 height 27
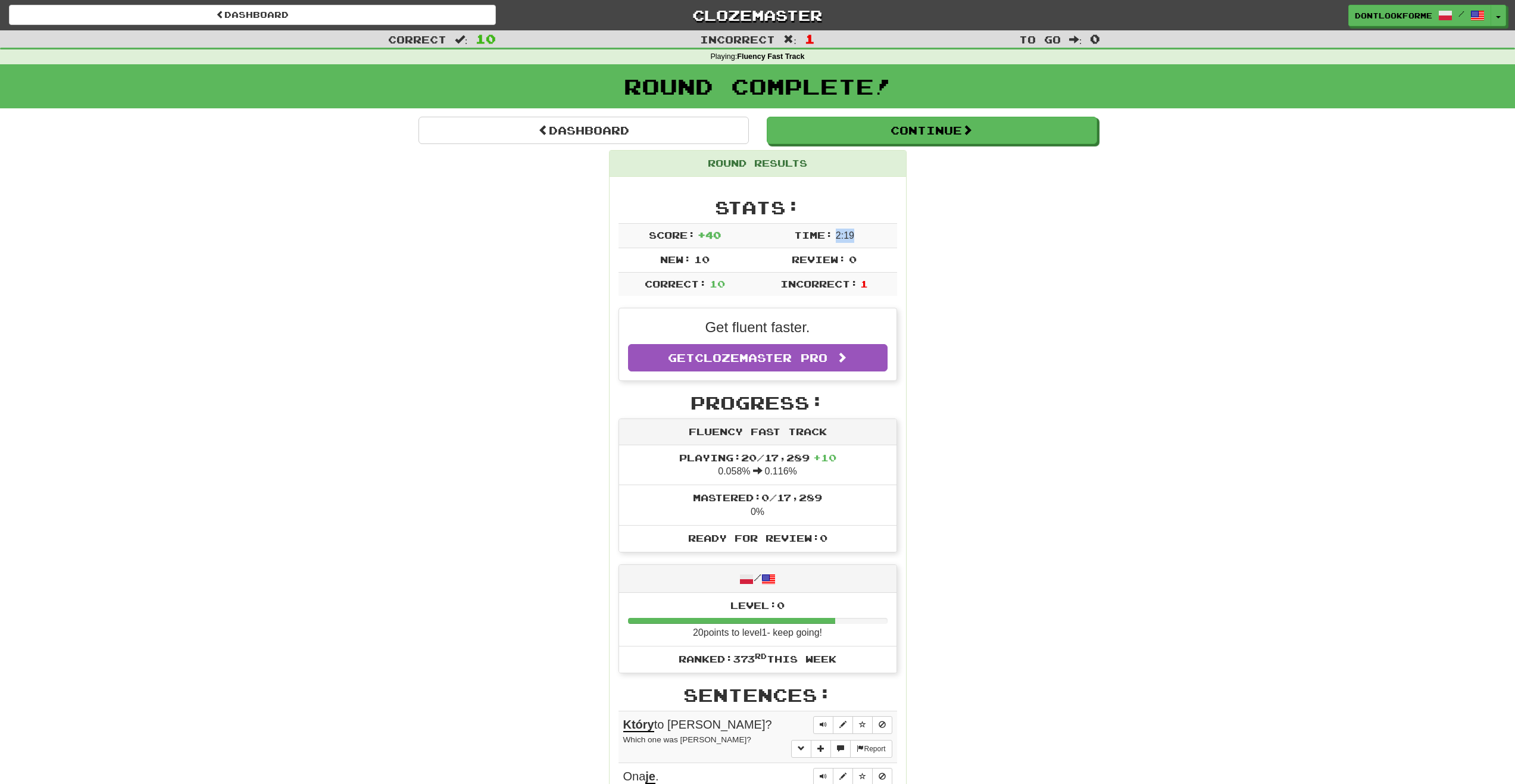
drag, startPoint x: 837, startPoint y: 234, endPoint x: 865, endPoint y: 242, distance: 29.1
click at [865, 242] on td "Time: 2 : 19" at bounding box center [824, 236] width 145 height 24
drag, startPoint x: 865, startPoint y: 242, endPoint x: 948, endPoint y: 278, distance: 90.5
click at [948, 278] on div "Round Results Stats: Score: + 40 Time: 2 : 19 New: 10 Review: 0 Correct: 10 Inc…" at bounding box center [758, 705] width 678 height 1109
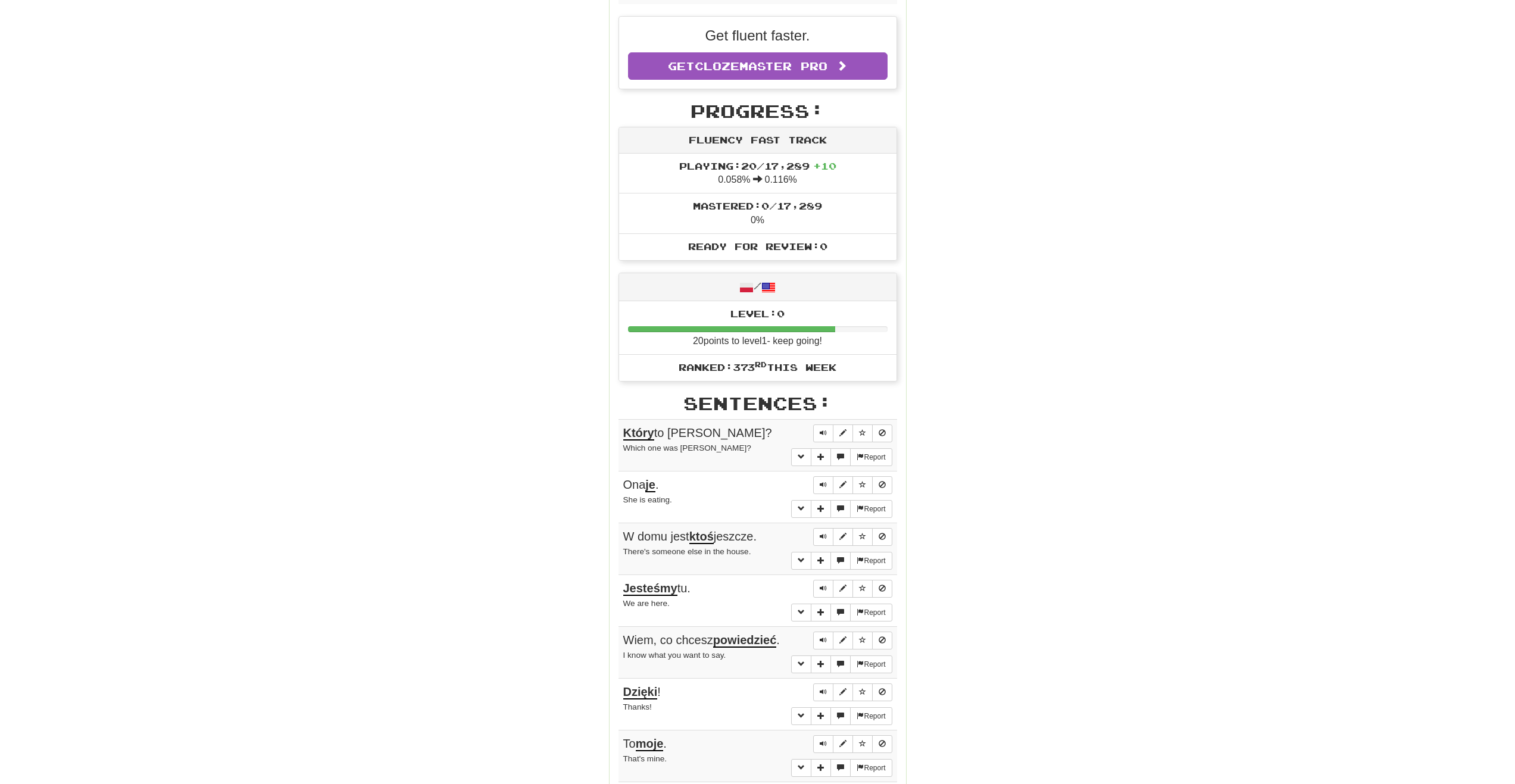
scroll to position [357, 0]
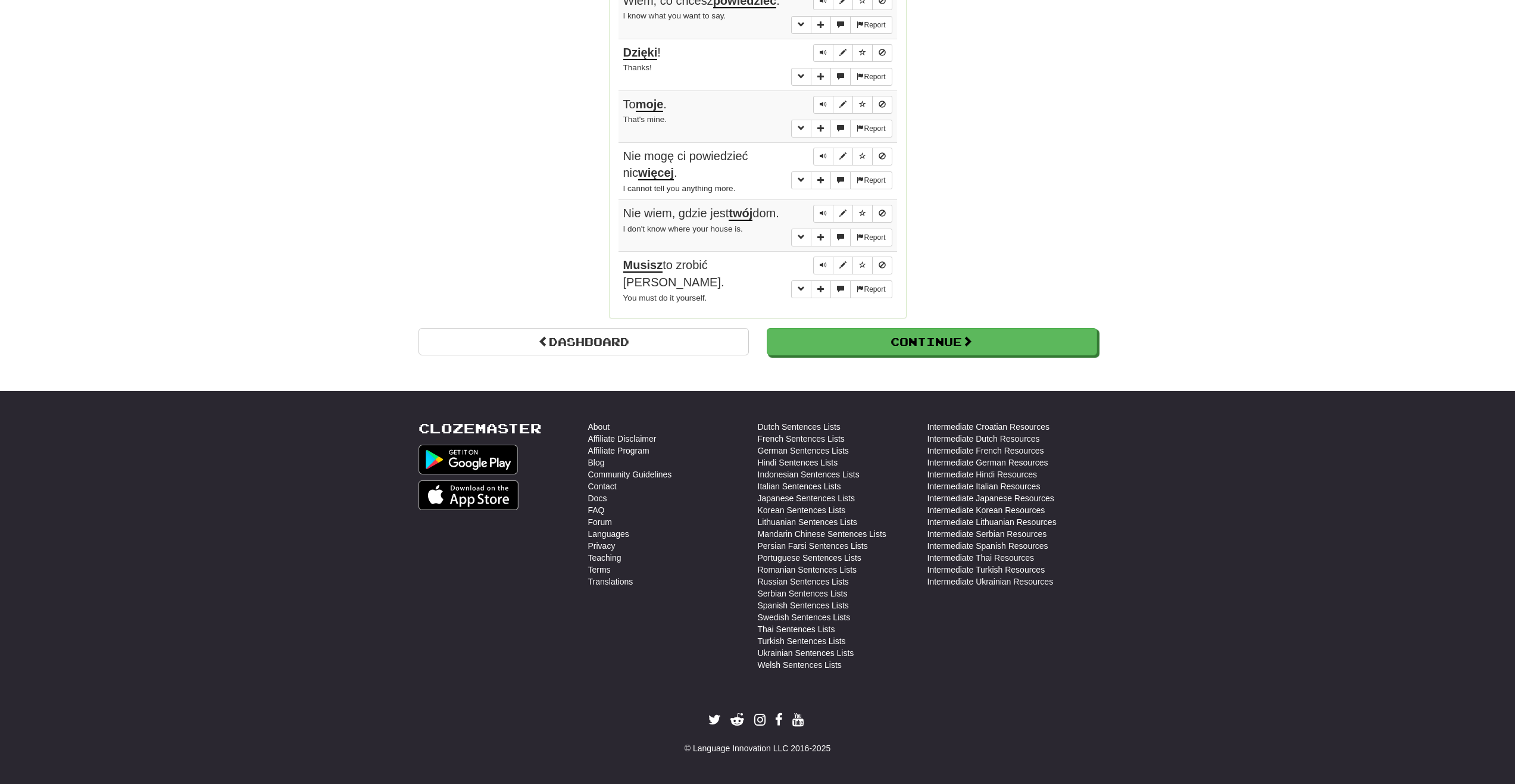
click at [881, 348] on button "Continue" at bounding box center [933, 342] width 331 height 27
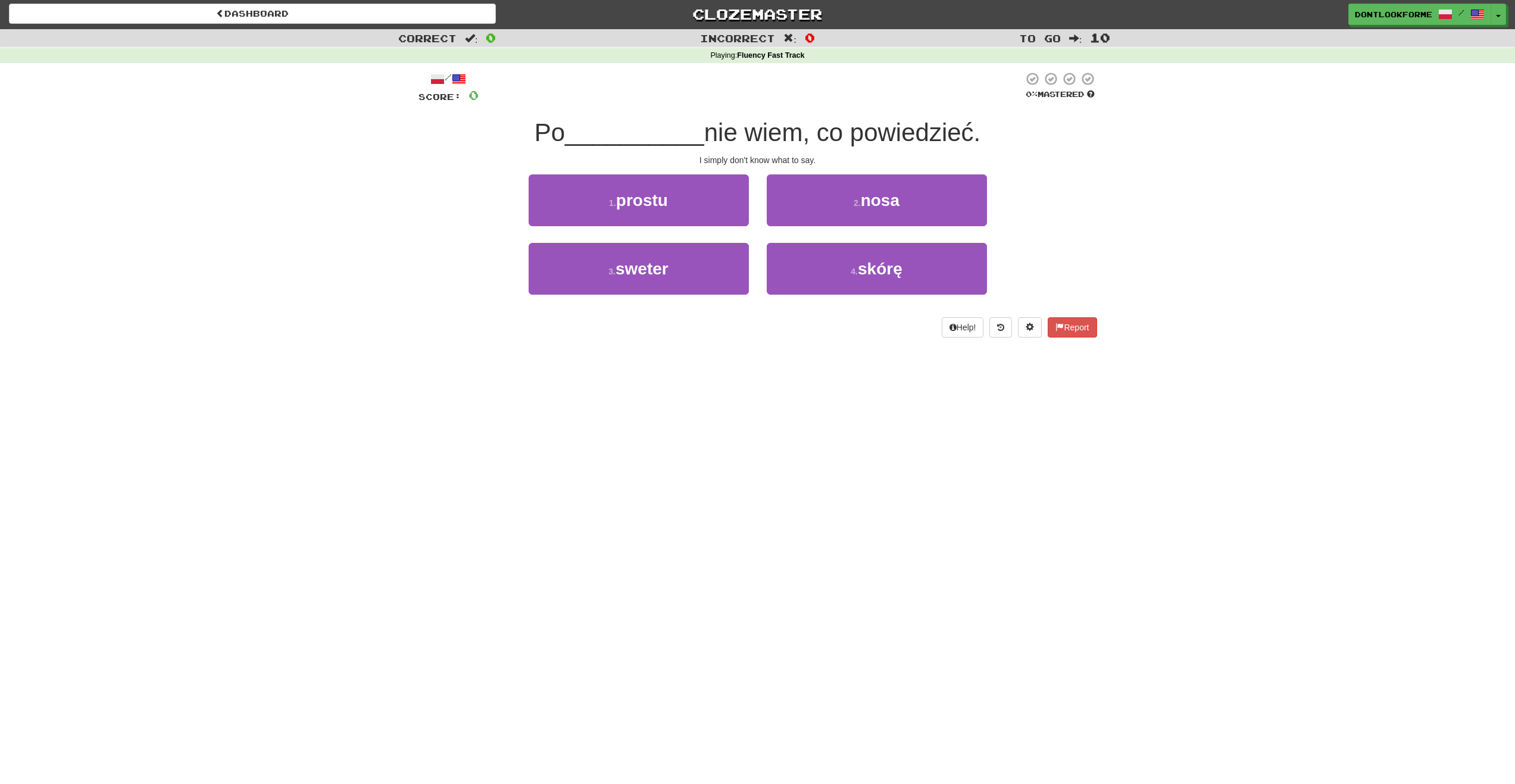
scroll to position [0, 0]
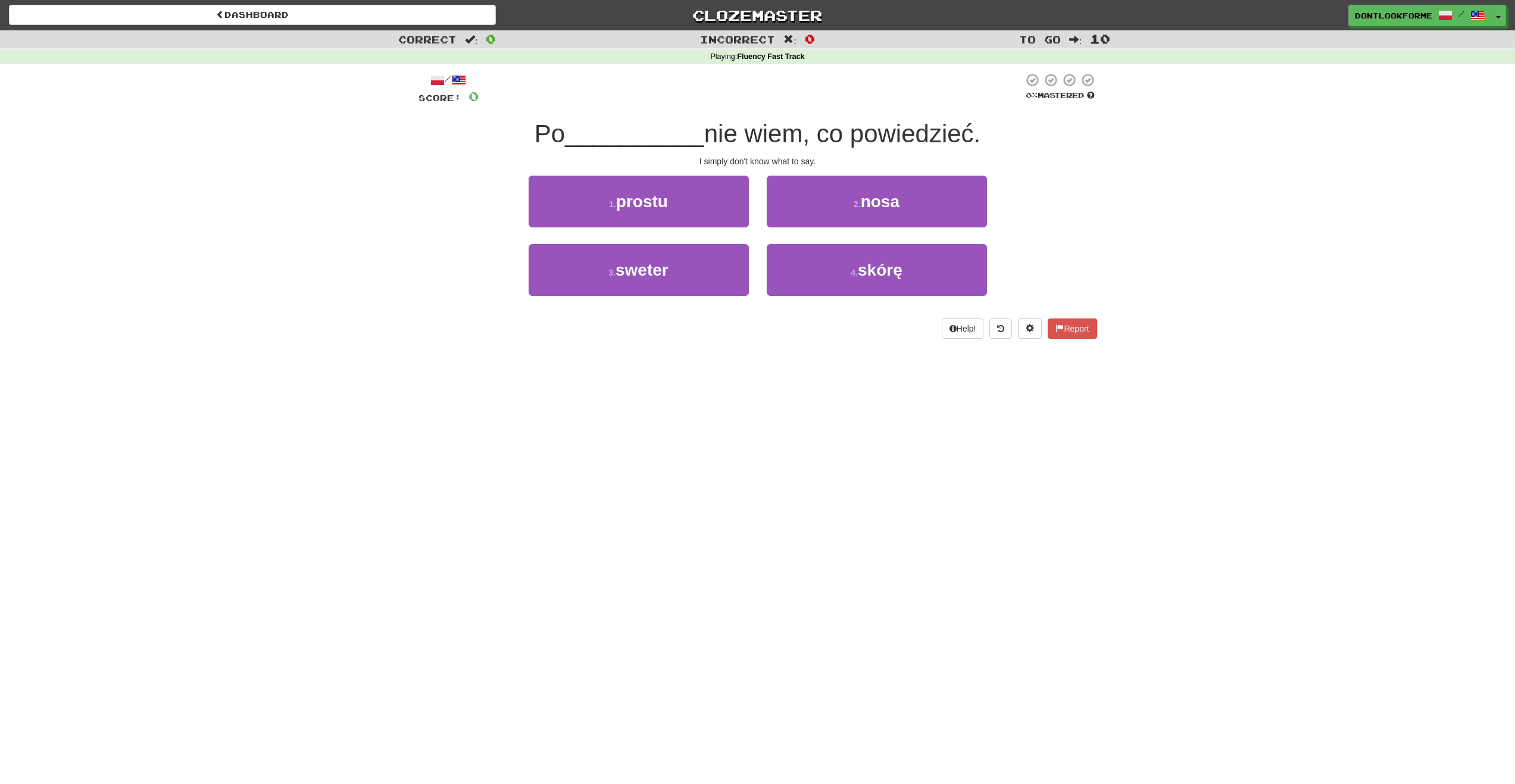
drag, startPoint x: 881, startPoint y: 356, endPoint x: 849, endPoint y: 316, distance: 51.2
drag, startPoint x: 849, startPoint y: 316, endPoint x: 729, endPoint y: 130, distance: 221.4
click at [729, 130] on span "nie wiem, co powiedzieć." at bounding box center [843, 134] width 277 height 28
drag, startPoint x: 711, startPoint y: 134, endPoint x: 813, endPoint y: 137, distance: 102.0
click at [813, 137] on span "nie wiem, co powiedzieć." at bounding box center [843, 134] width 277 height 28
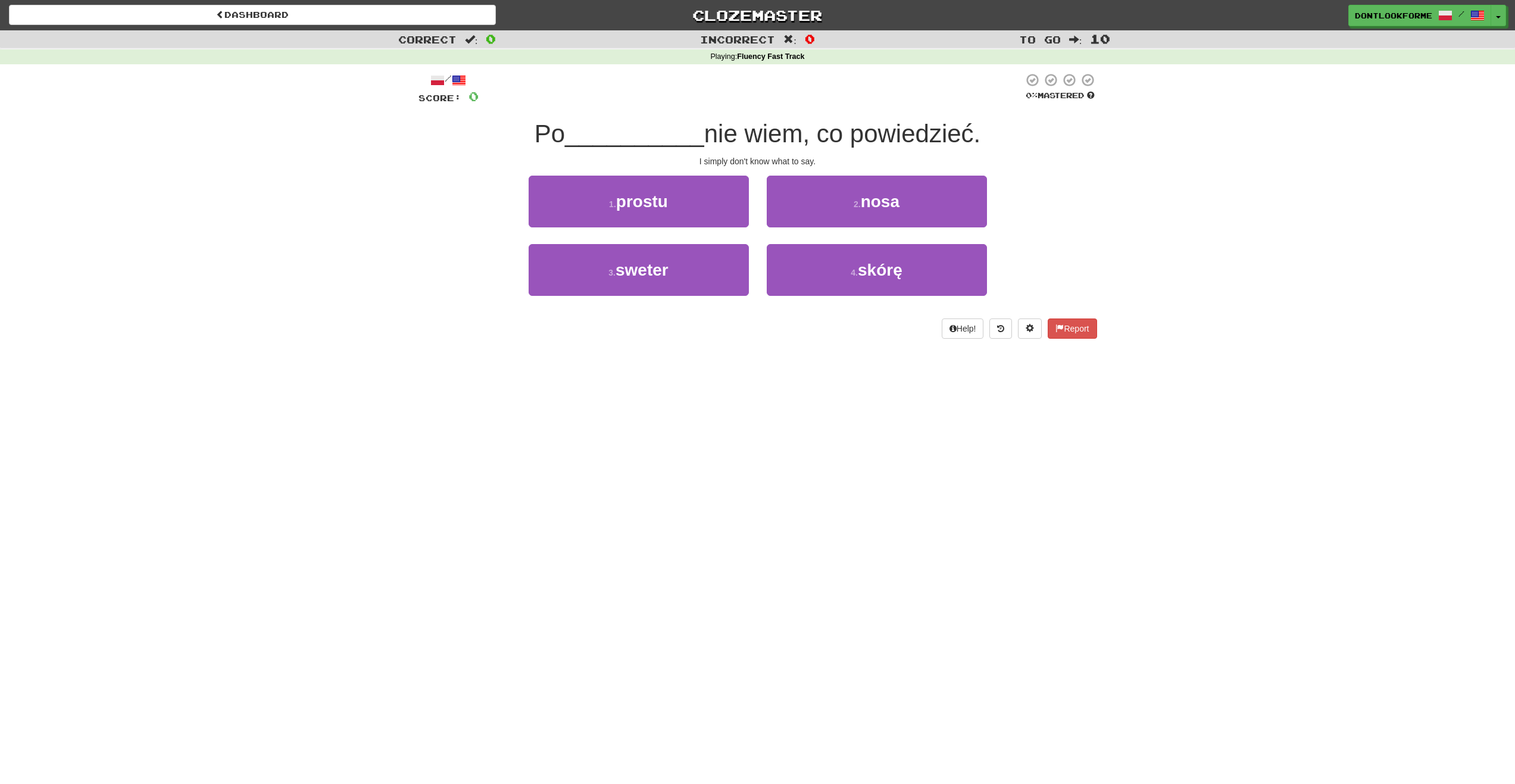
drag, startPoint x: 813, startPoint y: 137, endPoint x: 1231, endPoint y: 230, distance: 428.2
click at [1231, 230] on div "Correct : 0 Incorrect : 0 To go : 10 Playing : Fluency Fast Track / Score: 0 0 …" at bounding box center [757, 193] width 1515 height 325
click at [1370, 9] on link "dontlookforme /" at bounding box center [1420, 16] width 143 height 21
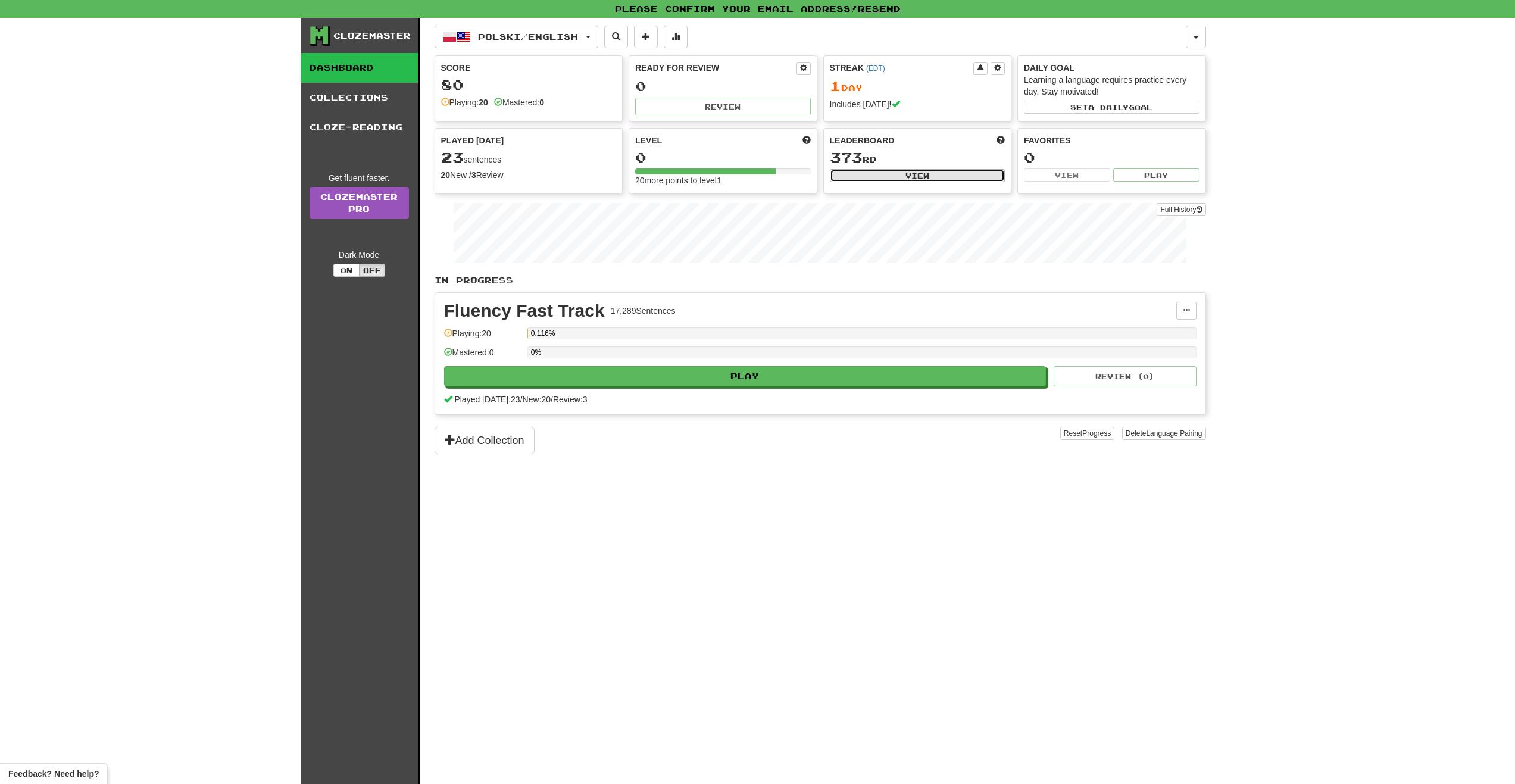
click at [917, 178] on button "View" at bounding box center [918, 175] width 176 height 13
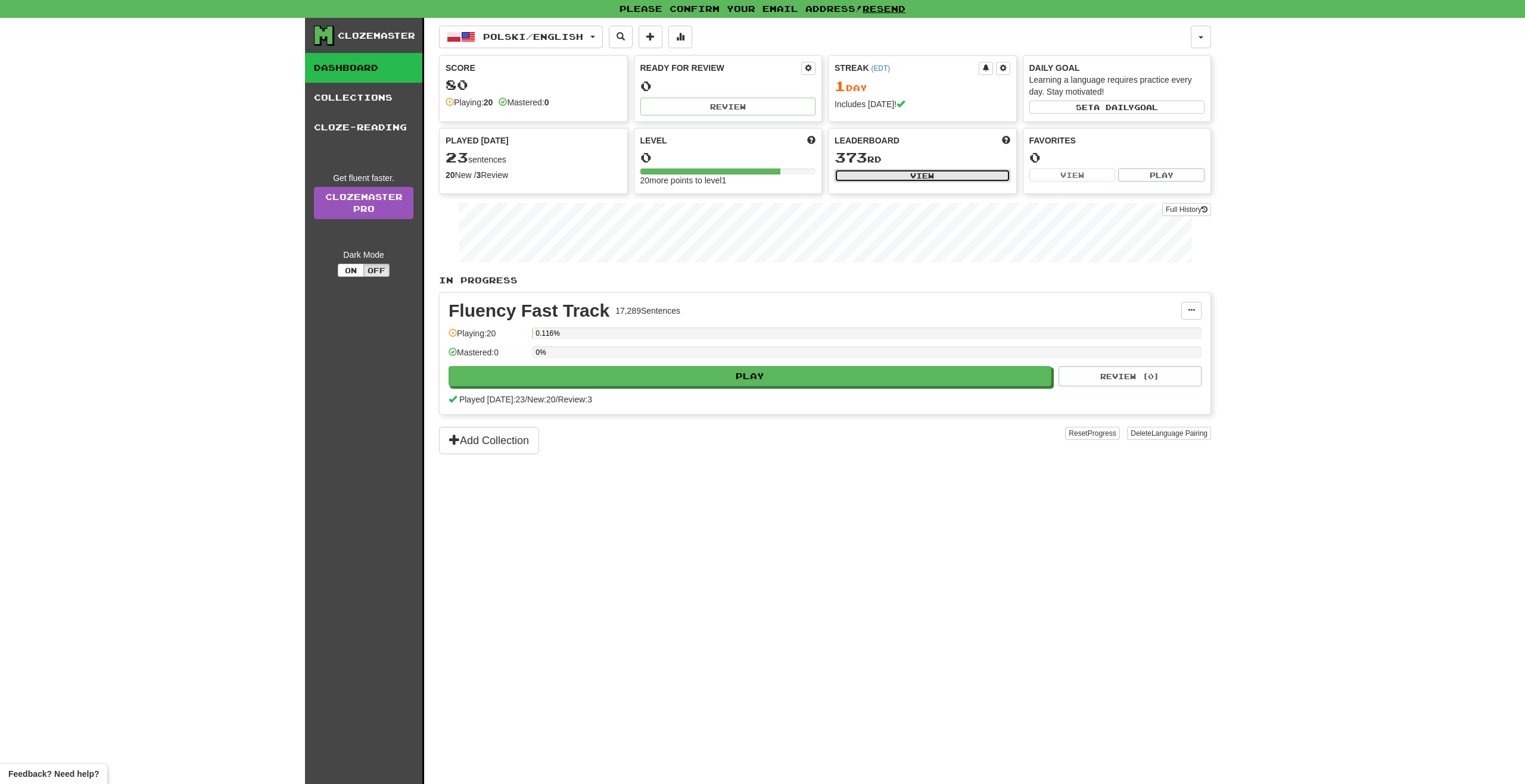
select select "**********"
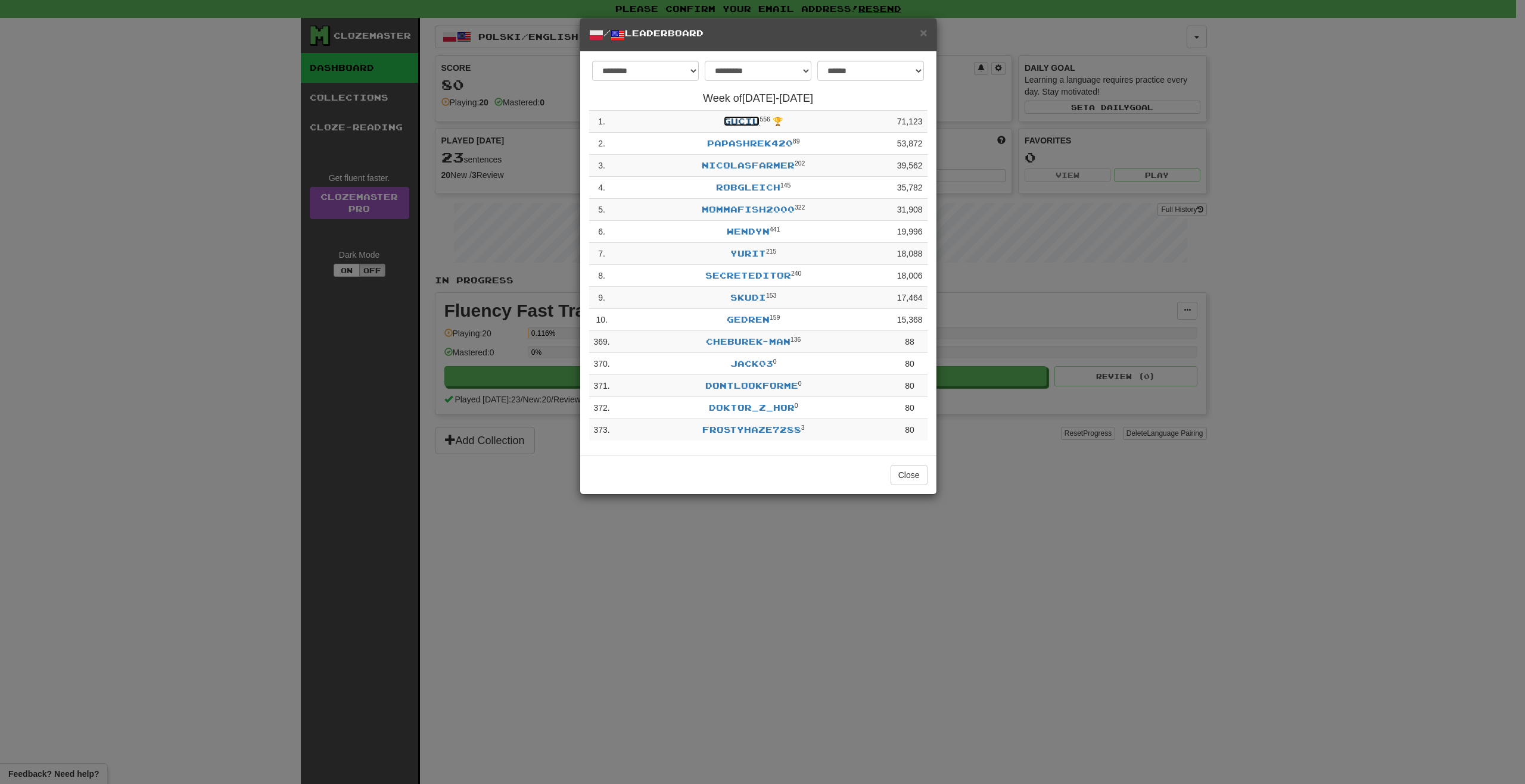
click at [747, 121] on link "Guciu" at bounding box center [741, 121] width 36 height 10
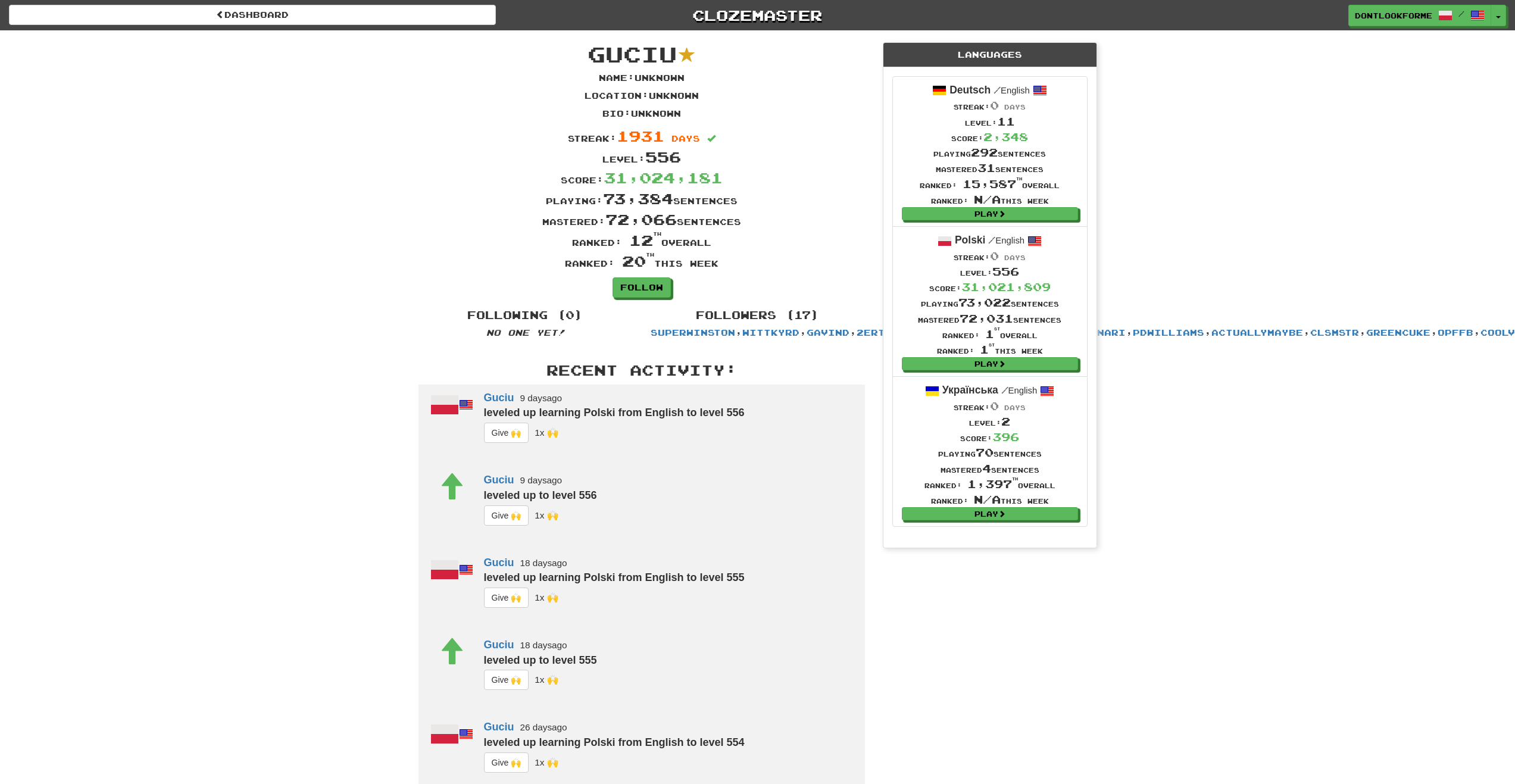
drag, startPoint x: 613, startPoint y: 191, endPoint x: 614, endPoint y: 201, distance: 10.0
drag, startPoint x: 614, startPoint y: 201, endPoint x: 527, endPoint y: 173, distance: 91.4
click at [527, 173] on div "Score: 31,024,181" at bounding box center [641, 178] width 464 height 21
drag, startPoint x: 990, startPoint y: 257, endPoint x: 1045, endPoint y: 261, distance: 55.1
click at [1045, 261] on div "Streak: 0 days" at bounding box center [990, 256] width 143 height 15
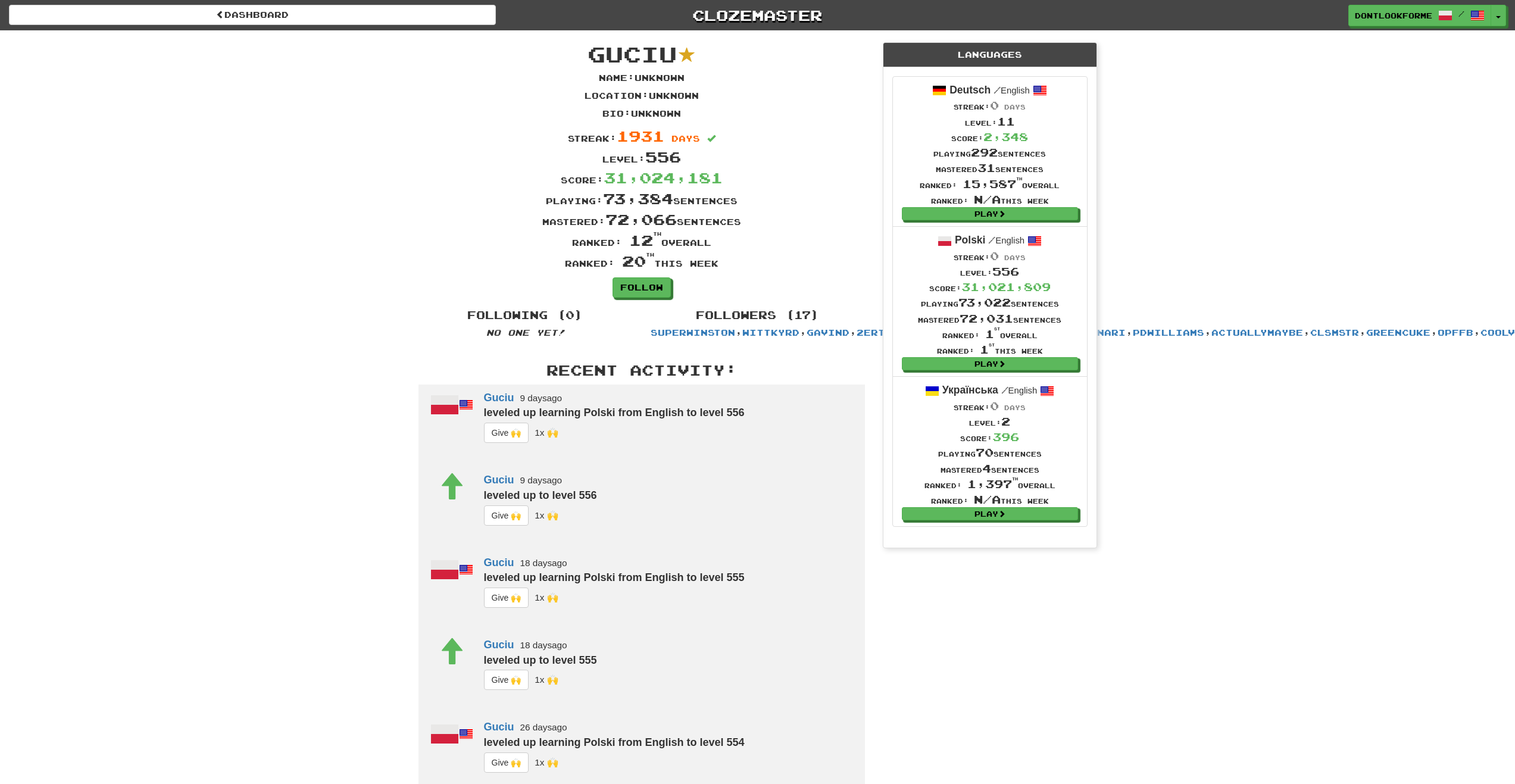
click at [1241, 306] on div "Dashboard Clozemaster dontlookforme / Toggle Dropdown Dashboard Leaderboard Act…" at bounding box center [757, 604] width 1515 height 1209
click at [657, 135] on span "1931" at bounding box center [641, 135] width 48 height 18
click at [1384, 15] on span "dontlookforme" at bounding box center [1394, 16] width 77 height 11
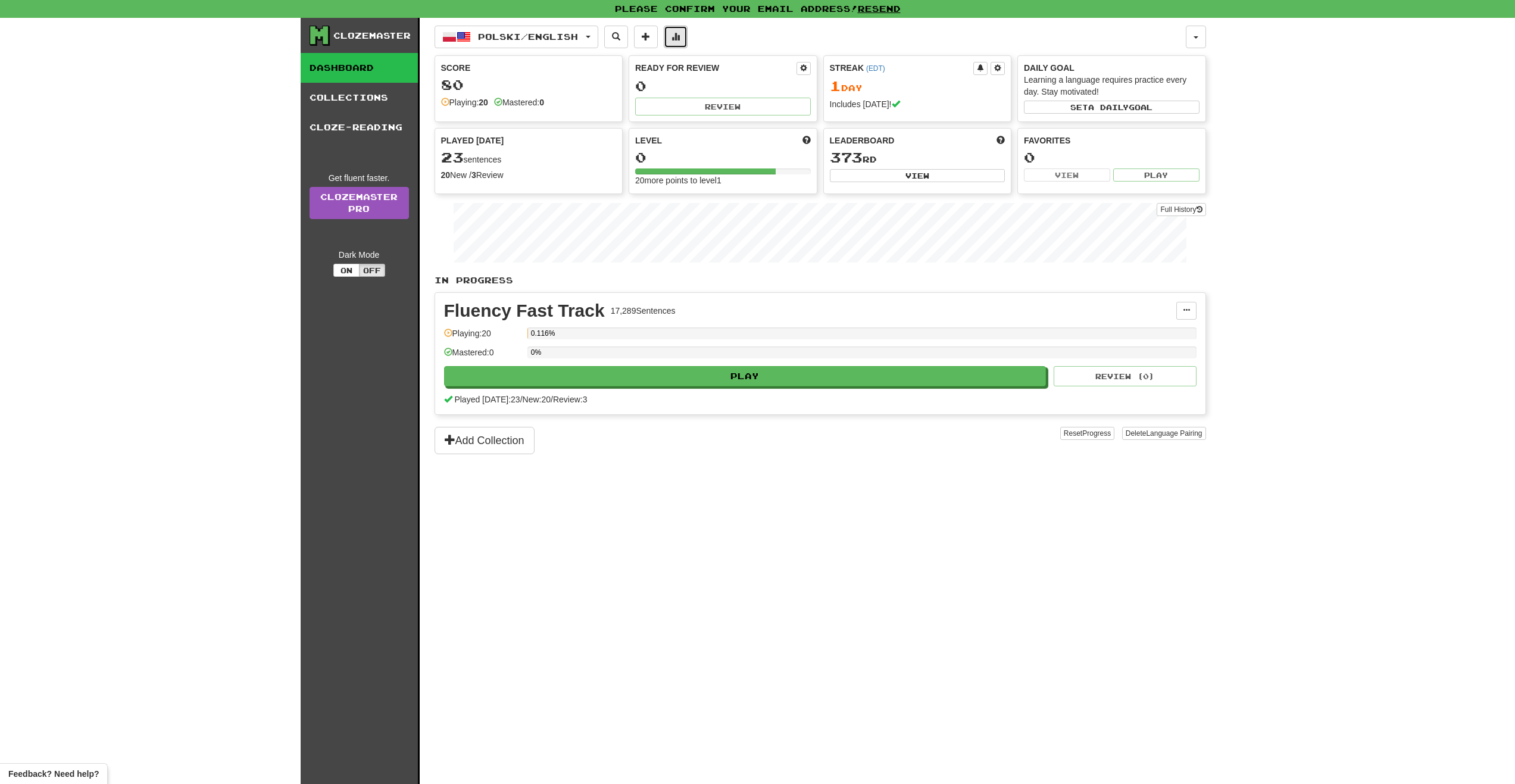
click at [680, 38] on span at bounding box center [676, 37] width 9 height 9
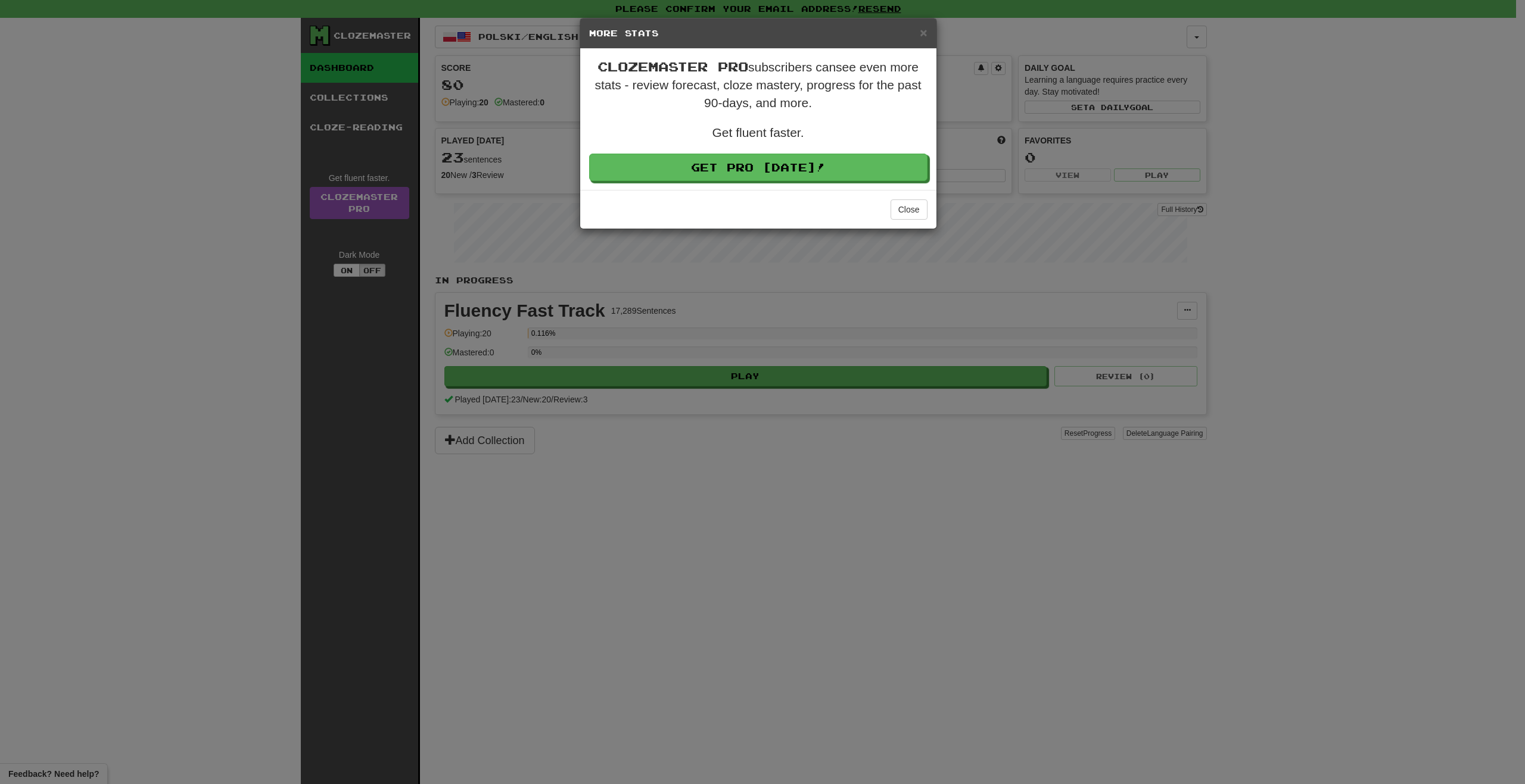
click at [961, 56] on div "× More Stats Clozemaster Pro subscribers can see even more stats - review forec…" at bounding box center [763, 392] width 1525 height 784
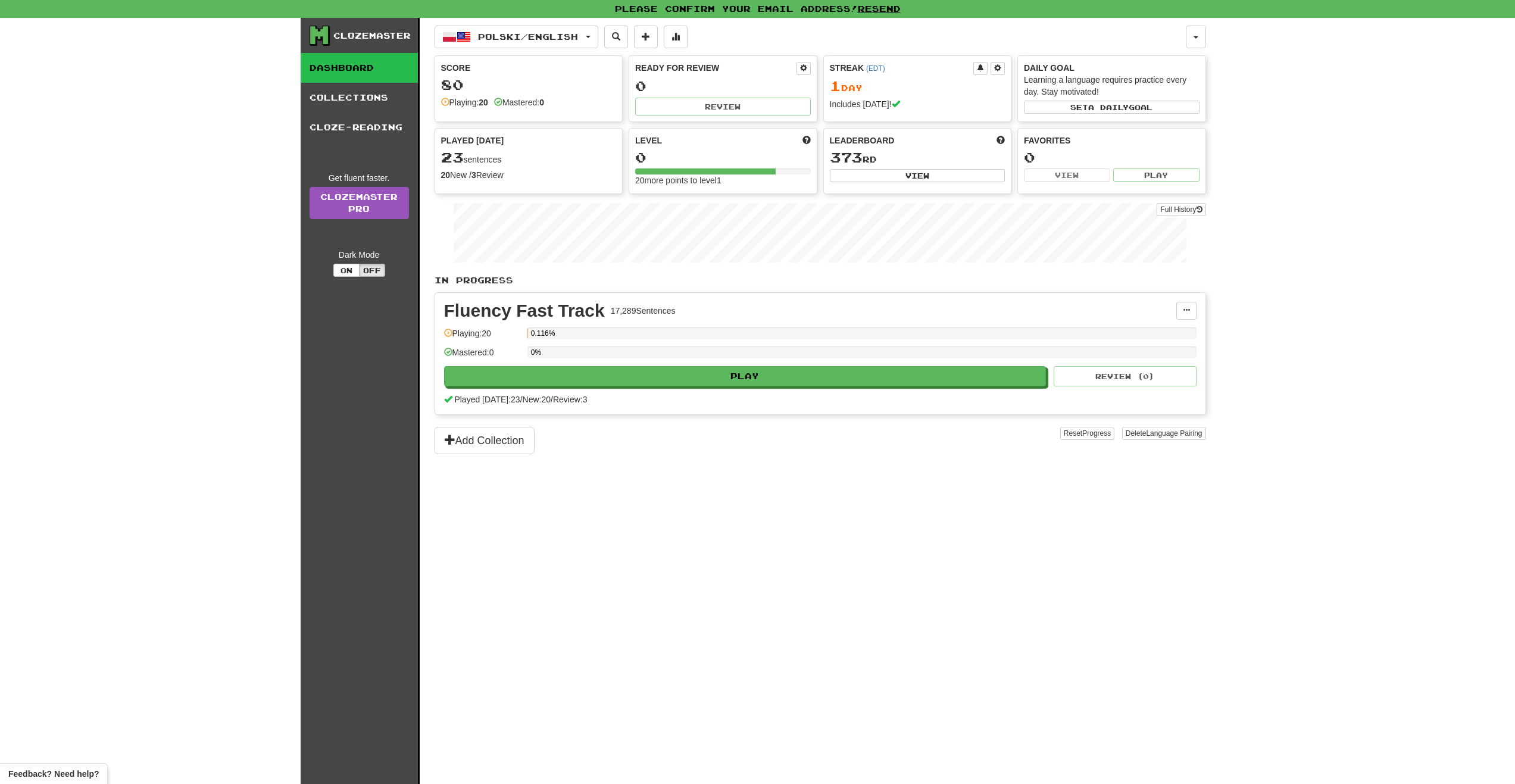
click at [773, 11] on div "Please confirm your email address! [GEOGRAPHIC_DATA]" at bounding box center [757, 9] width 1515 height 18
